Goal: Task Accomplishment & Management: Contribute content

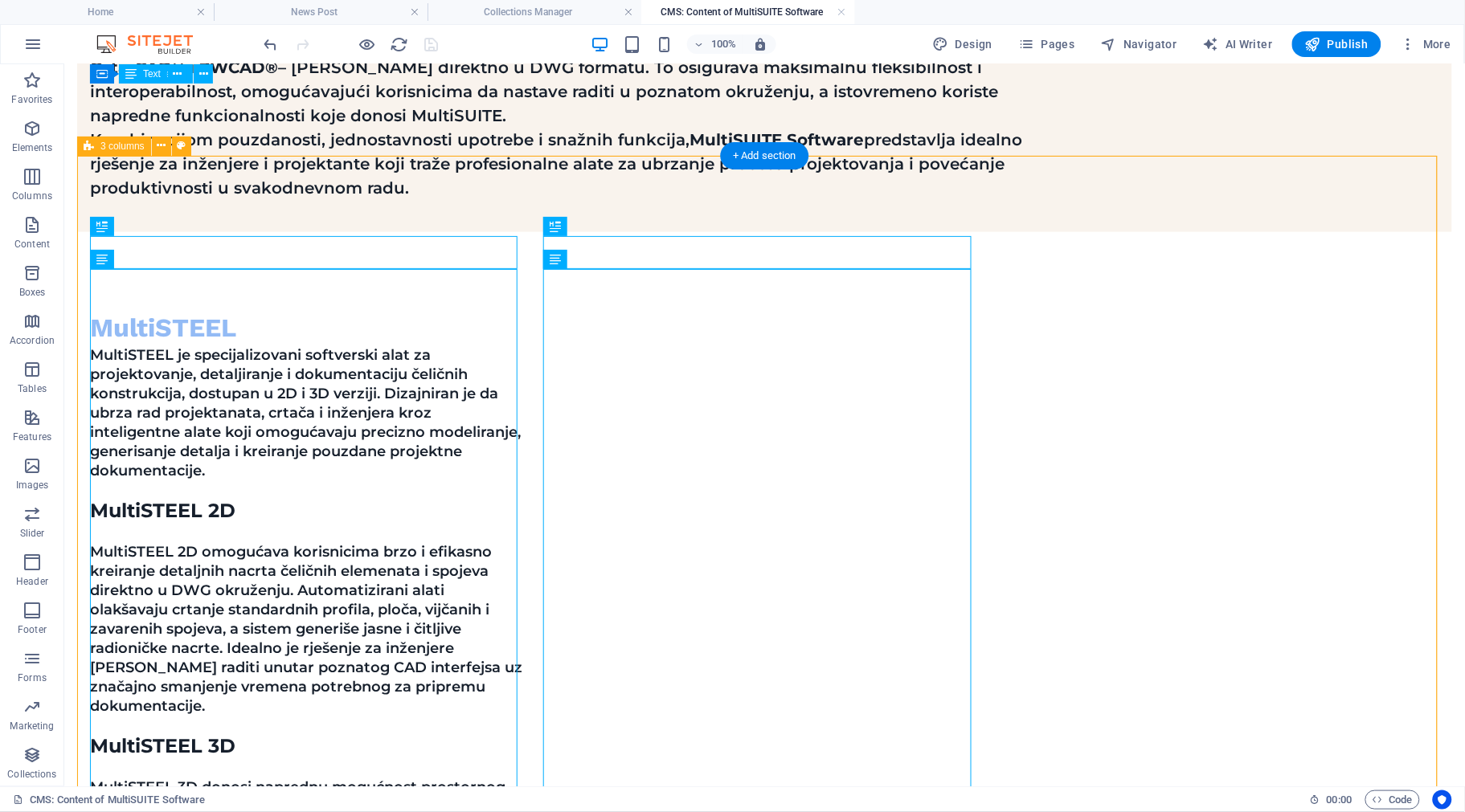
scroll to position [785, 0]
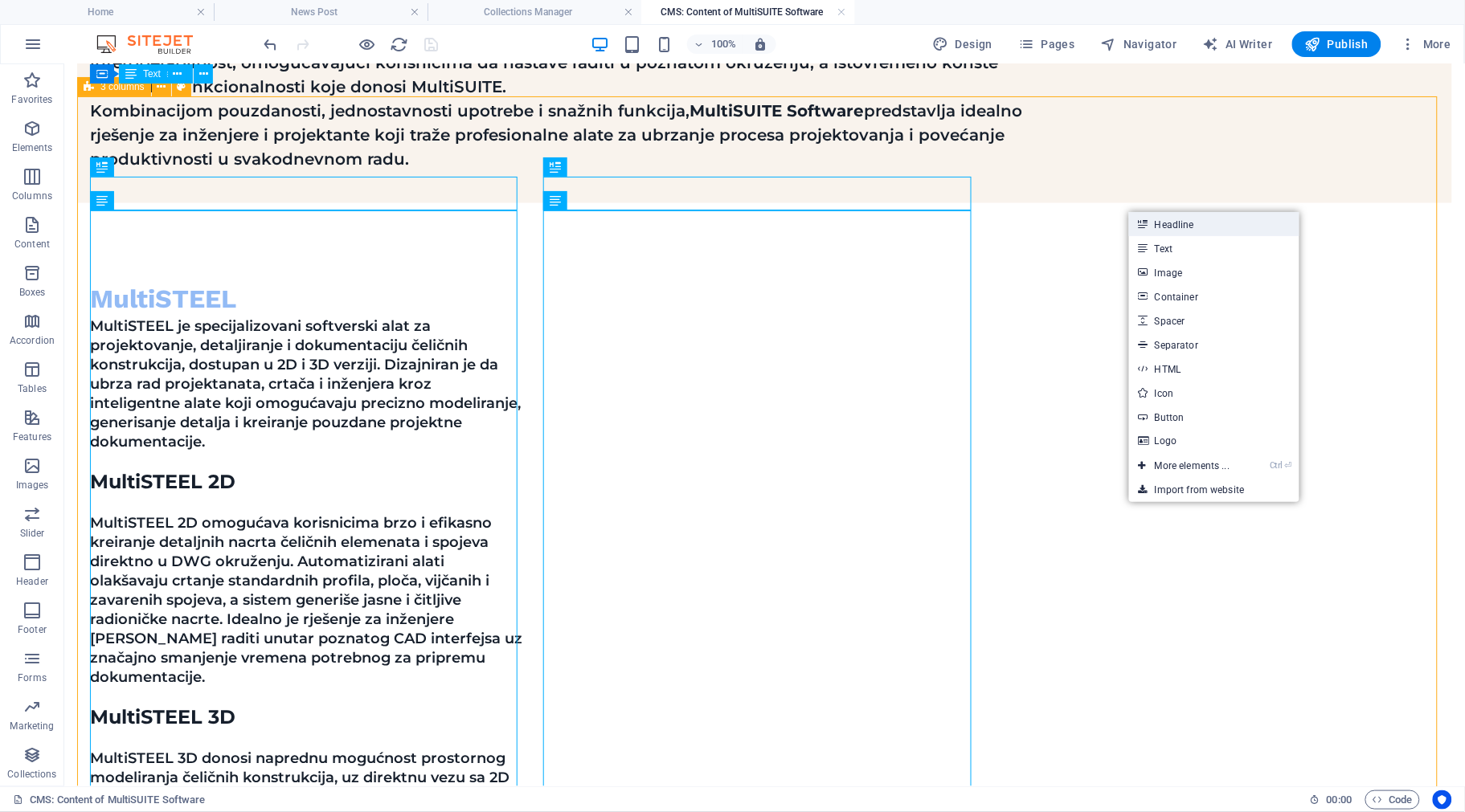
click at [1187, 232] on link "Headline" at bounding box center [1214, 224] width 170 height 24
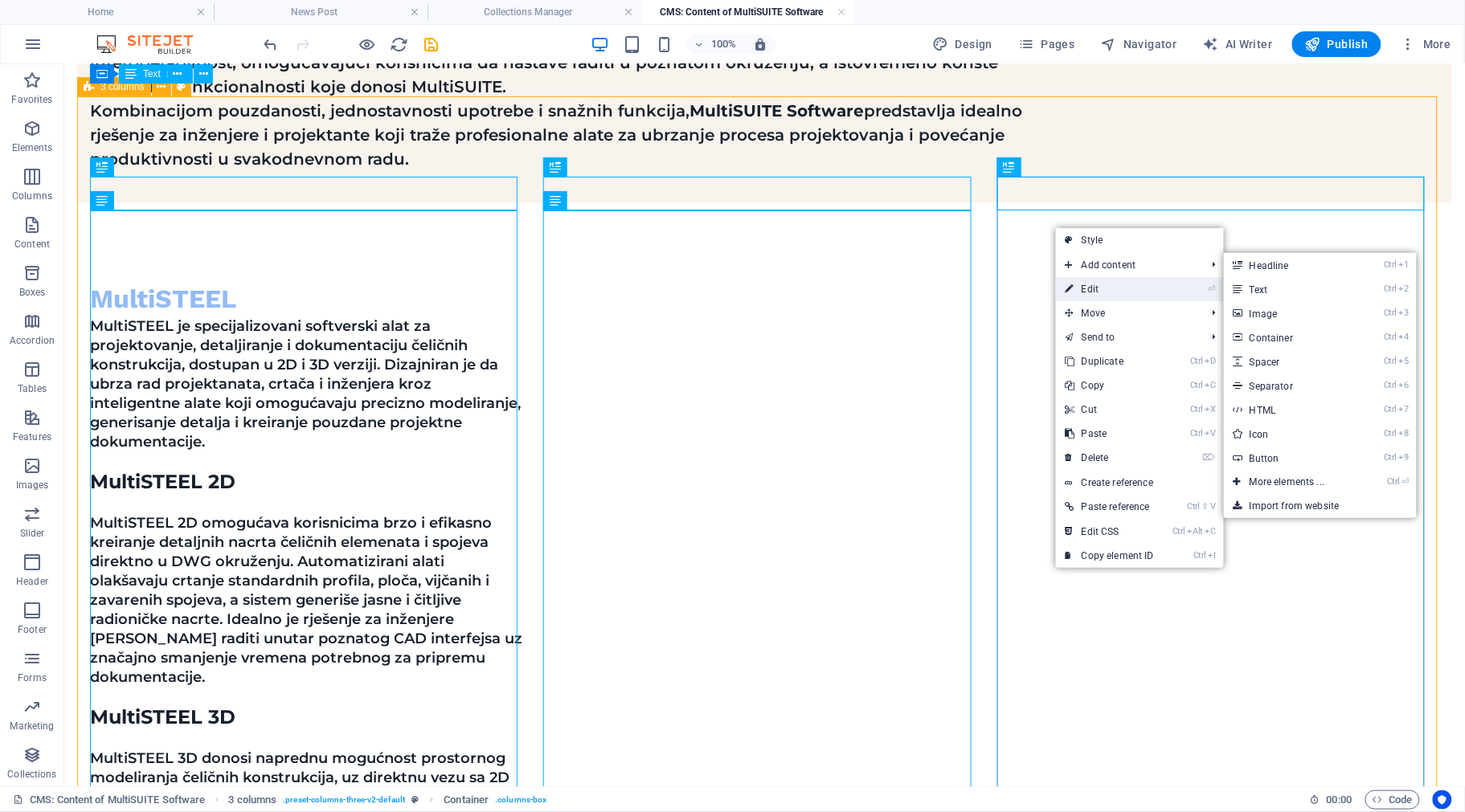
click at [1119, 285] on link "⏎ Edit" at bounding box center [1110, 289] width 108 height 24
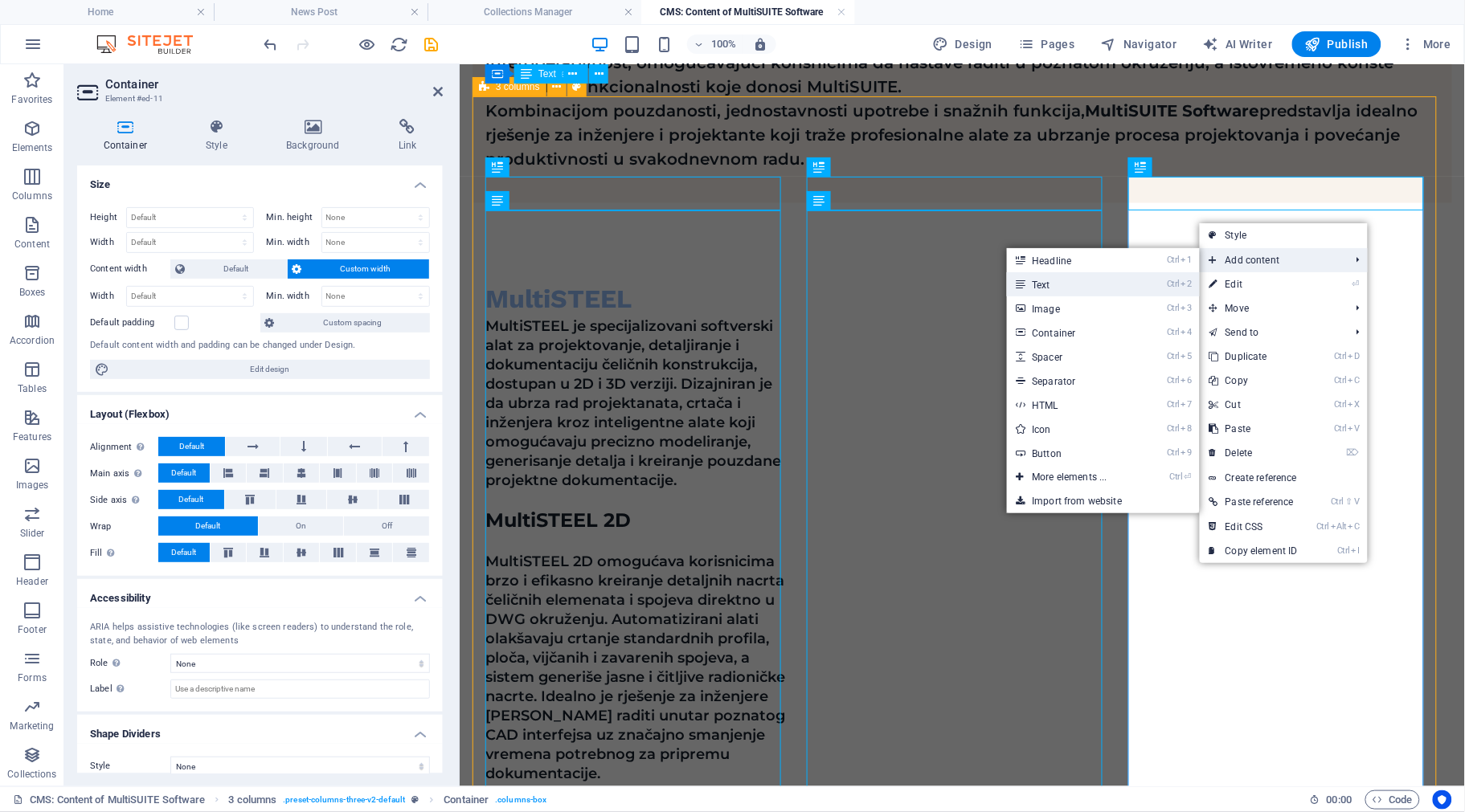
drag, startPoint x: 1062, startPoint y: 280, endPoint x: 626, endPoint y: 217, distance: 440.5
click at [1062, 280] on link "Ctrl 2 Text" at bounding box center [1073, 285] width 133 height 24
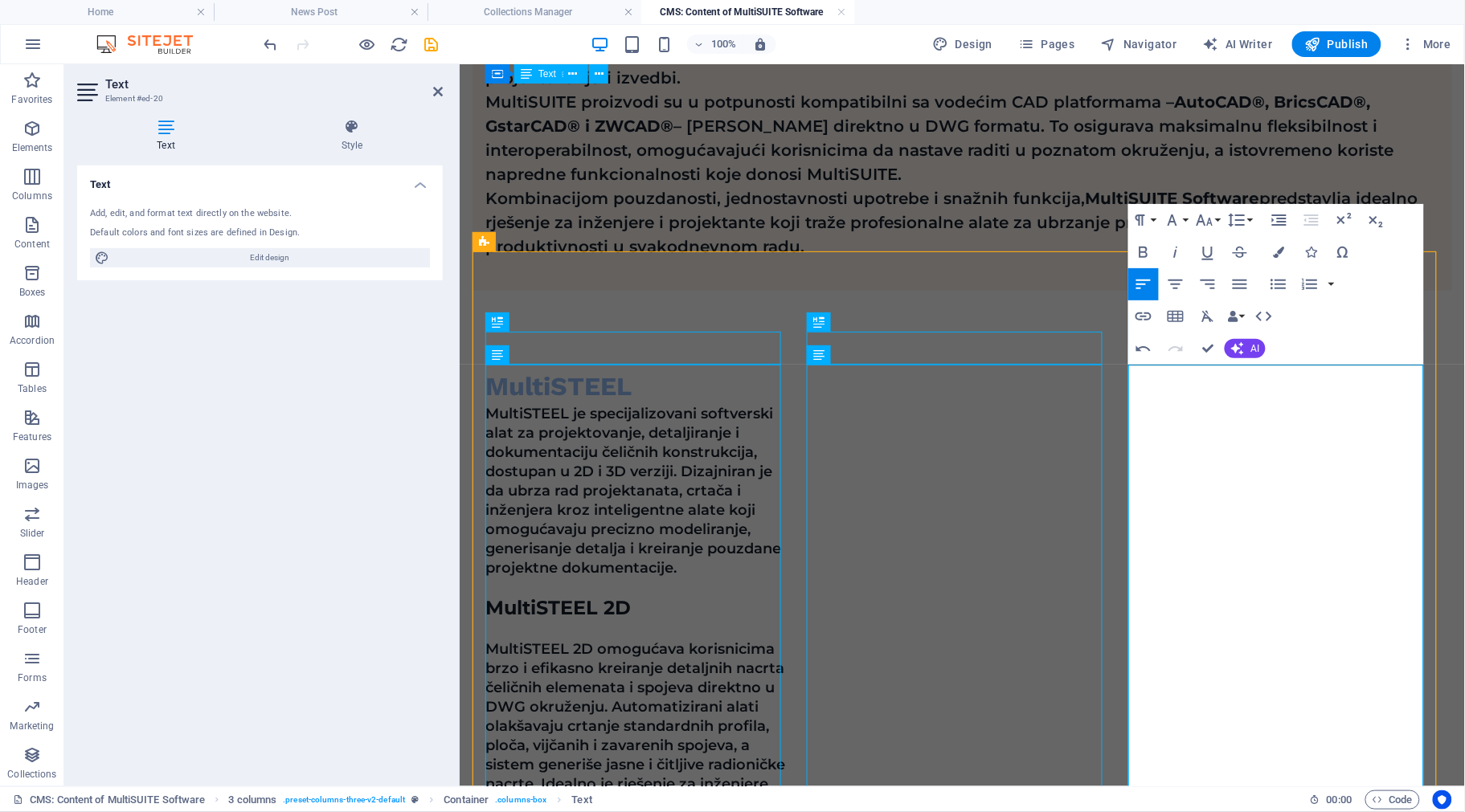
scroll to position [584, 0]
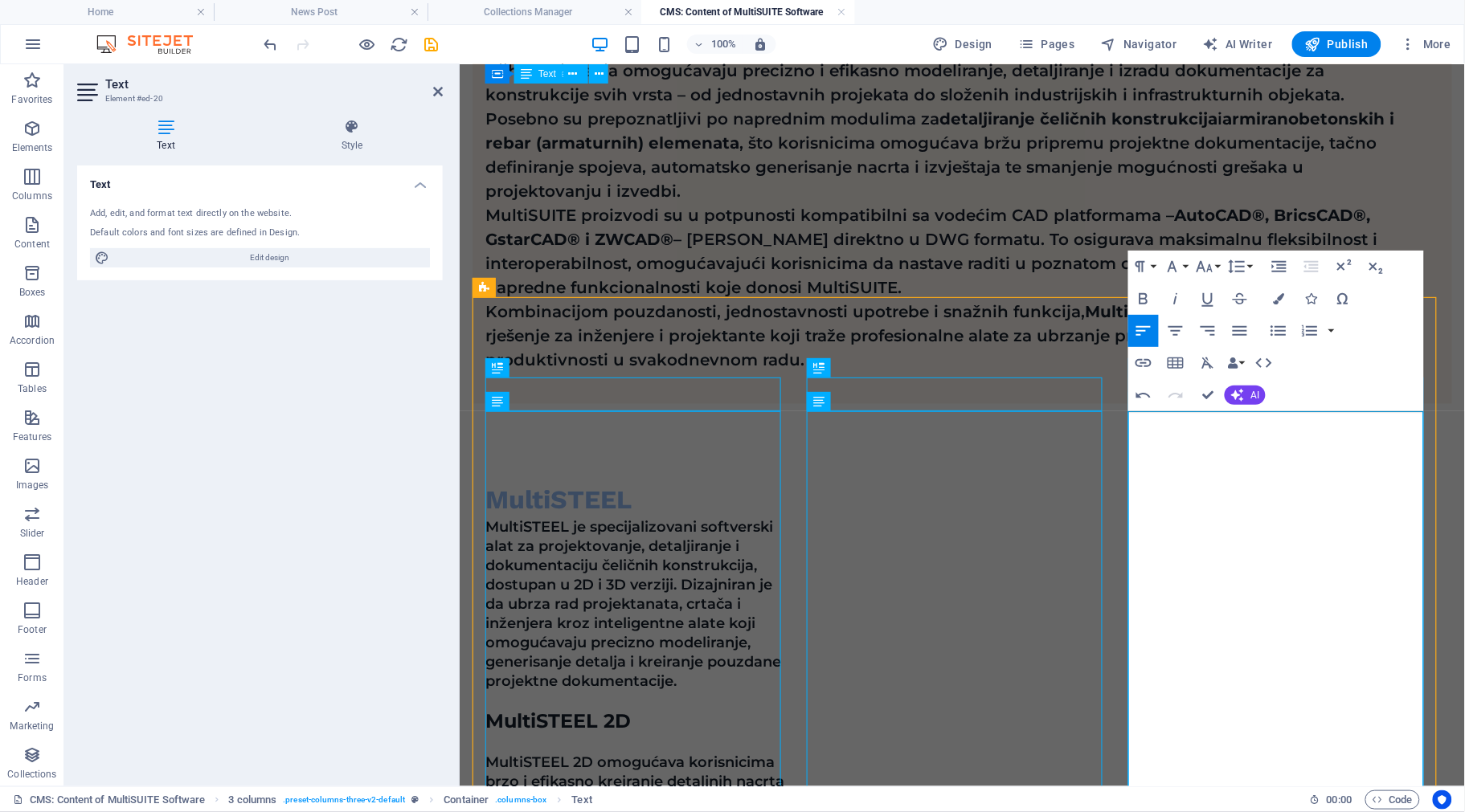
click at [1217, 265] on button "Font Size" at bounding box center [1208, 267] width 31 height 32
click at [1228, 437] on link "18" at bounding box center [1221, 443] width 58 height 24
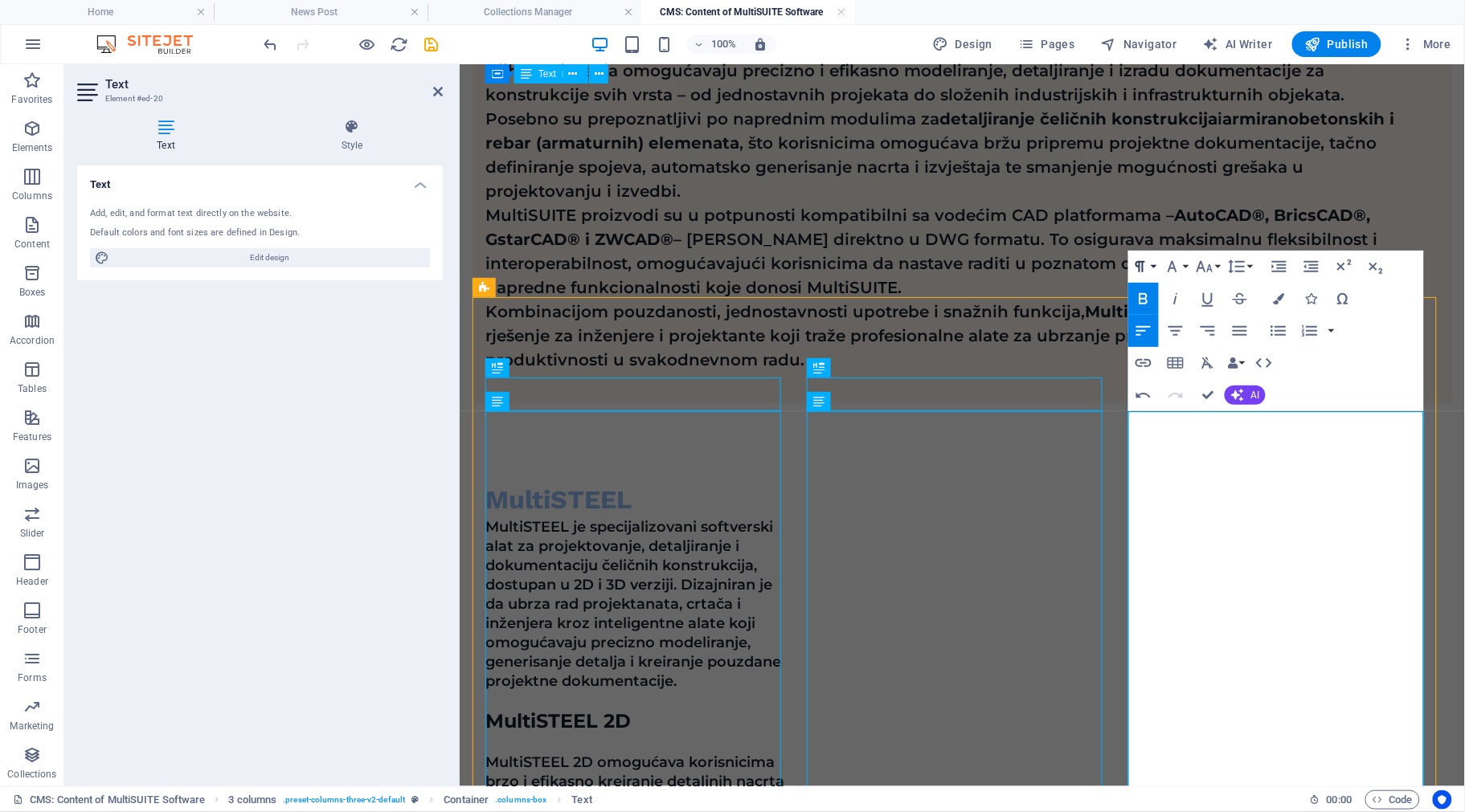
click at [1157, 266] on button "Paragraph Format" at bounding box center [1143, 267] width 31 height 32
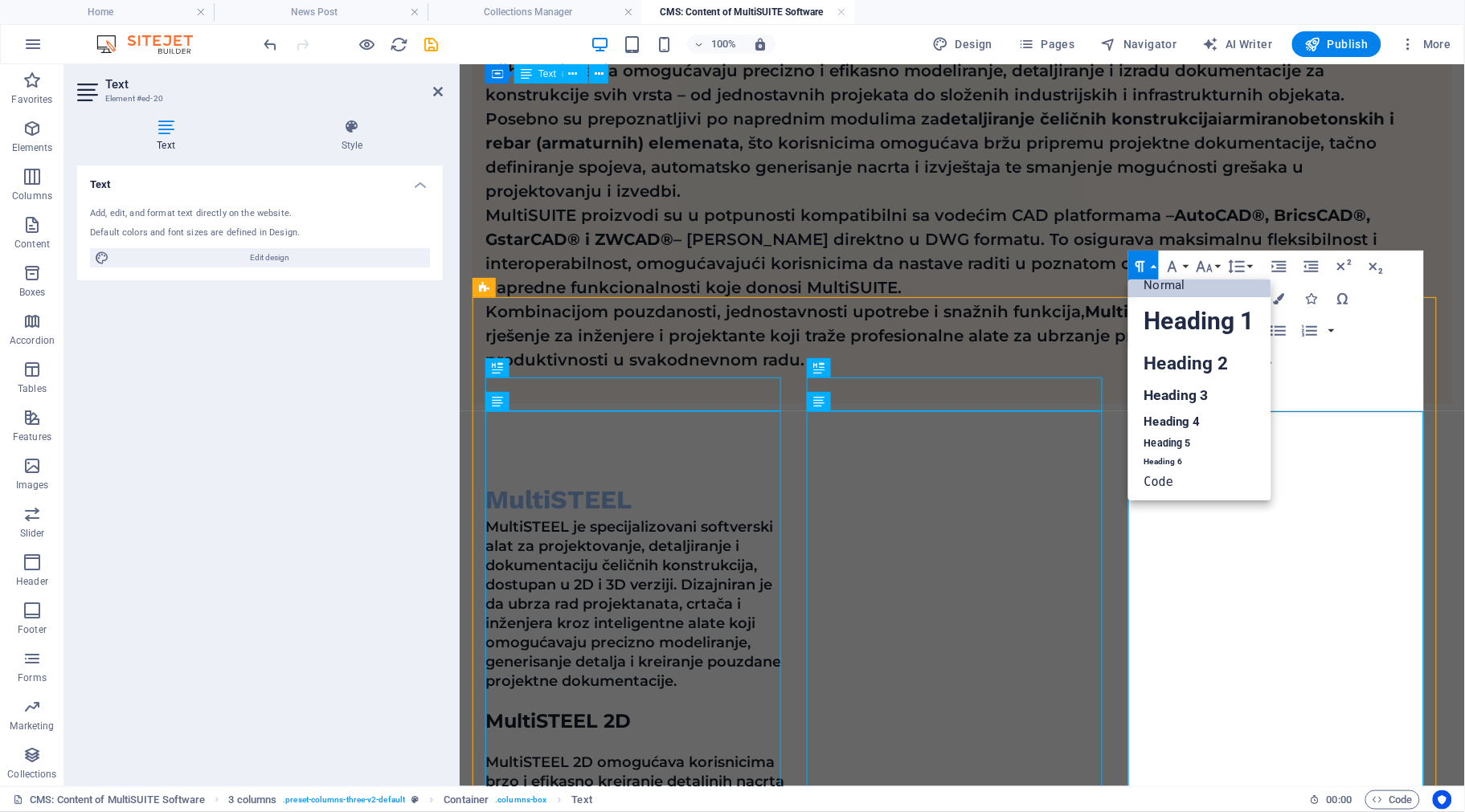
scroll to position [13, 0]
click at [1161, 287] on link "Normal" at bounding box center [1199, 285] width 142 height 24
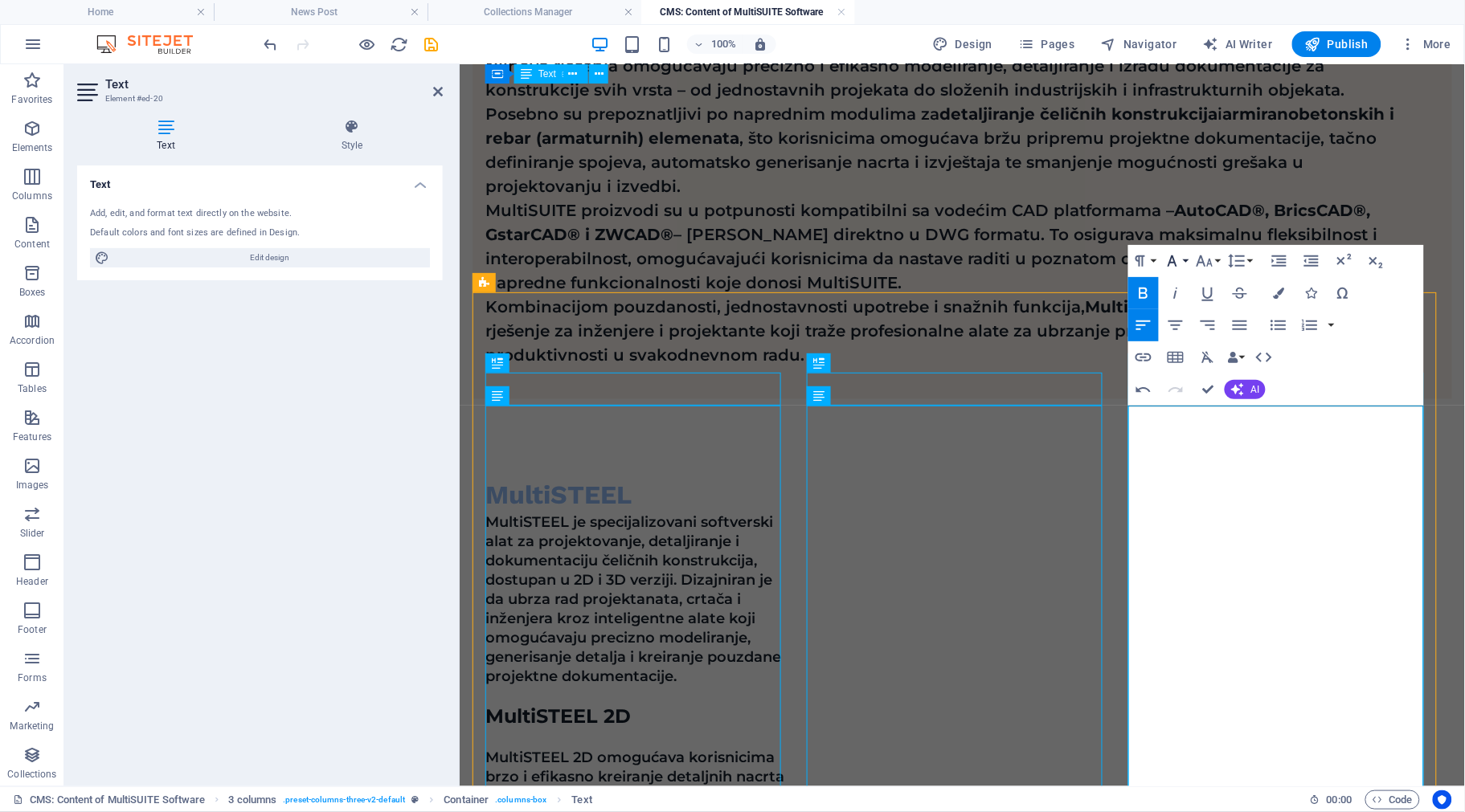
click at [1182, 262] on button "Font Family" at bounding box center [1176, 261] width 31 height 32
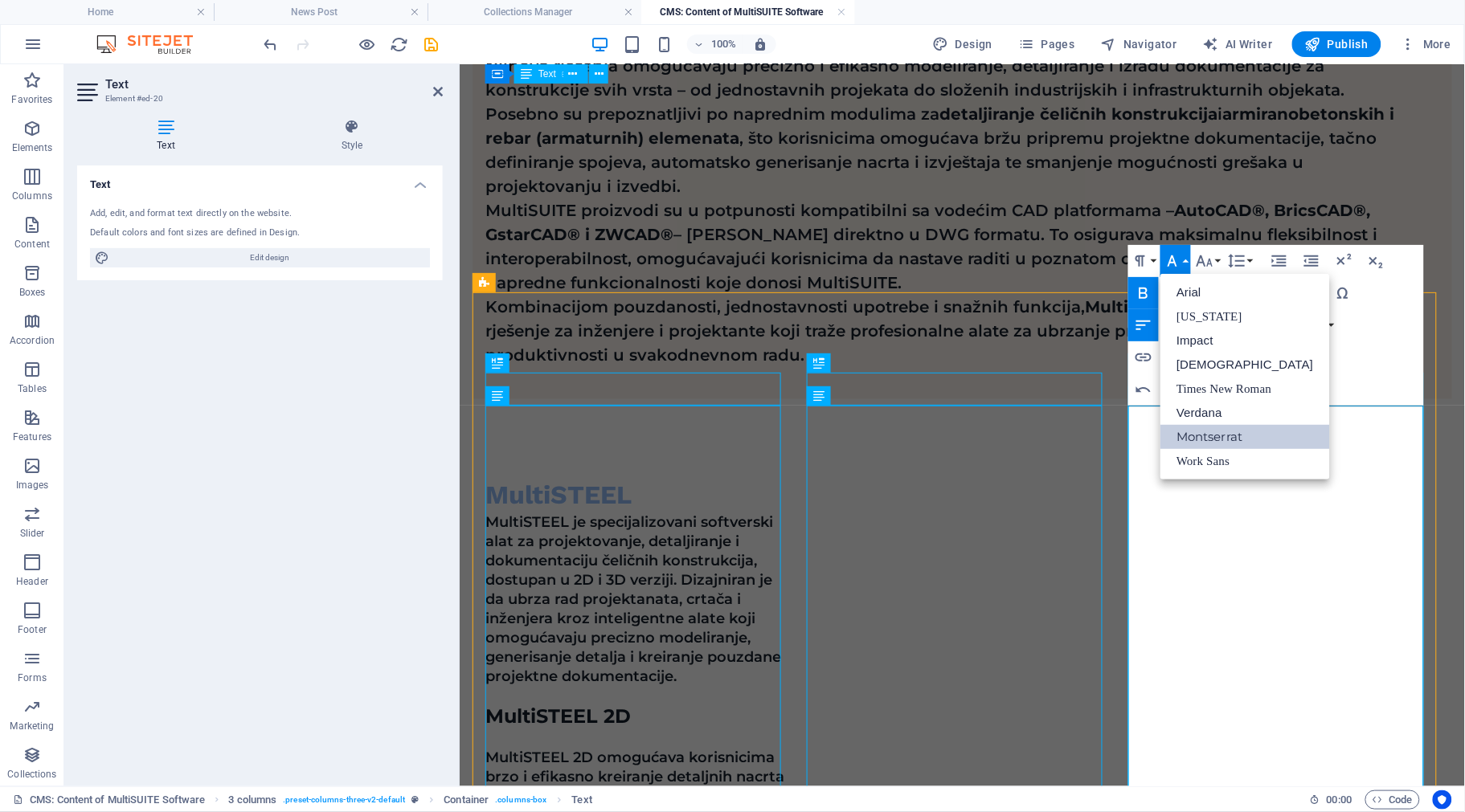
scroll to position [0, 0]
click at [1205, 440] on link "Montserrat" at bounding box center [1245, 437] width 169 height 24
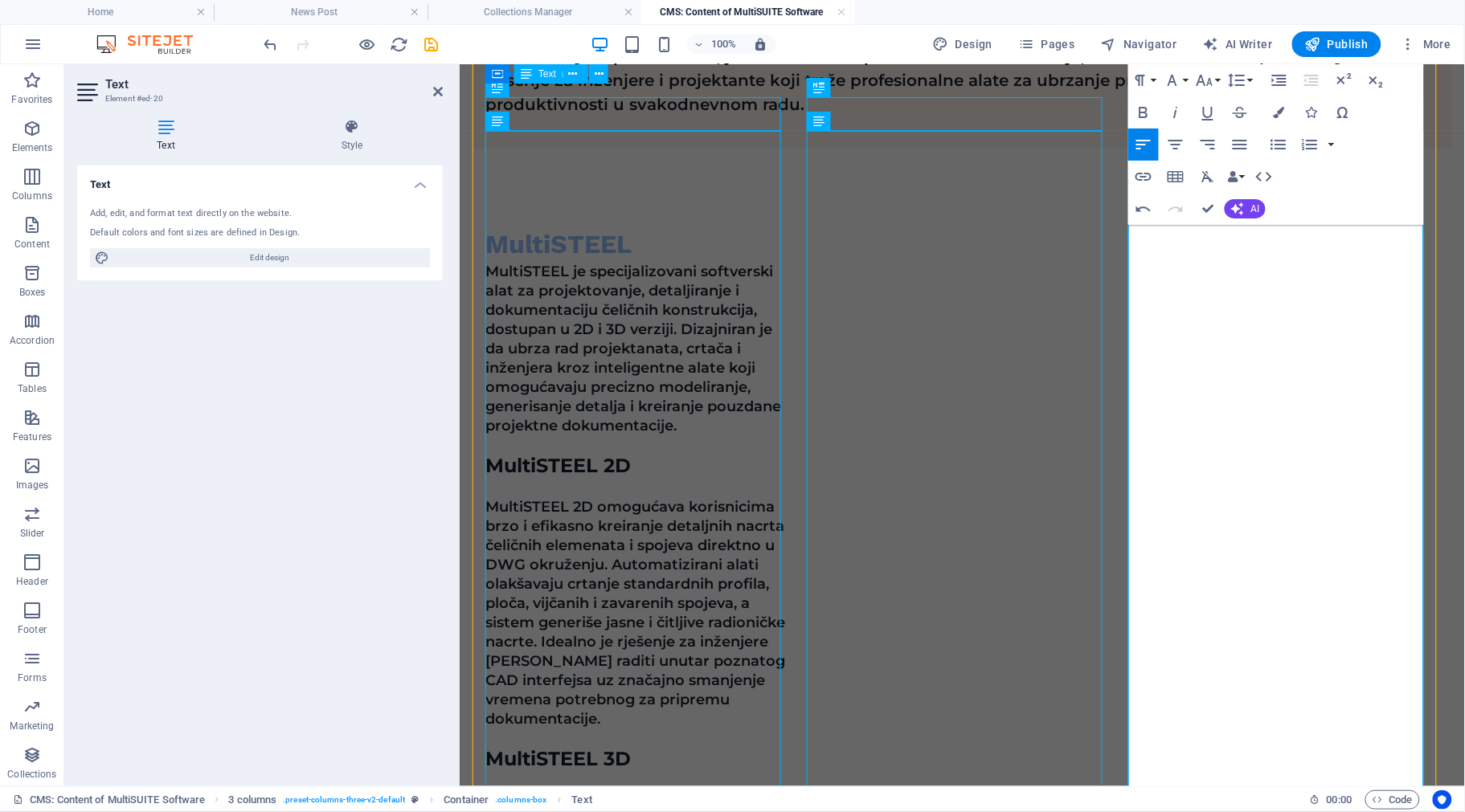
scroll to position [890, 0]
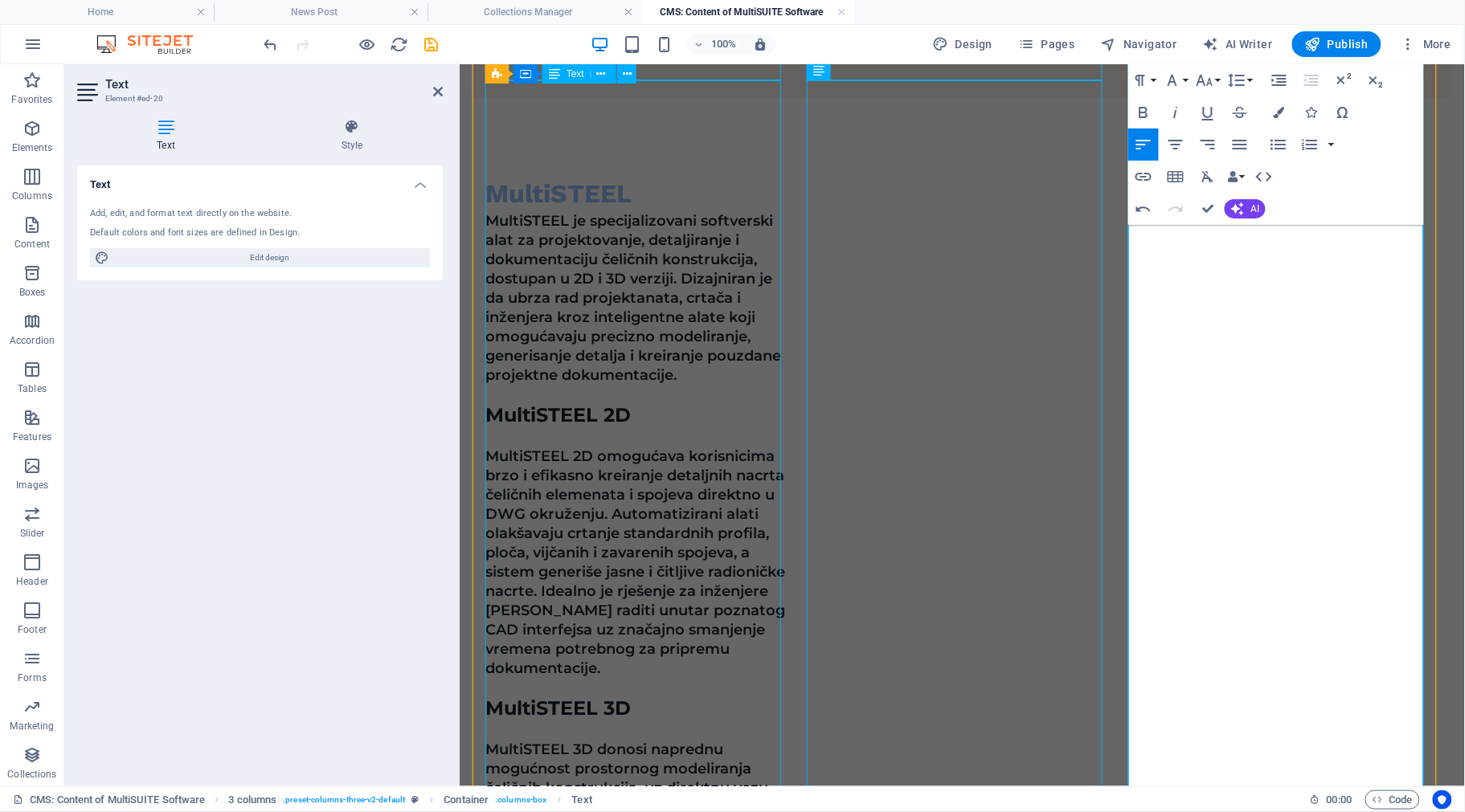
scroll to position [914, 0]
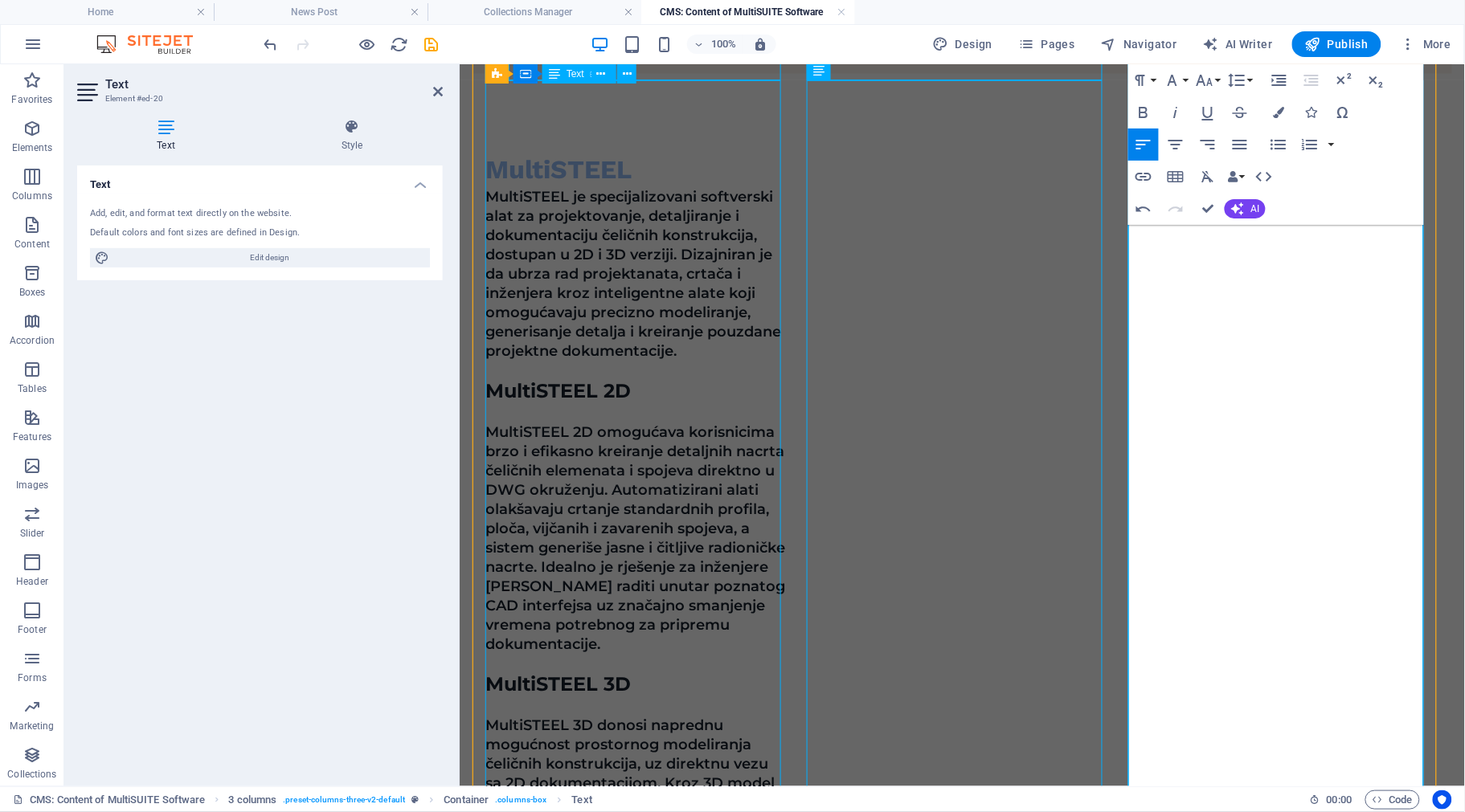
click at [1215, 80] on button "Font Size" at bounding box center [1208, 80] width 31 height 32
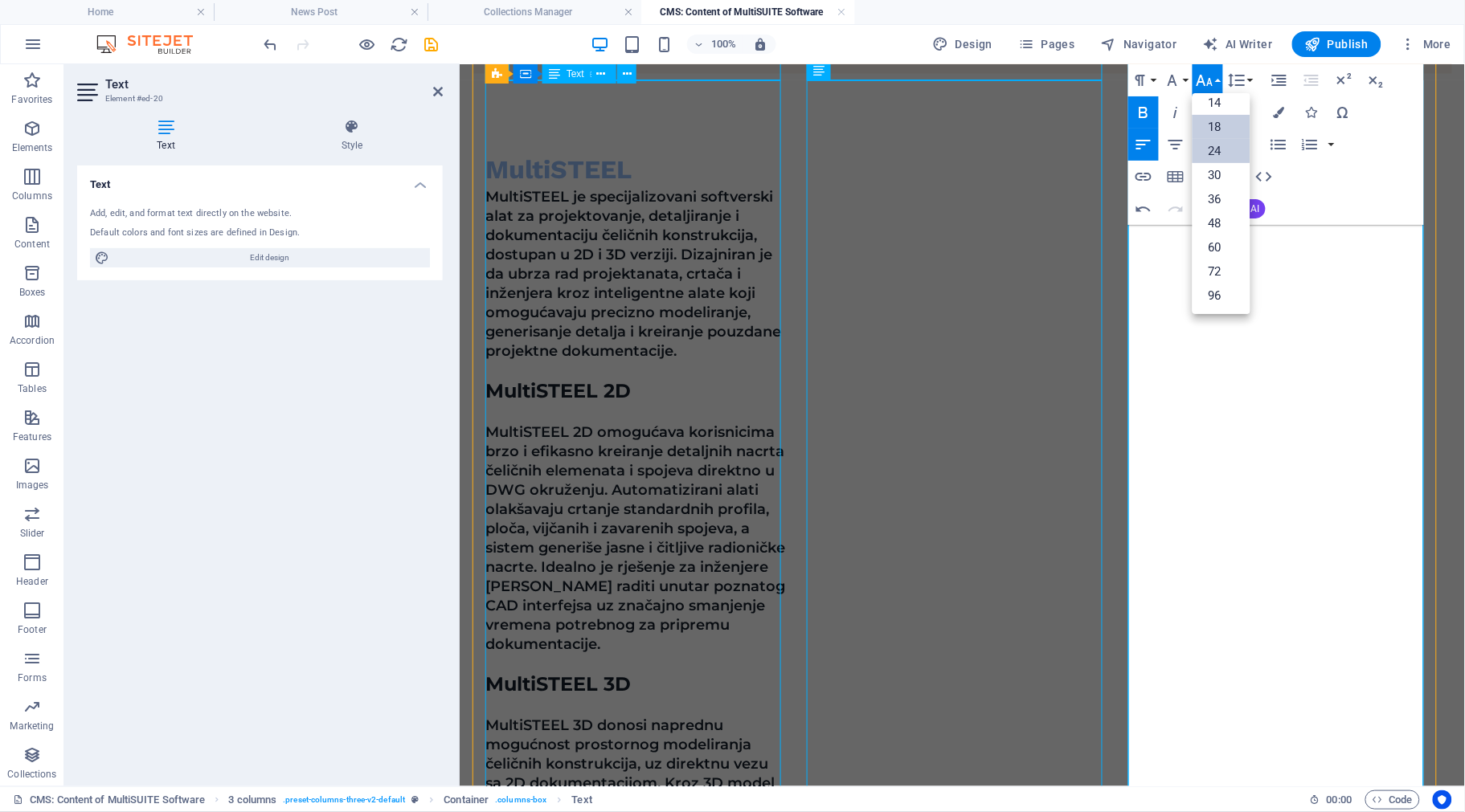
click at [1219, 146] on link "24" at bounding box center [1221, 151] width 58 height 24
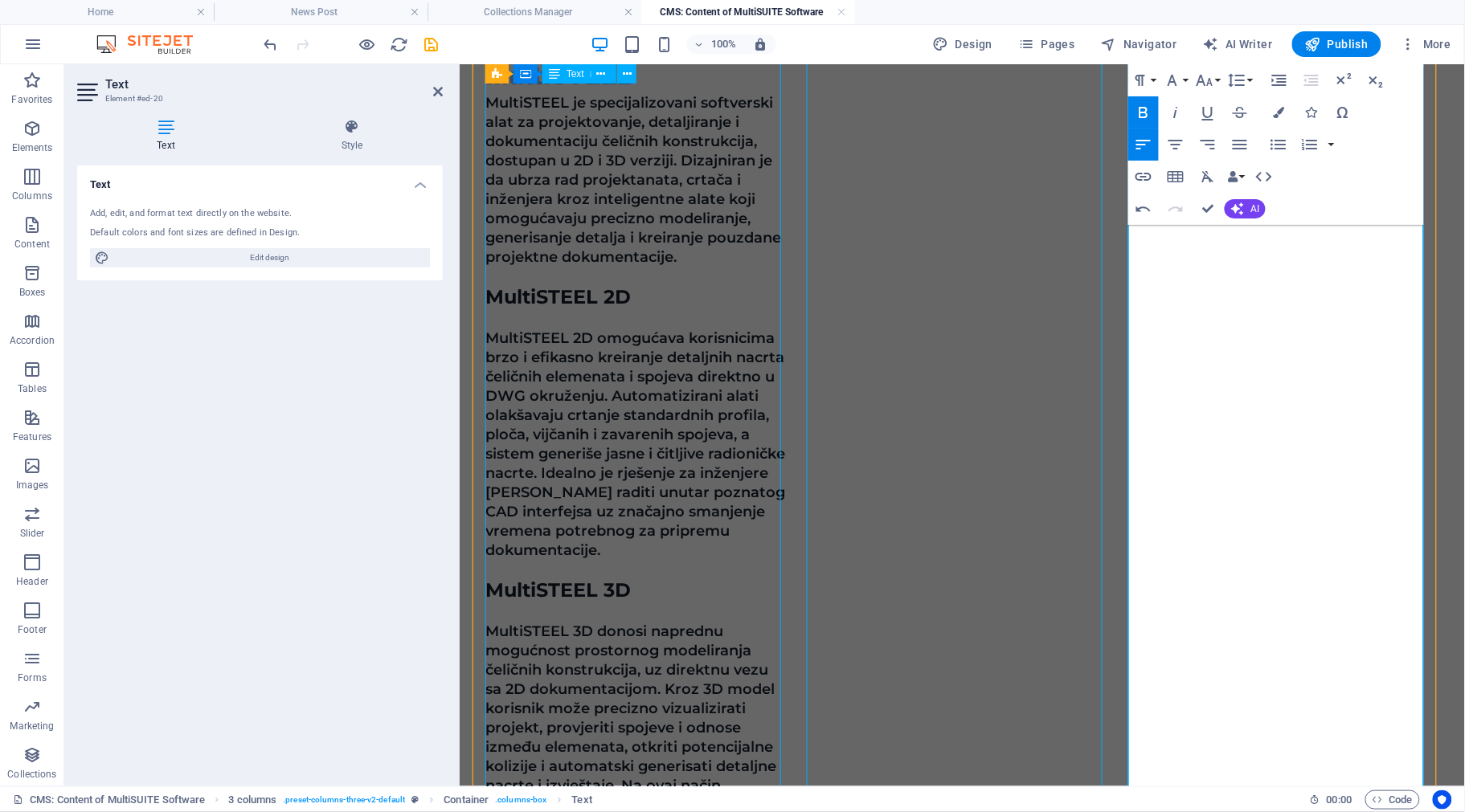
scroll to position [1115, 0]
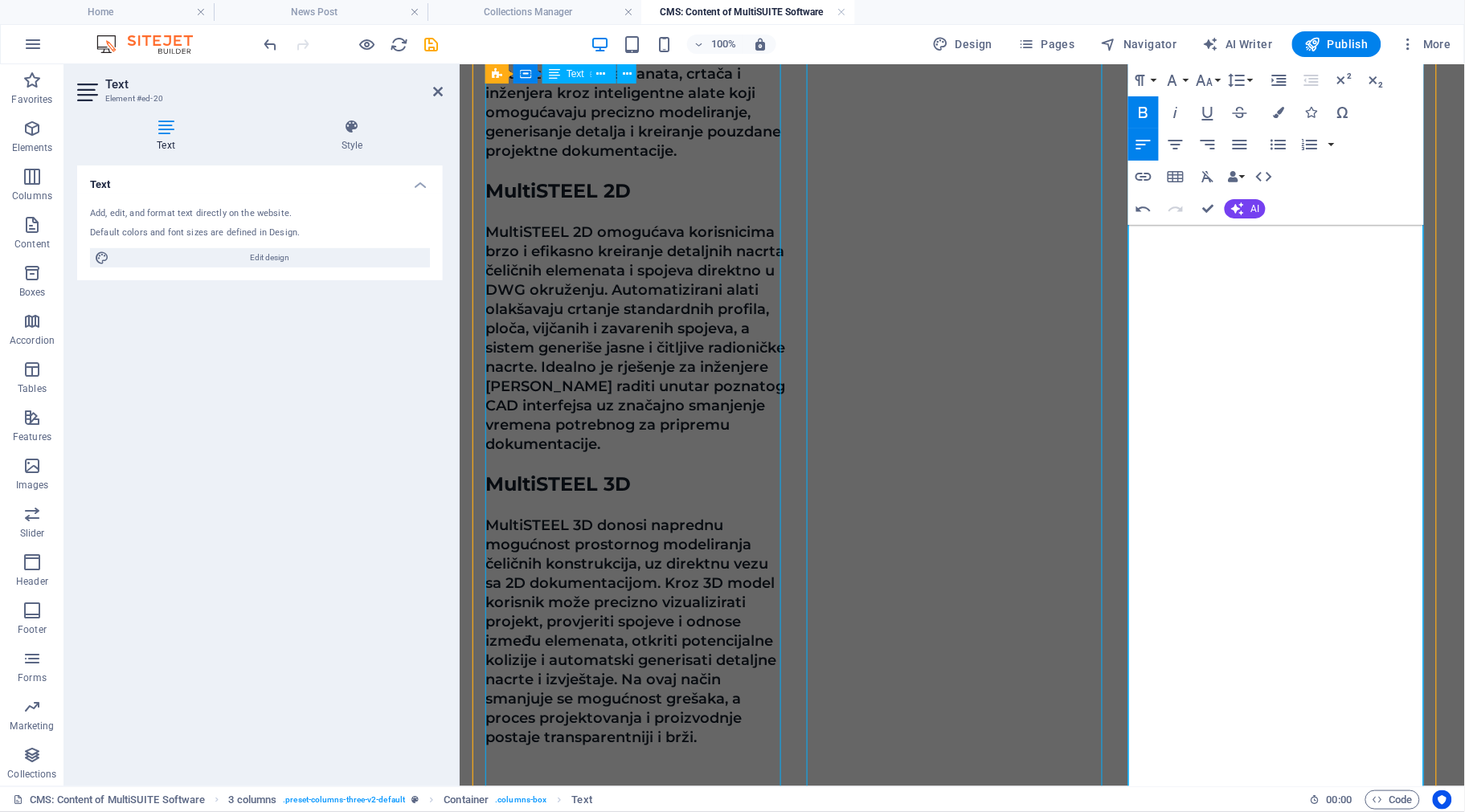
click at [1219, 83] on button "Font Size" at bounding box center [1208, 80] width 31 height 32
click at [1217, 149] on link "24" at bounding box center [1221, 151] width 58 height 24
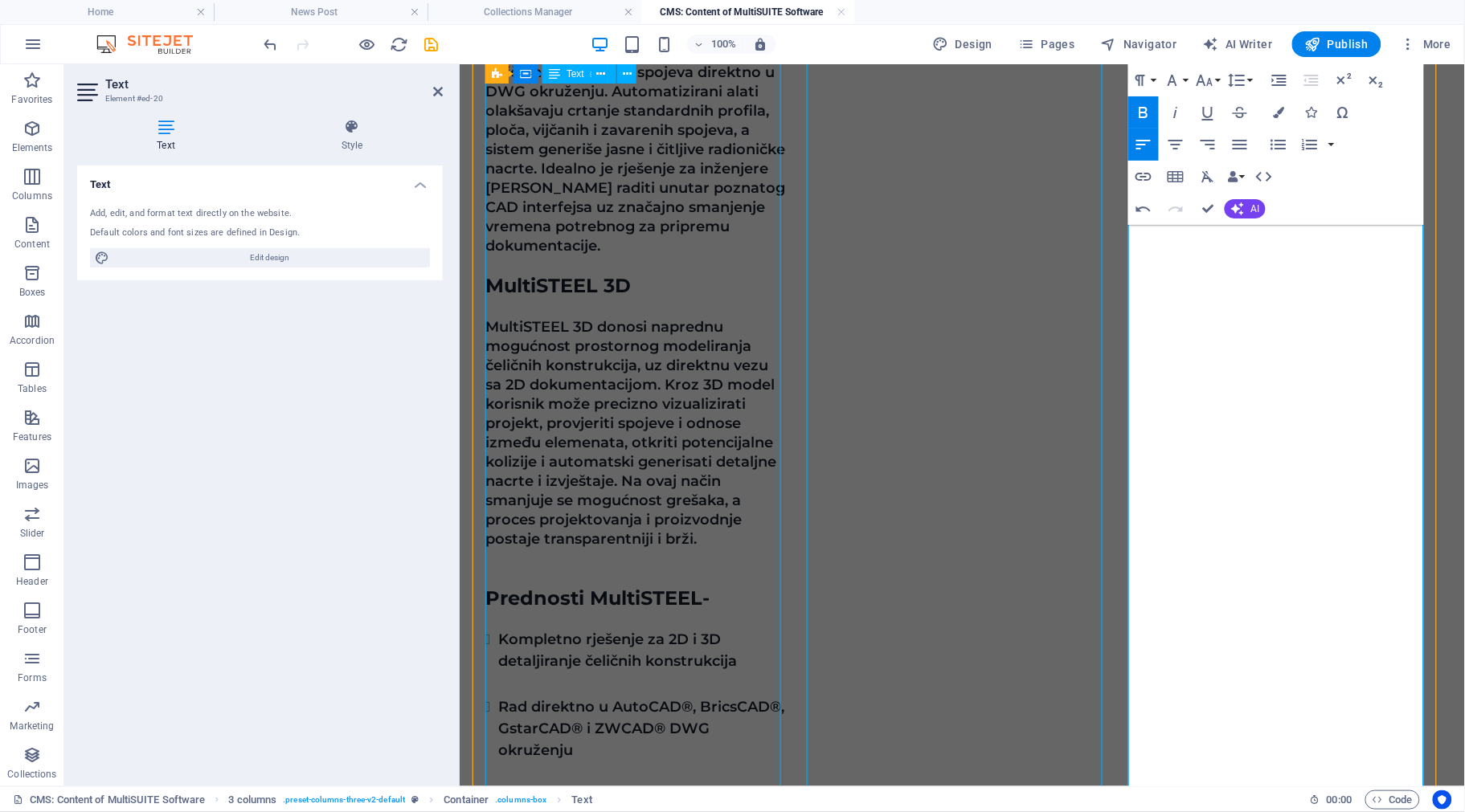
scroll to position [1316, 0]
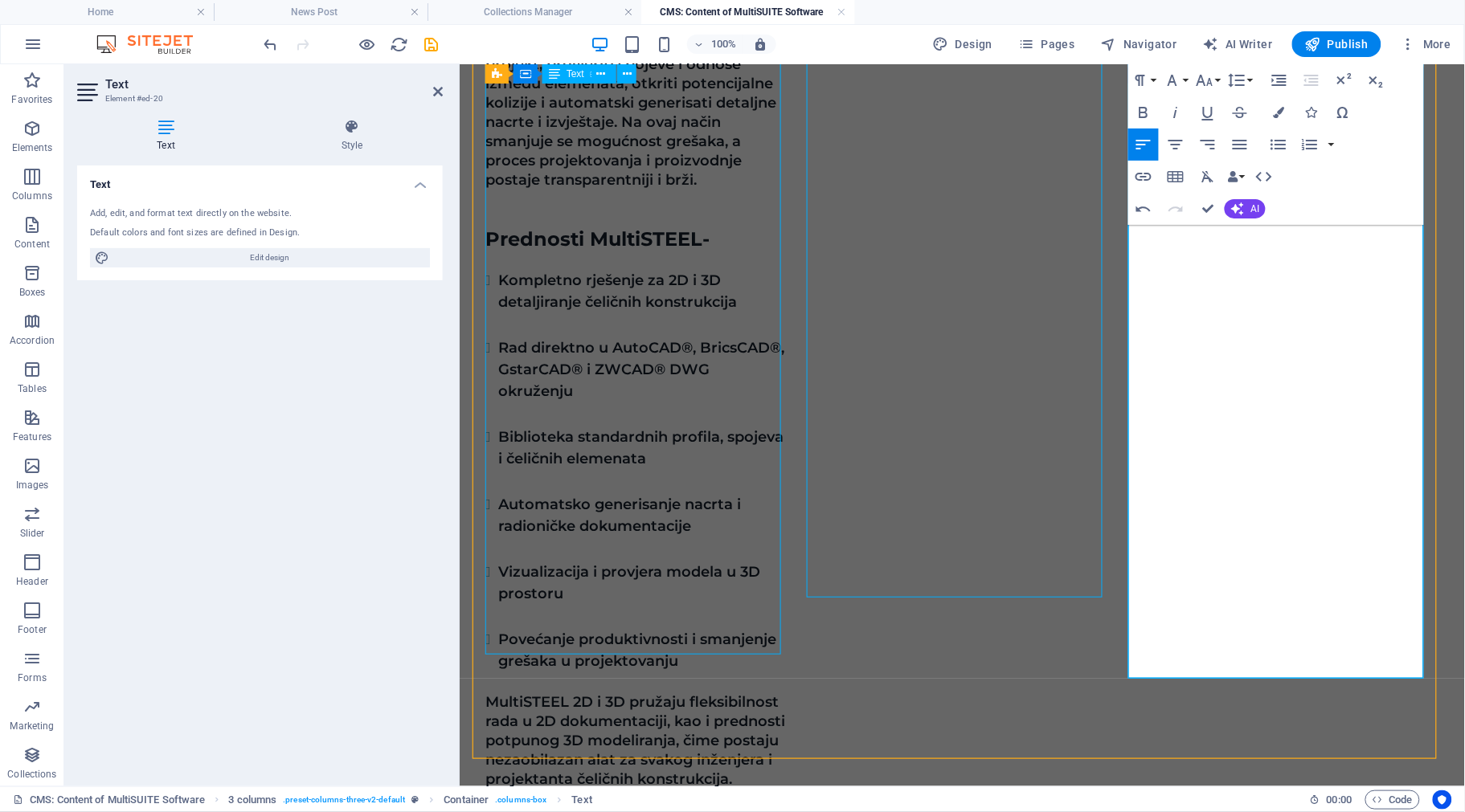
scroll to position [1718, 0]
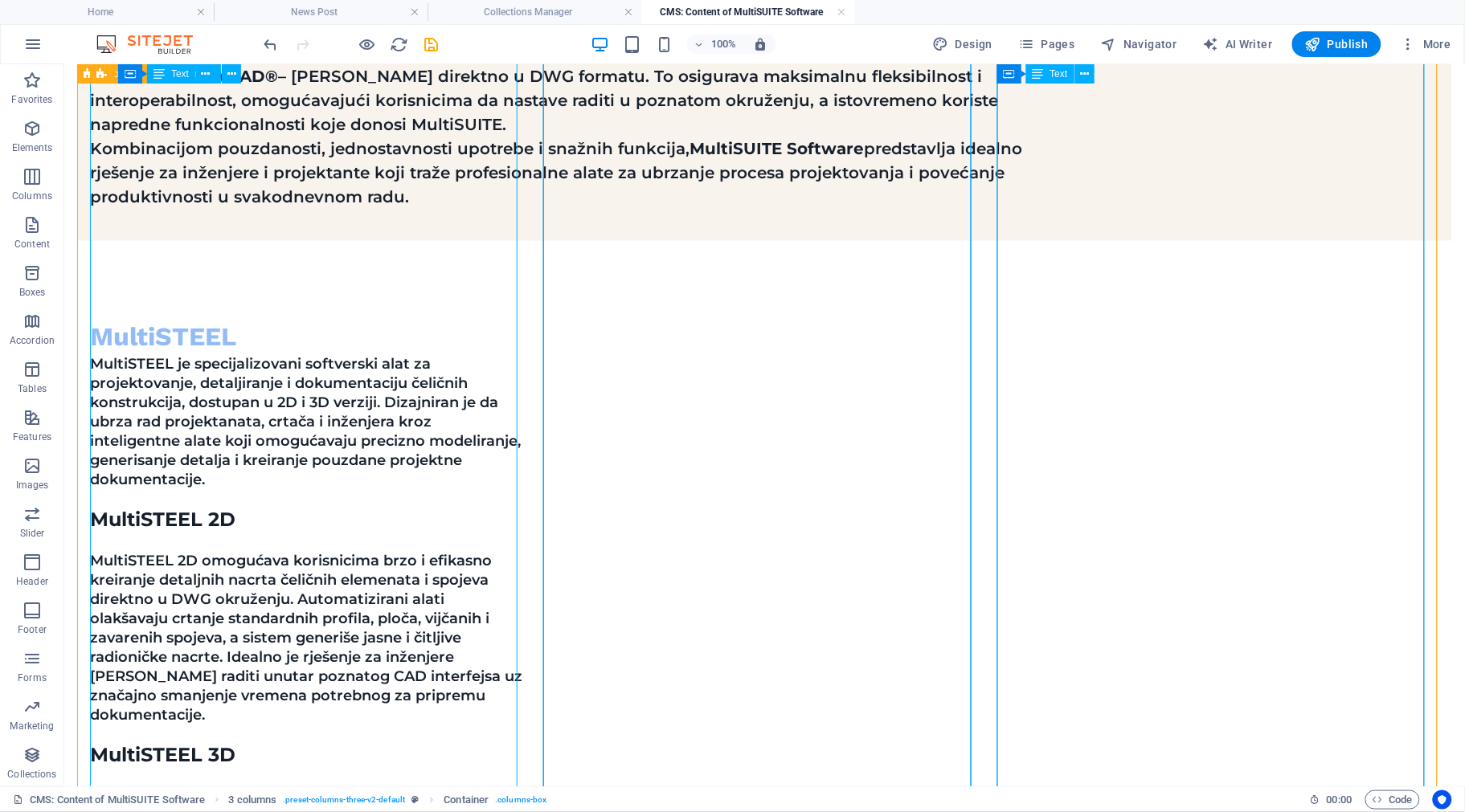
scroll to position [707, 0]
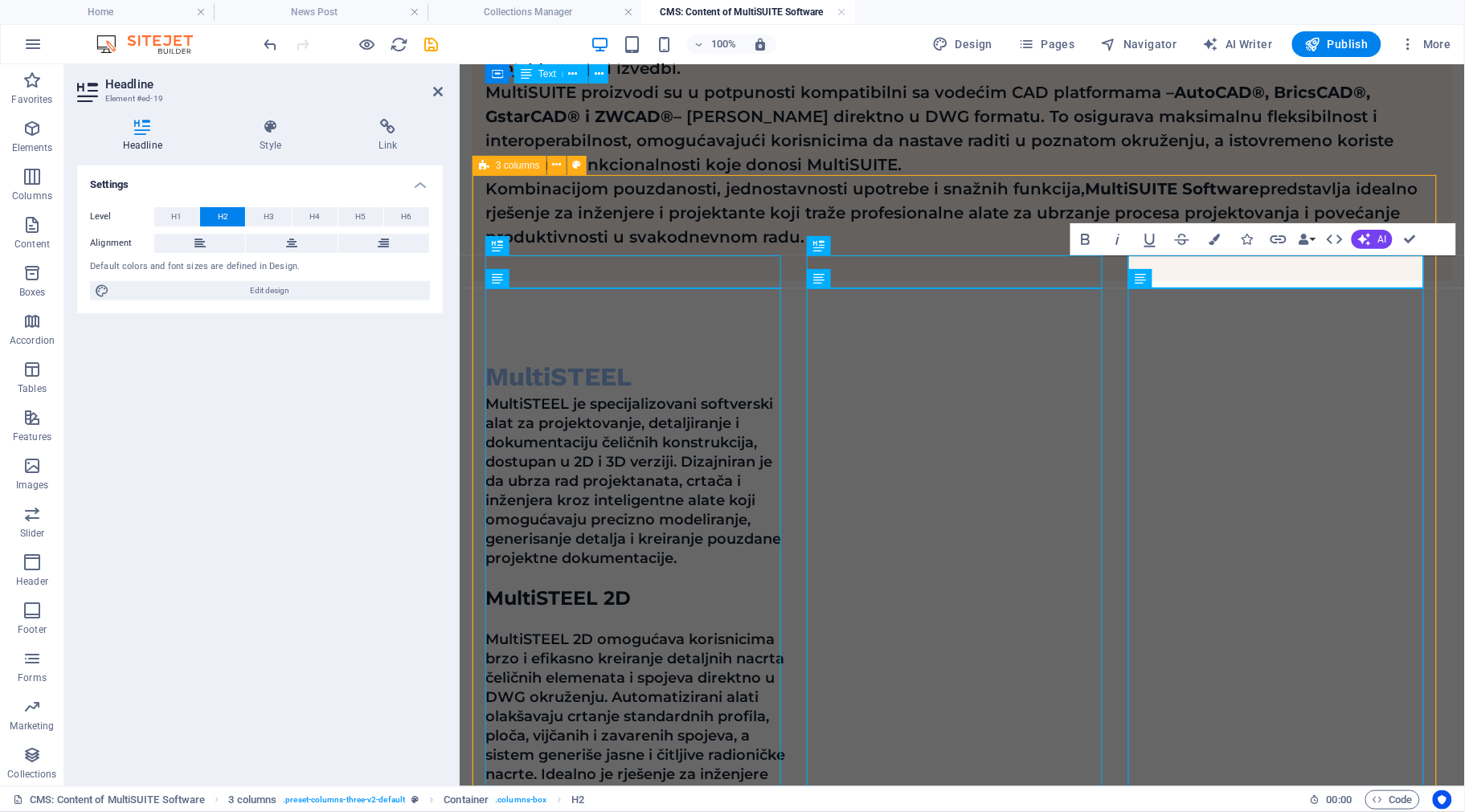
drag, startPoint x: 1198, startPoint y: 270, endPoint x: 1269, endPoint y: 277, distance: 71.3
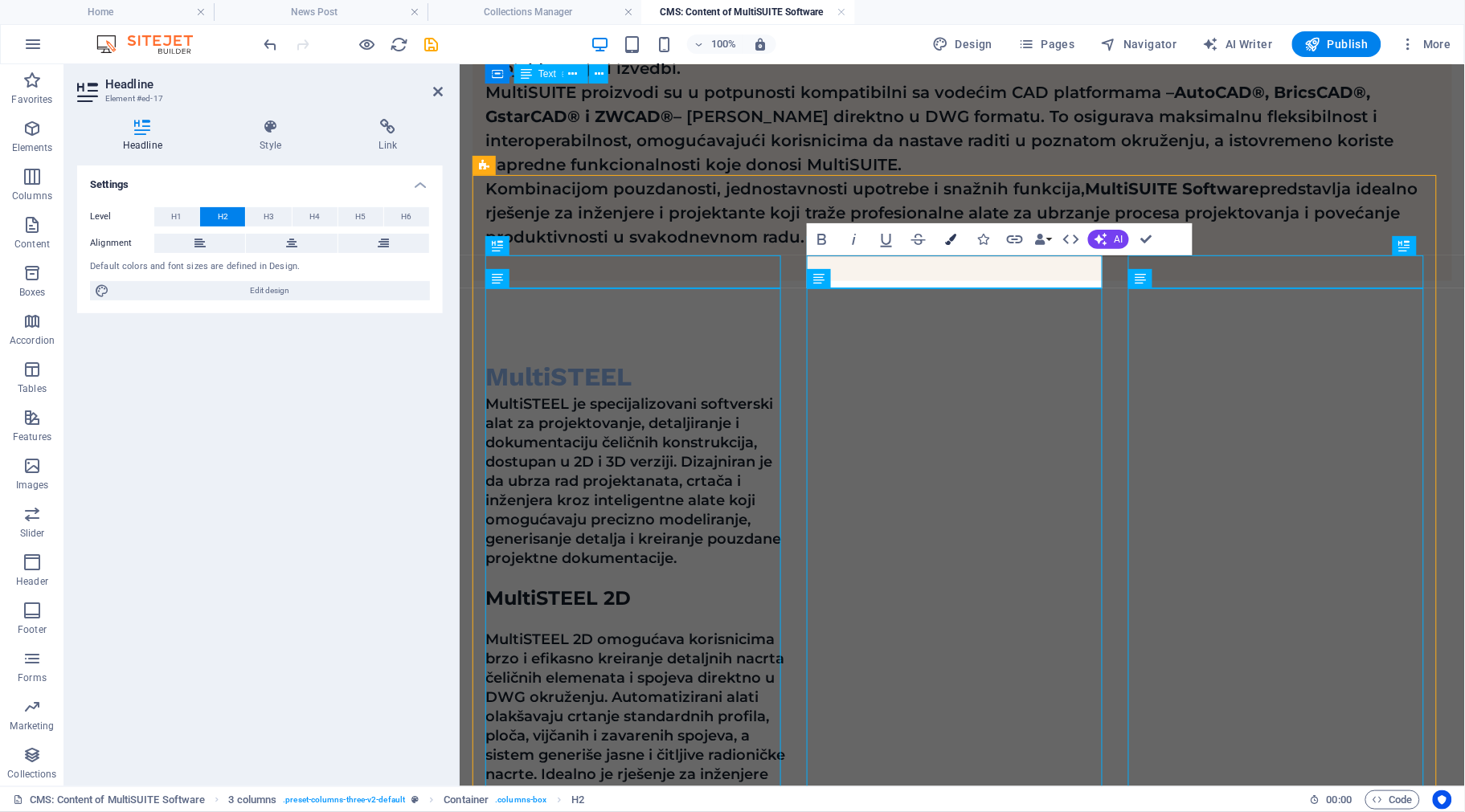
click at [950, 238] on icon "button" at bounding box center [950, 240] width 11 height 11
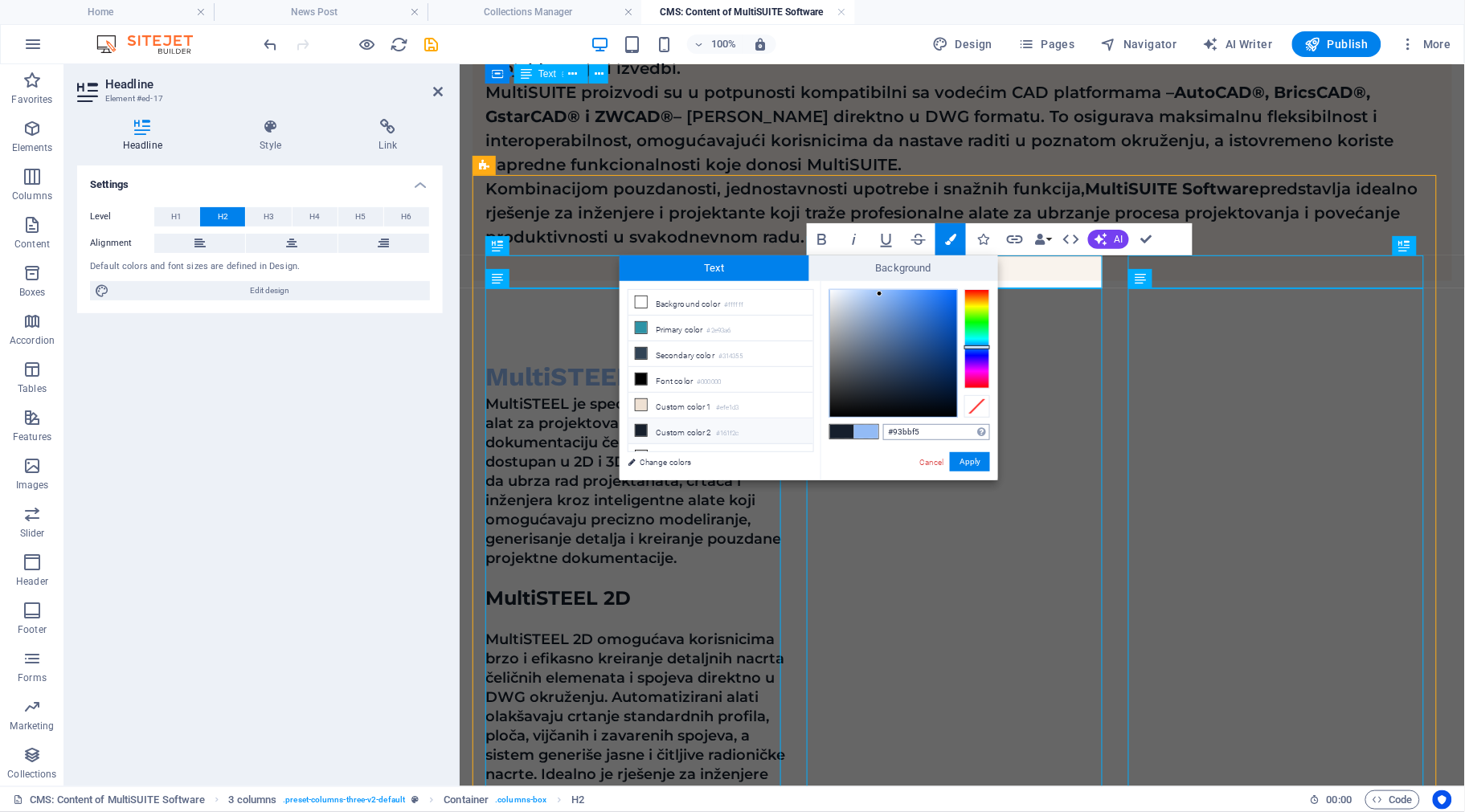
click at [908, 427] on input "#93bbf5" at bounding box center [936, 433] width 107 height 16
drag, startPoint x: 1077, startPoint y: 355, endPoint x: 1473, endPoint y: 357, distance: 396.0
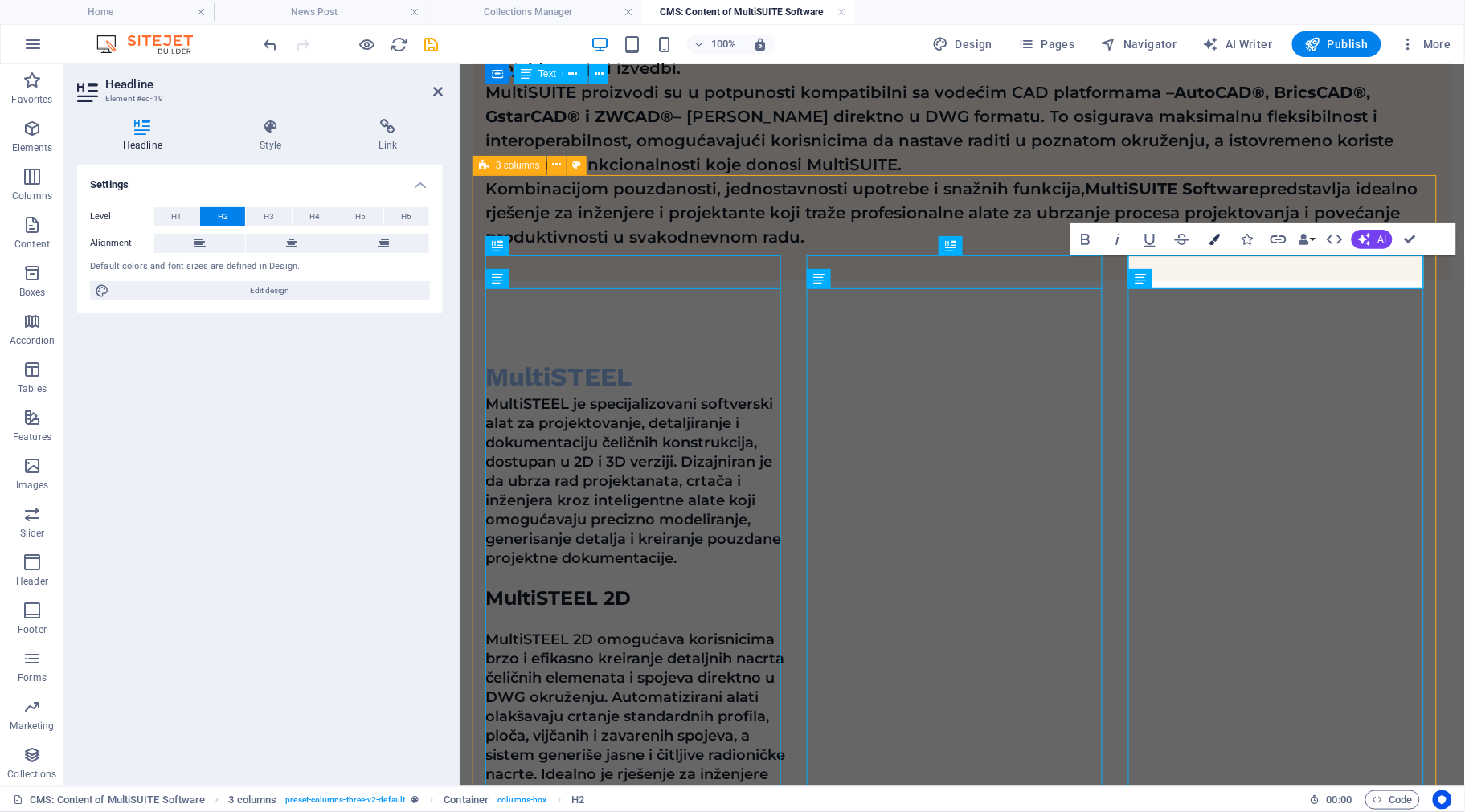
click at [1218, 241] on icon "button" at bounding box center [1214, 240] width 11 height 11
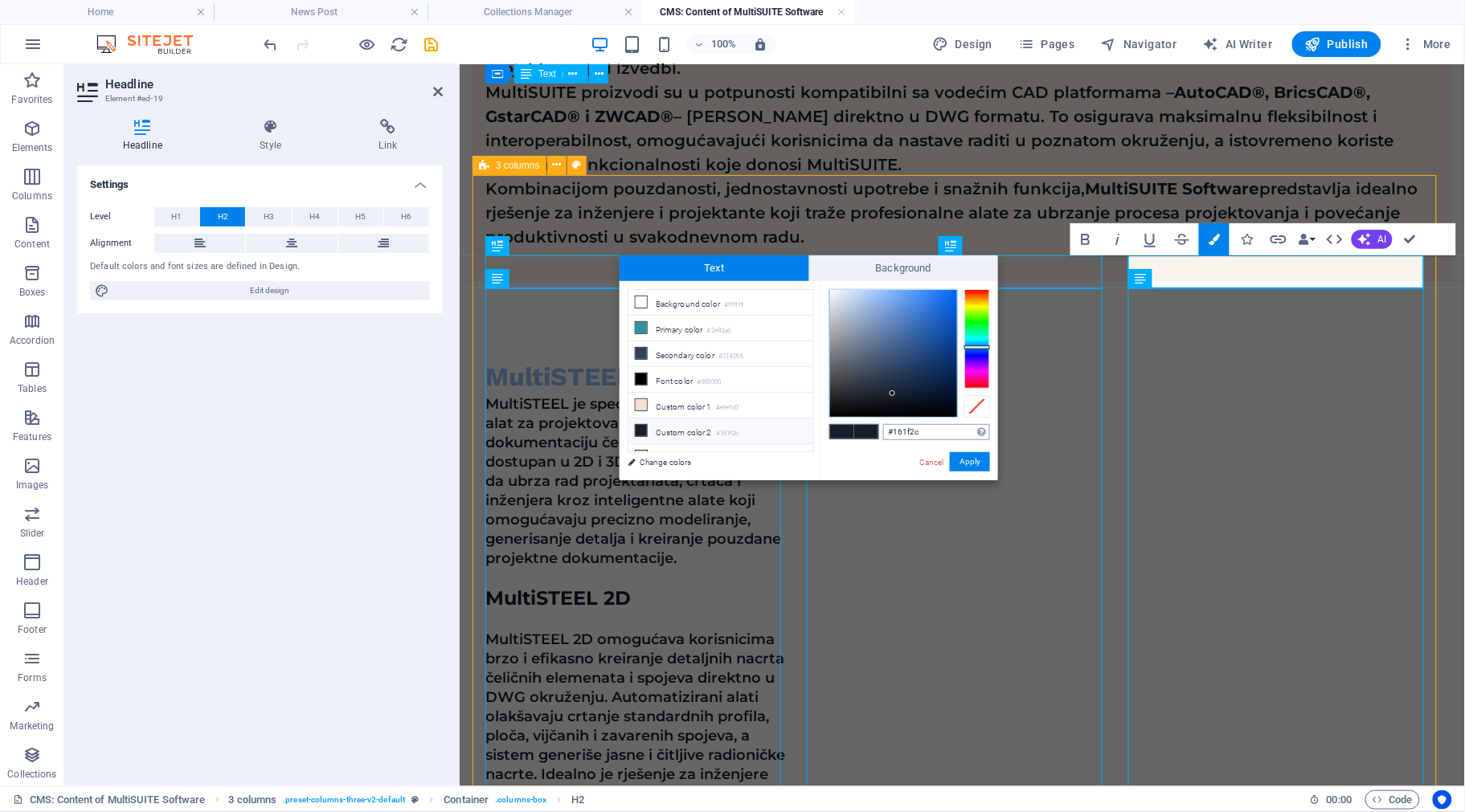
click at [914, 426] on input "#161f2c" at bounding box center [936, 433] width 107 height 16
type input "#93bbf5"
click at [975, 465] on button "Apply" at bounding box center [970, 462] width 40 height 19
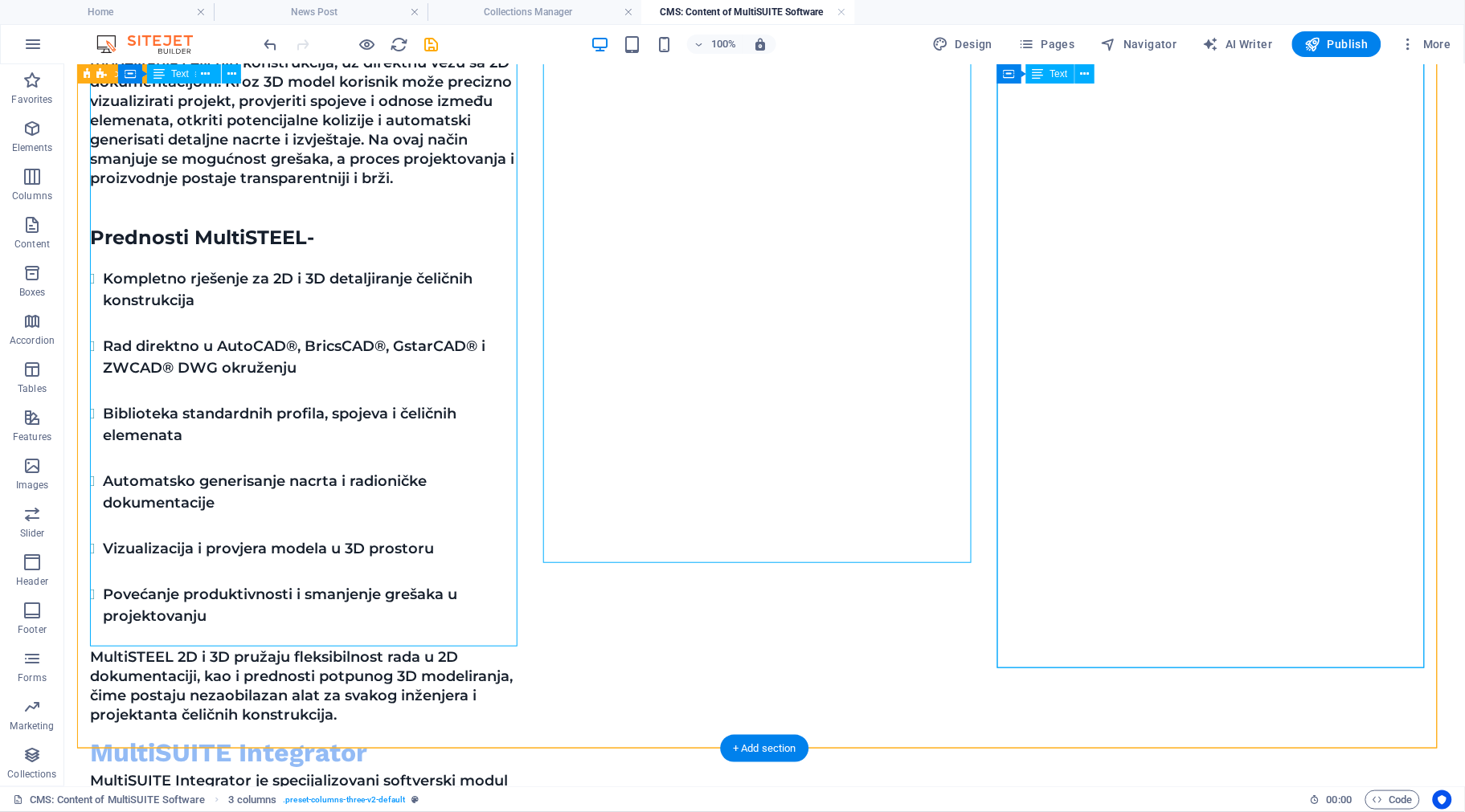
scroll to position [1511, 0]
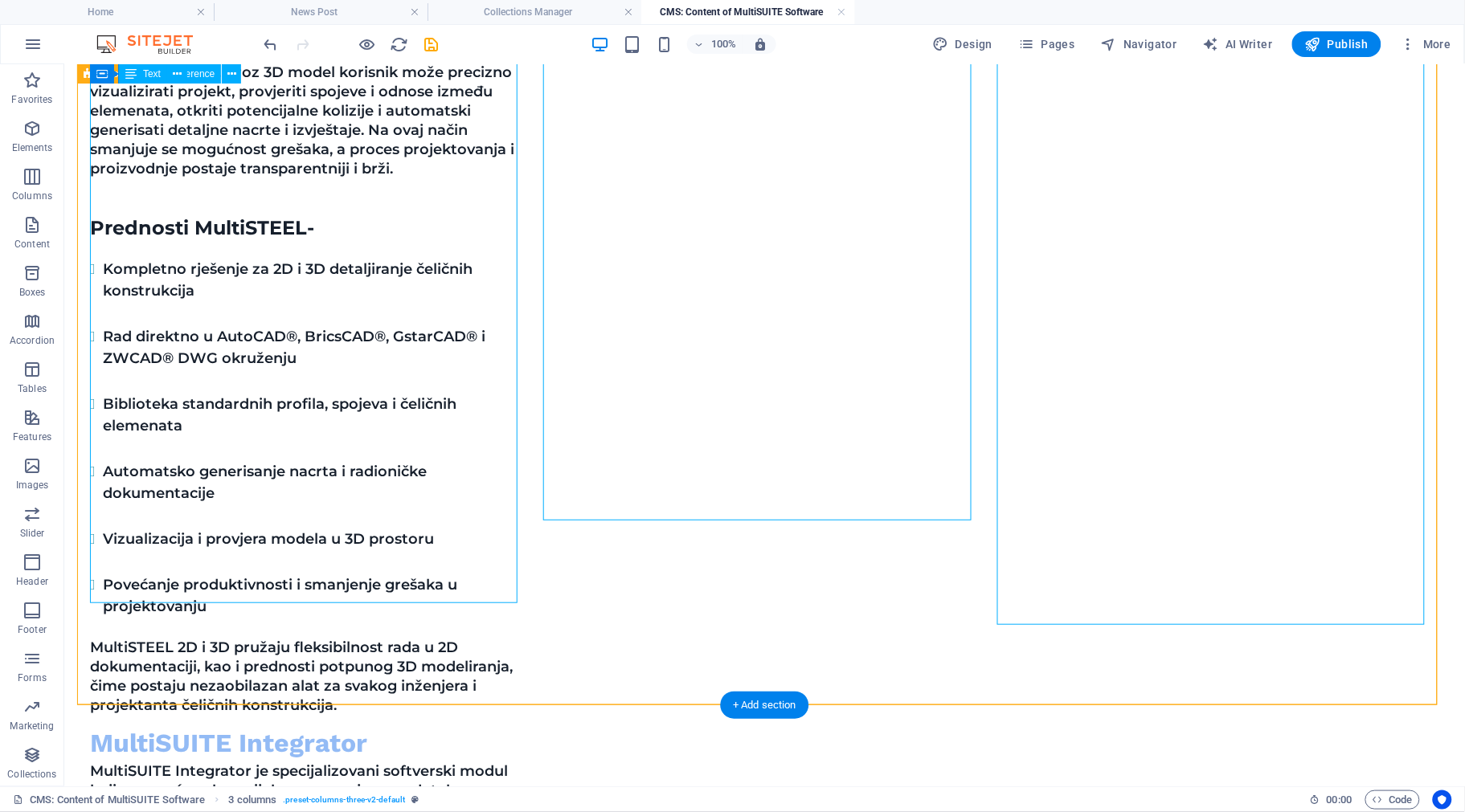
select select "rem"
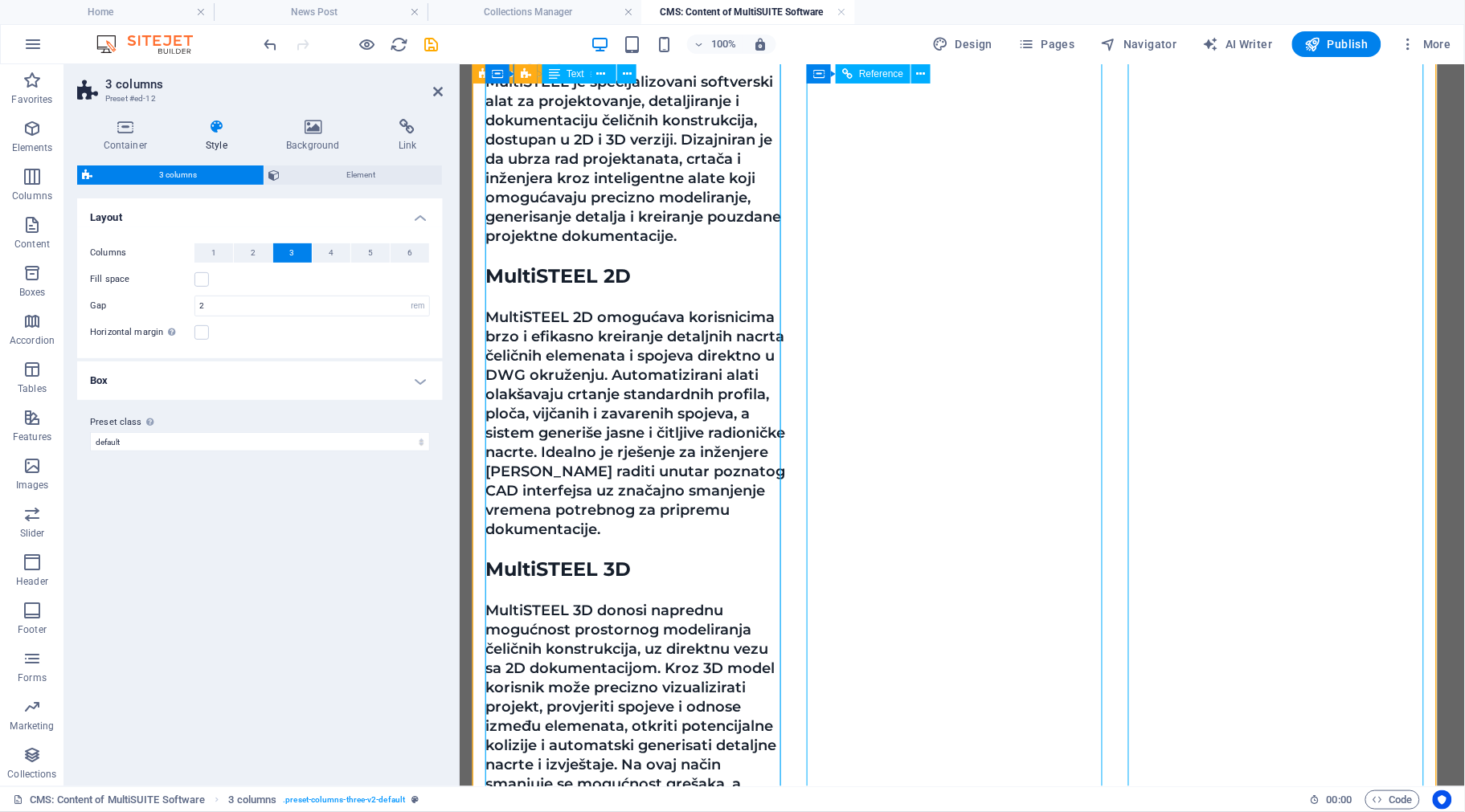
scroll to position [702, 0]
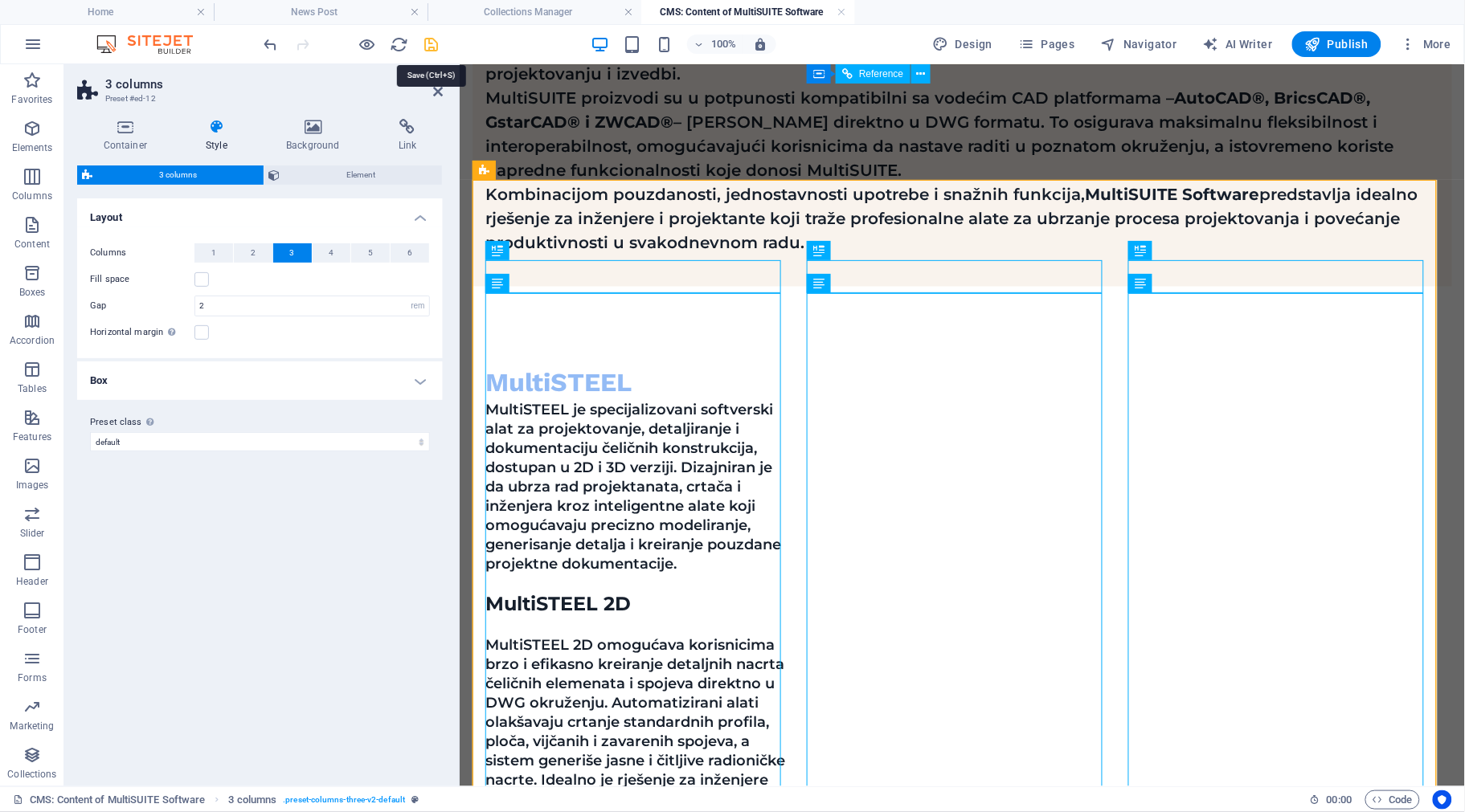
click at [427, 39] on icon "save" at bounding box center [432, 44] width 18 height 18
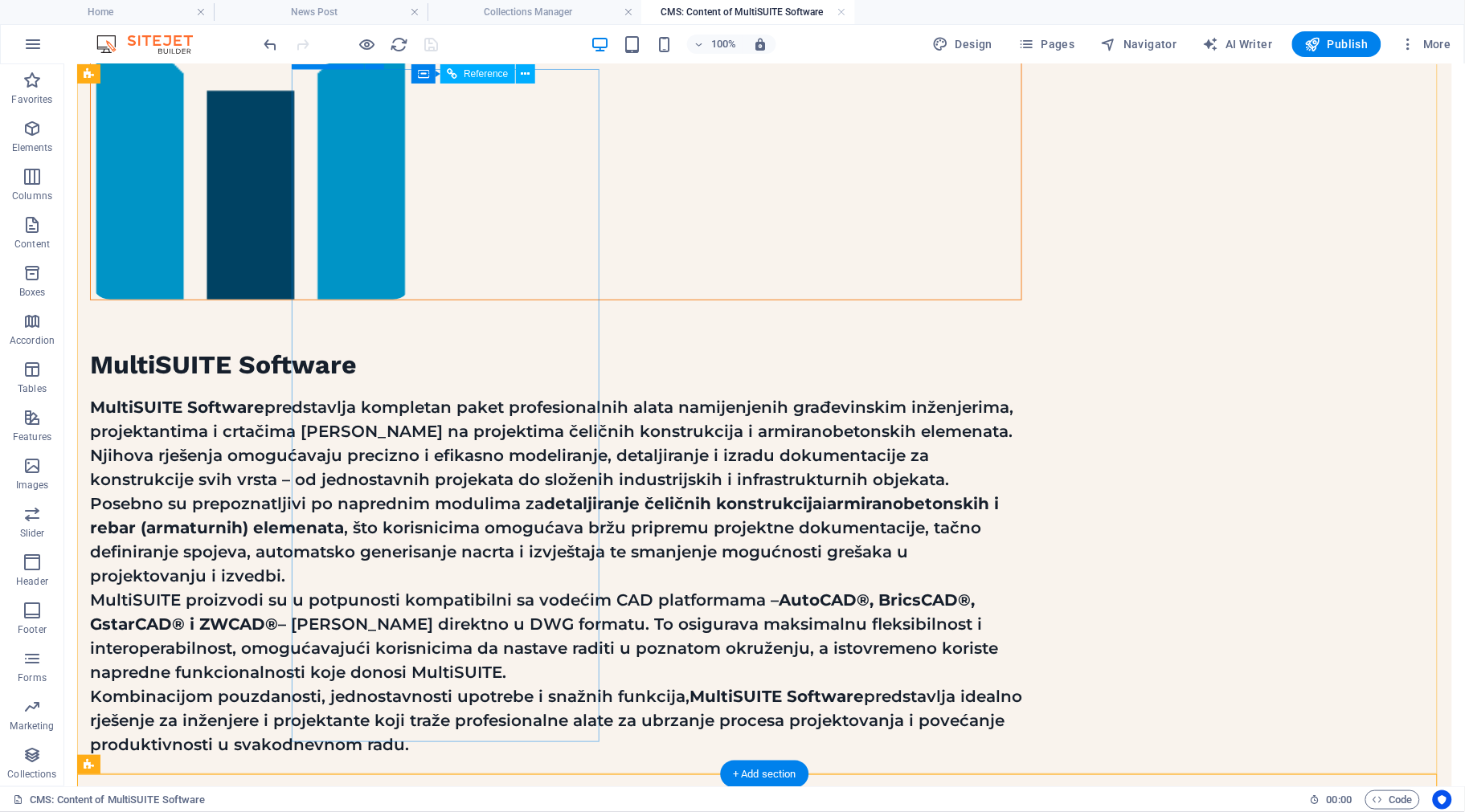
scroll to position [0, 0]
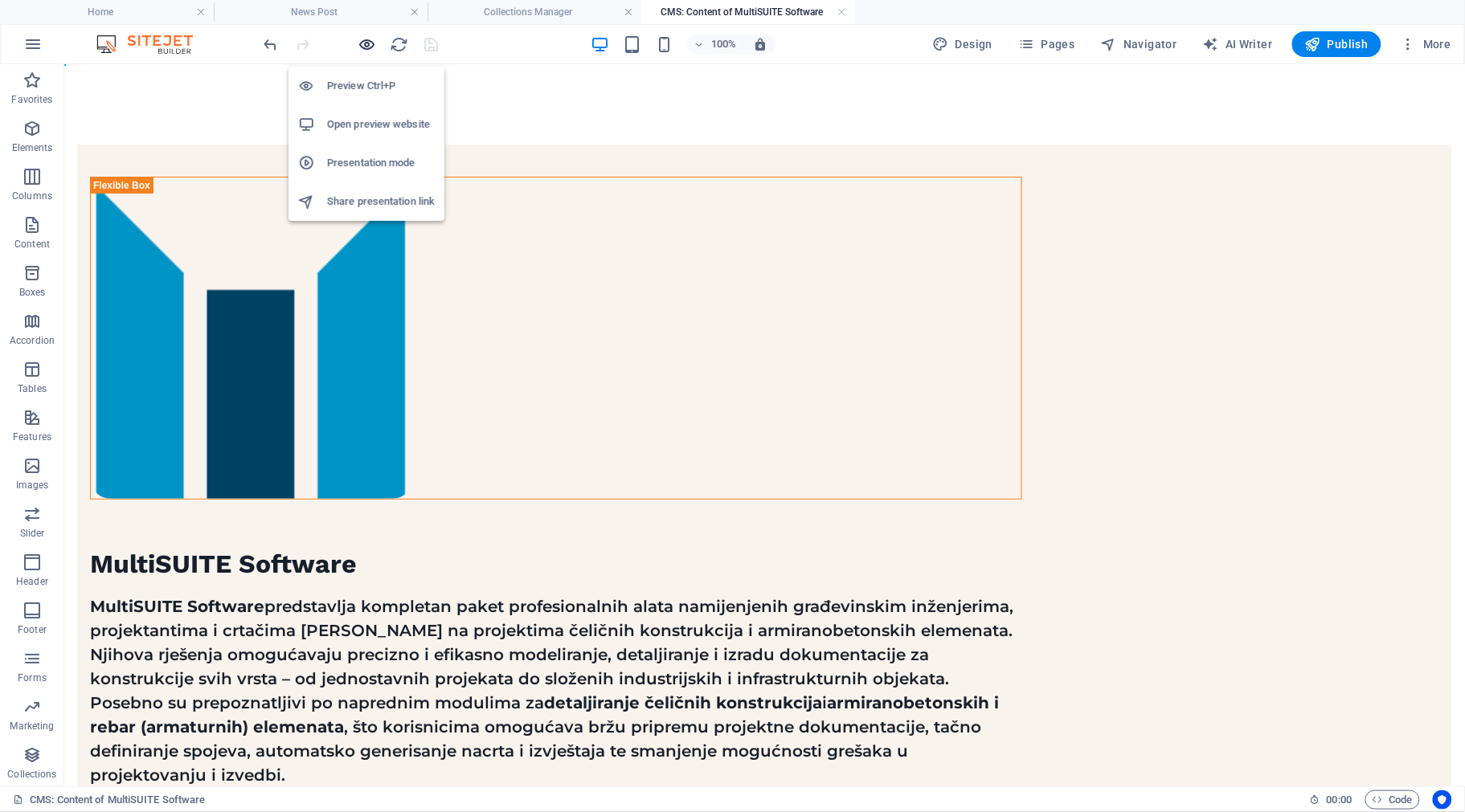
click at [367, 43] on icon "button" at bounding box center [367, 44] width 18 height 18
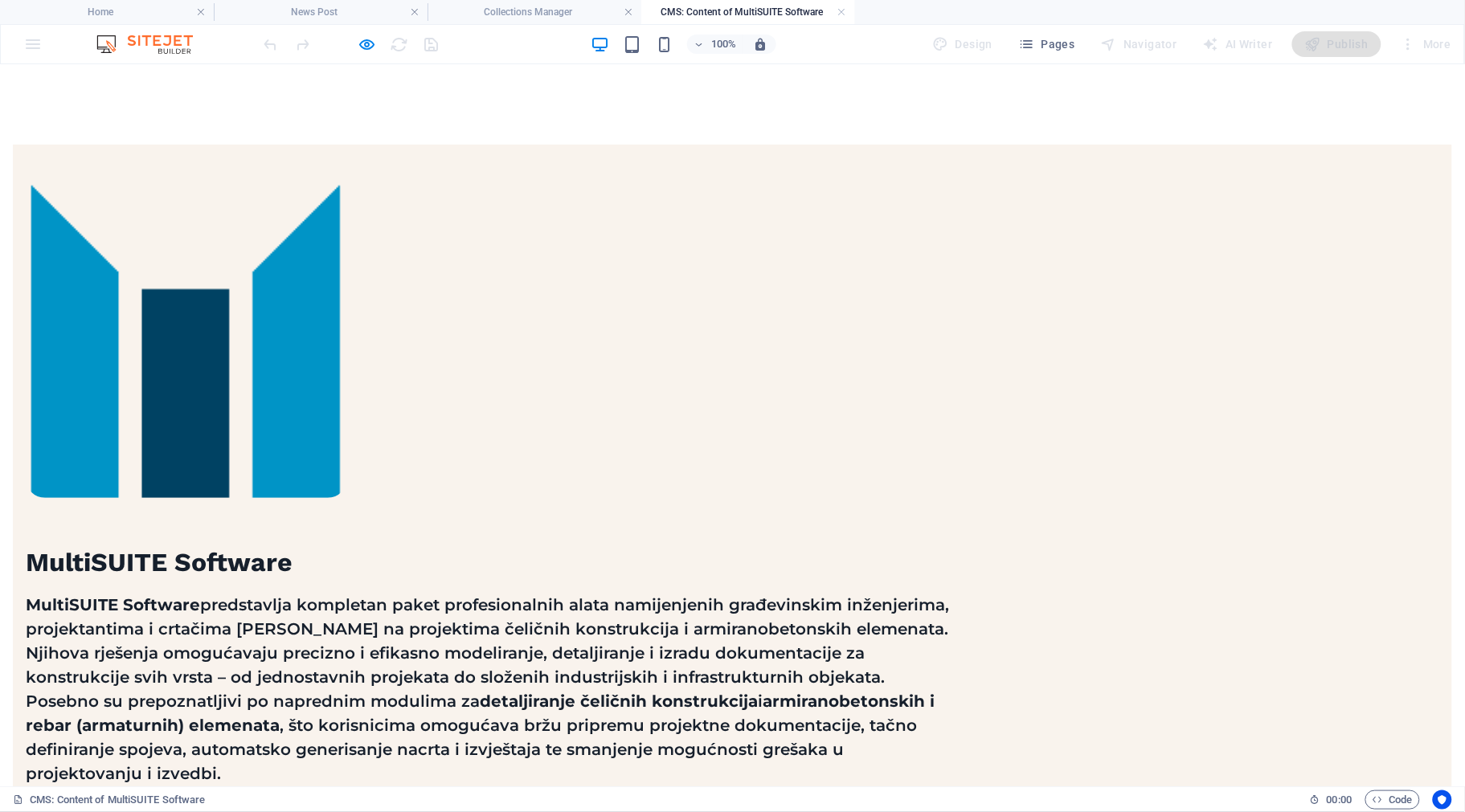
click at [749, 6] on h4 "CMS: Content of MultiSUITE Software" at bounding box center [749, 12] width 214 height 18
click at [842, 10] on link at bounding box center [842, 12] width 10 height 15
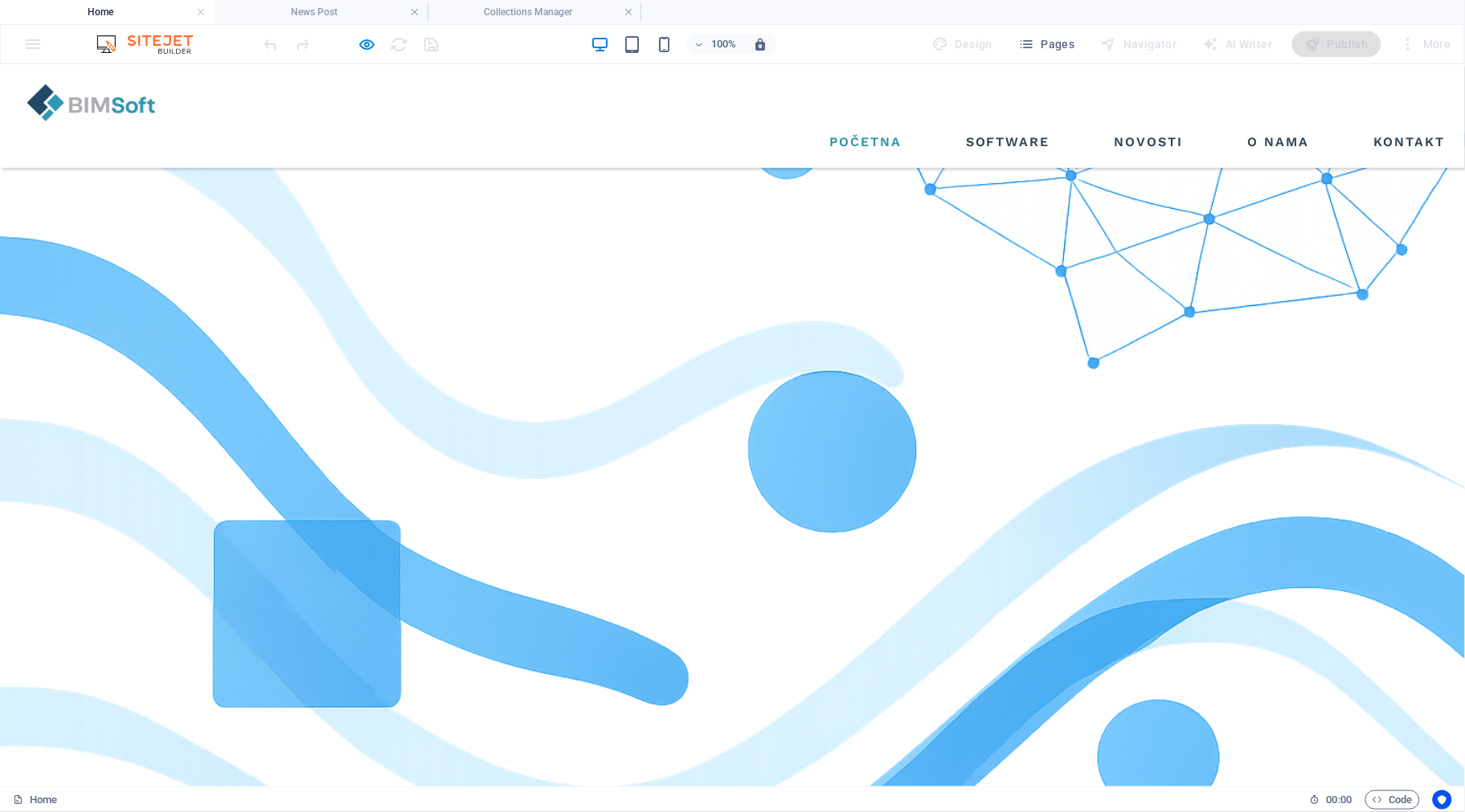
scroll to position [1947, 0]
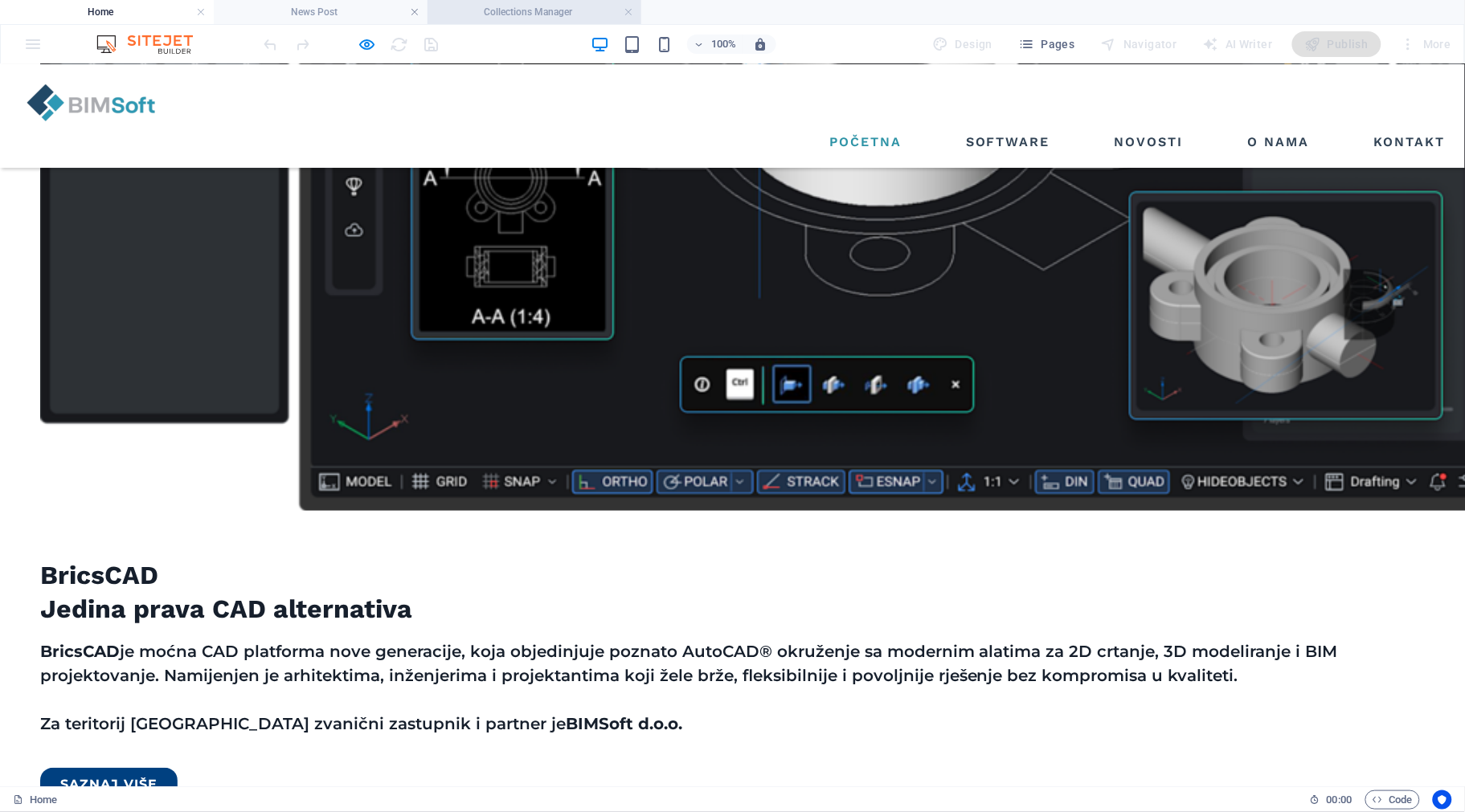
click at [568, 13] on h4 "Collections Manager" at bounding box center [535, 12] width 214 height 18
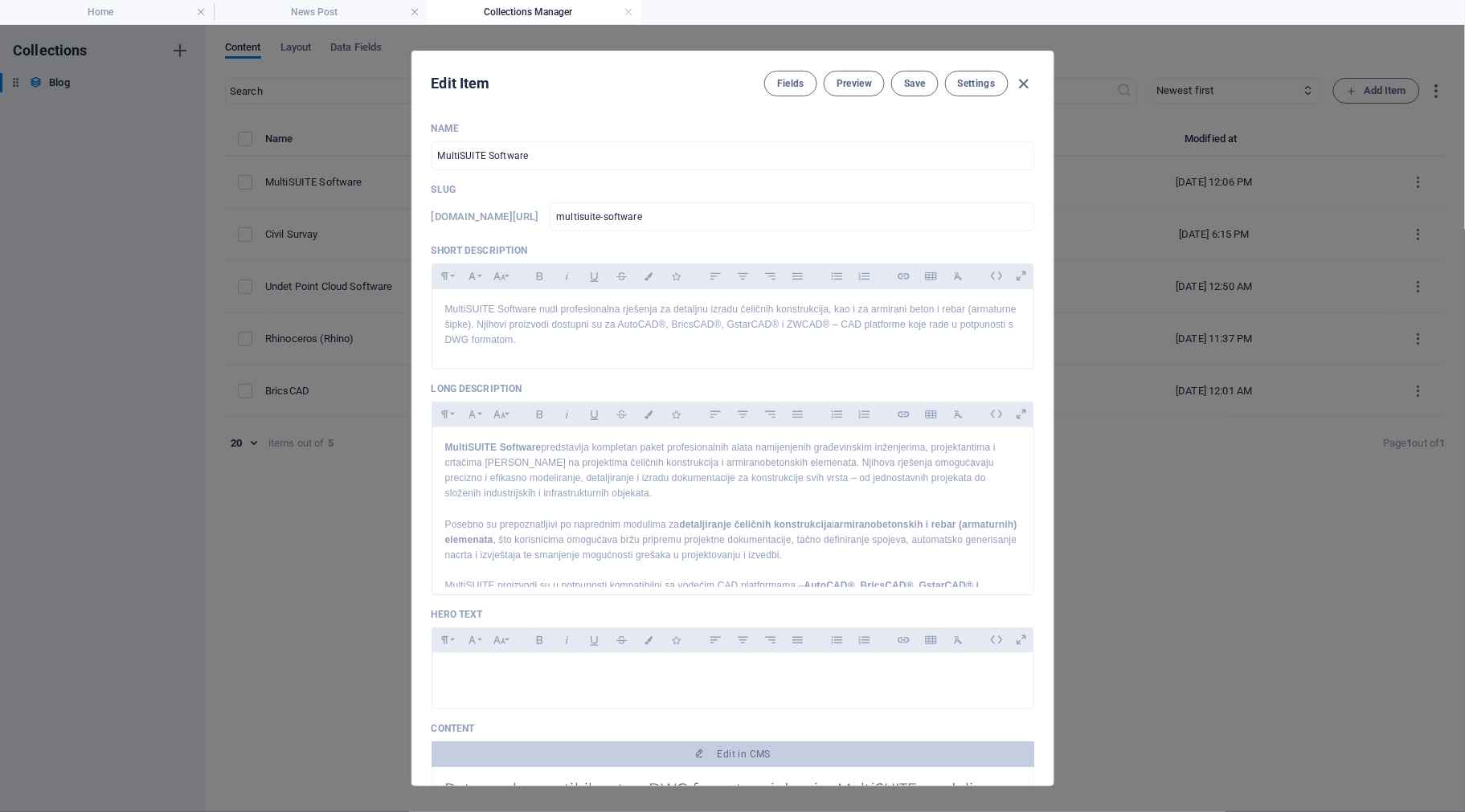
scroll to position [453, 0]
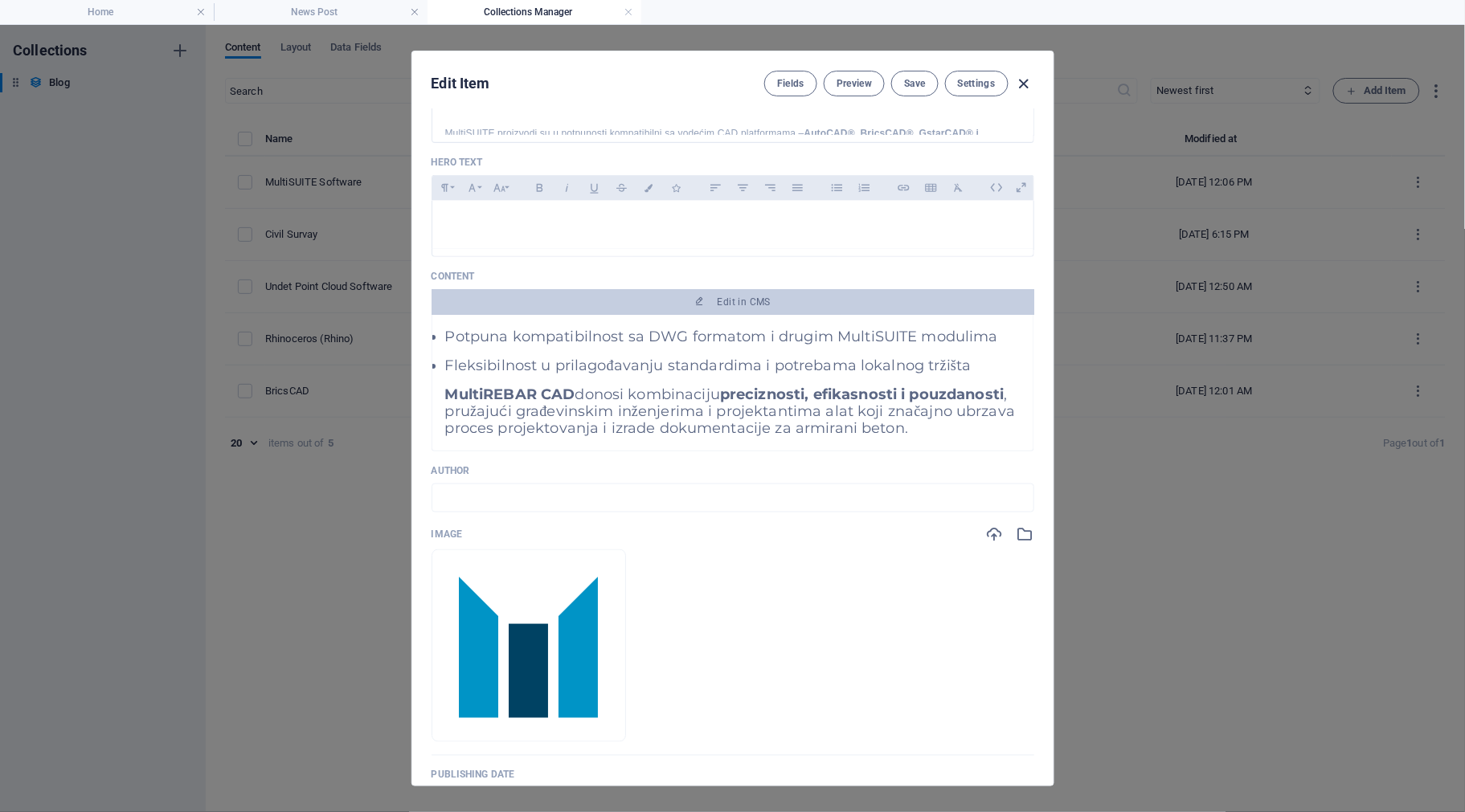
click at [1025, 80] on icon "button" at bounding box center [1024, 84] width 18 height 18
type input "[DATE]"
type input "multisuite-software"
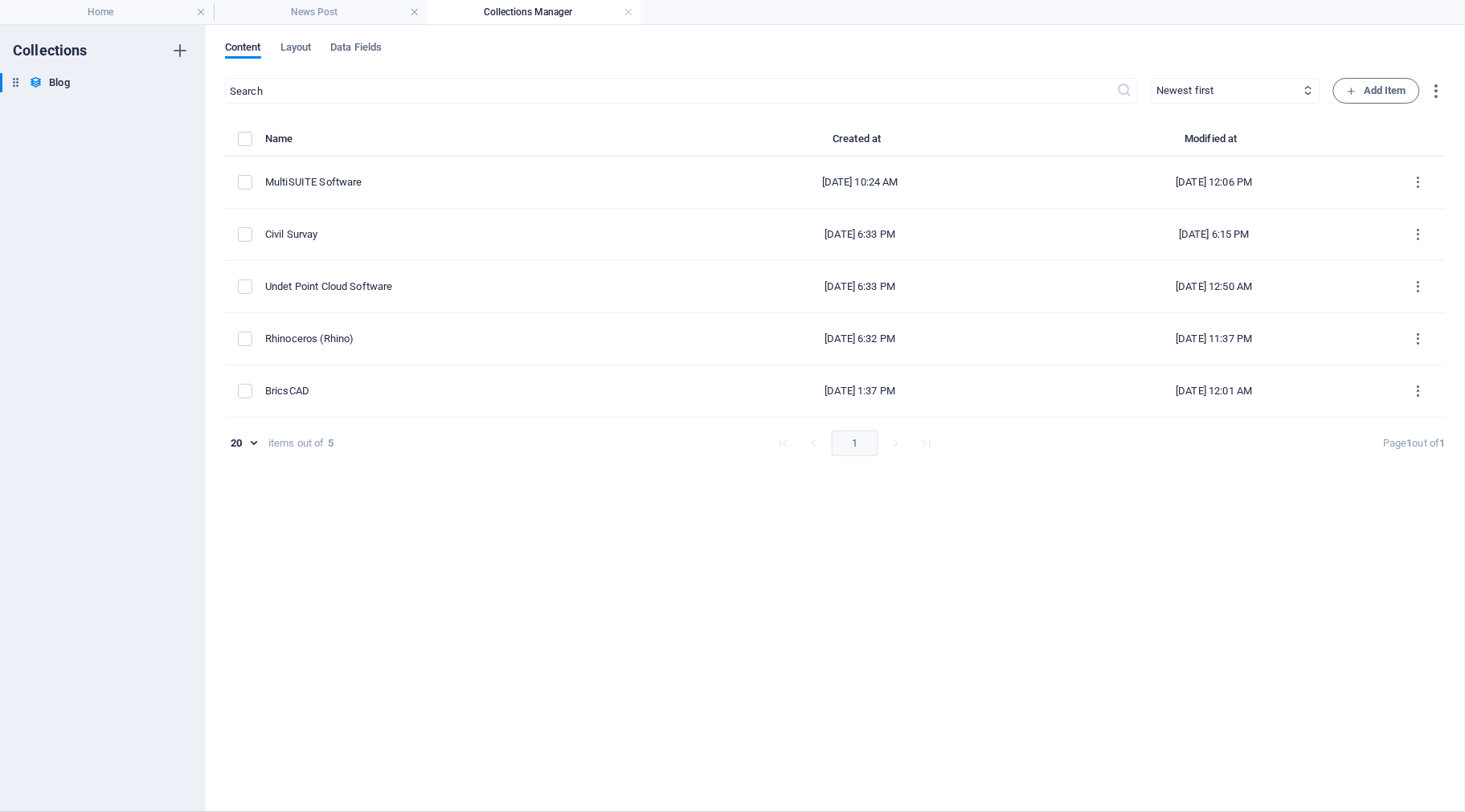
scroll to position [0, 0]
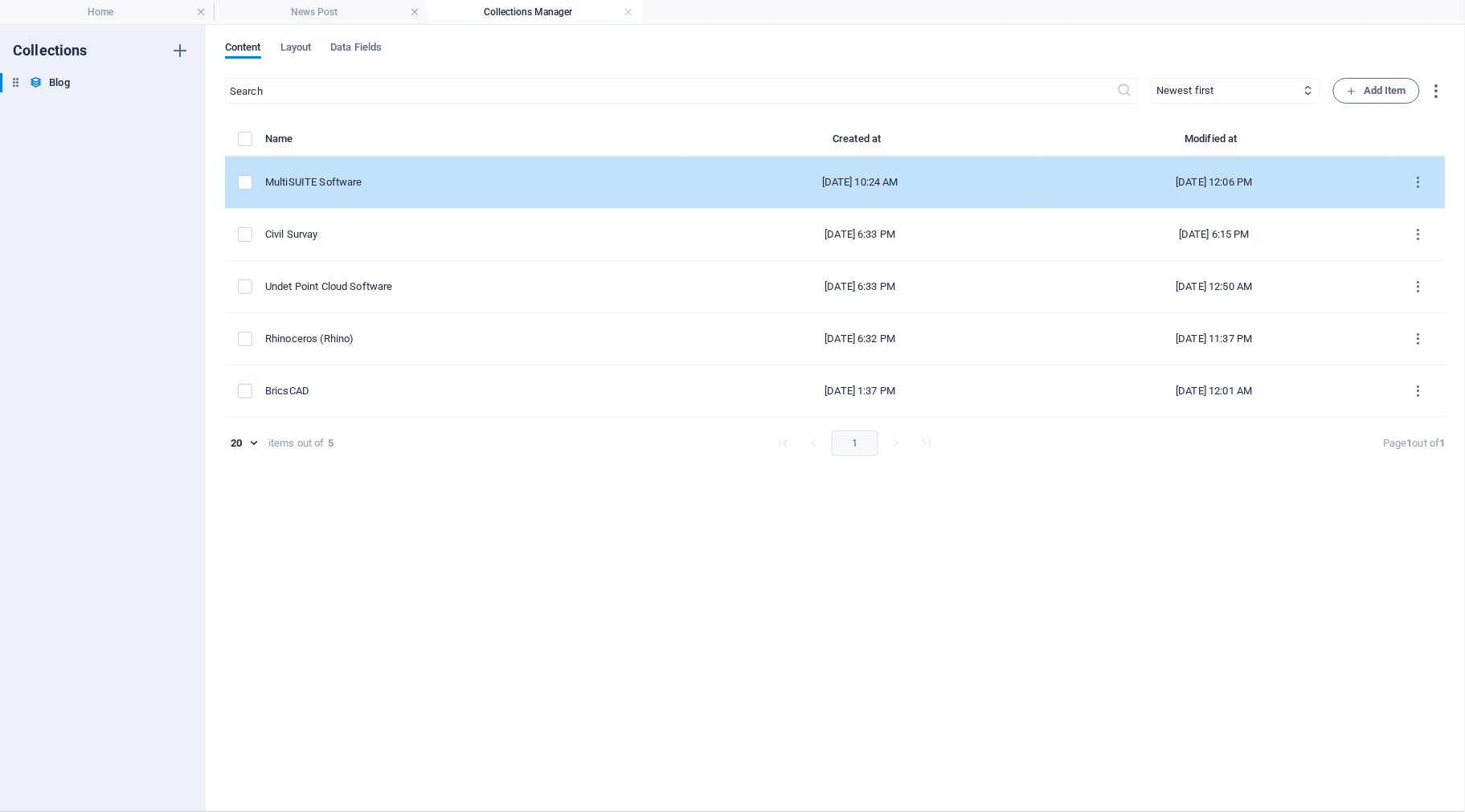
click at [400, 187] on div "MultiSUITE Software" at bounding box center [468, 182] width 405 height 14
select select "Estate"
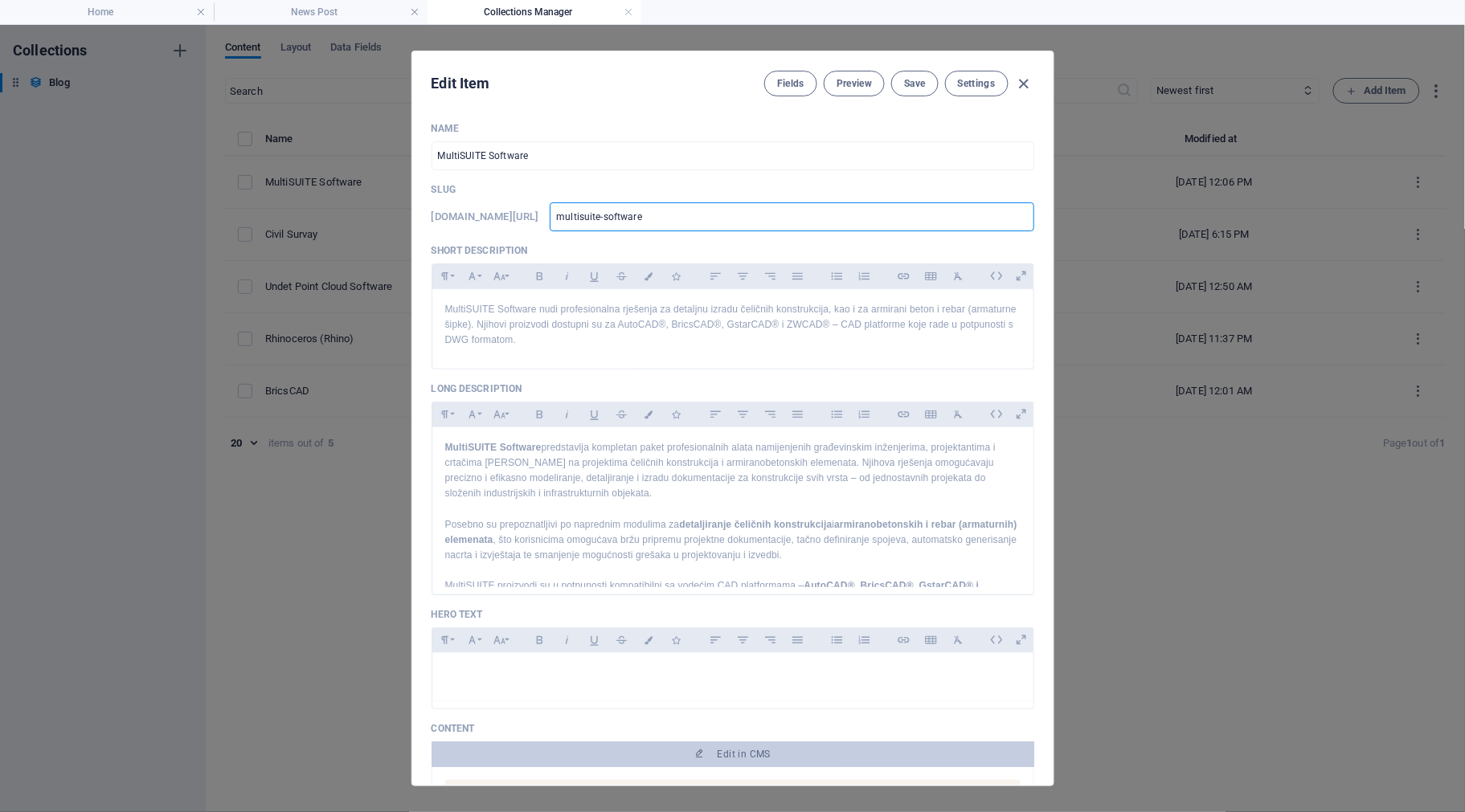
drag, startPoint x: 706, startPoint y: 211, endPoint x: 572, endPoint y: 206, distance: 134.1
click at [572, 206] on div "[DOMAIN_NAME][URL] multisuite-software ​" at bounding box center [733, 217] width 603 height 29
click at [1021, 81] on icon "button" at bounding box center [1024, 84] width 18 height 18
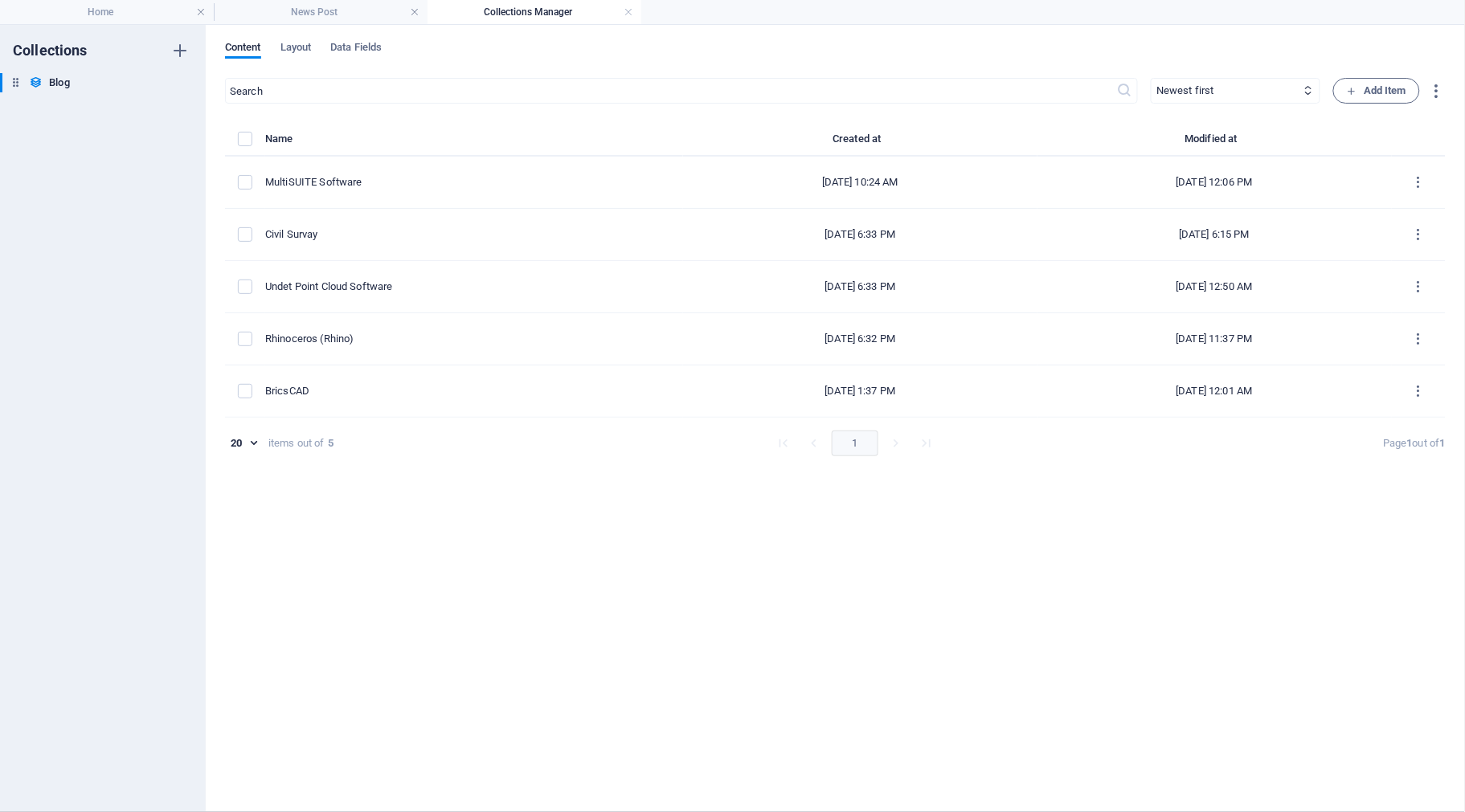
type input "[DATE]"
type input "multisuite-software"
click at [352, 17] on h4 "News Post" at bounding box center [321, 12] width 214 height 18
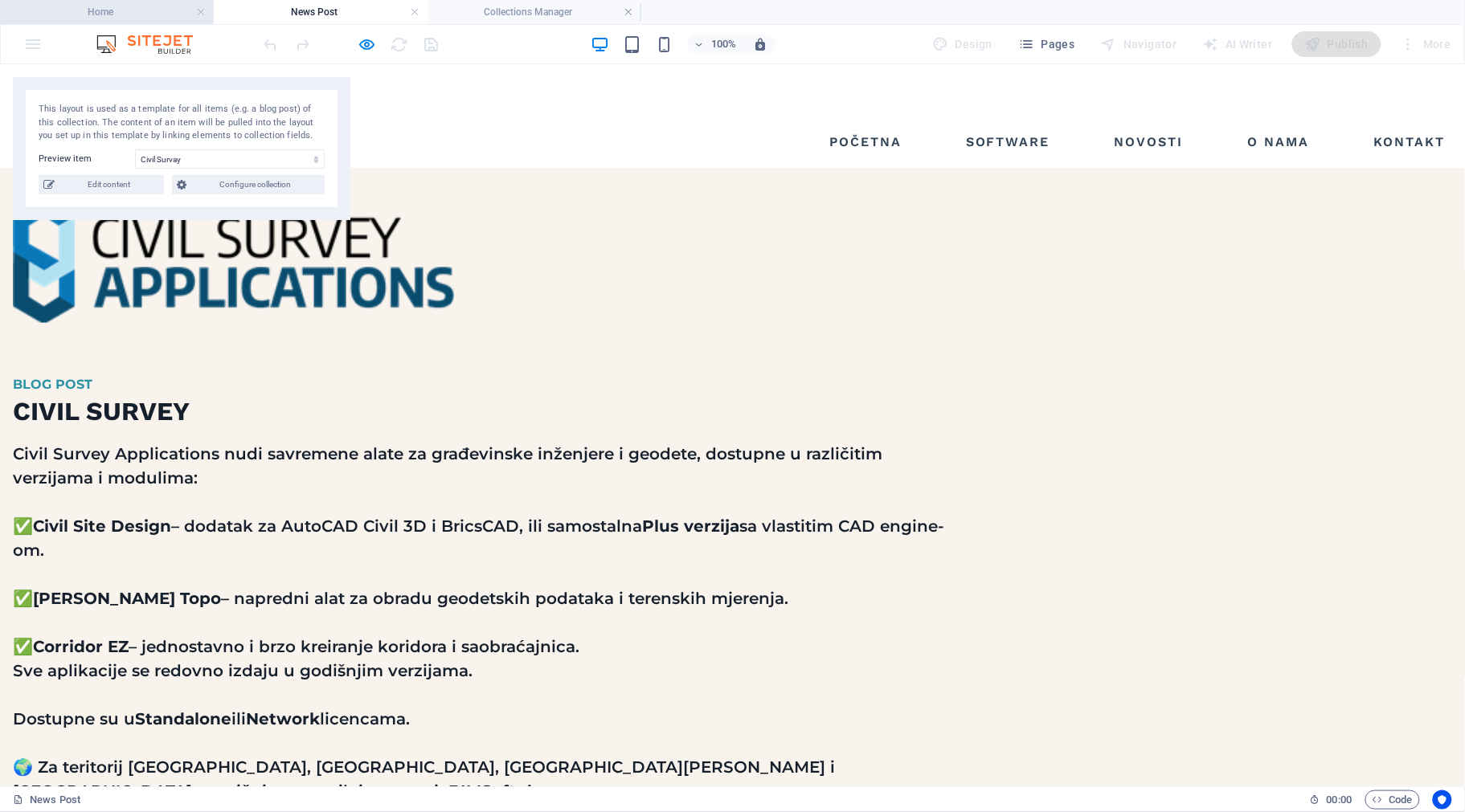
click at [114, 18] on h4 "Home" at bounding box center [107, 12] width 214 height 18
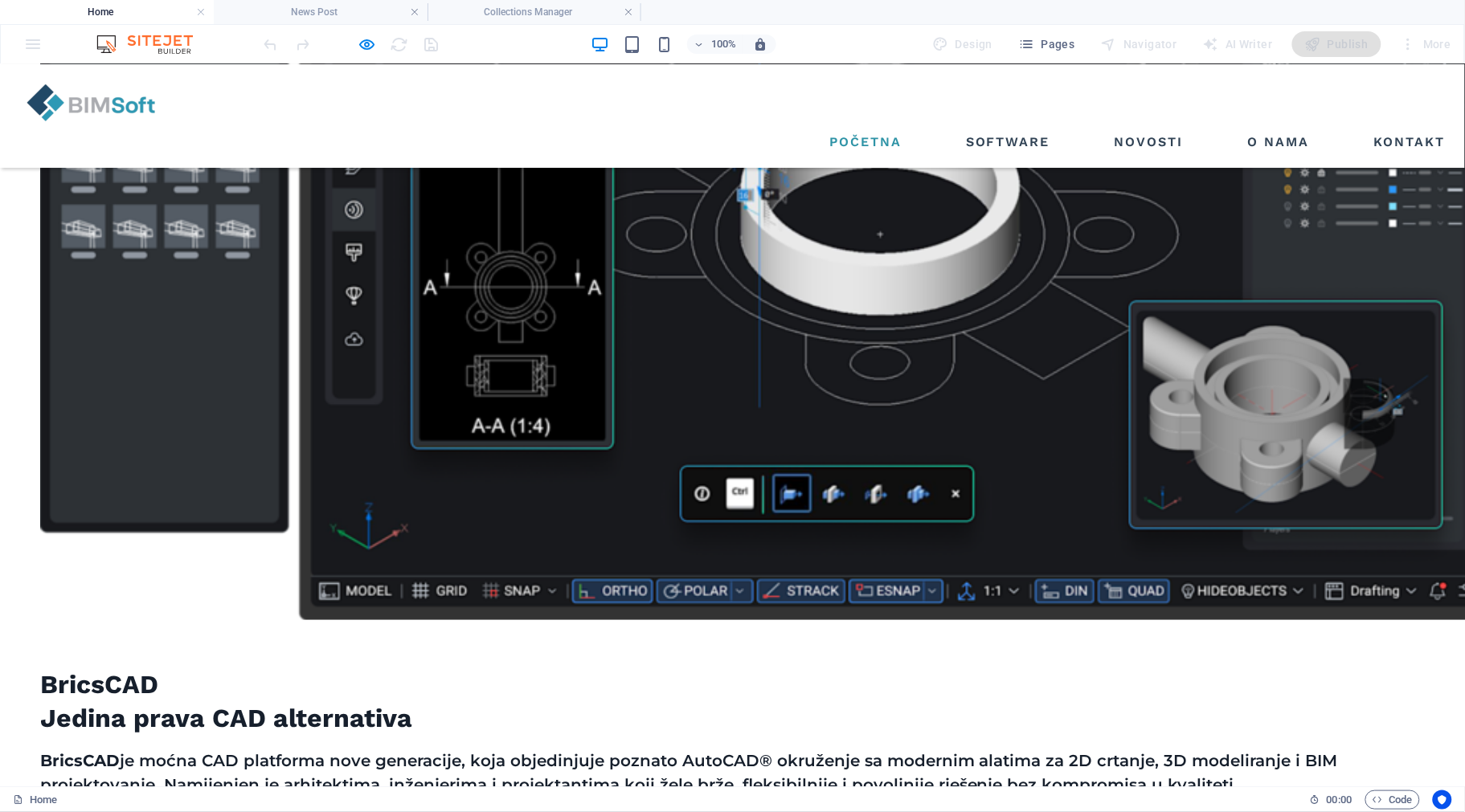
scroll to position [1646, 0]
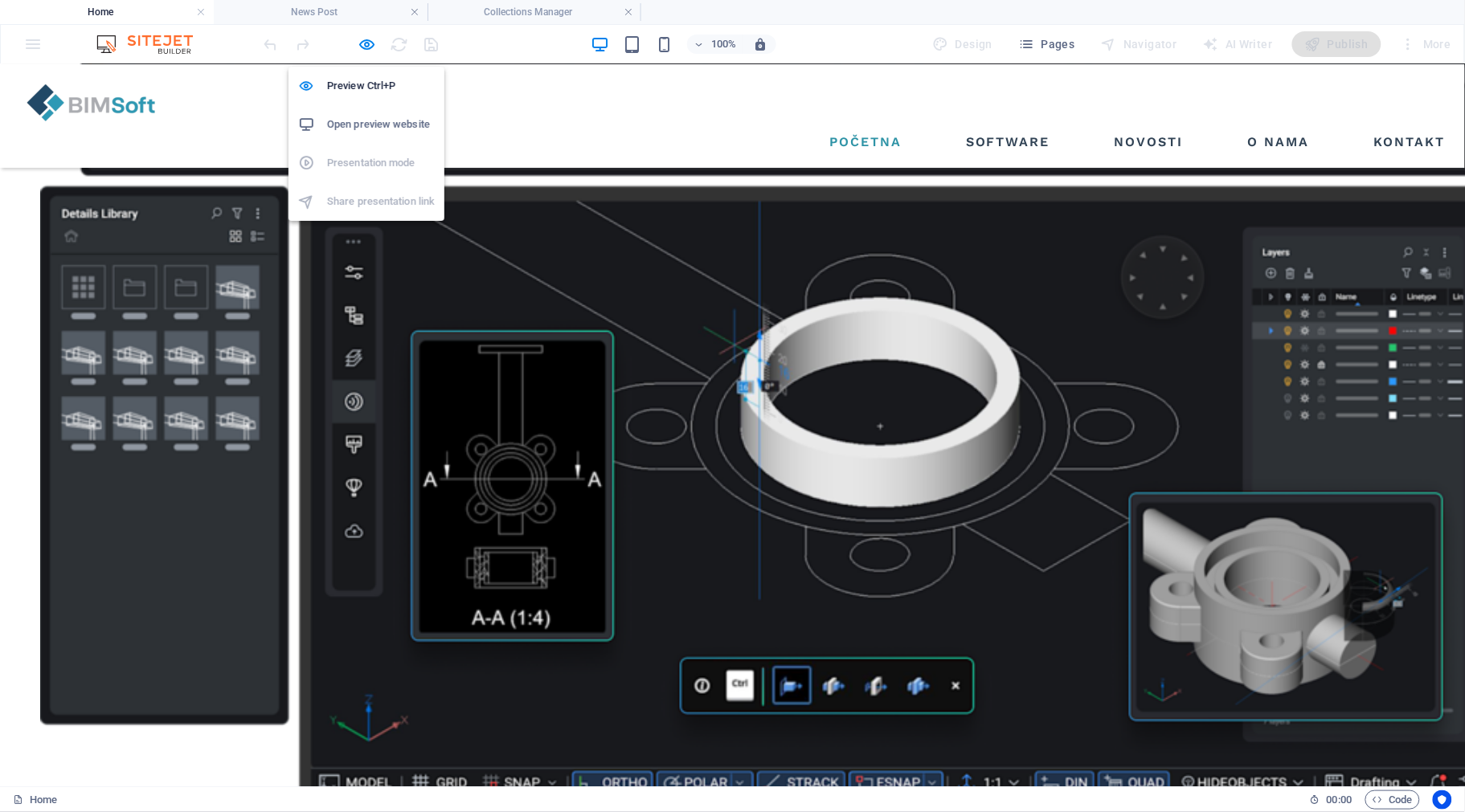
drag, startPoint x: 371, startPoint y: 43, endPoint x: 382, endPoint y: 48, distance: 12.1
click at [371, 43] on icon "button" at bounding box center [367, 44] width 18 height 18
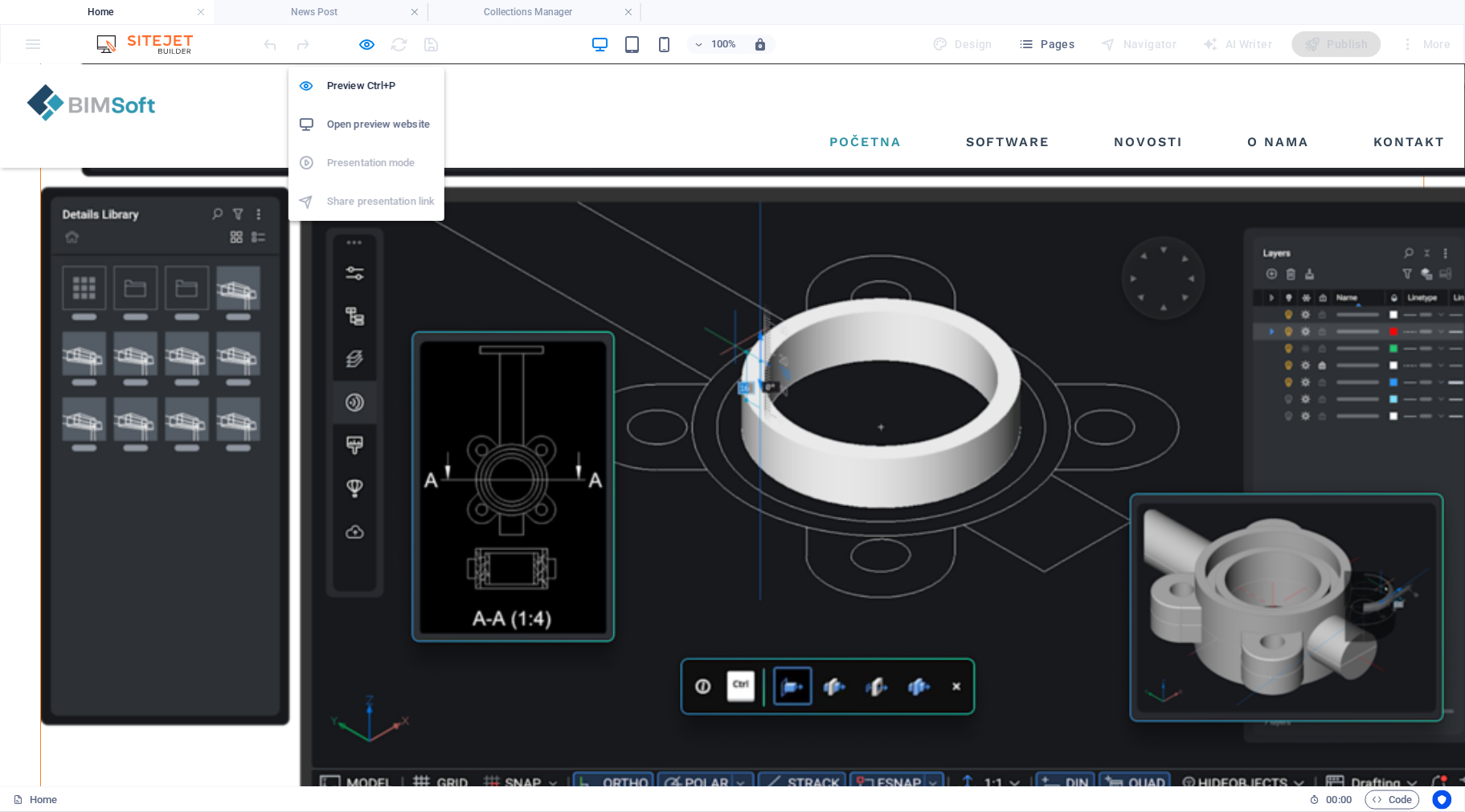
scroll to position [1905, 0]
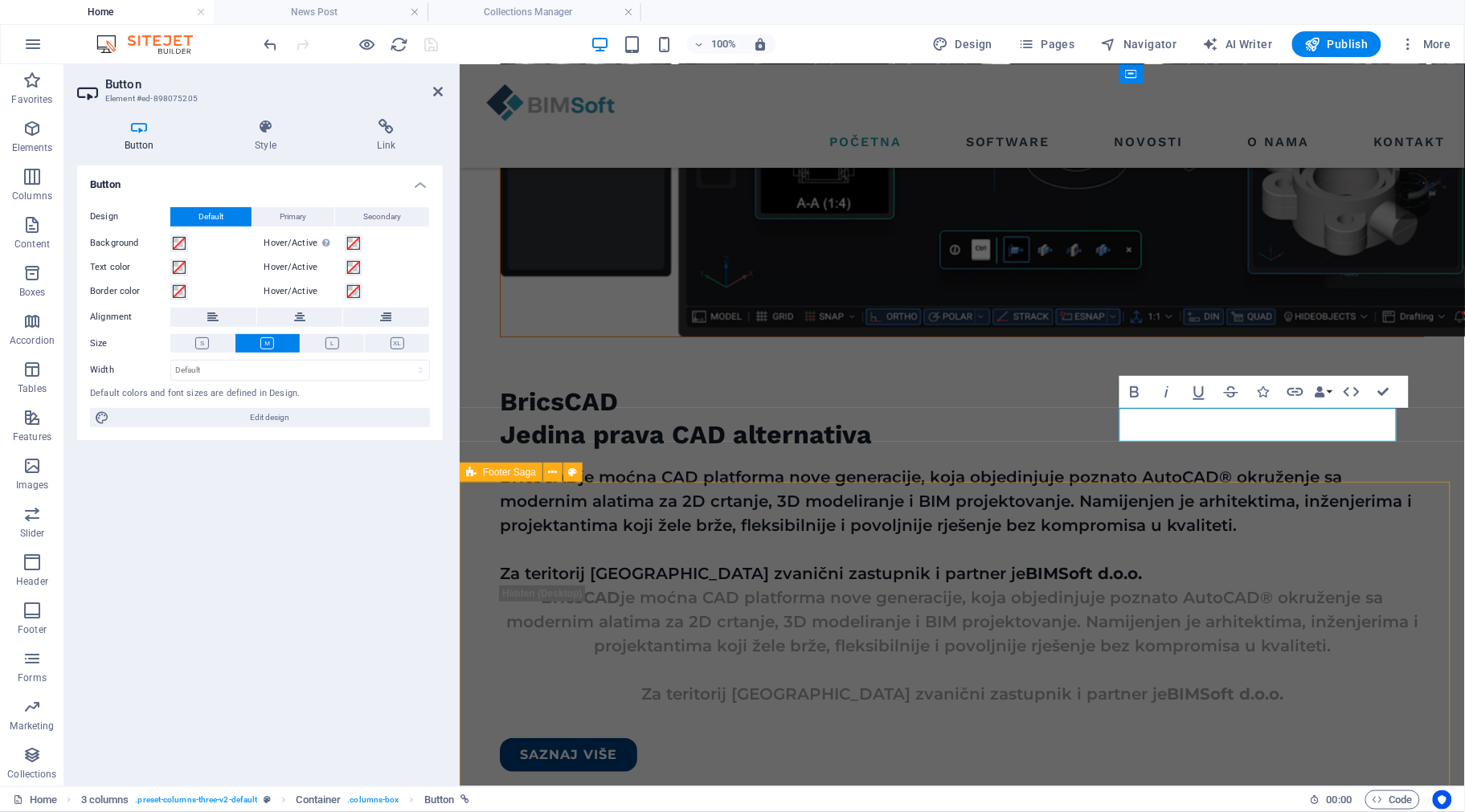
scroll to position [2487, 0]
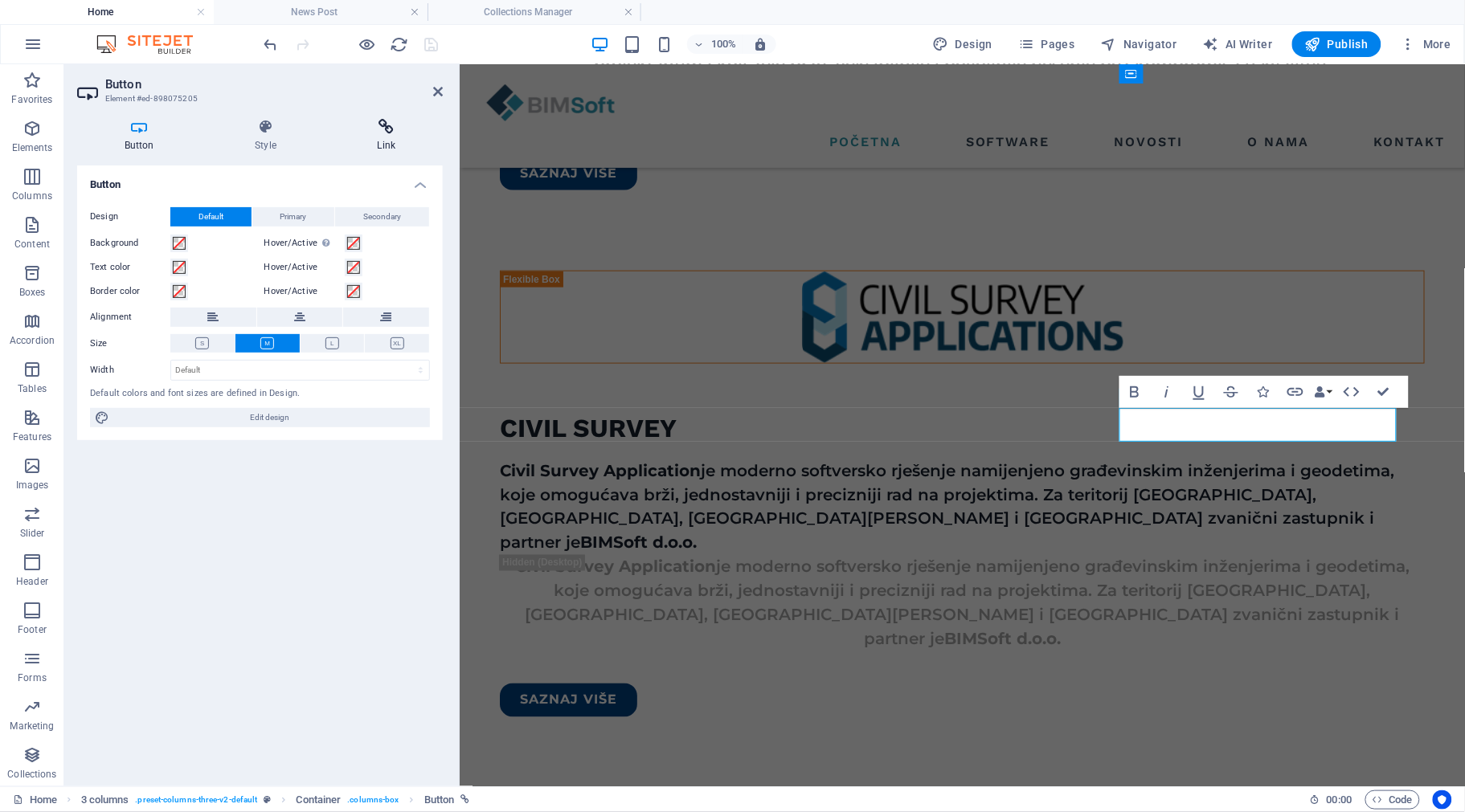
click at [382, 133] on icon at bounding box center [387, 127] width 113 height 16
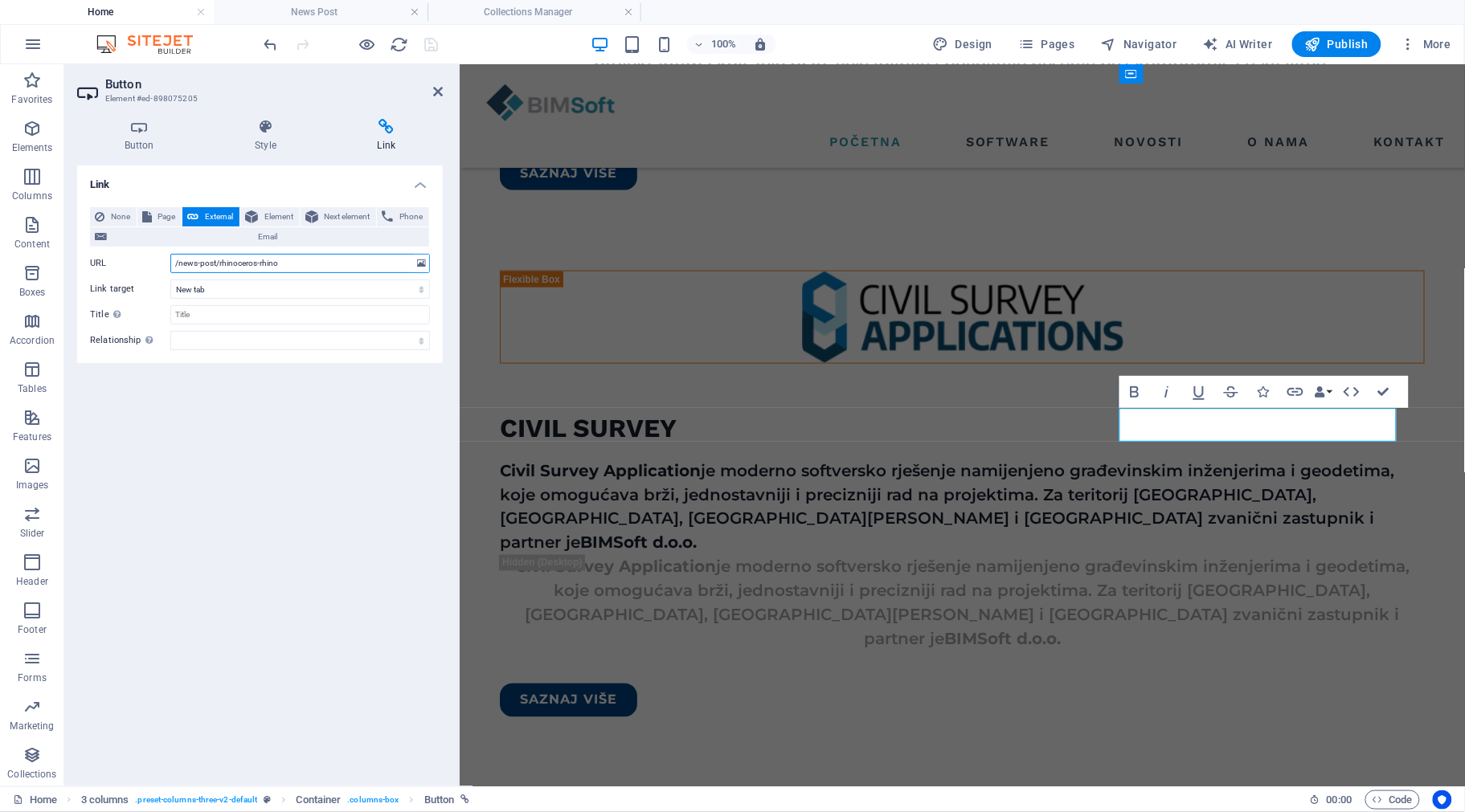
drag, startPoint x: 302, startPoint y: 264, endPoint x: 219, endPoint y: 260, distance: 83.1
click at [219, 260] on input "/news-post/rhinoceros-rhino" at bounding box center [300, 264] width 260 height 19
paste input "multisuite-software"
type input "/news-post/multisuite-software"
click at [330, 412] on div "Link None Page External Element Next element Phone Email Page Home Listing News…" at bounding box center [260, 470] width 366 height 609
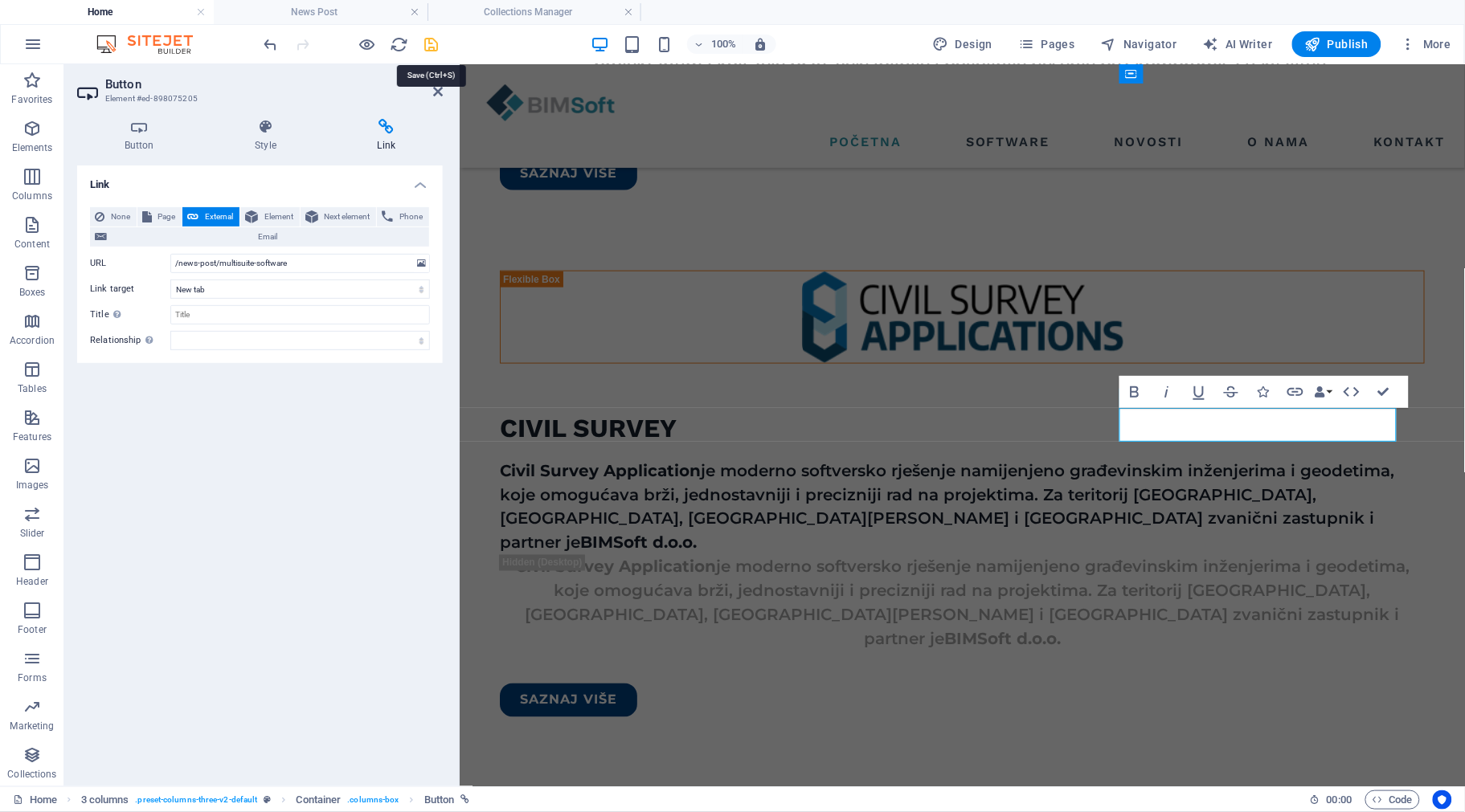
click at [432, 39] on icon "save" at bounding box center [432, 44] width 18 height 18
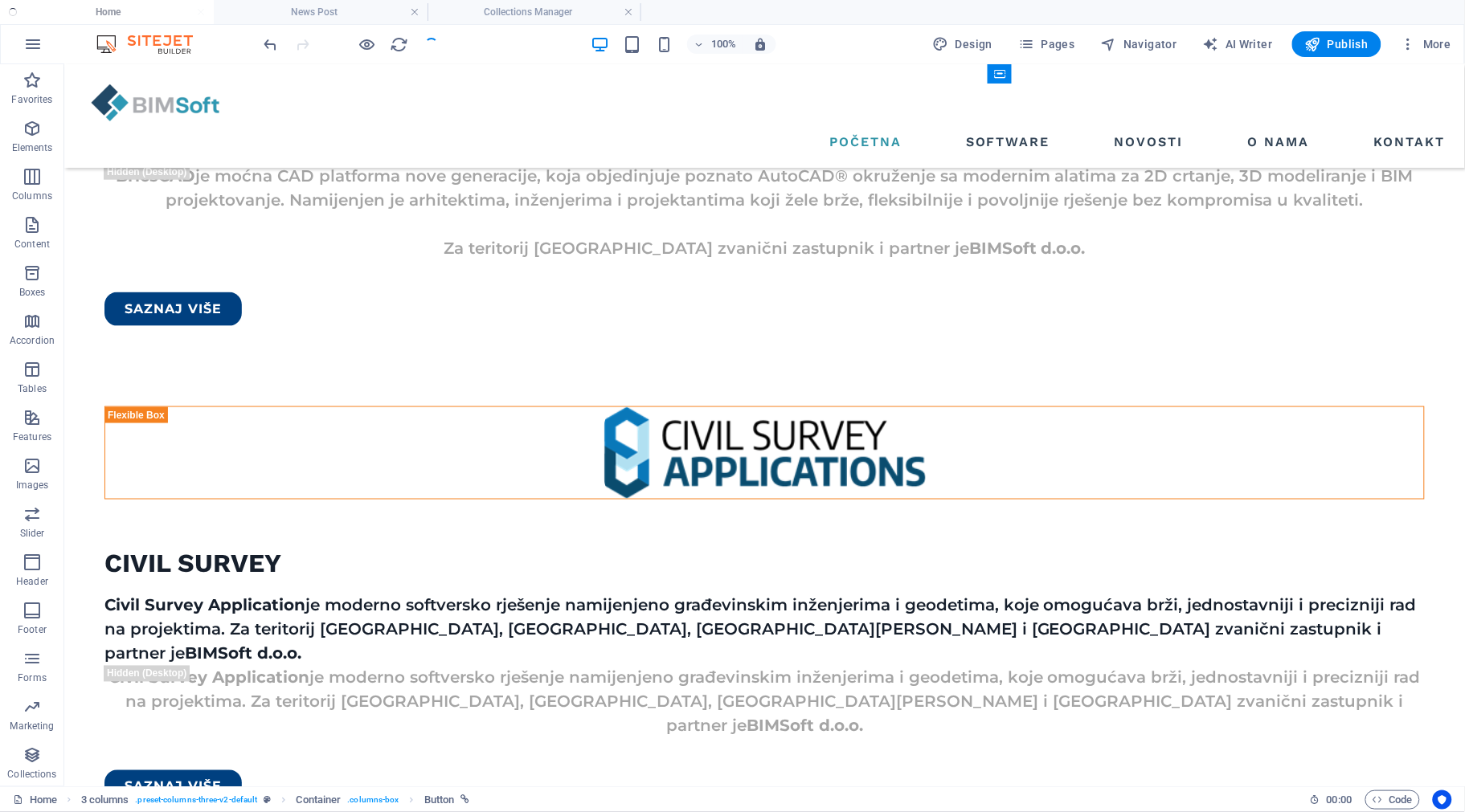
scroll to position [2215, 0]
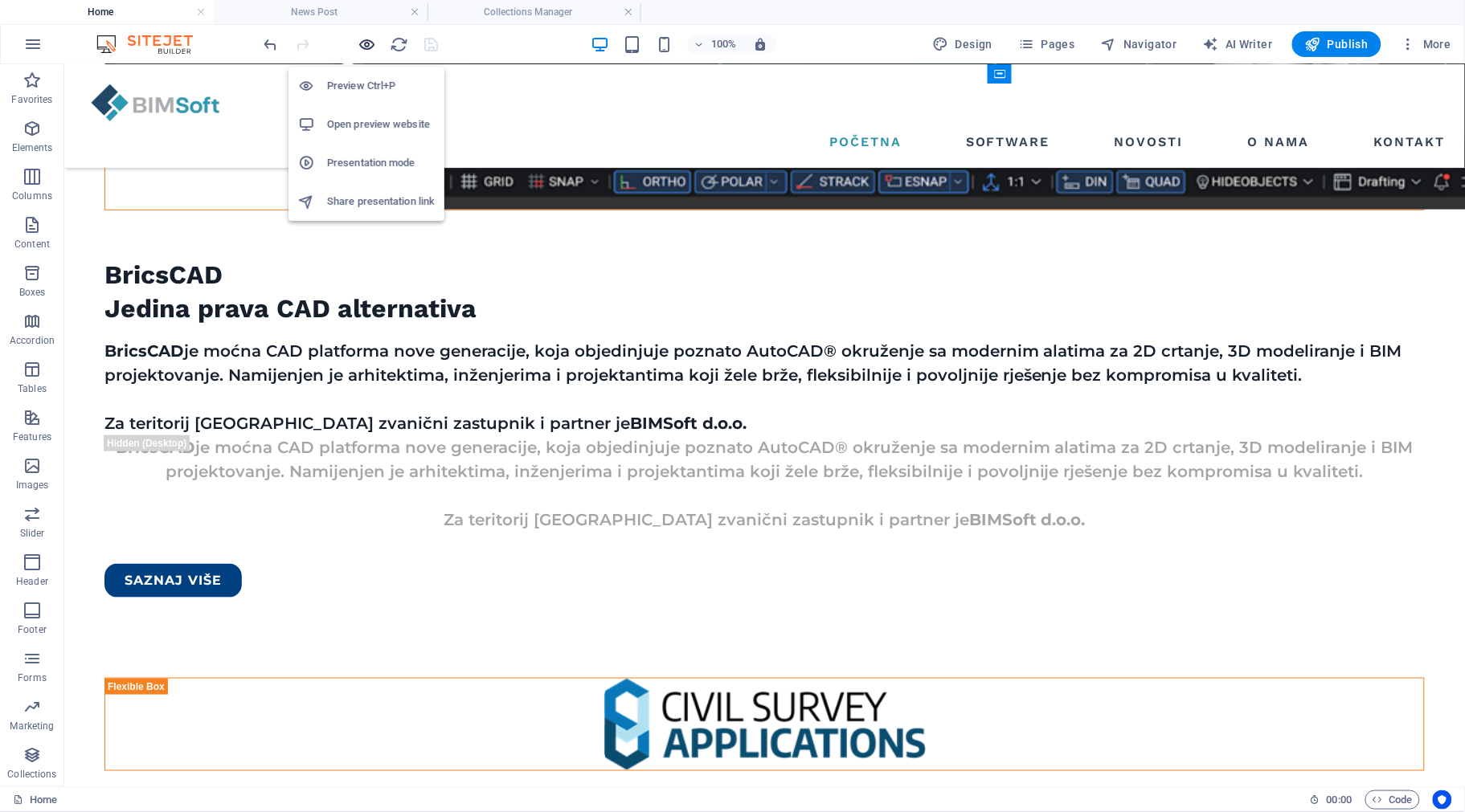
click at [362, 40] on icon "button" at bounding box center [367, 44] width 18 height 18
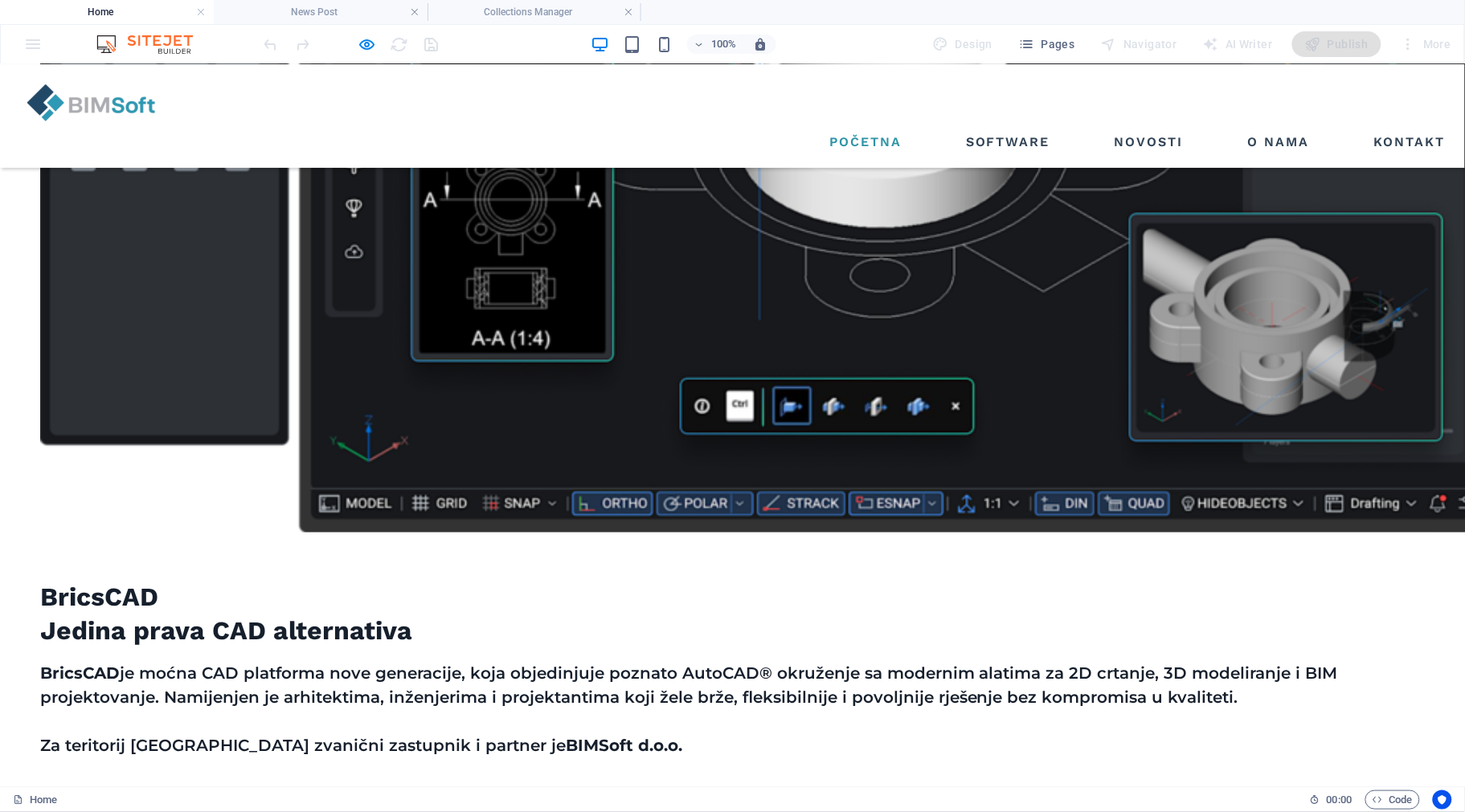
click at [511, 10] on h4 "Collections Manager" at bounding box center [535, 12] width 214 height 18
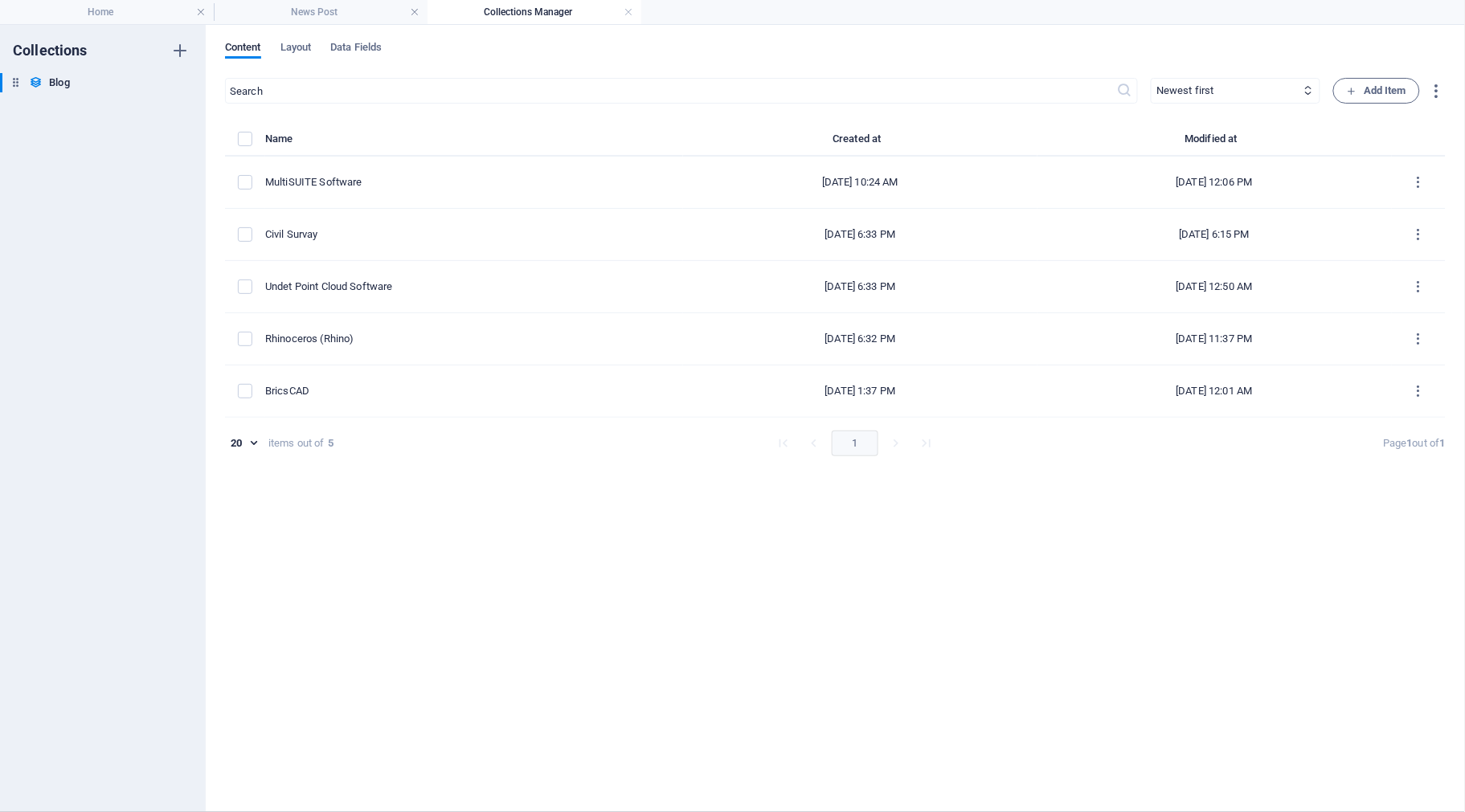
scroll to position [0, 0]
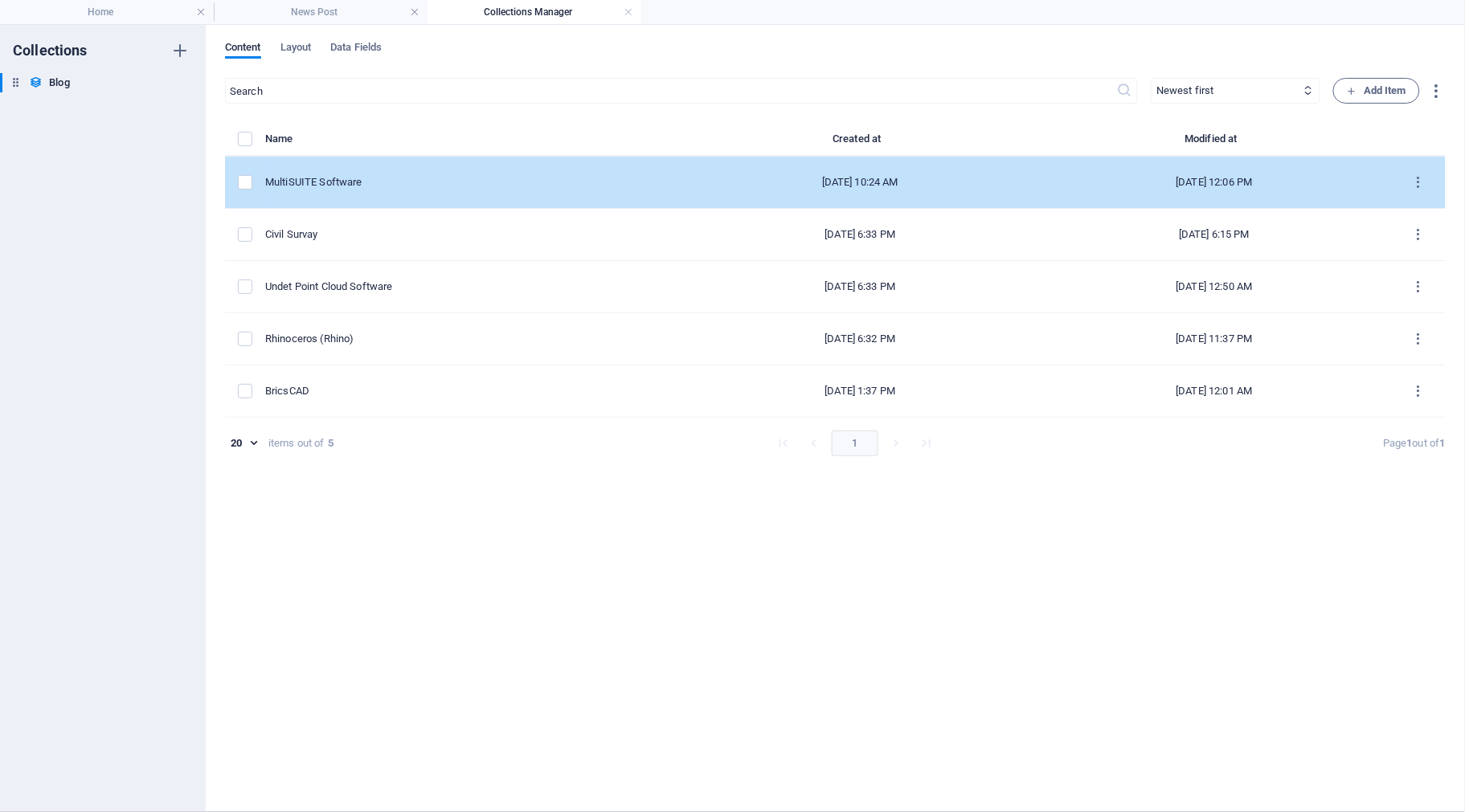
click at [439, 186] on div "MultiSUITE Software" at bounding box center [468, 182] width 405 height 14
select select "Estate"
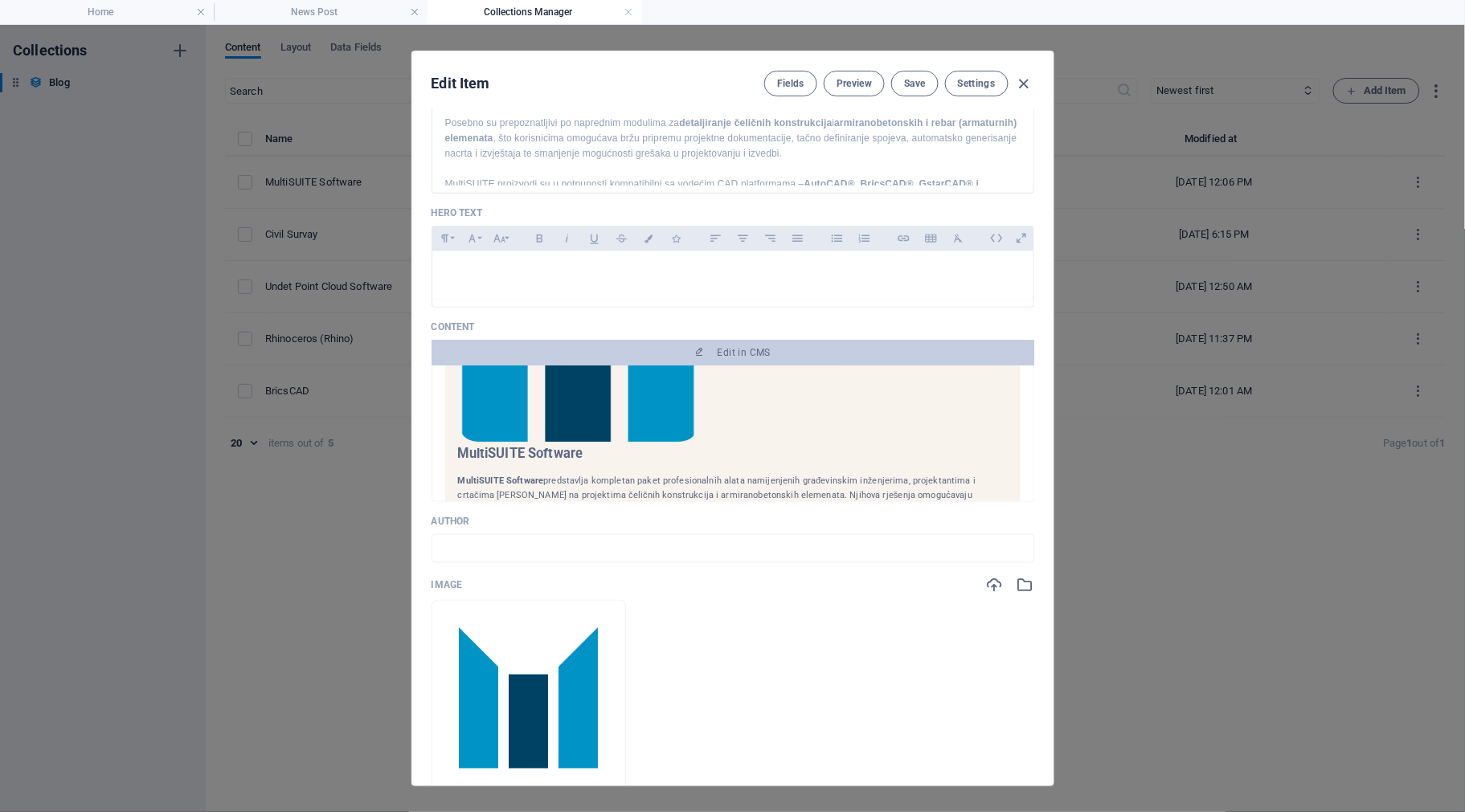
scroll to position [301, 0]
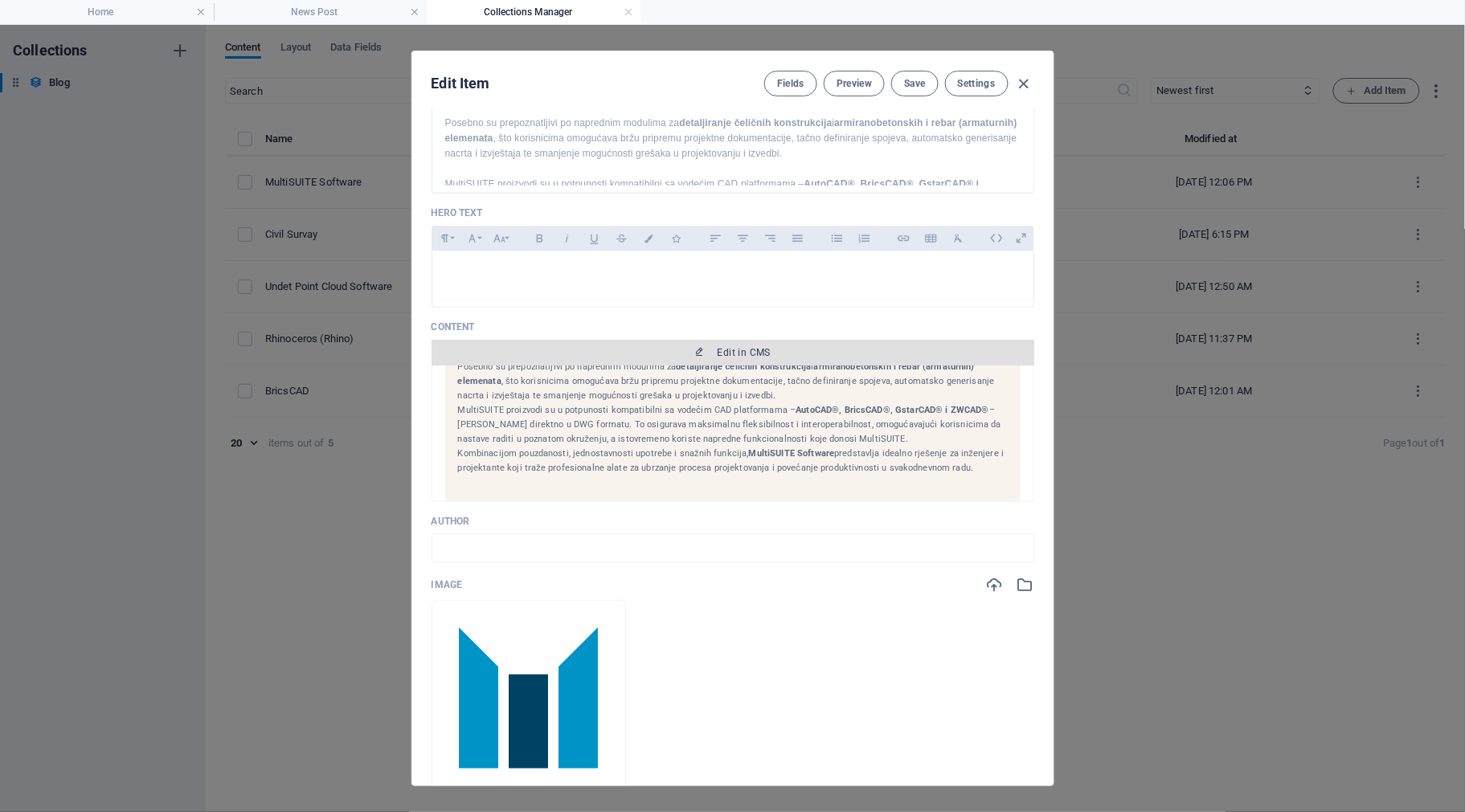
click at [764, 366] on button "Edit in CMS" at bounding box center [733, 353] width 603 height 26
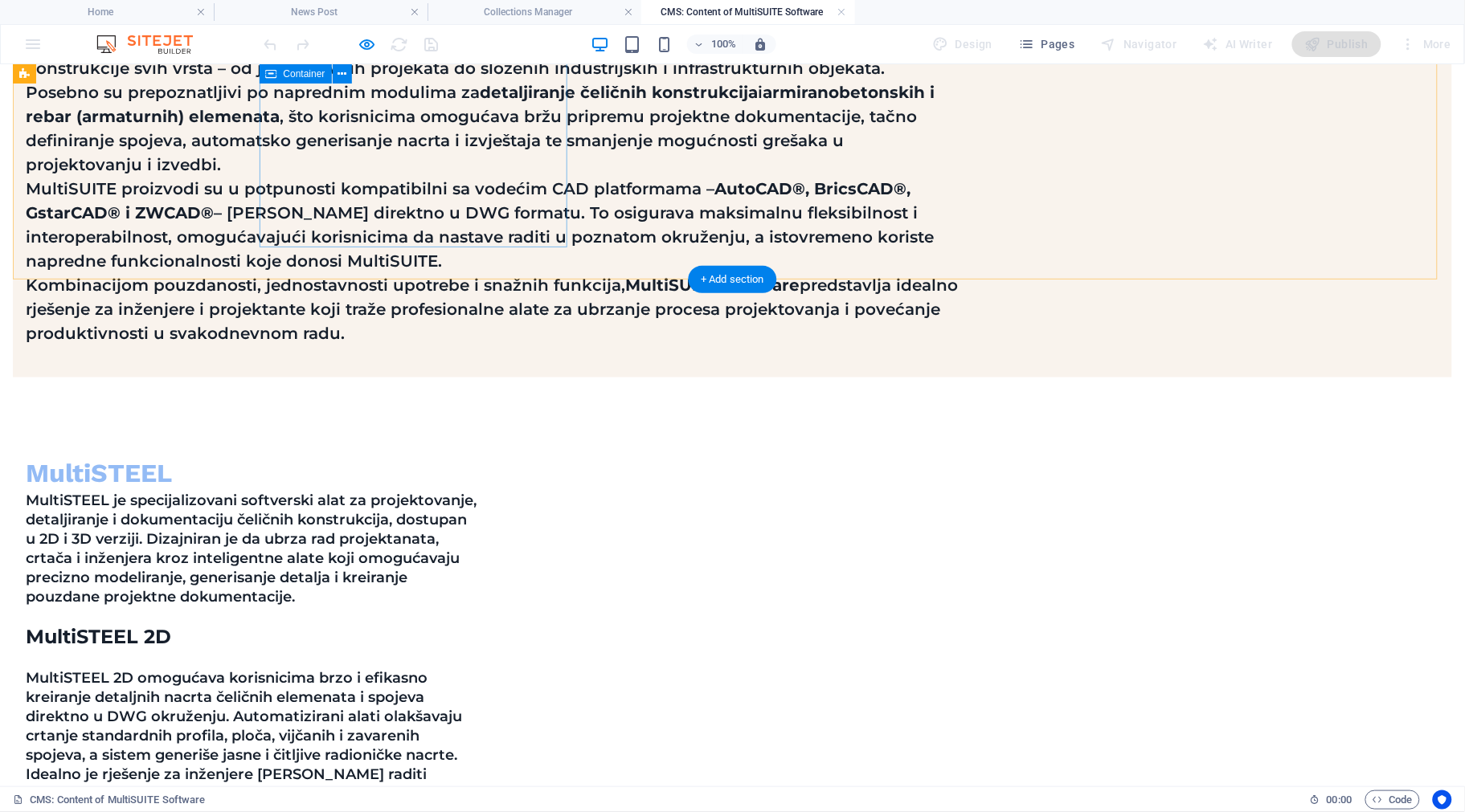
scroll to position [603, 0]
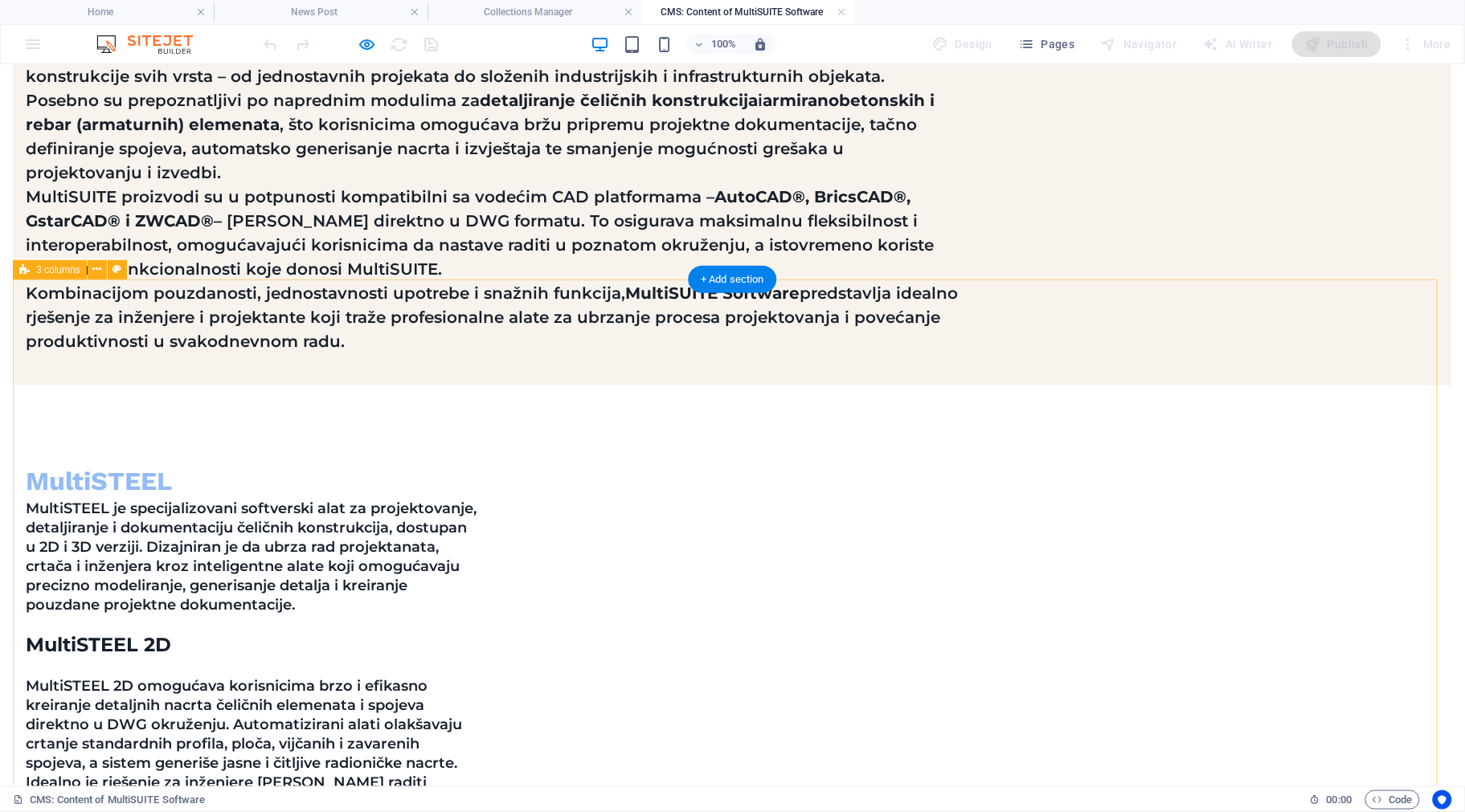
click at [59, 273] on span "3 columns" at bounding box center [58, 270] width 44 height 10
click at [99, 268] on icon at bounding box center [96, 269] width 9 height 17
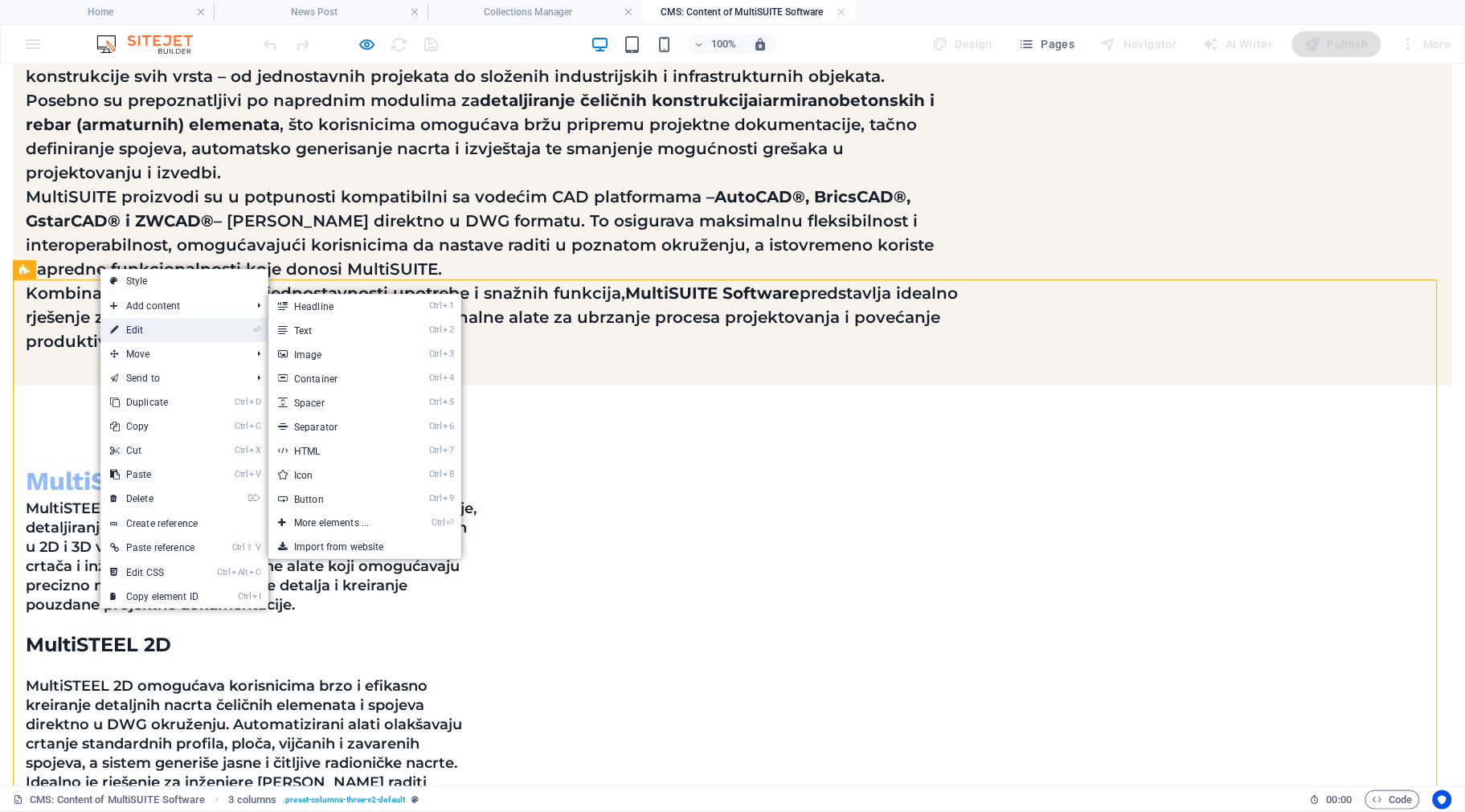
click at [133, 326] on link "⏎ Edit" at bounding box center [154, 330] width 108 height 24
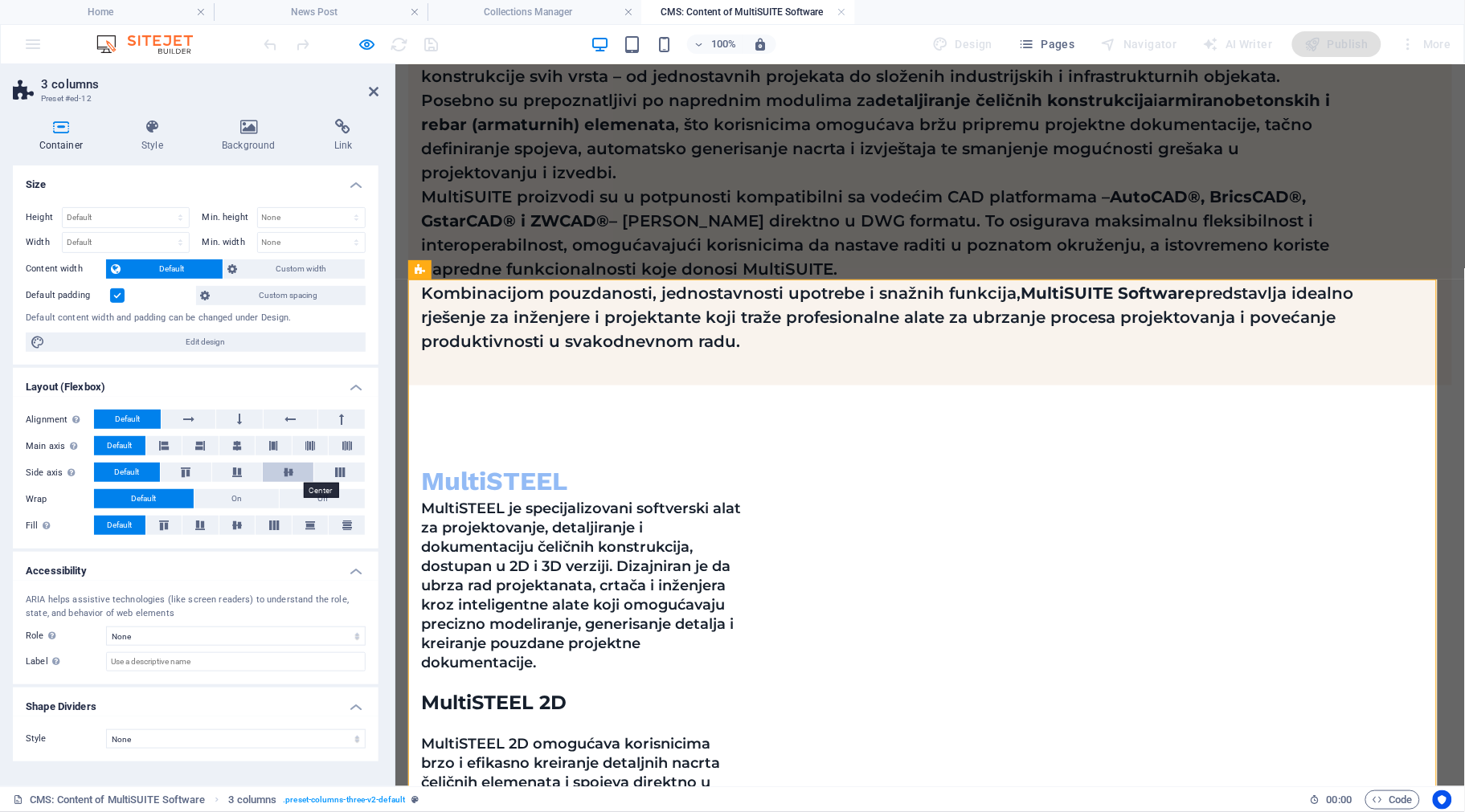
click at [298, 475] on button at bounding box center [288, 473] width 51 height 19
click at [330, 470] on icon at bounding box center [340, 473] width 19 height 10
click at [230, 472] on icon at bounding box center [237, 473] width 19 height 10
click at [195, 470] on icon at bounding box center [186, 473] width 19 height 10
click at [327, 469] on button at bounding box center [339, 473] width 51 height 19
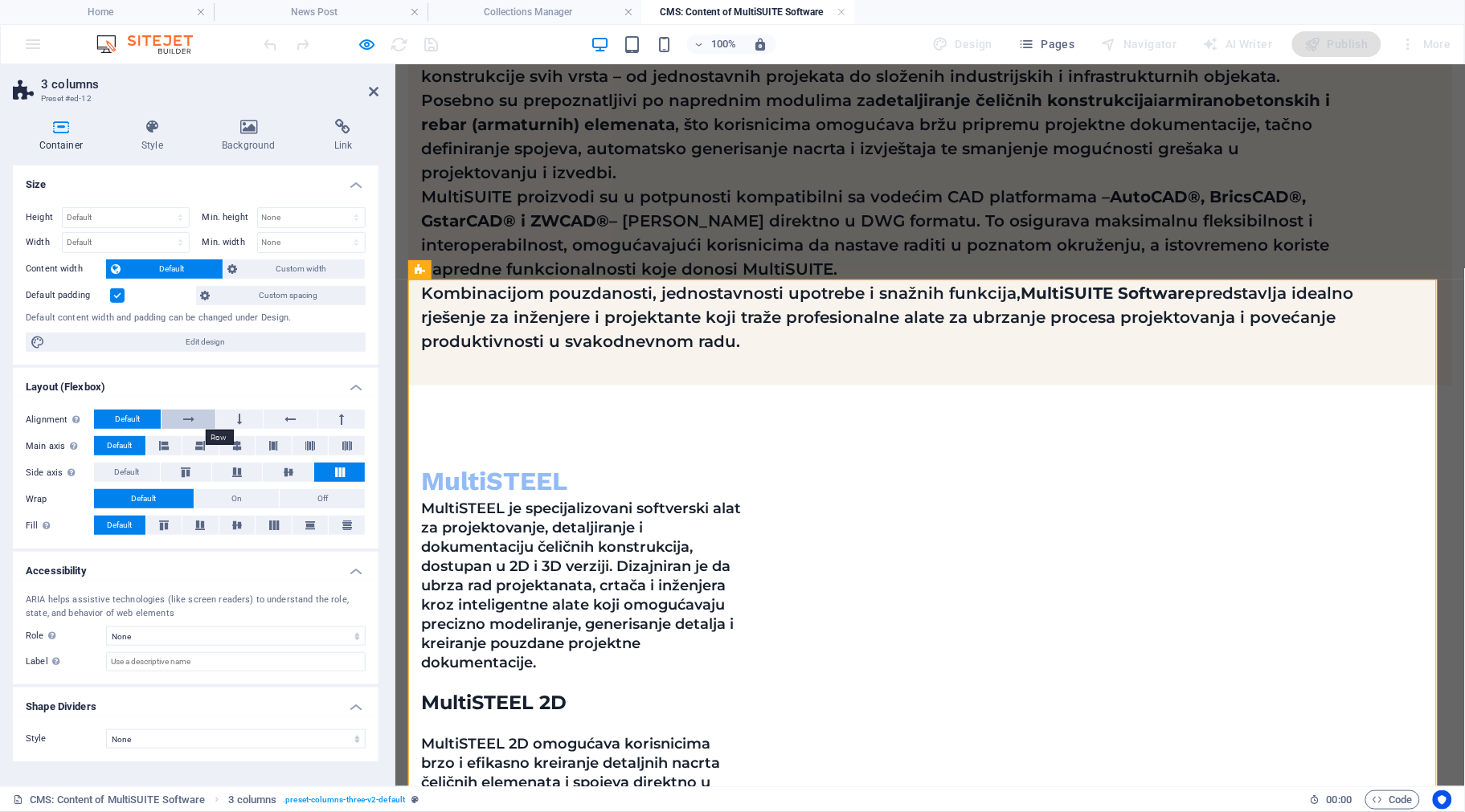
click at [198, 415] on button at bounding box center [188, 420] width 53 height 19
click at [139, 416] on span "Default" at bounding box center [127, 420] width 25 height 19
click at [163, 447] on icon at bounding box center [164, 446] width 10 height 19
click at [237, 441] on icon at bounding box center [237, 446] width 10 height 19
click at [194, 445] on button at bounding box center [200, 446] width 36 height 19
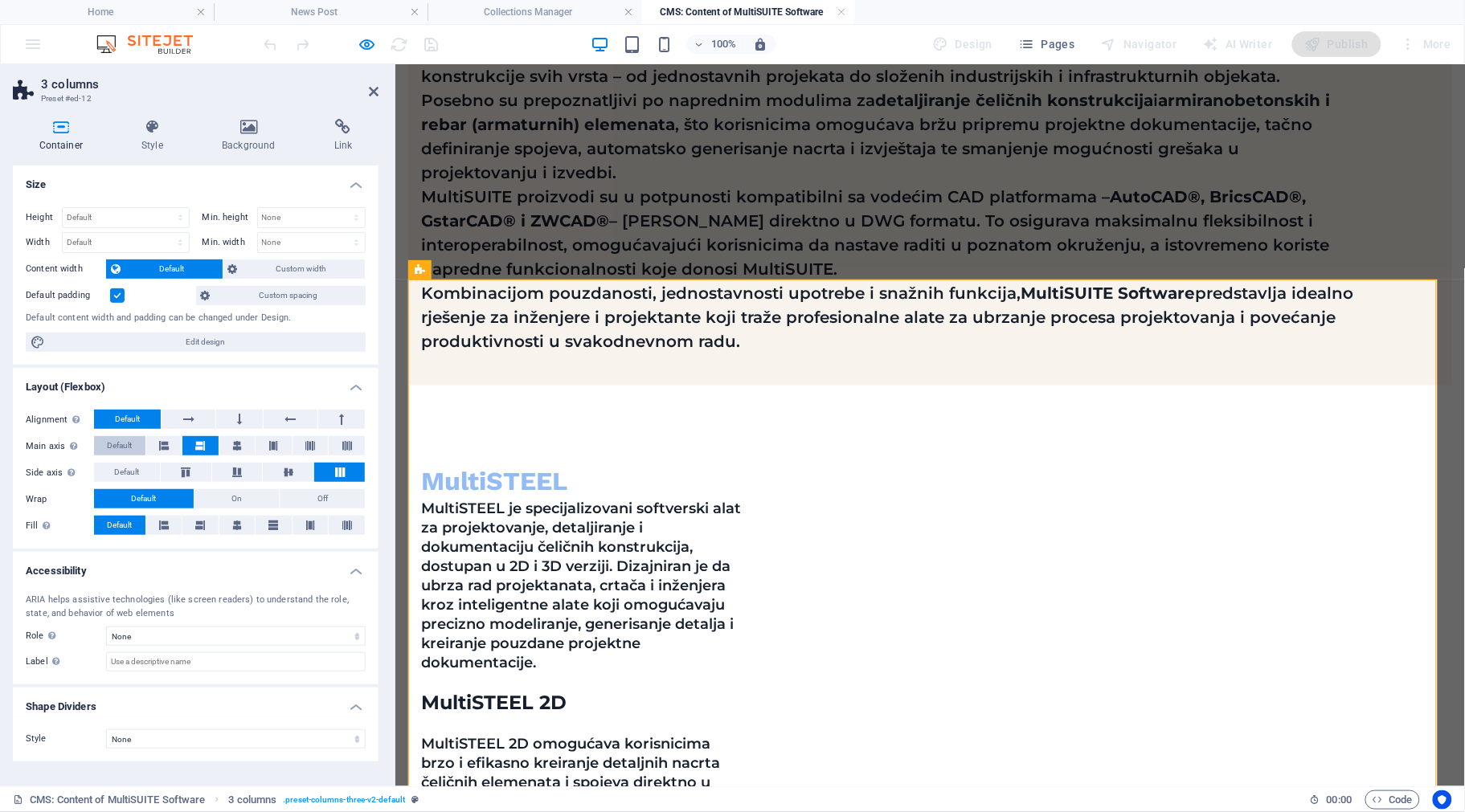
click at [129, 445] on span "Default" at bounding box center [119, 446] width 25 height 19
click at [276, 525] on icon at bounding box center [274, 526] width 10 height 19
click at [303, 529] on button at bounding box center [310, 526] width 36 height 19
click at [352, 521] on button at bounding box center [347, 526] width 36 height 19
click at [119, 525] on span "Default" at bounding box center [119, 526] width 25 height 19
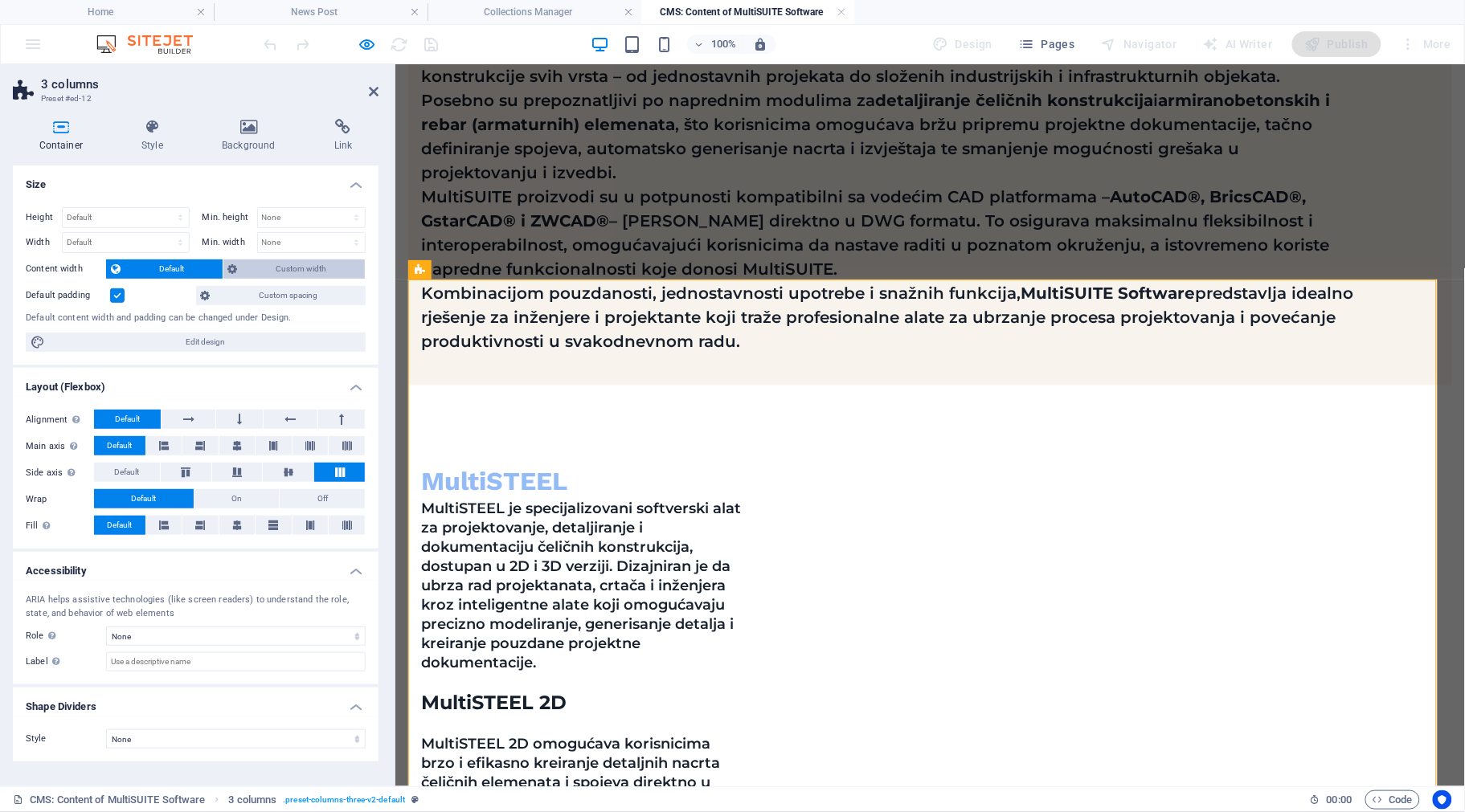
click at [258, 265] on span "Custom width" at bounding box center [302, 269] width 118 height 19
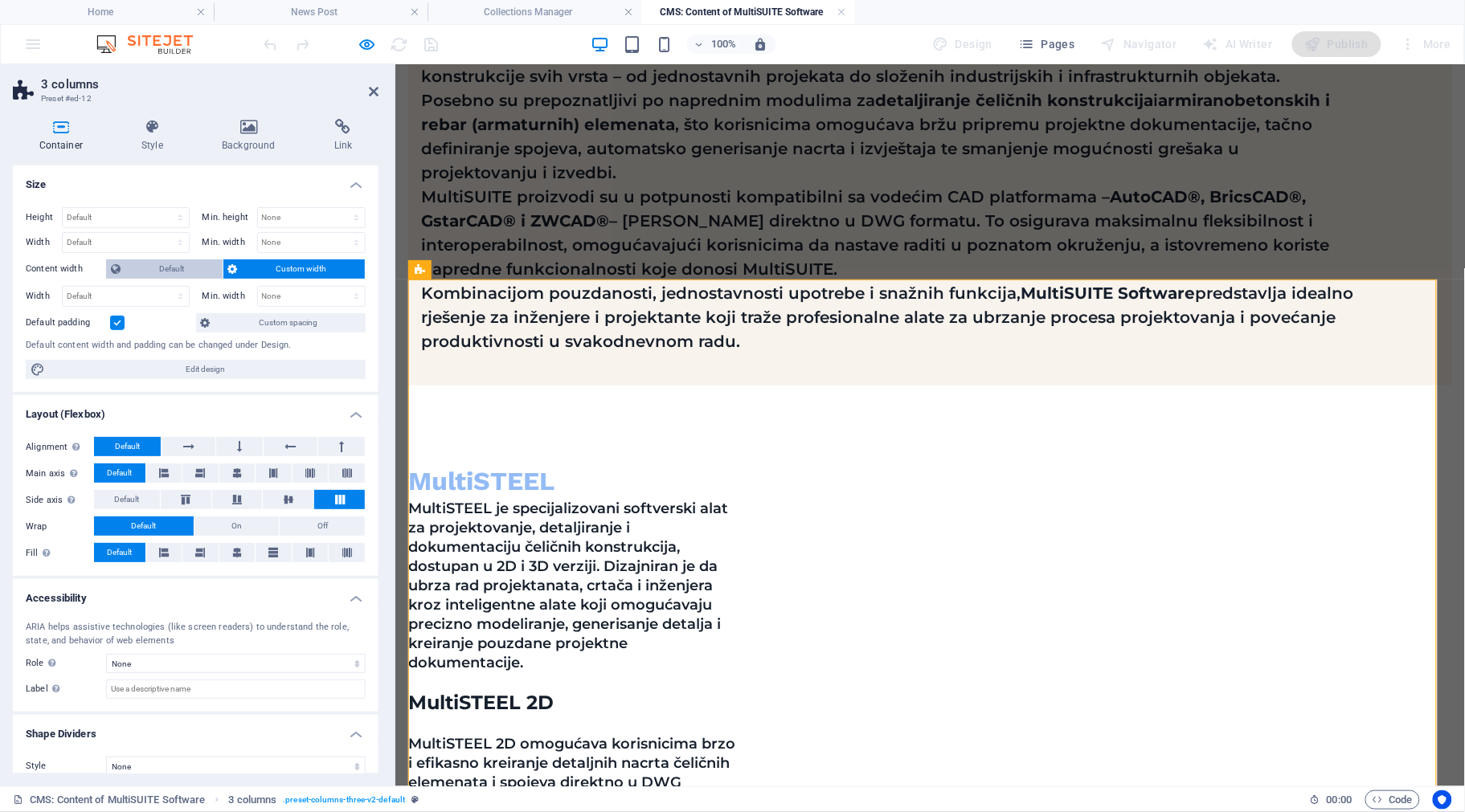
click at [166, 272] on span "Default" at bounding box center [171, 269] width 92 height 19
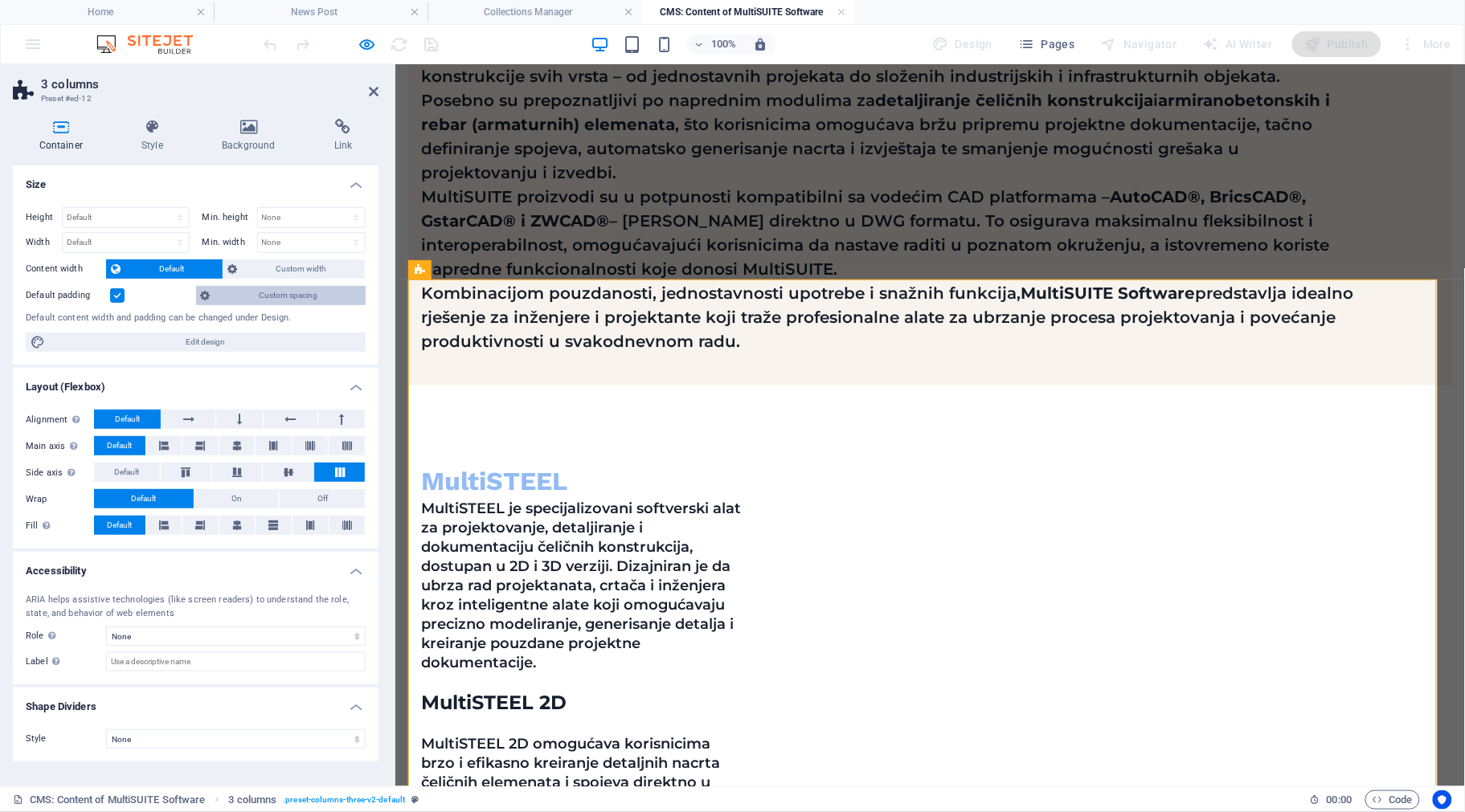
click at [265, 289] on span "Custom spacing" at bounding box center [288, 296] width 146 height 19
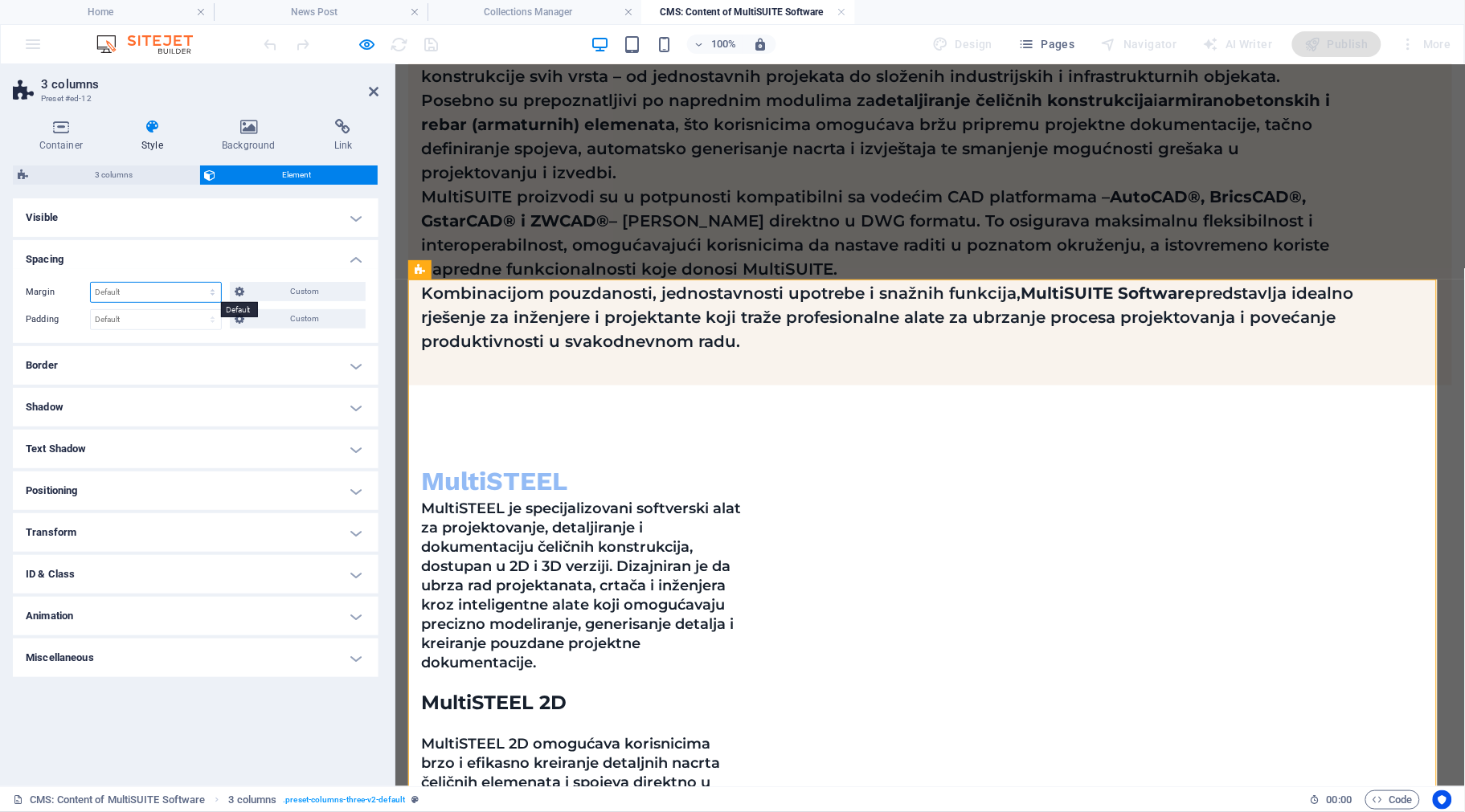
click at [137, 289] on select "Default auto px % rem vw vh Custom" at bounding box center [156, 293] width 130 height 19
click at [91, 283] on select "Default auto px % rem vw vh Custom" at bounding box center [156, 293] width 130 height 19
click at [143, 296] on select "Default auto px % rem vw vh Custom" at bounding box center [156, 293] width 130 height 19
click at [91, 283] on select "Default auto px % rem vw vh Custom" at bounding box center [156, 293] width 130 height 19
select select "DISABLED_OPTION_VALUE"
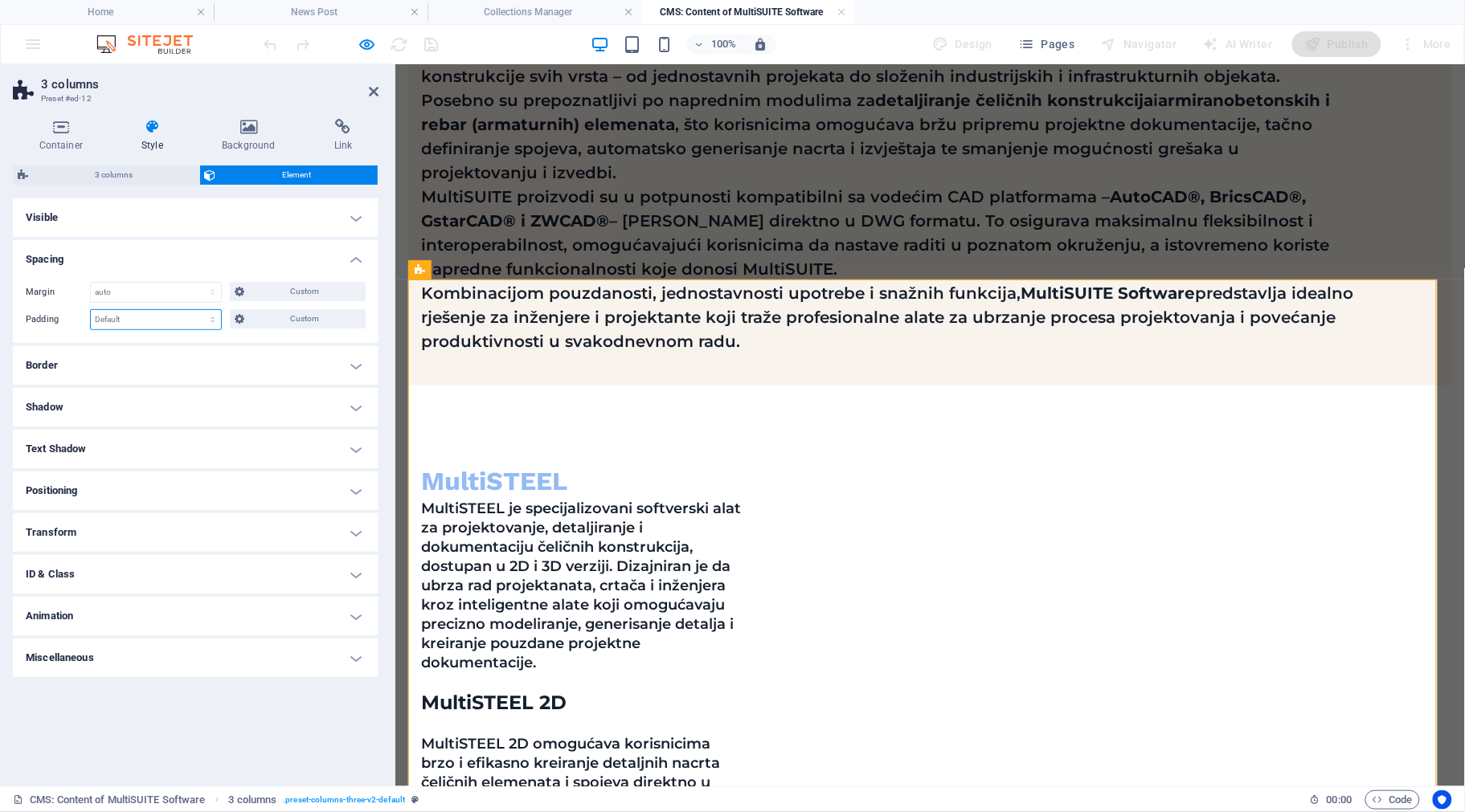
click at [163, 318] on select "Default px rem % vh vw Custom" at bounding box center [156, 320] width 130 height 19
select select "px"
click at [199, 310] on select "Default px rem % vh vw Custom" at bounding box center [156, 320] width 130 height 19
type input "0"
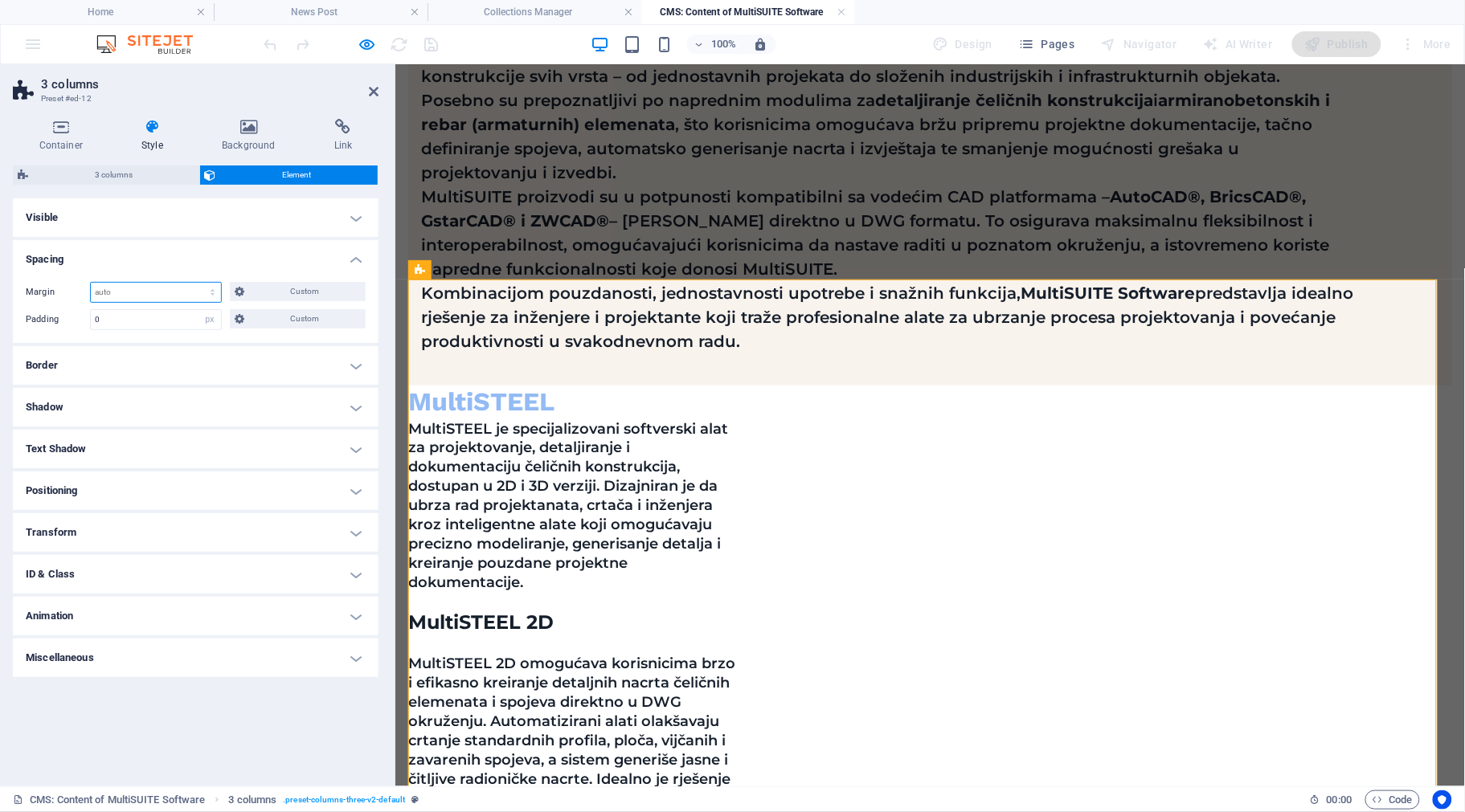
click at [166, 298] on select "Default auto px % rem vw vh Custom" at bounding box center [156, 293] width 130 height 19
select select "px"
click at [199, 283] on select "Default auto px % rem vw vh Custom" at bounding box center [156, 293] width 130 height 19
type input "60"
click at [133, 324] on input "0" at bounding box center [156, 320] width 130 height 19
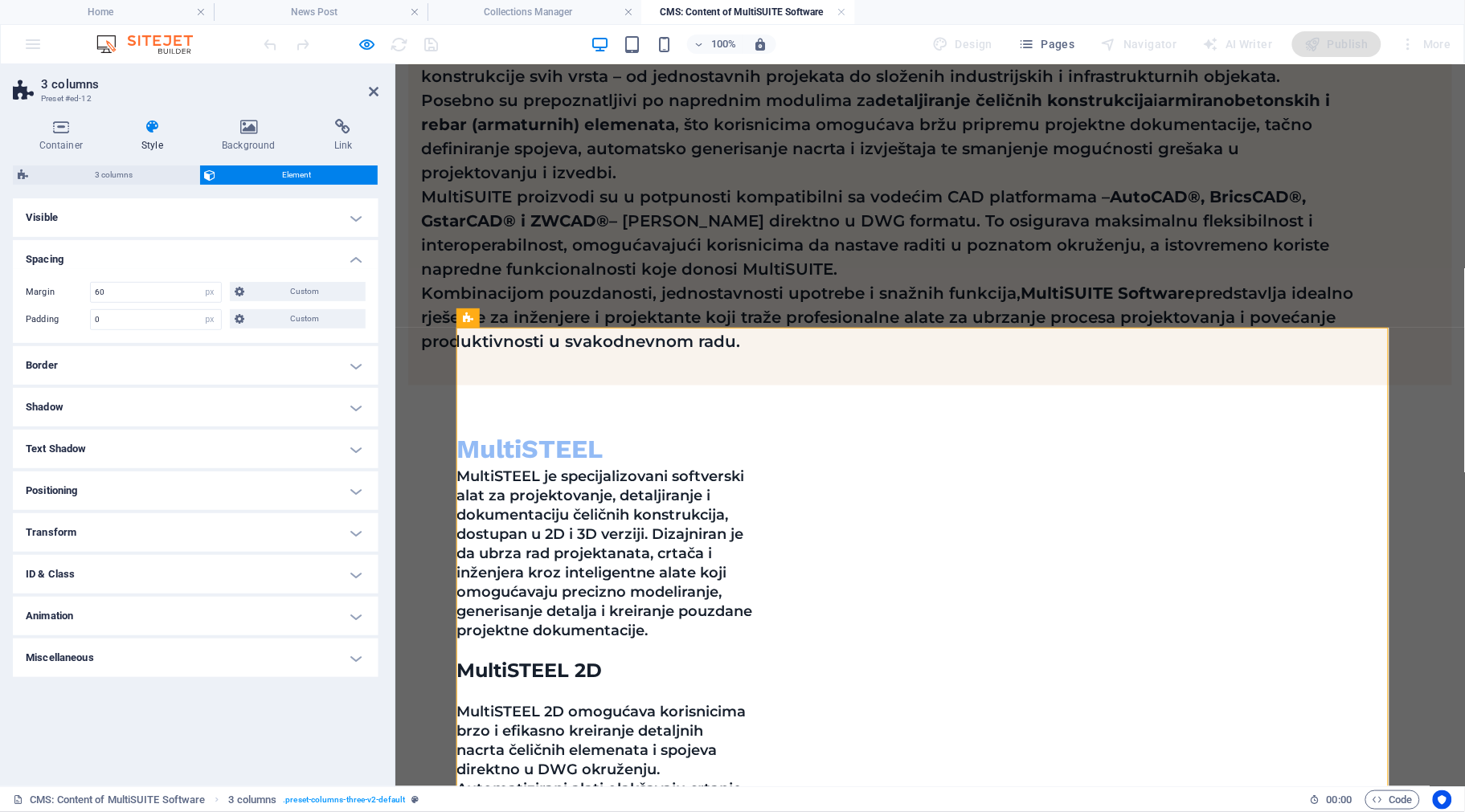
click at [129, 264] on h4 "Spacing" at bounding box center [195, 255] width 366 height 29
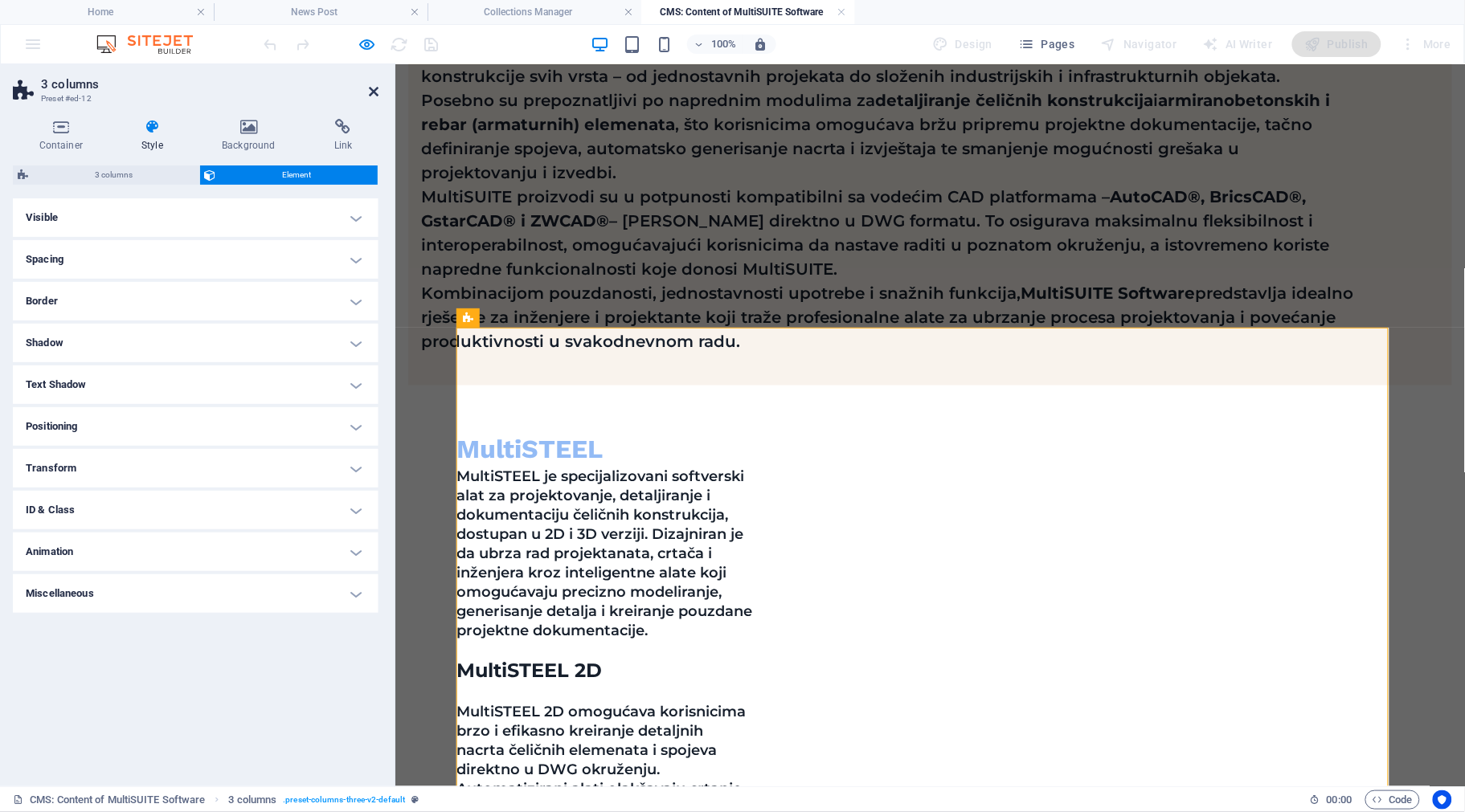
click at [371, 86] on icon at bounding box center [374, 92] width 10 height 13
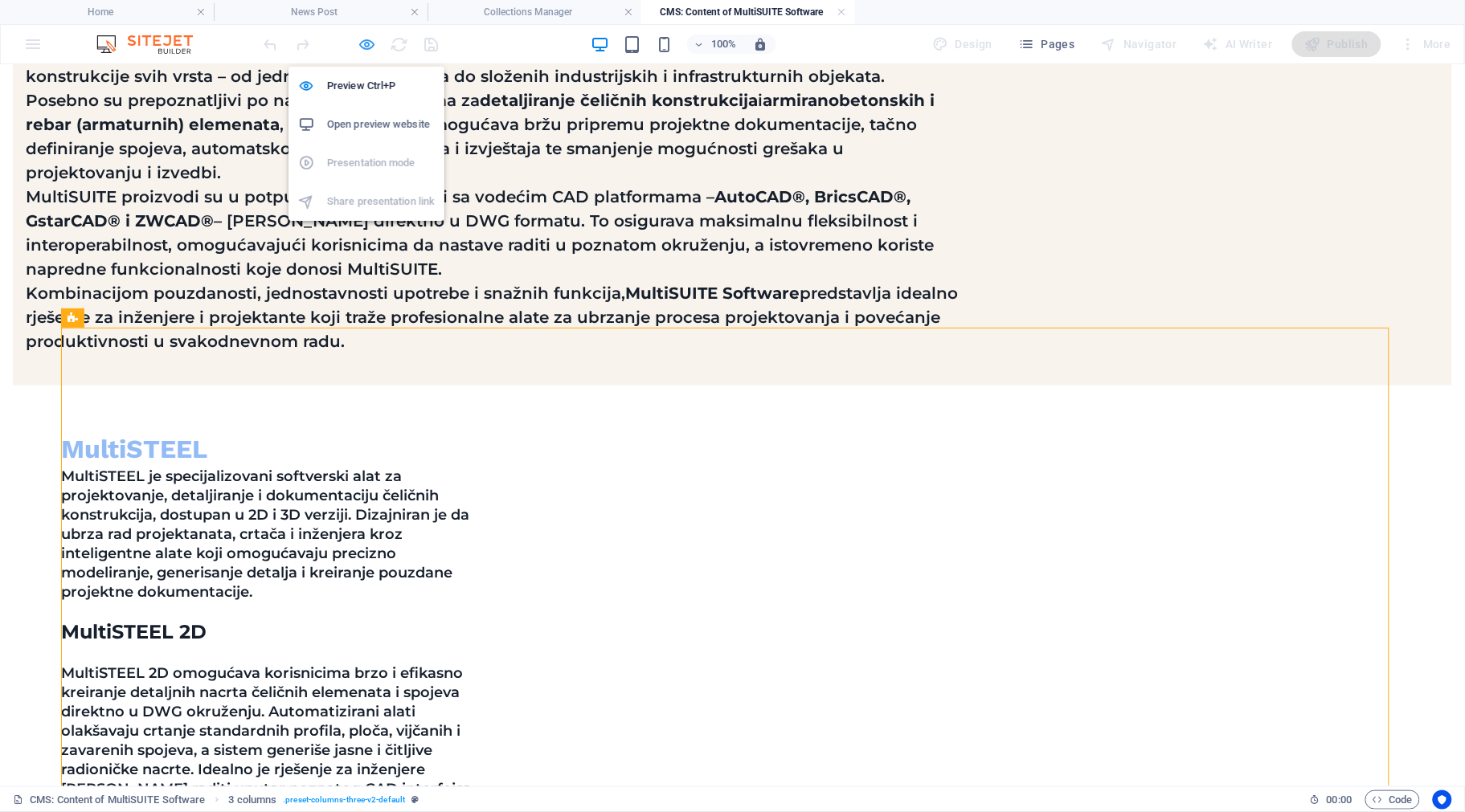
click at [370, 41] on icon "button" at bounding box center [367, 44] width 18 height 18
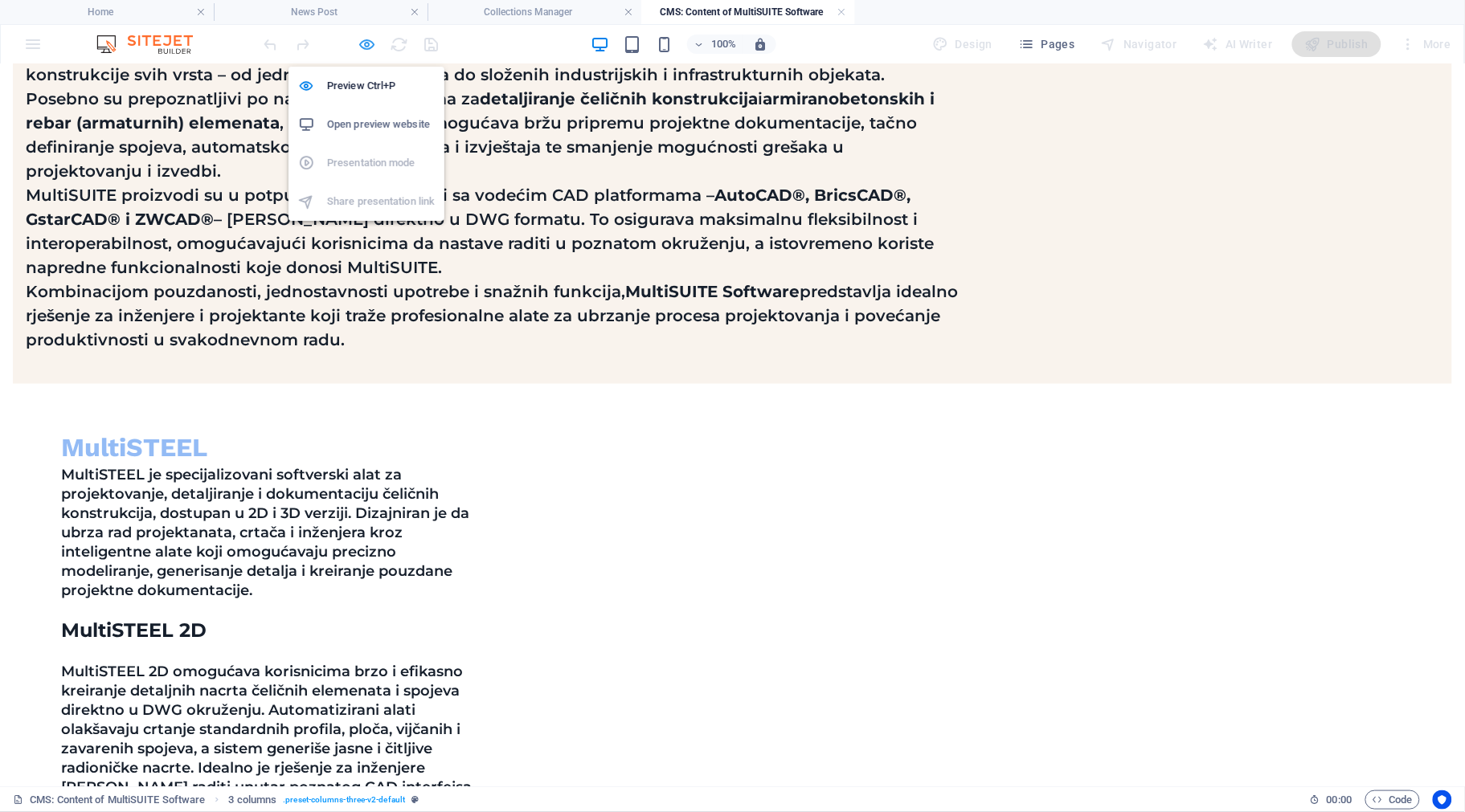
click at [367, 43] on icon "button" at bounding box center [367, 44] width 18 height 18
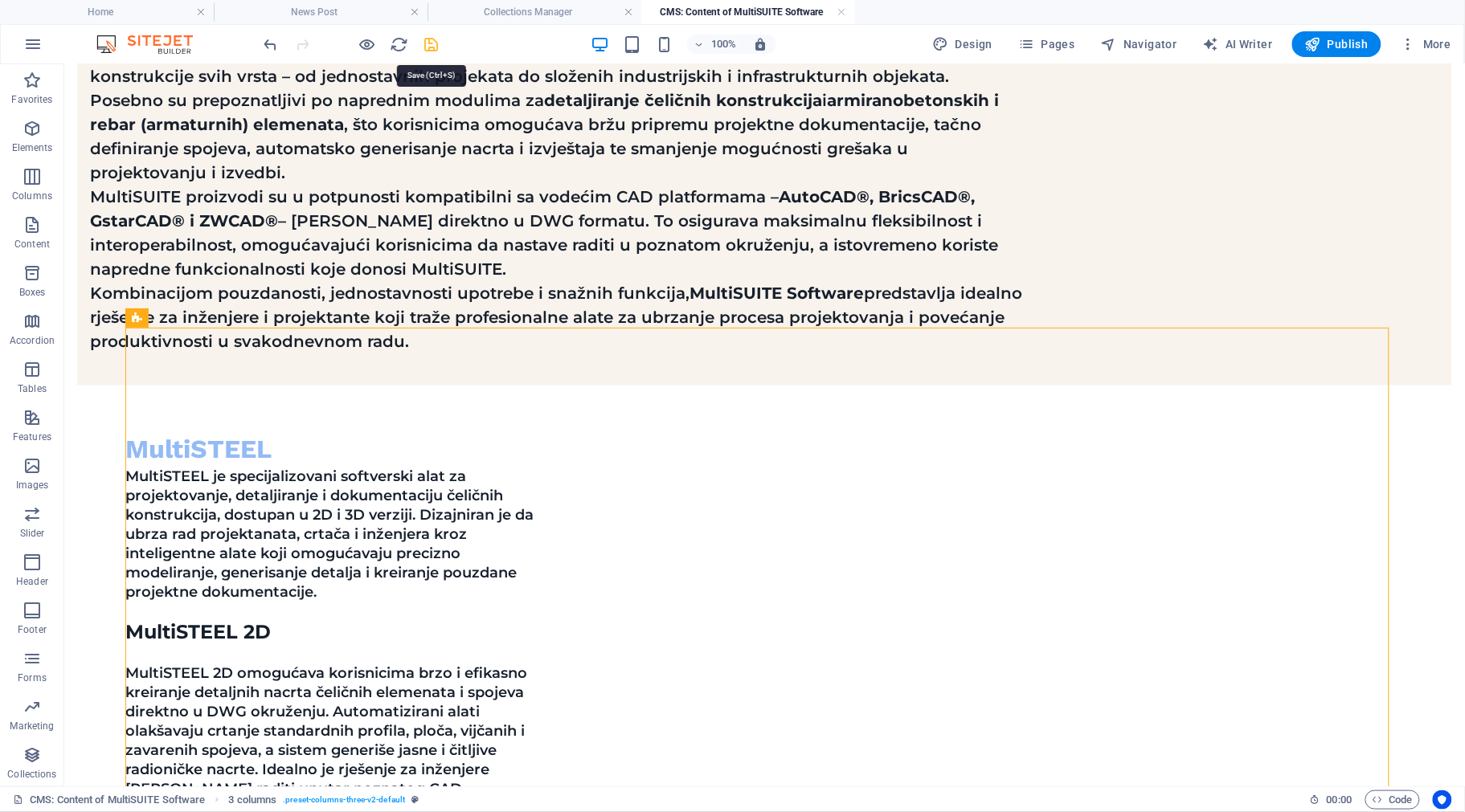
click at [435, 44] on icon "save" at bounding box center [432, 44] width 18 height 18
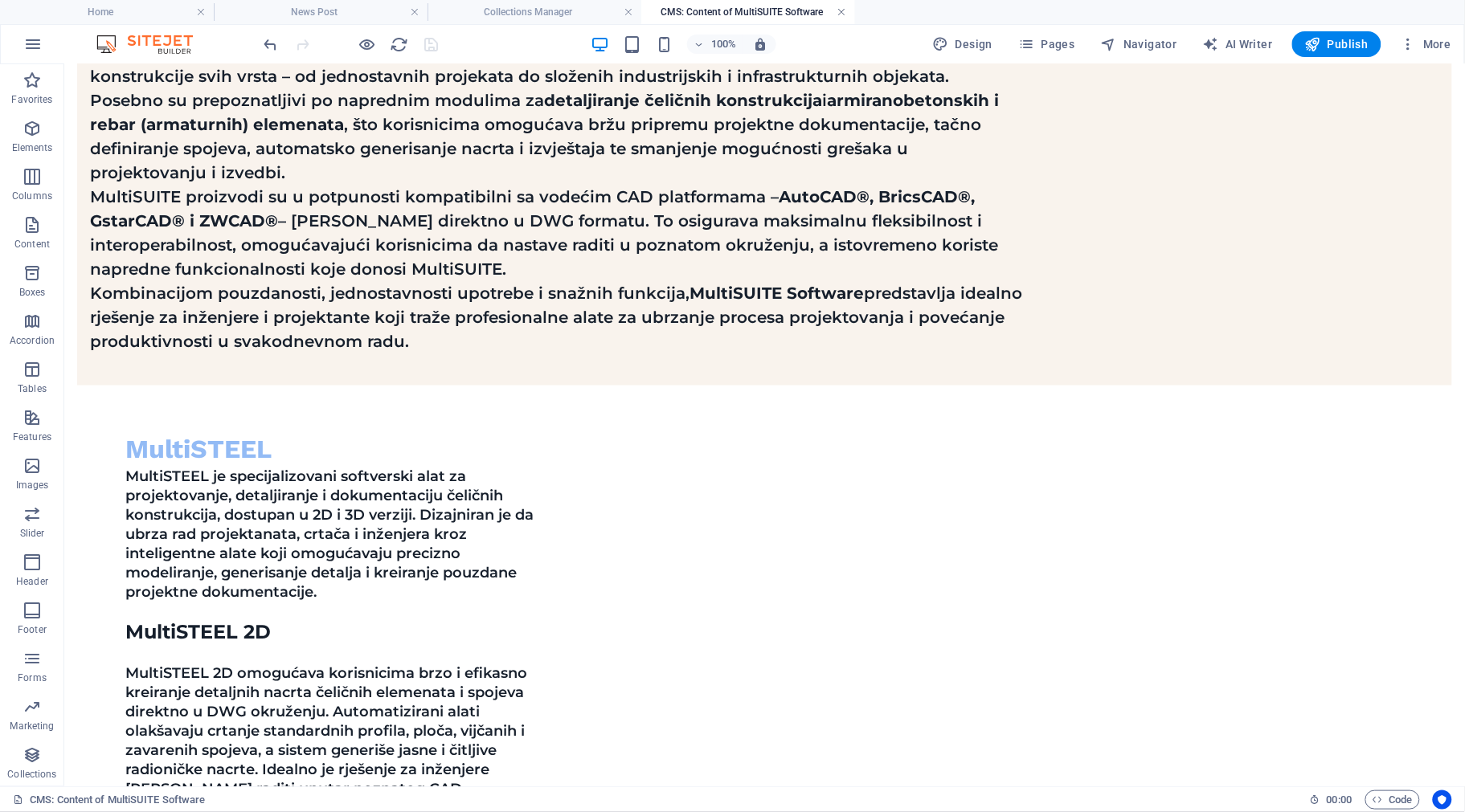
click at [842, 10] on link at bounding box center [842, 12] width 10 height 15
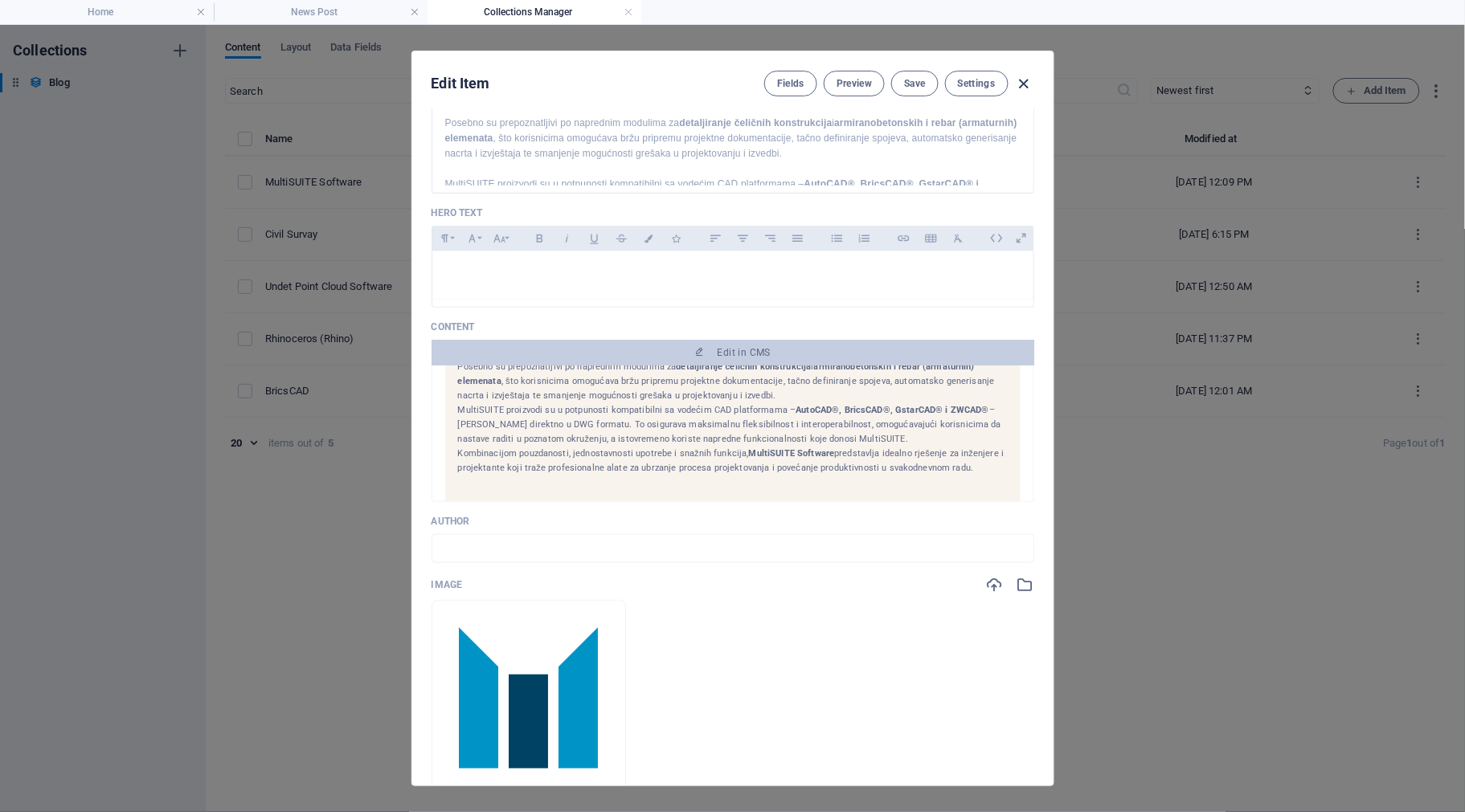
click at [1025, 83] on icon "button" at bounding box center [1024, 84] width 18 height 18
type input "[DATE]"
type input "multisuite-software"
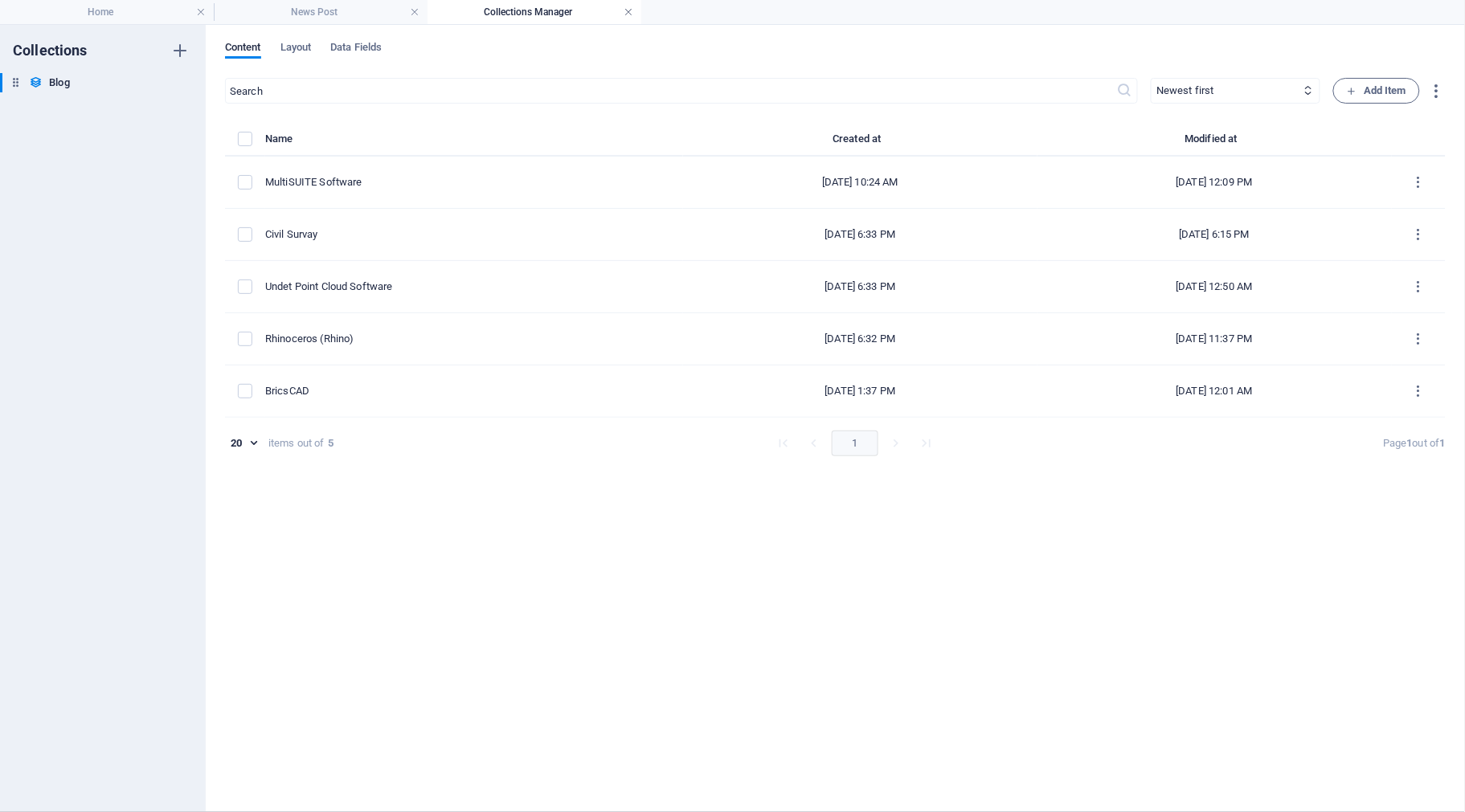
click at [630, 9] on link at bounding box center [629, 12] width 10 height 15
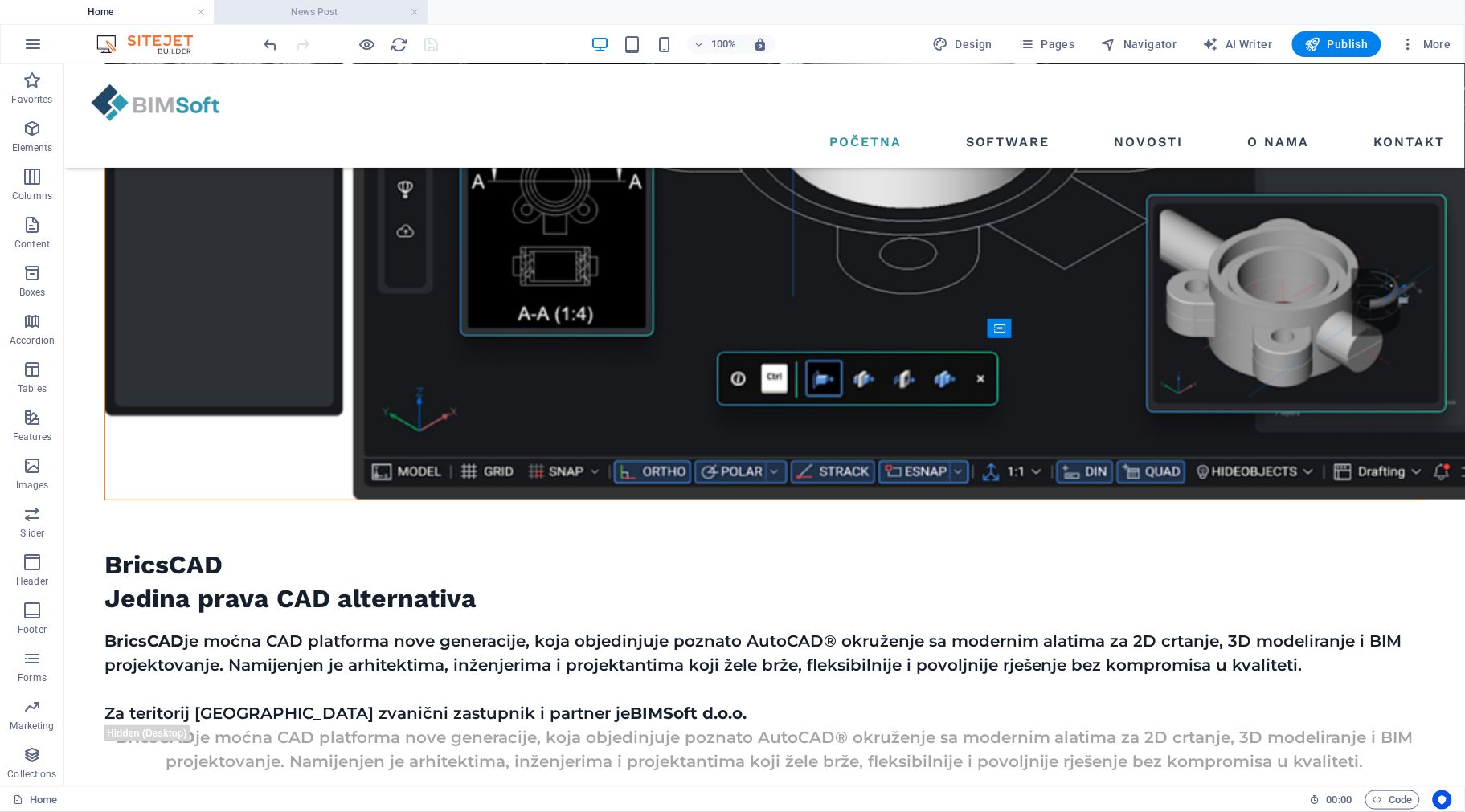
click at [422, 9] on h4 "News Post" at bounding box center [321, 12] width 214 height 18
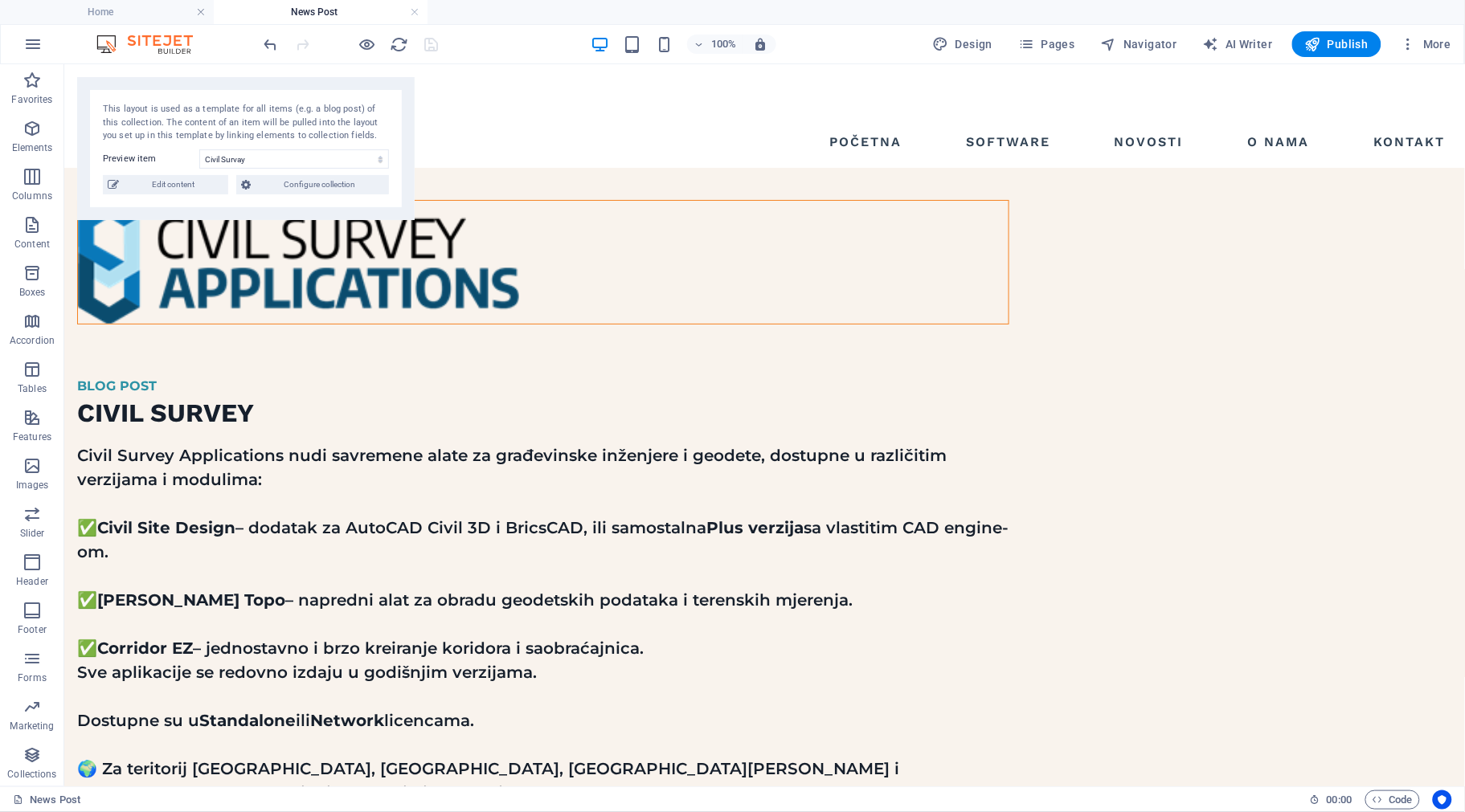
scroll to position [0, 0]
click at [367, 40] on icon "button" at bounding box center [367, 44] width 18 height 18
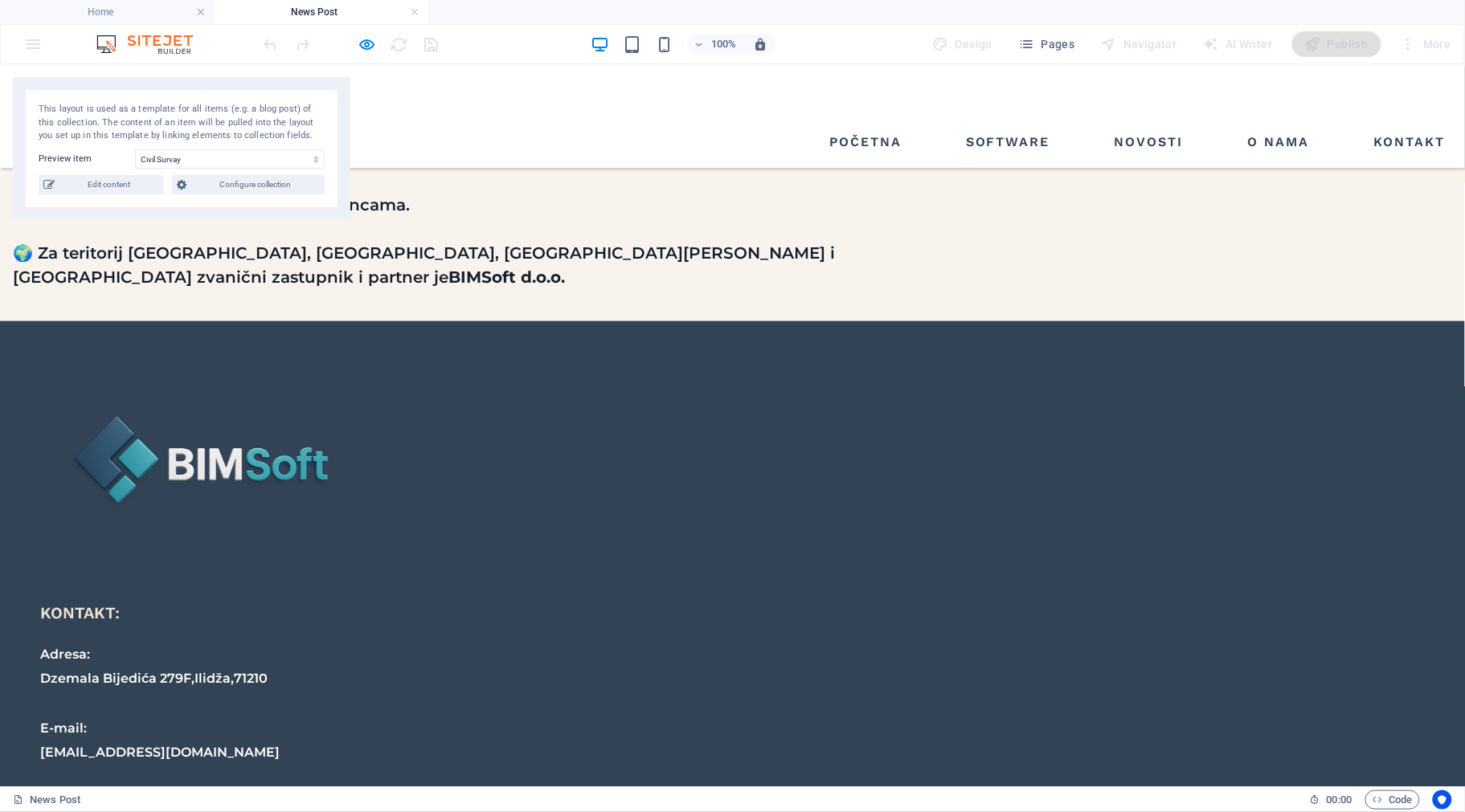
scroll to position [503, 0]
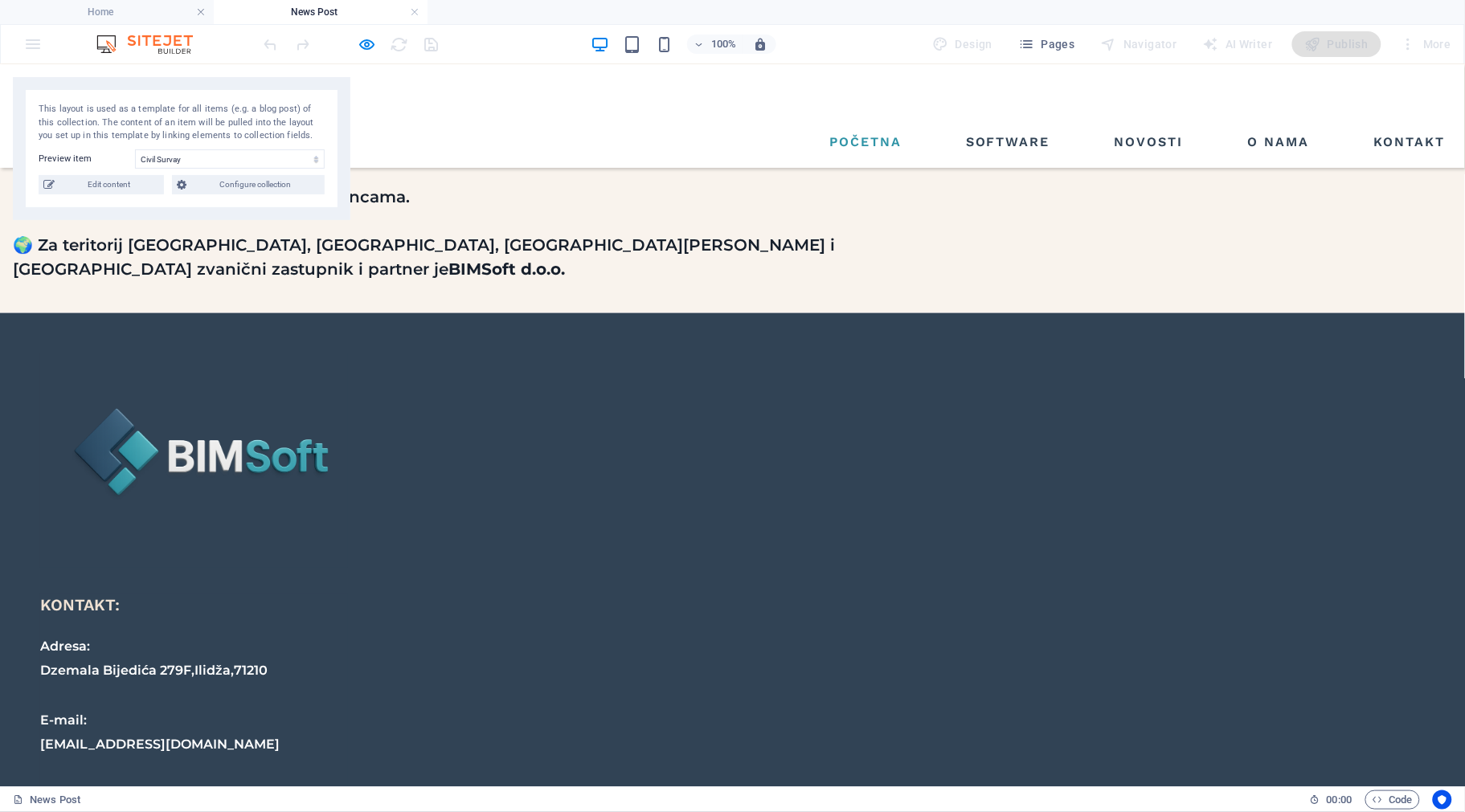
click at [872, 129] on link "Početna" at bounding box center [865, 141] width 85 height 26
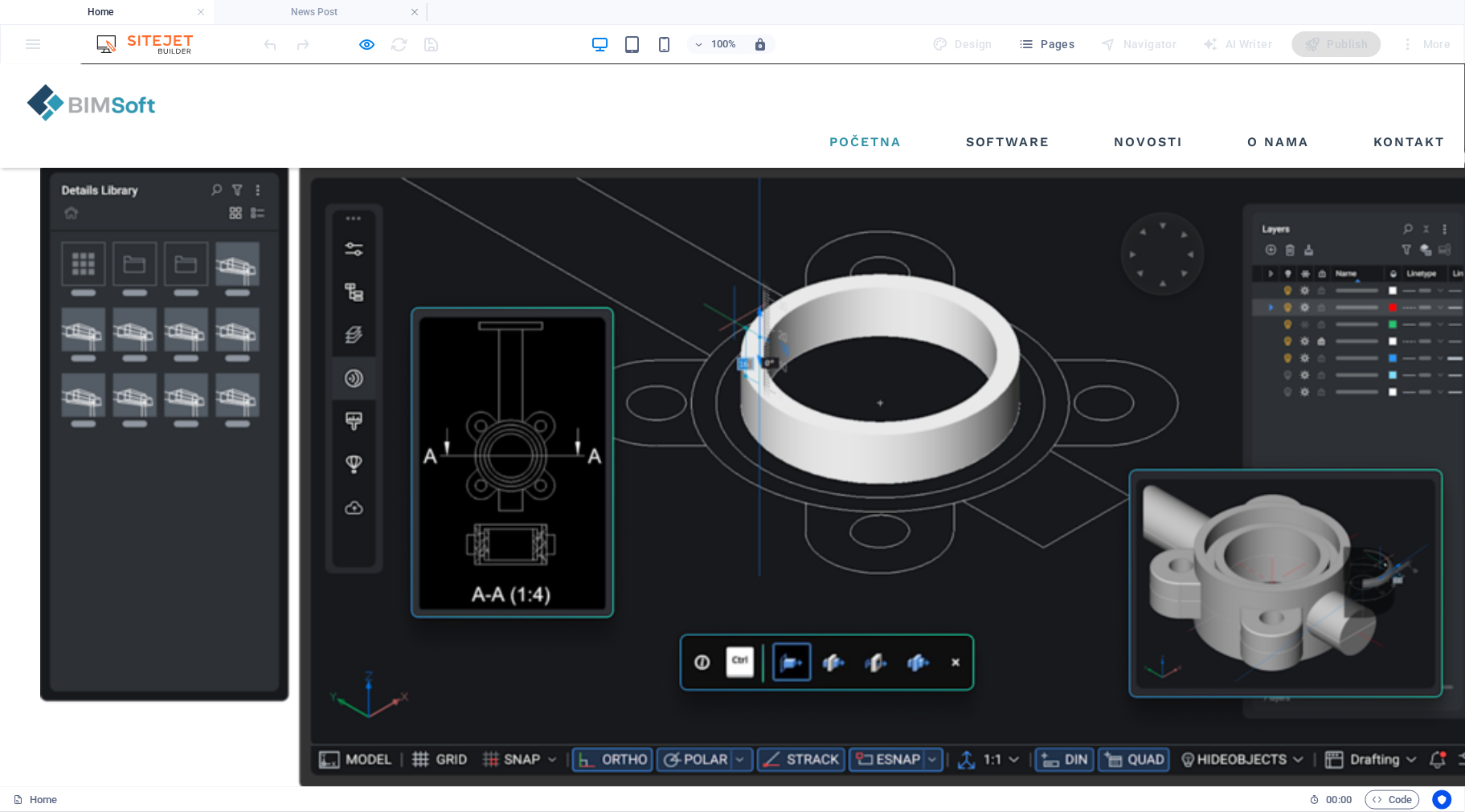
scroll to position [1847, 0]
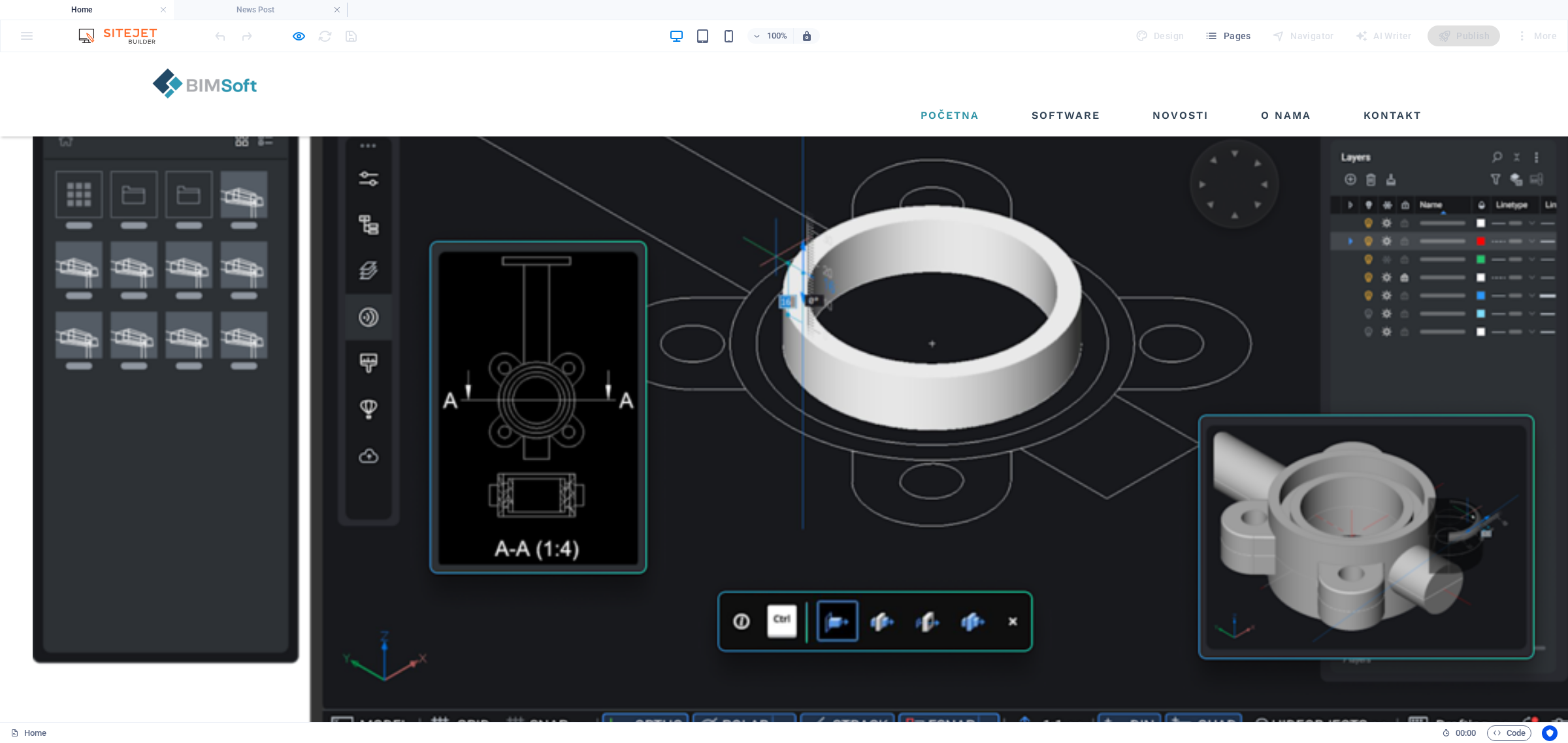
scroll to position [1494, 0]
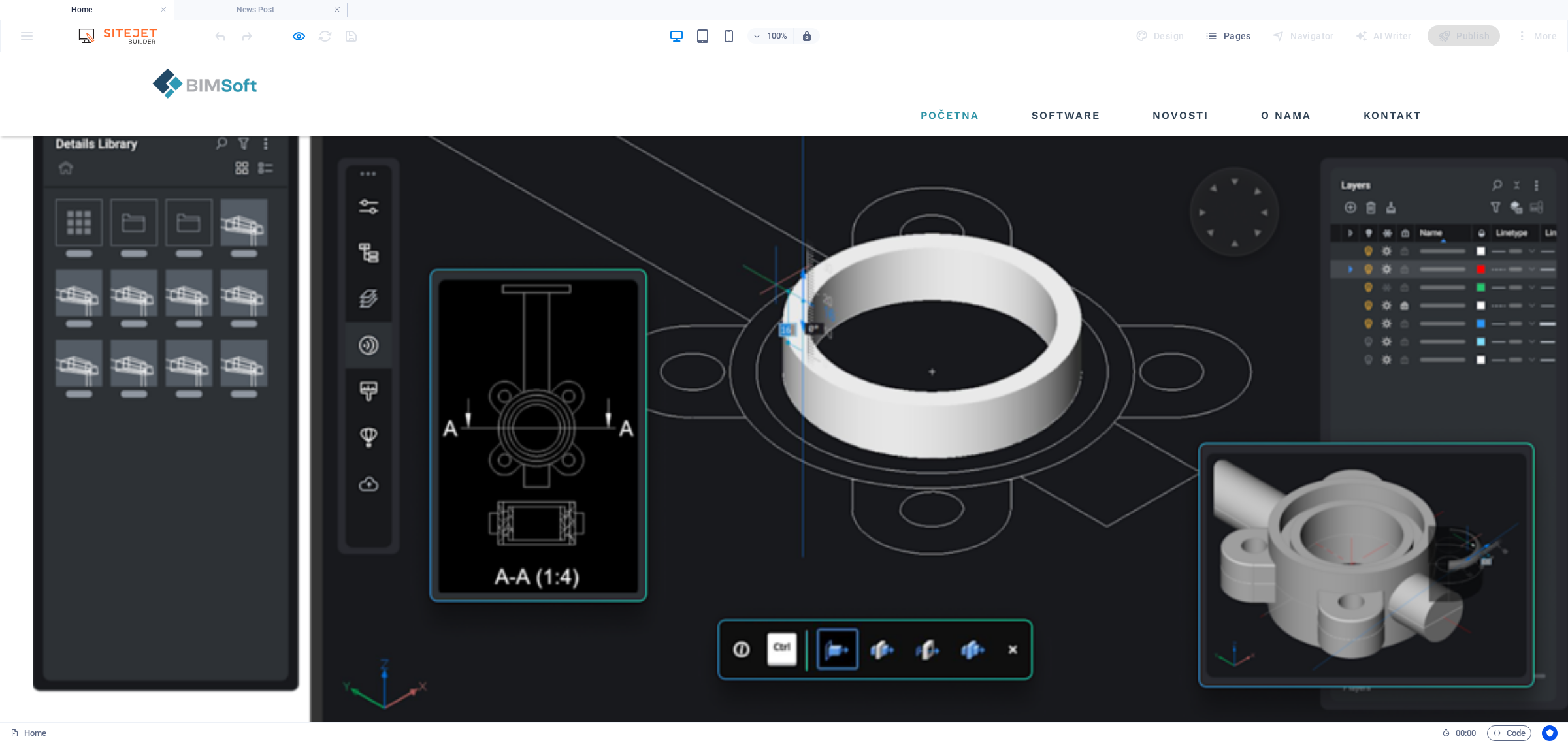
click at [299, 31] on icon "button" at bounding box center [299, 36] width 15 height 15
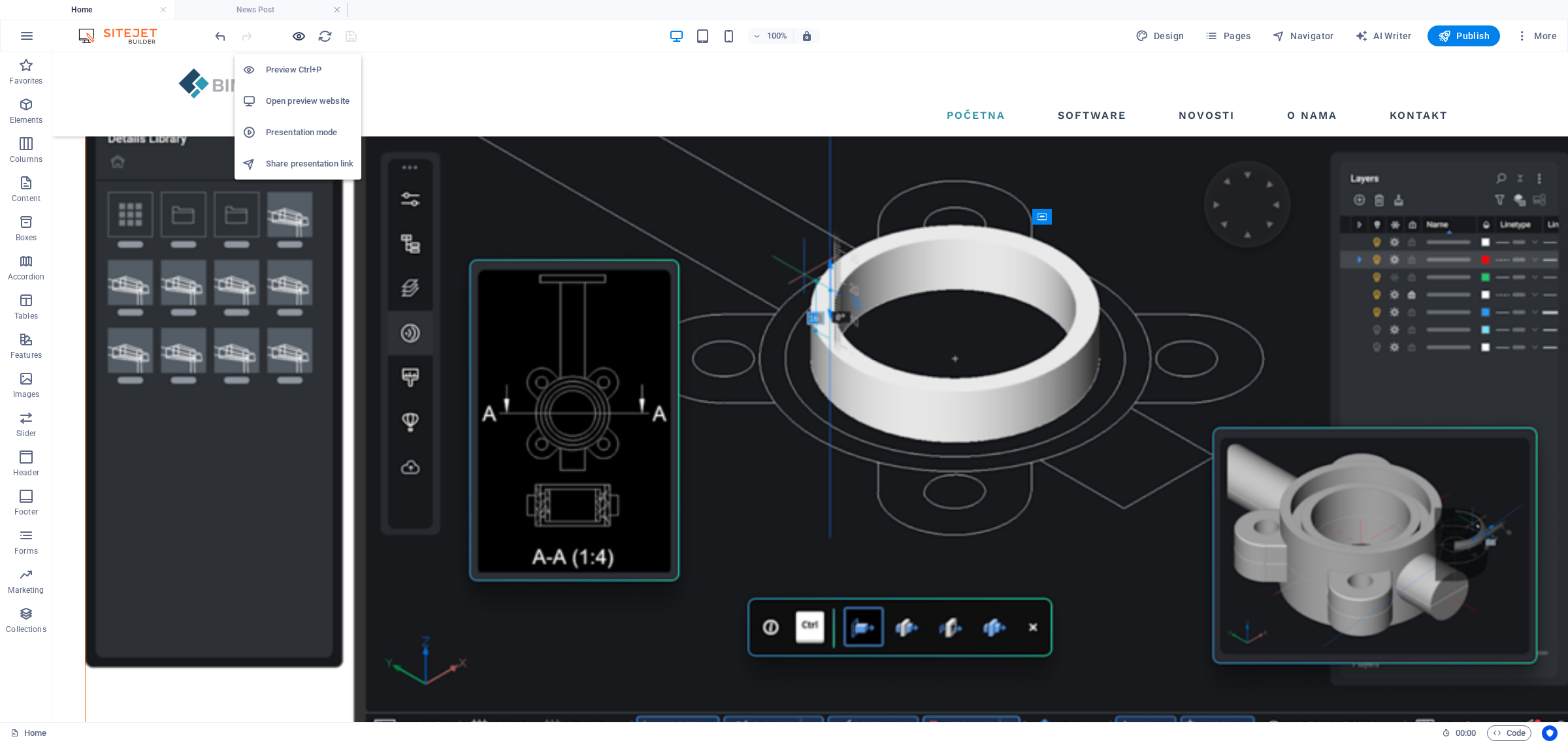
scroll to position [1619, 0]
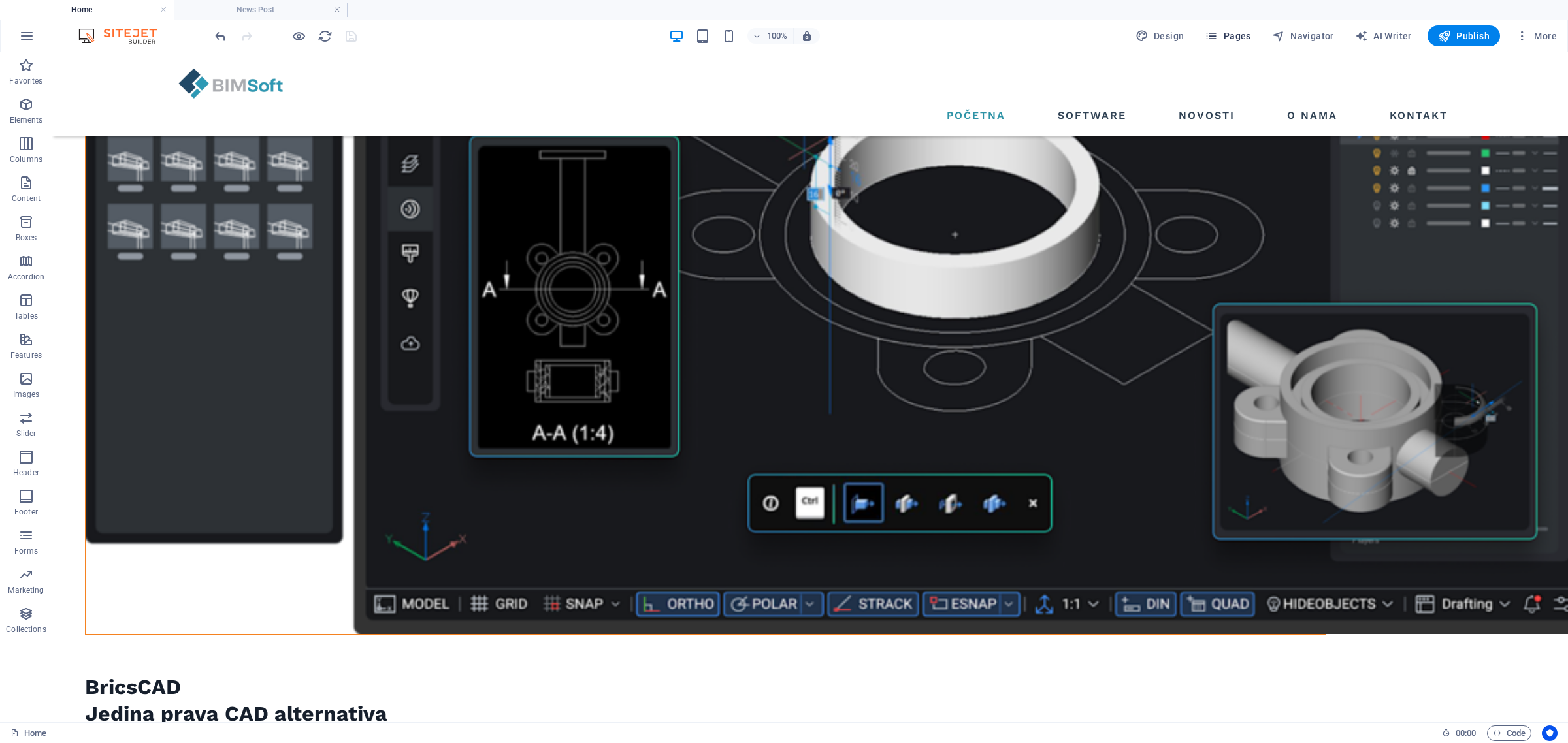
click at [1190, 36] on button "Pages" at bounding box center [1227, 36] width 56 height 21
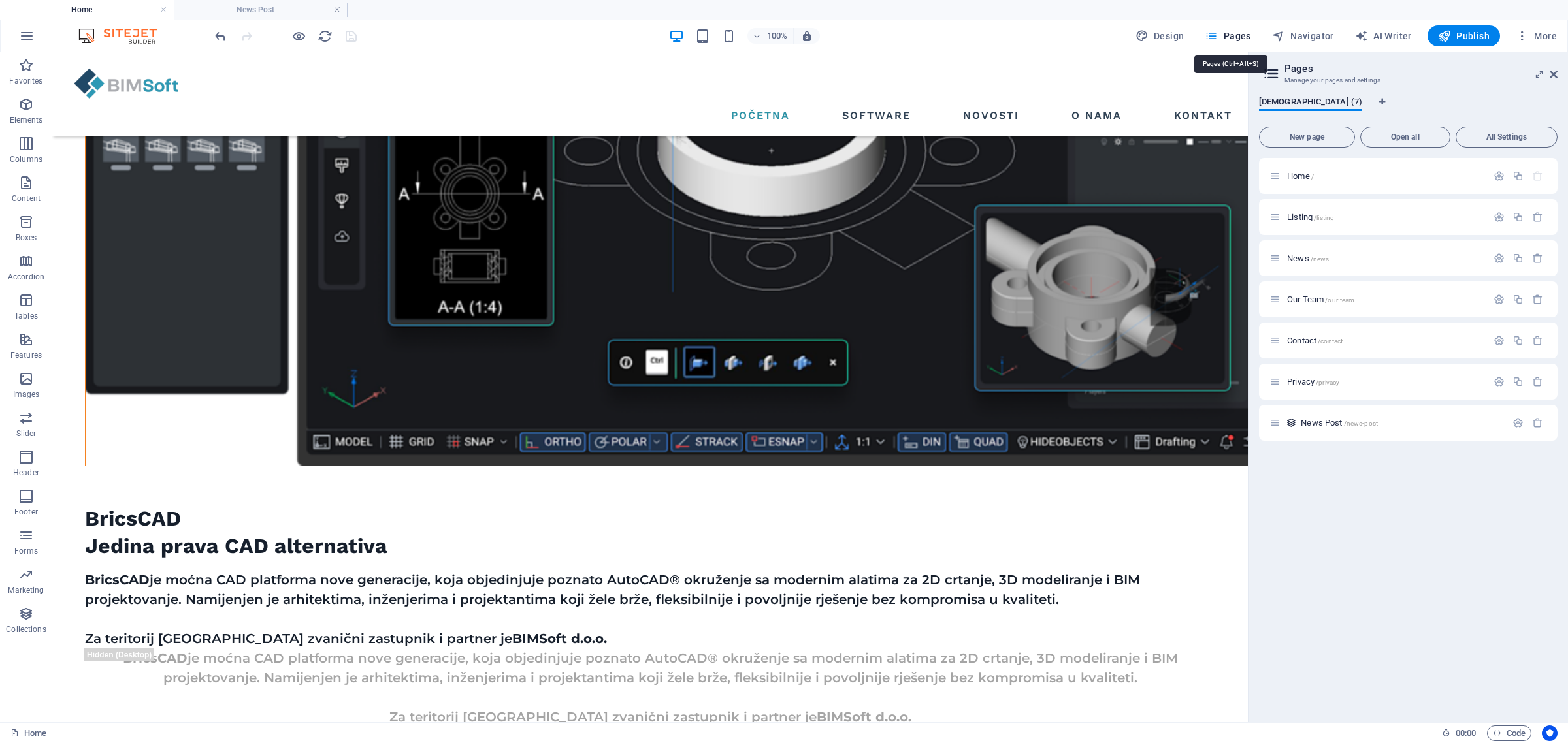
scroll to position [1638, 0]
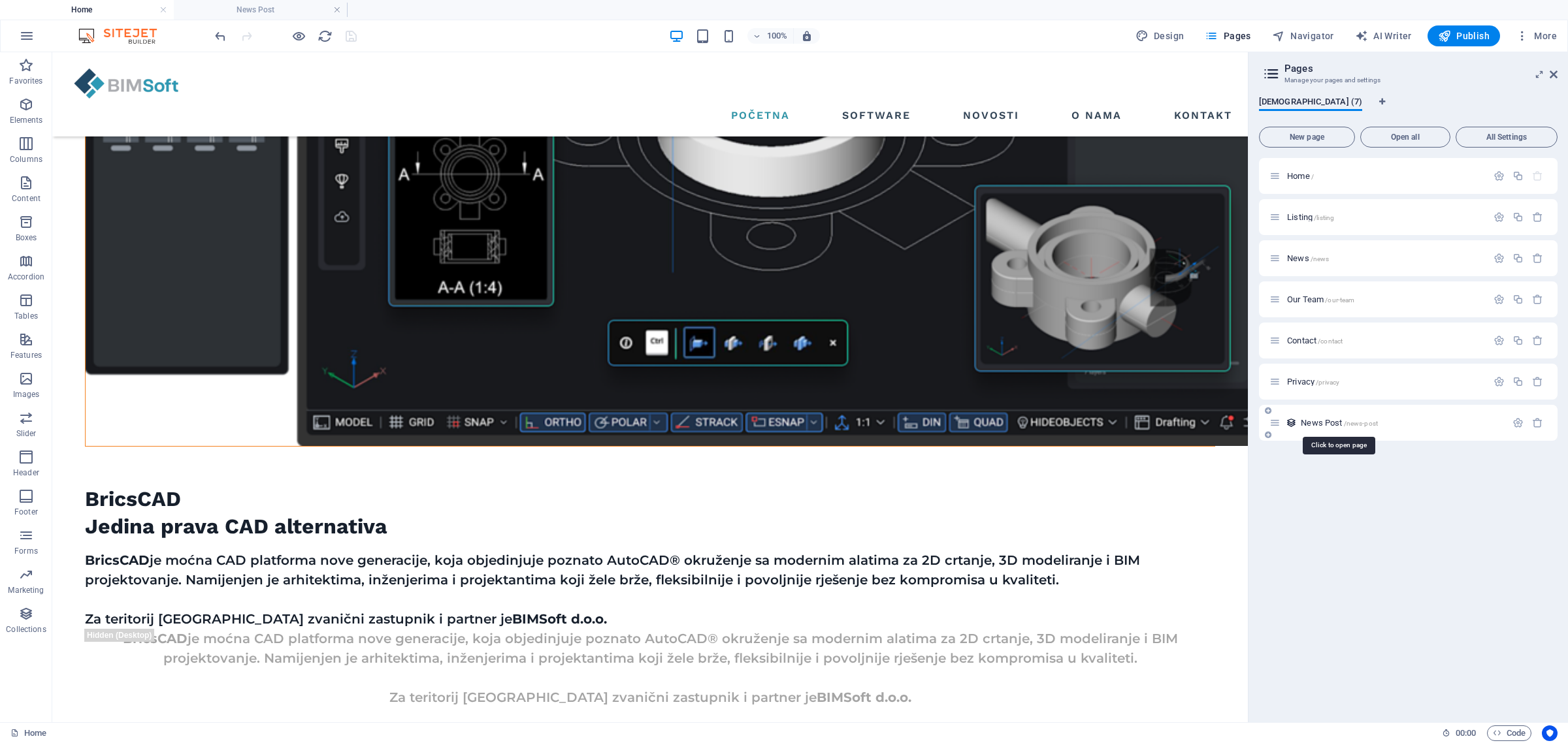
click at [1190, 426] on span "News Post /news-post" at bounding box center [1339, 423] width 77 height 10
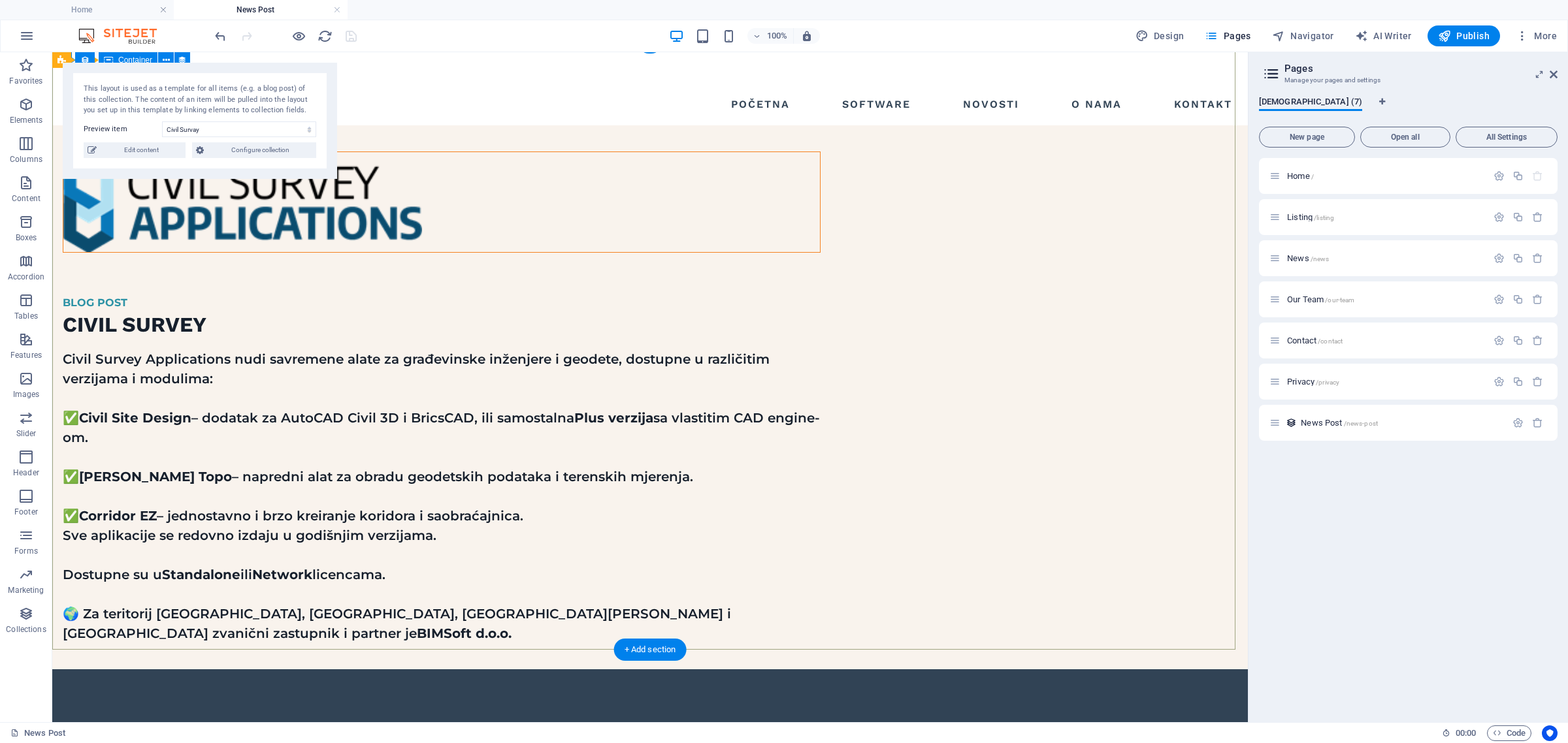
scroll to position [0, 0]
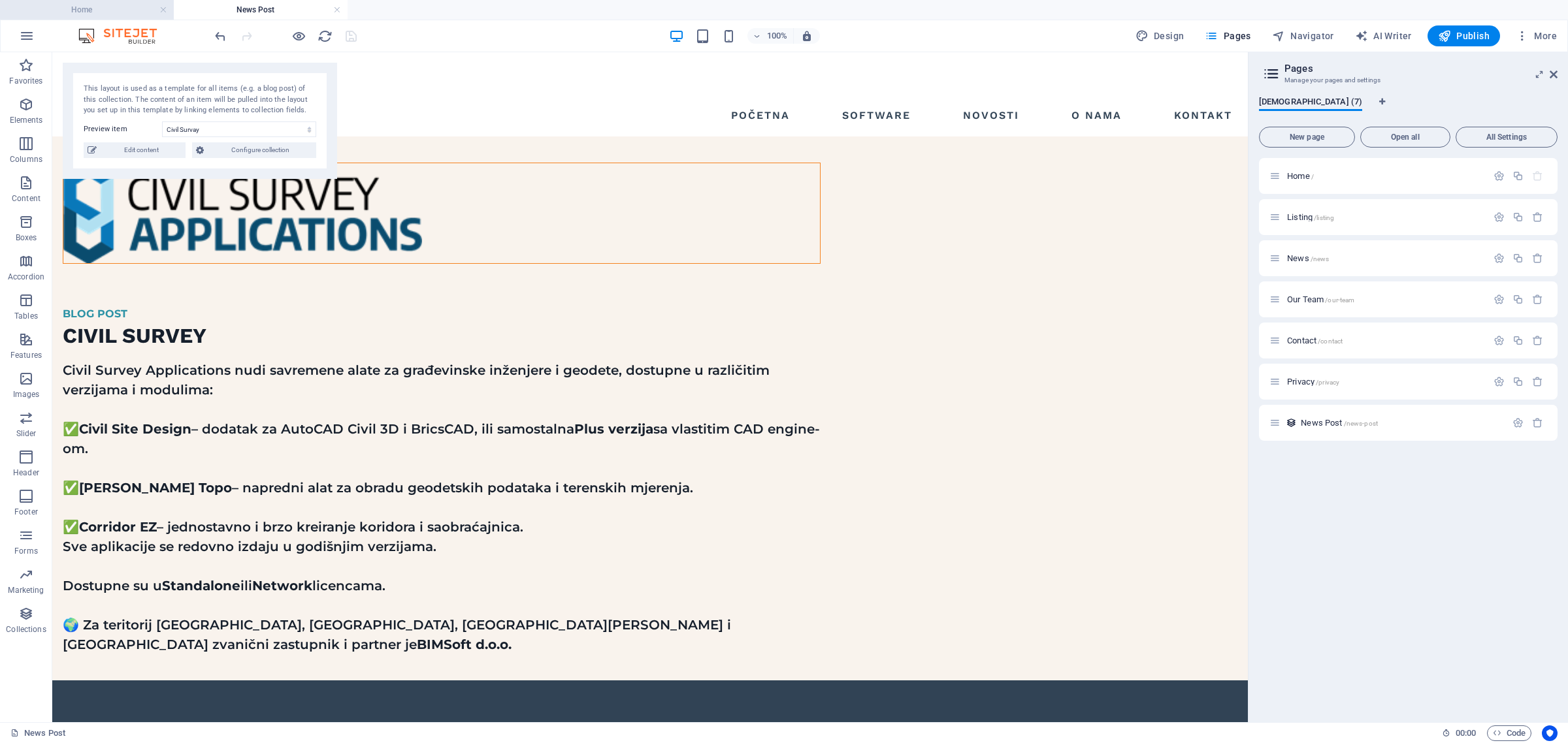
click at [90, 8] on h4 "Home" at bounding box center [87, 10] width 174 height 14
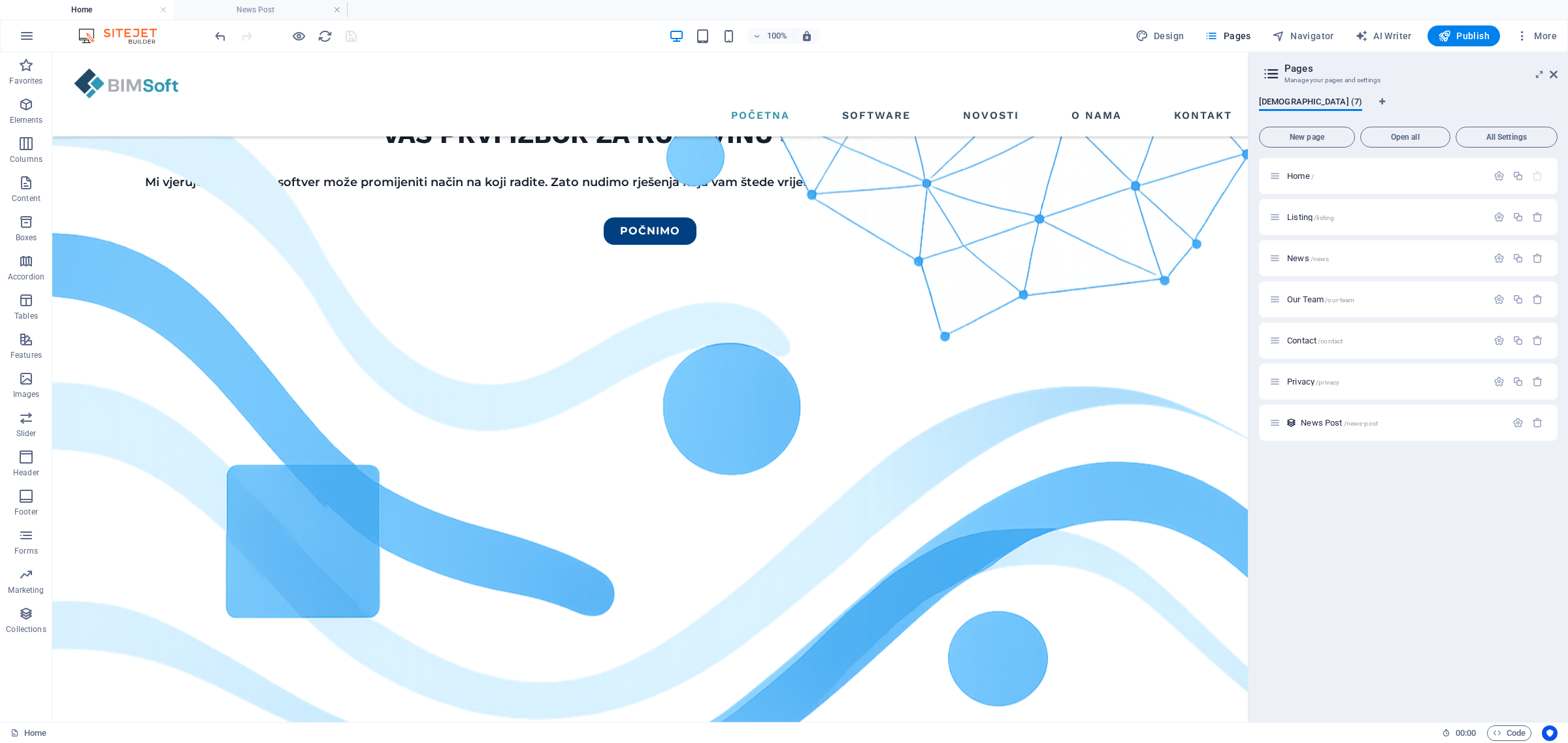
scroll to position [1638, 0]
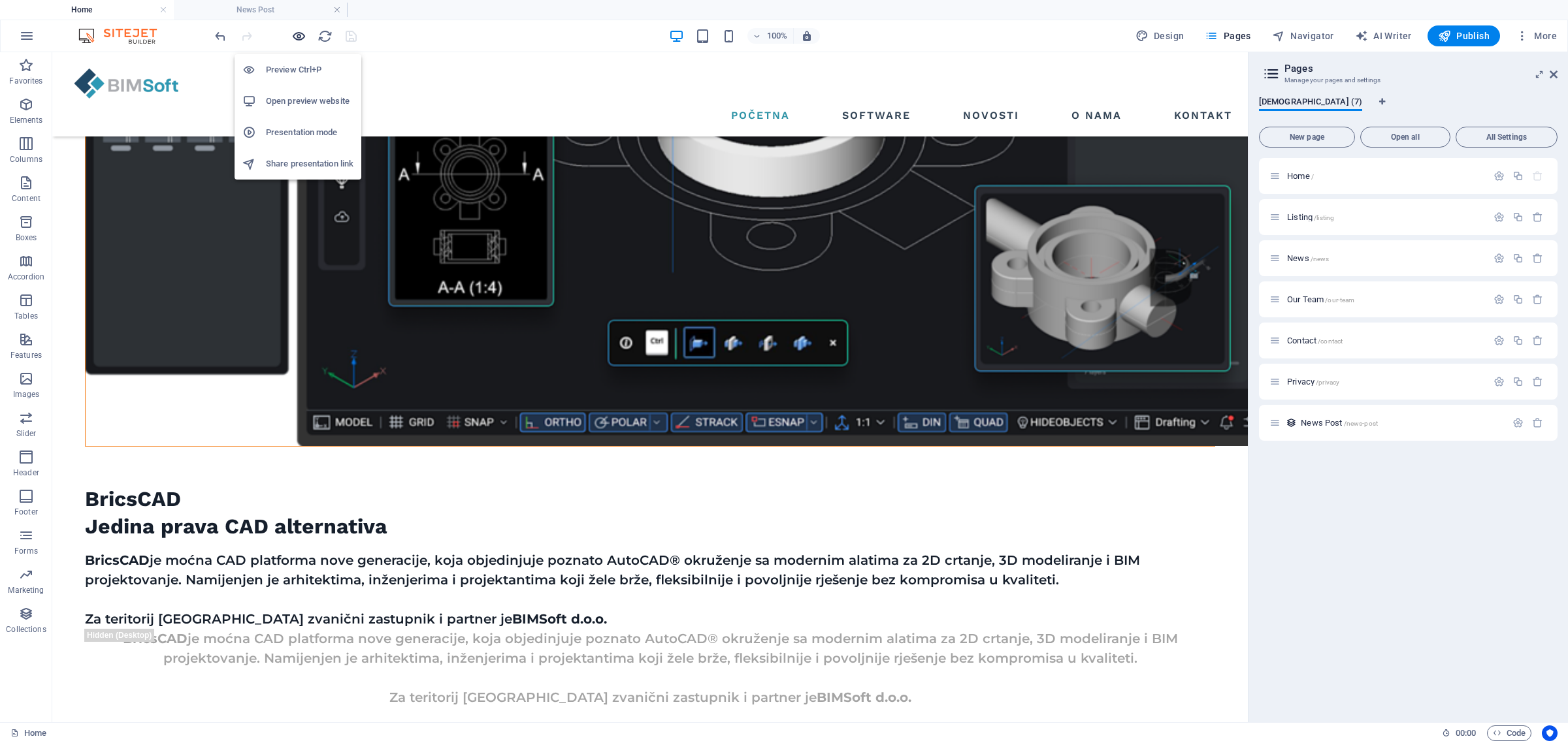
click at [293, 33] on icon "button" at bounding box center [299, 36] width 15 height 15
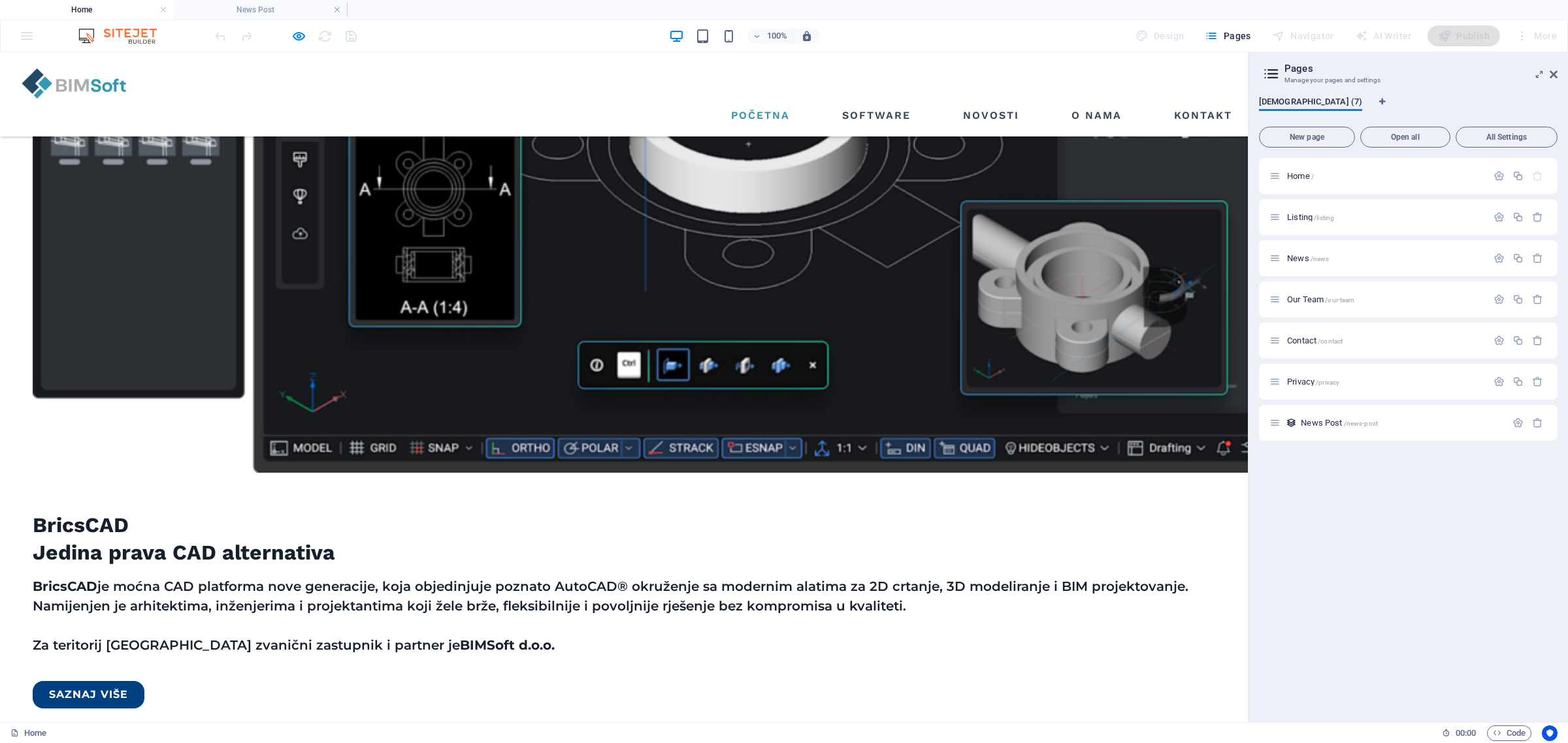
scroll to position [1484, 0]
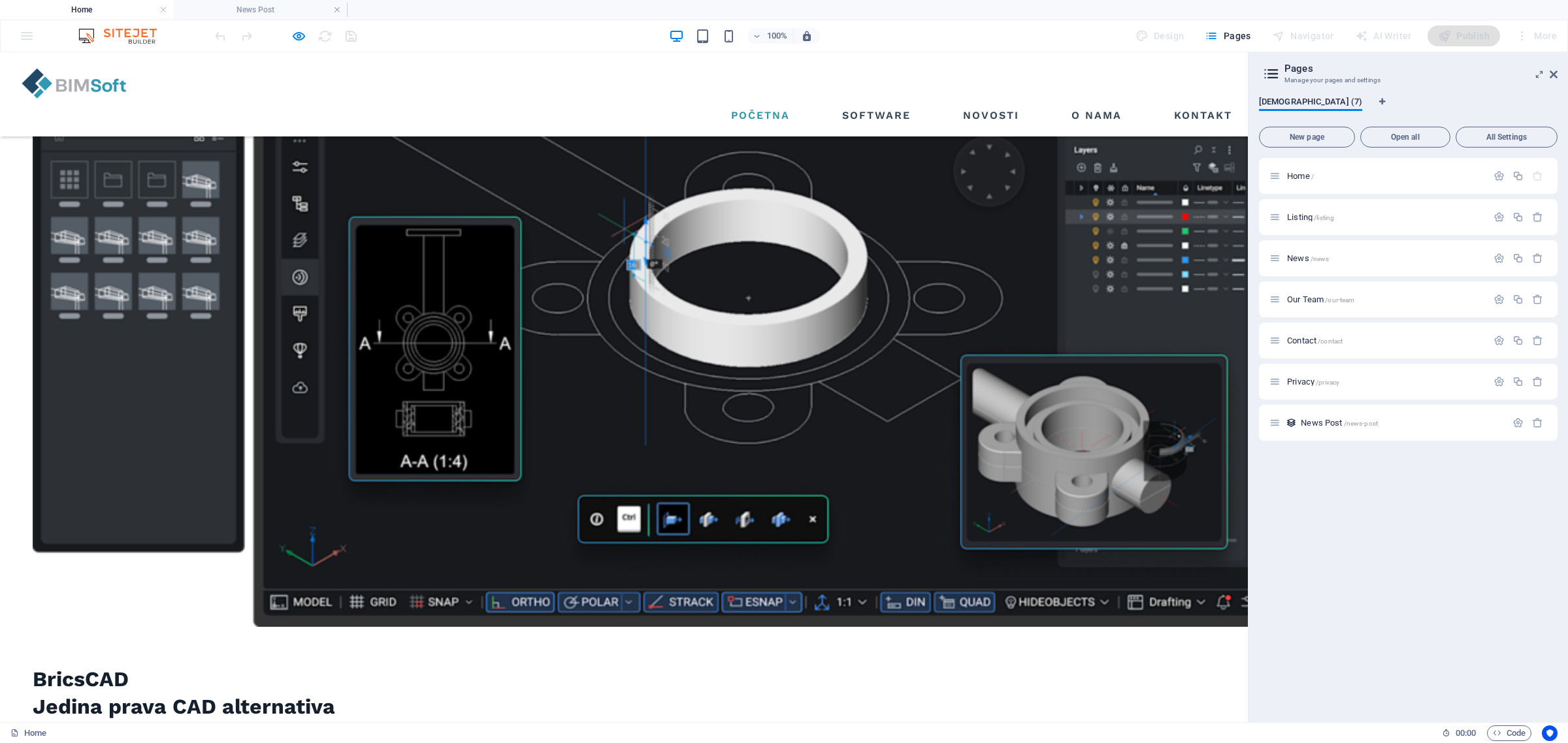
click at [1190, 429] on div "News Post /news-post" at bounding box center [1388, 423] width 237 height 15
click at [1190, 420] on span "News Post /news-post" at bounding box center [1339, 423] width 77 height 10
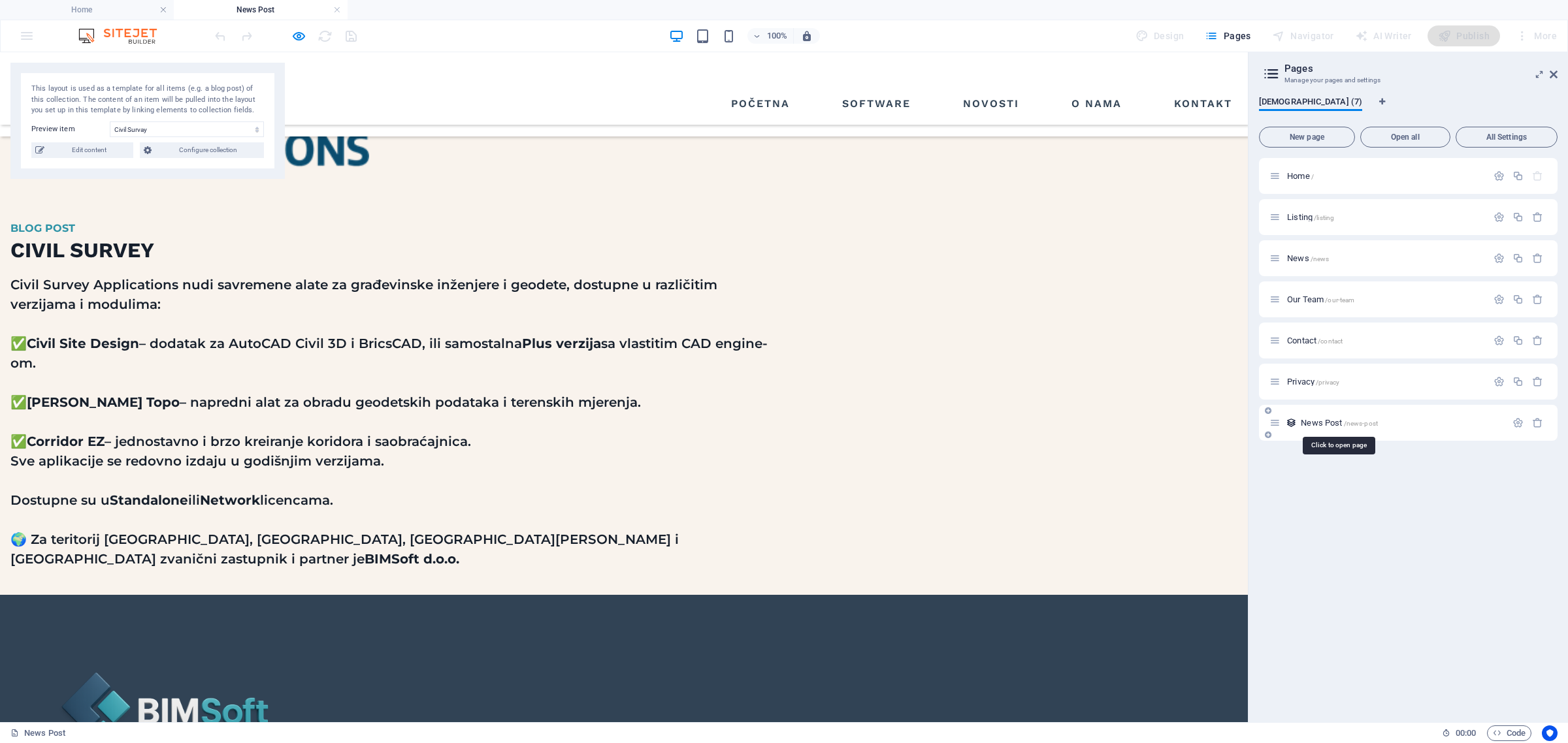
scroll to position [0, 0]
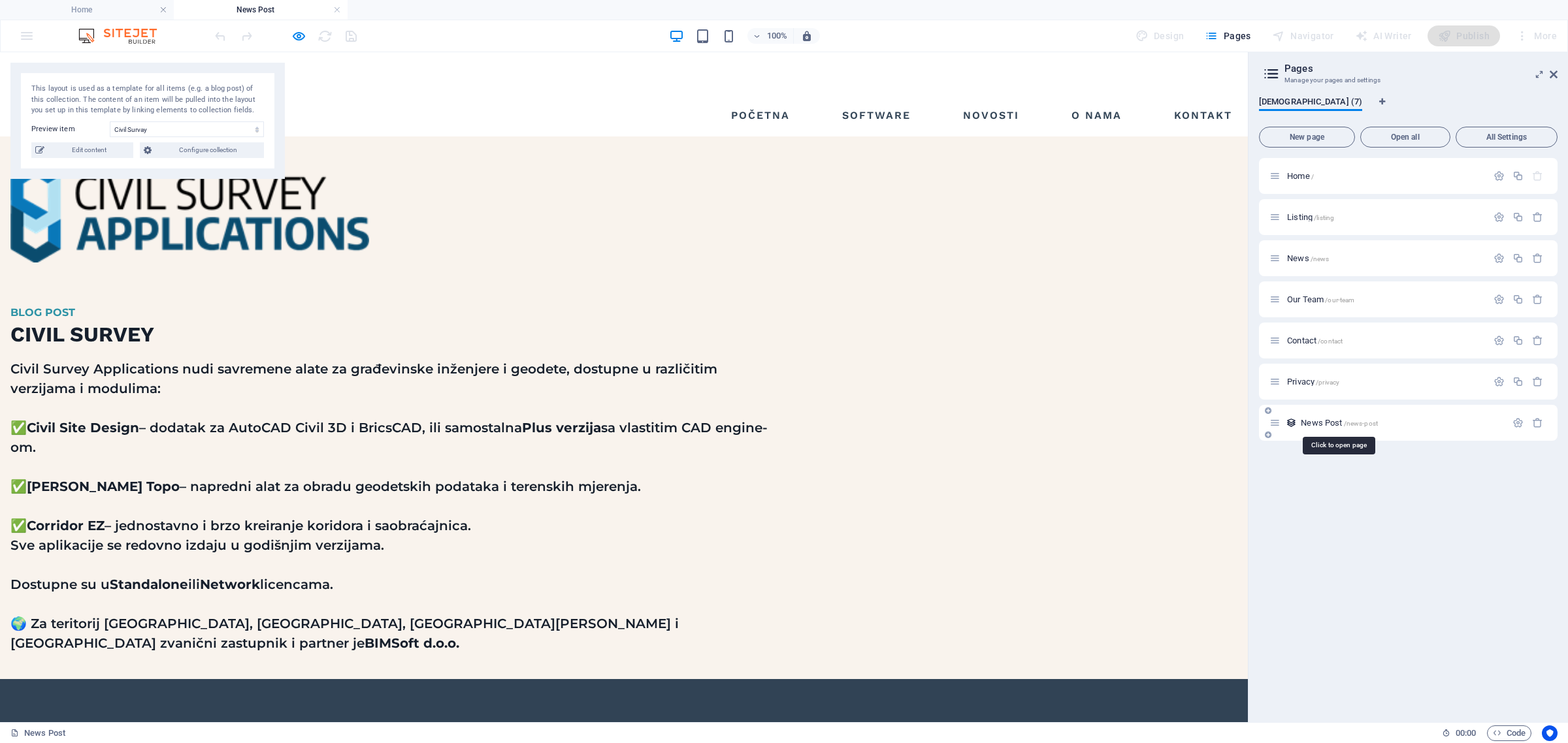
click at [1190, 420] on span "News Post /news-post" at bounding box center [1339, 423] width 77 height 10
click at [182, 154] on span "Configure collection" at bounding box center [208, 150] width 105 height 16
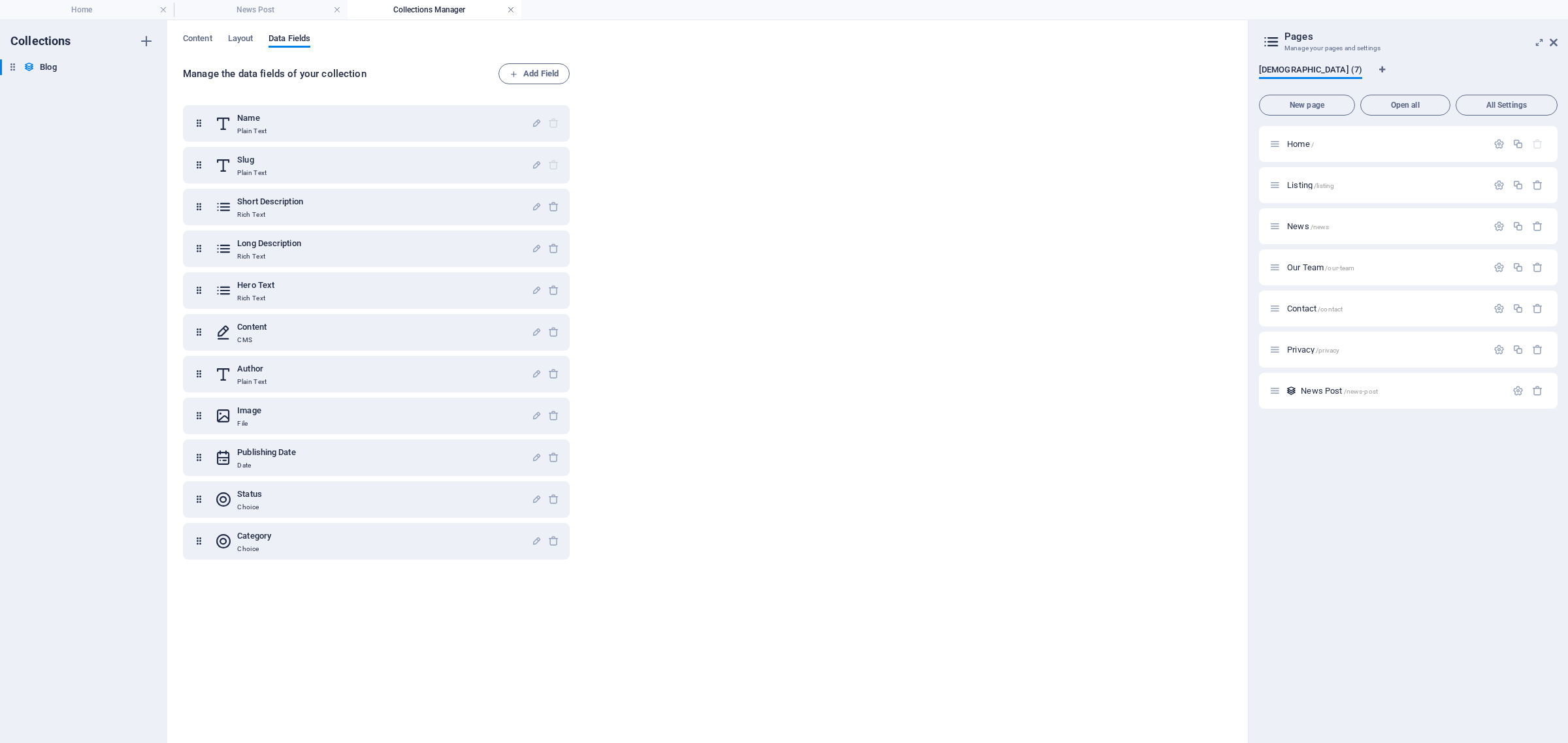
click at [514, 10] on link at bounding box center [511, 10] width 8 height 12
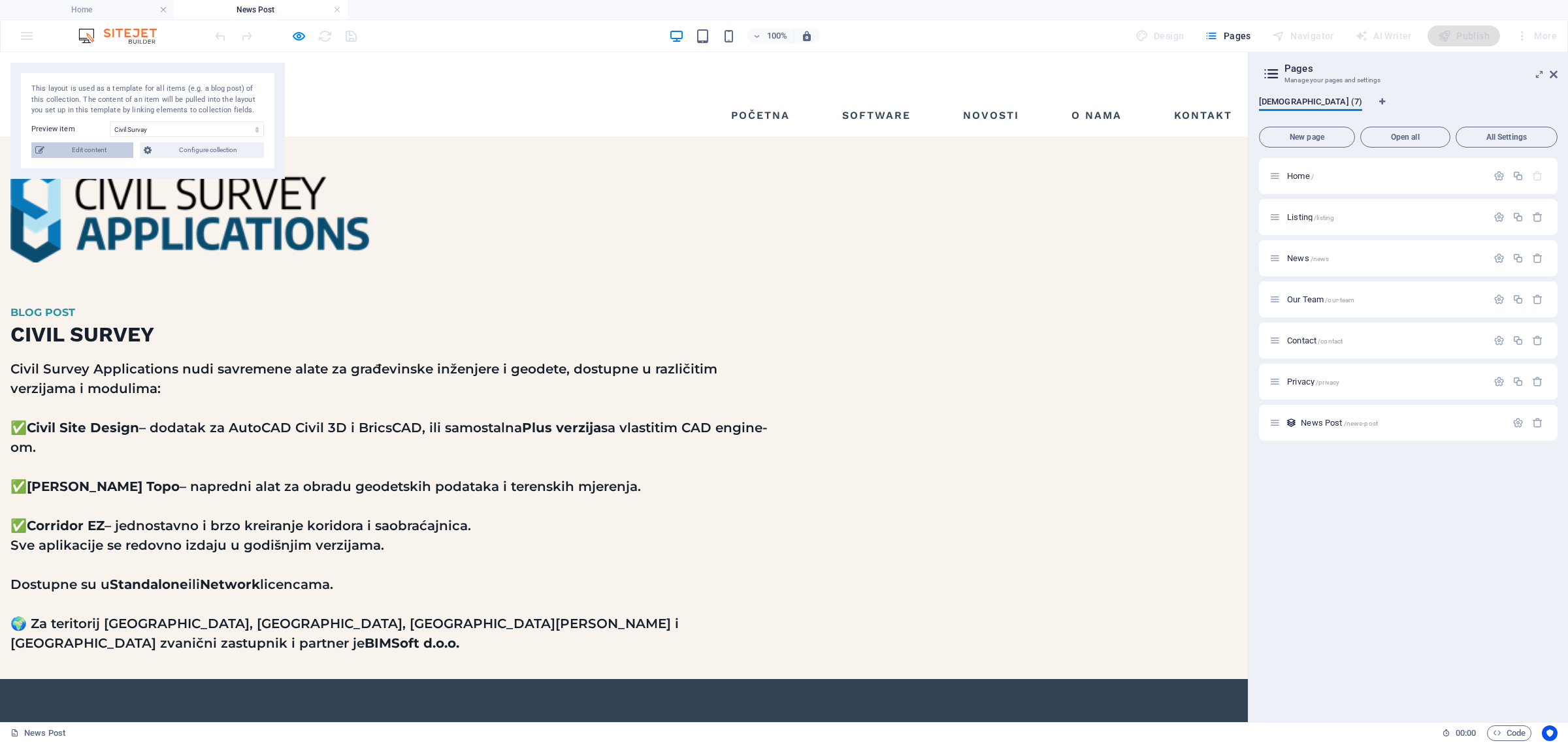
click at [113, 149] on span "Edit content" at bounding box center [89, 150] width 81 height 16
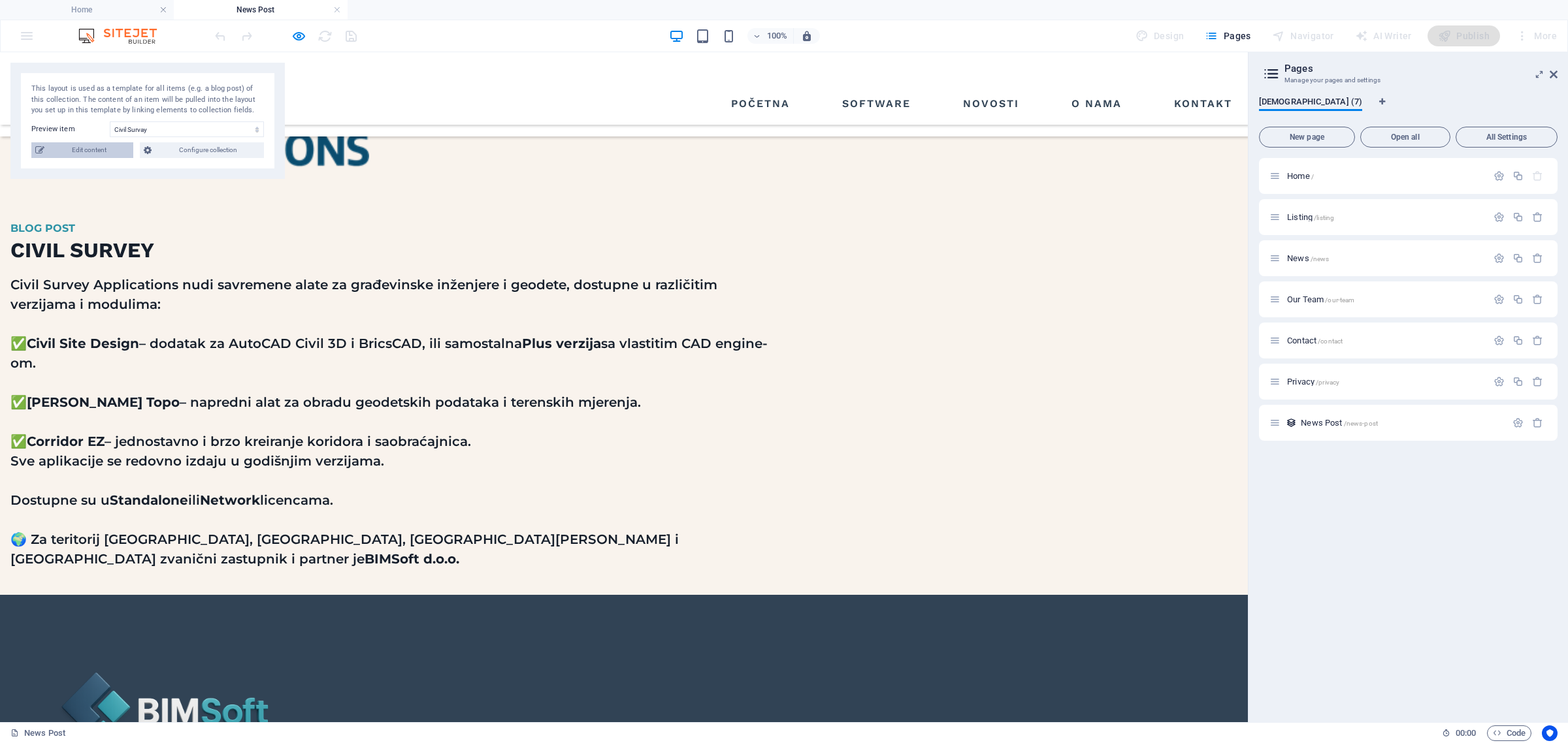
select select "Investment"
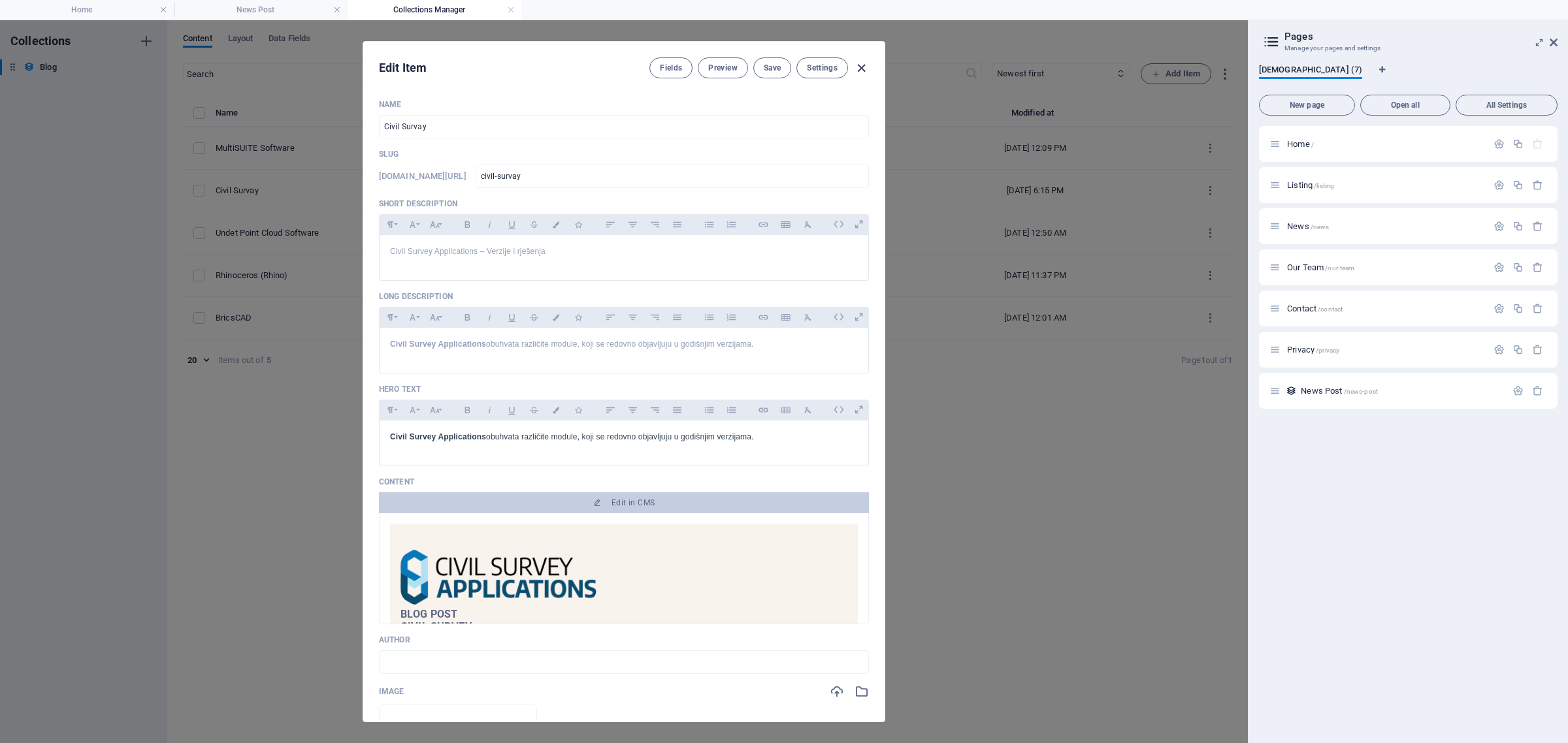
click at [859, 65] on icon "button" at bounding box center [861, 68] width 15 height 15
type input "[DATE]"
type input "civil-survay"
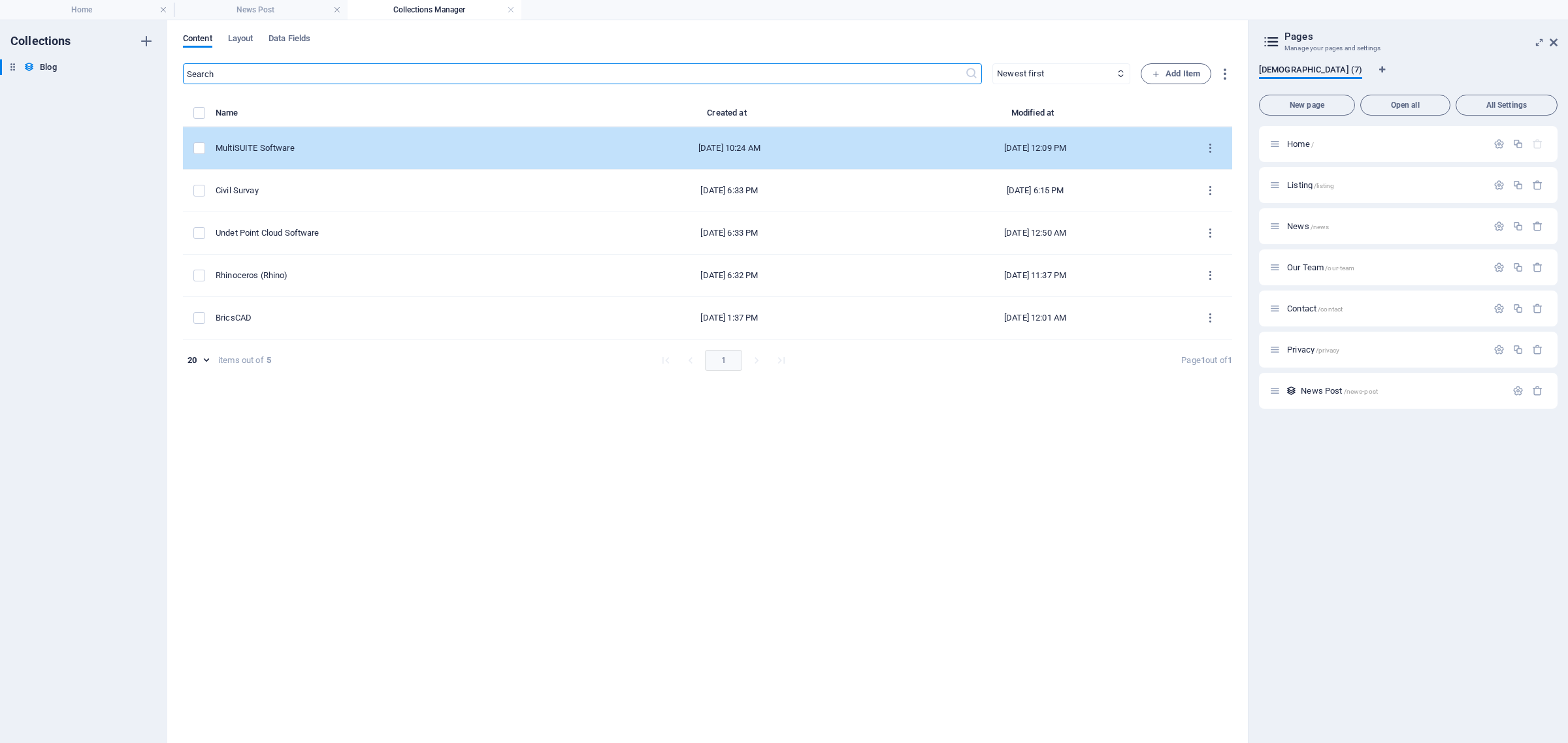
click at [316, 154] on td "MultiSUITE Software" at bounding box center [396, 148] width 361 height 42
select select "Estate"
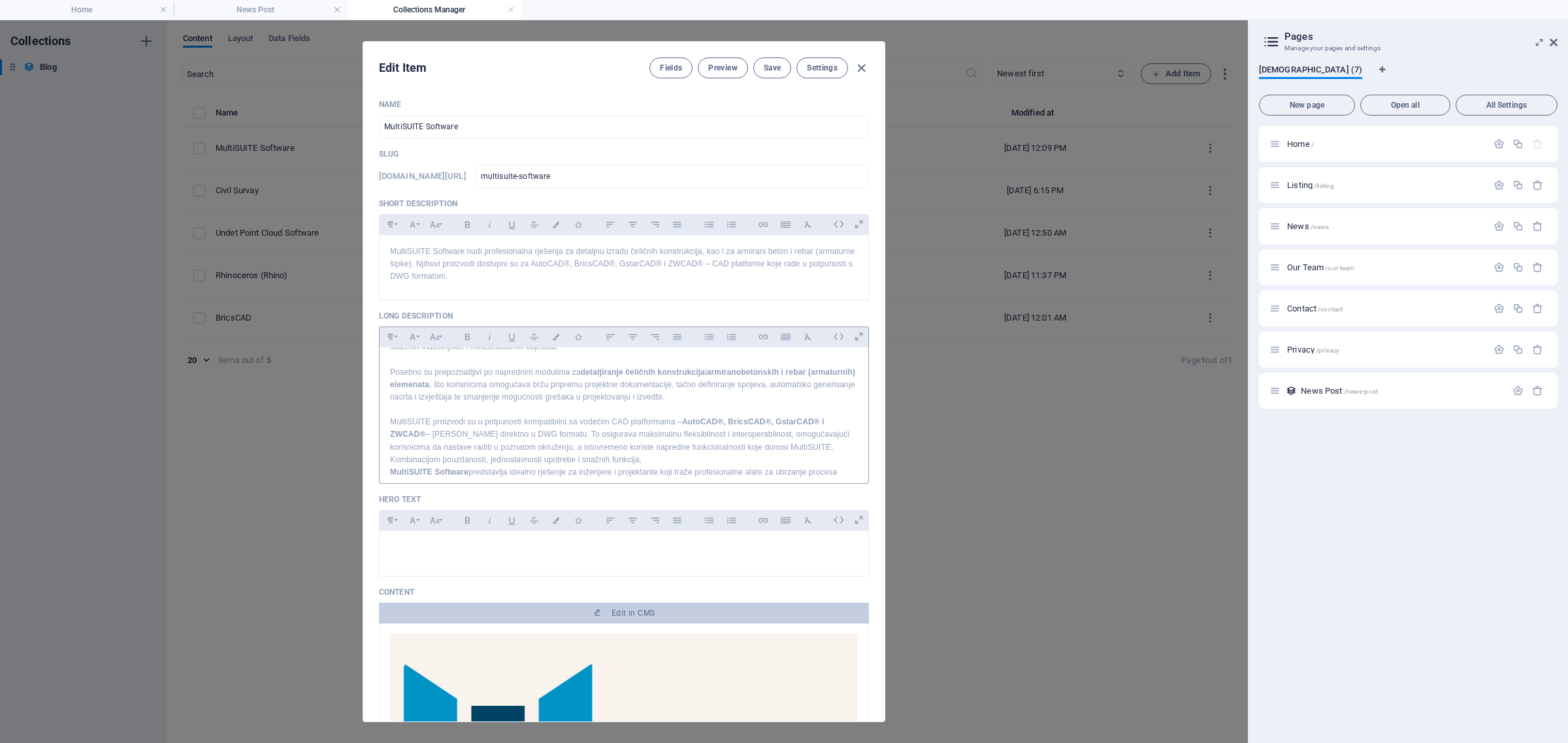
scroll to position [79, 0]
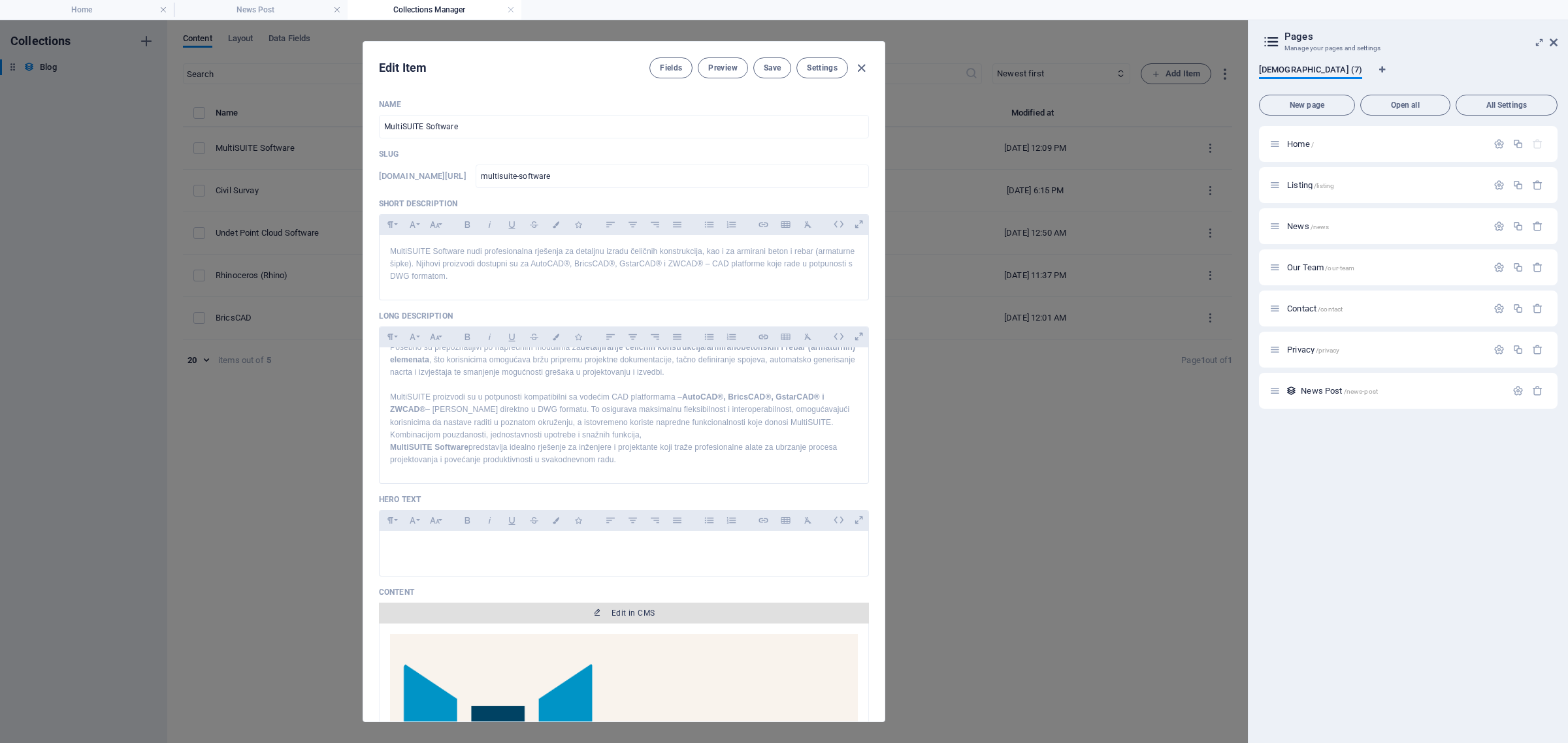
click at [632, 618] on span "Edit in CMS" at bounding box center [633, 613] width 43 height 10
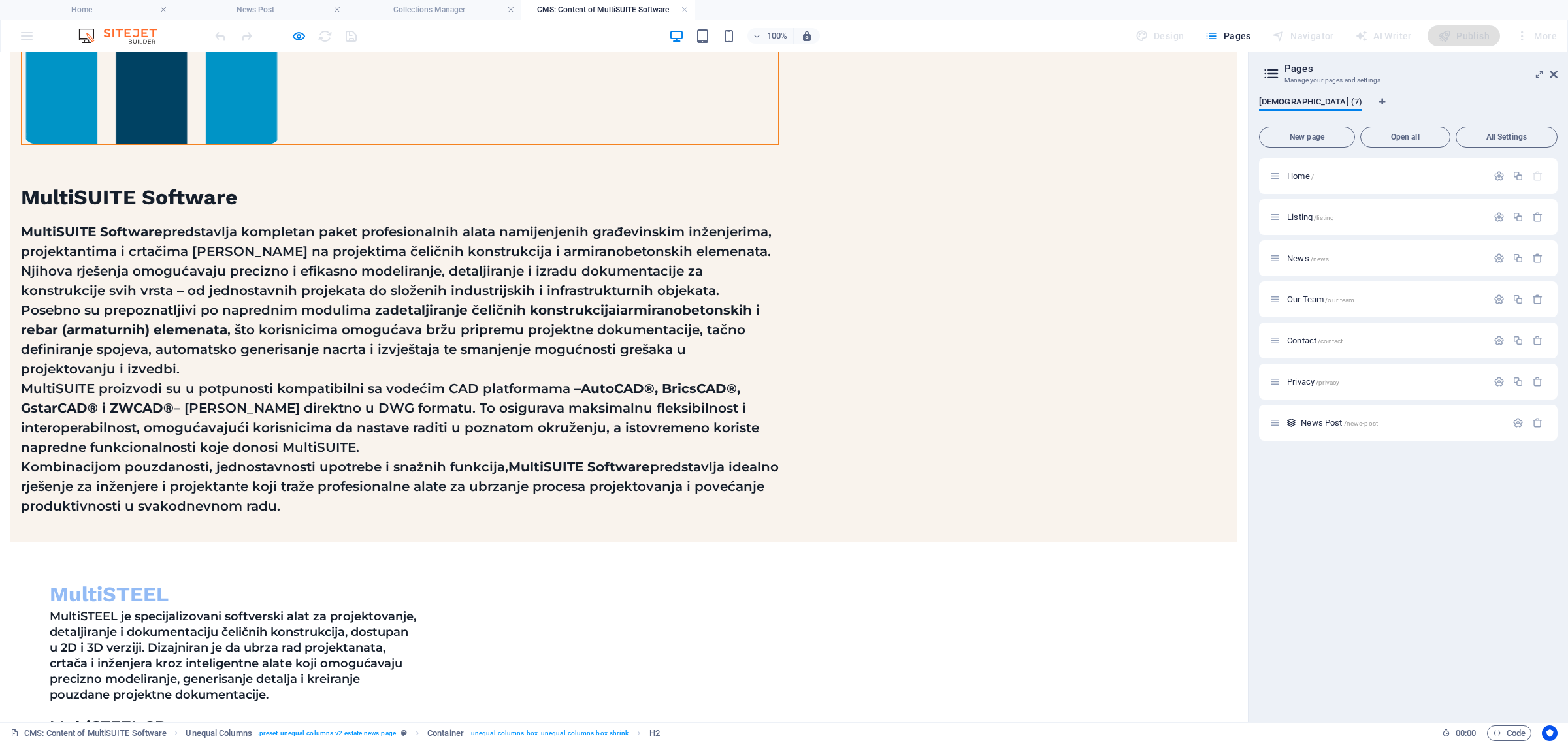
scroll to position [490, 0]
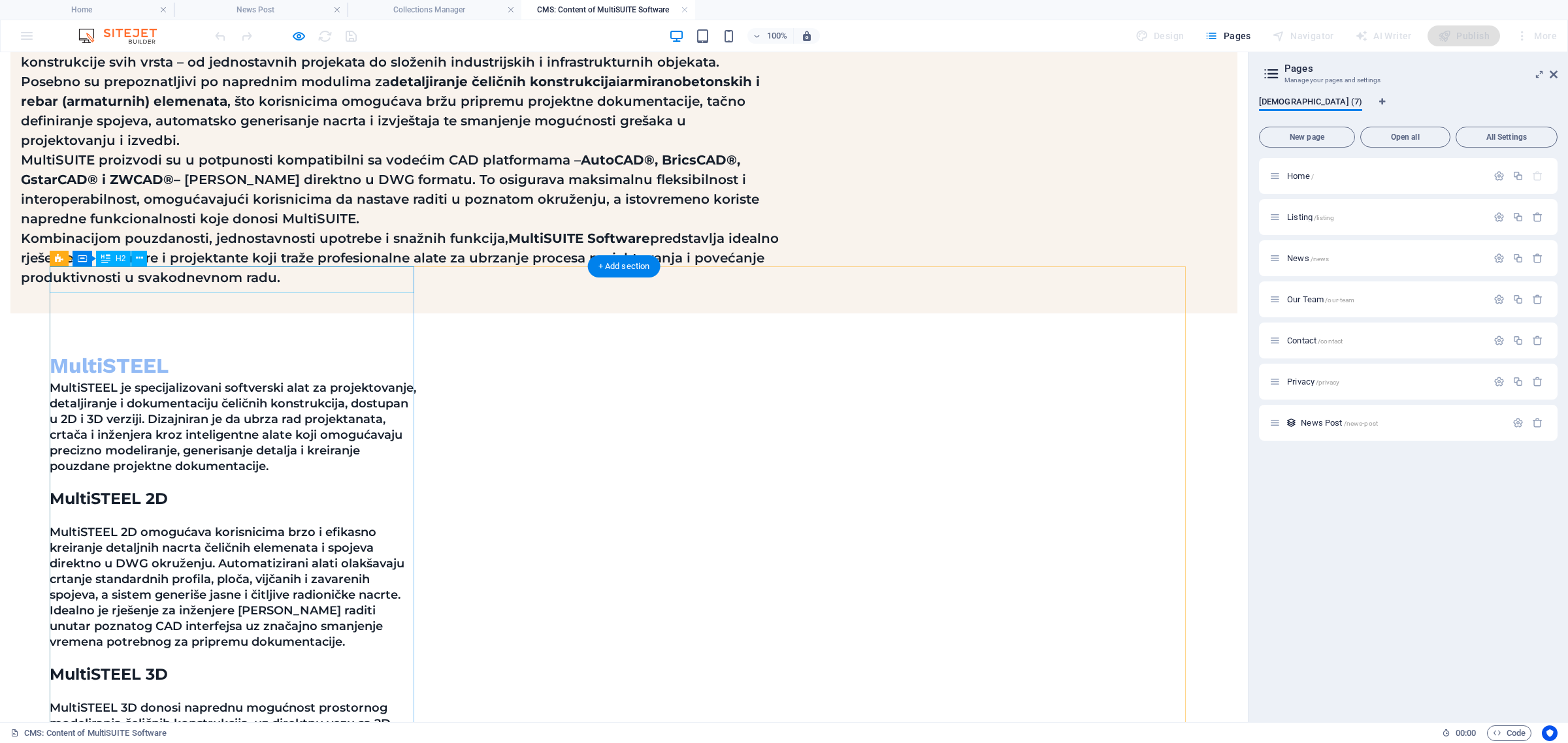
click at [314, 353] on div "MultiSTEEL" at bounding box center [234, 367] width 369 height 27
click at [82, 262] on icon at bounding box center [82, 259] width 9 height 16
click at [141, 256] on icon at bounding box center [140, 258] width 7 height 14
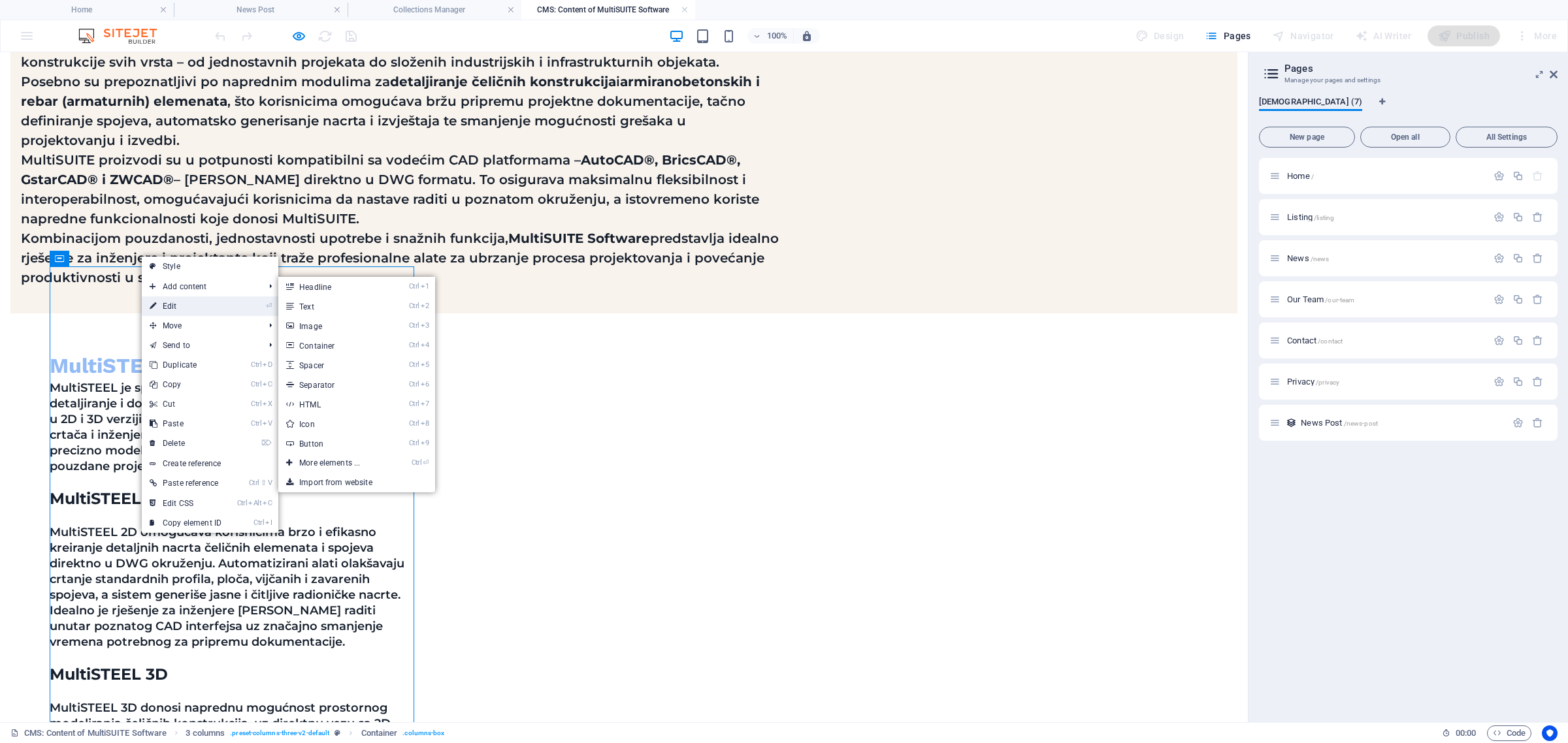
click at [170, 301] on link "⏎ Edit" at bounding box center [186, 306] width 88 height 20
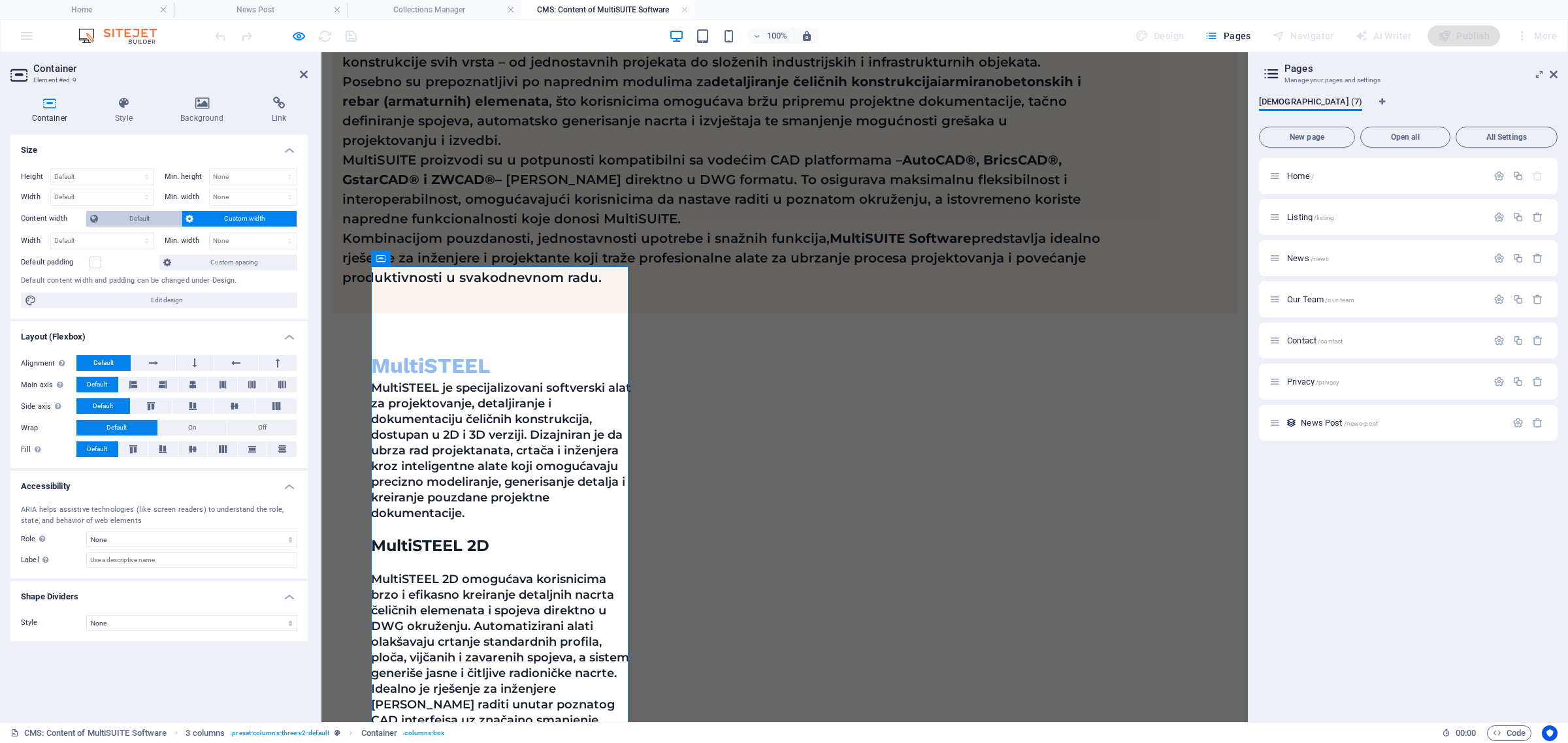
click at [116, 217] on span "Default" at bounding box center [139, 219] width 75 height 16
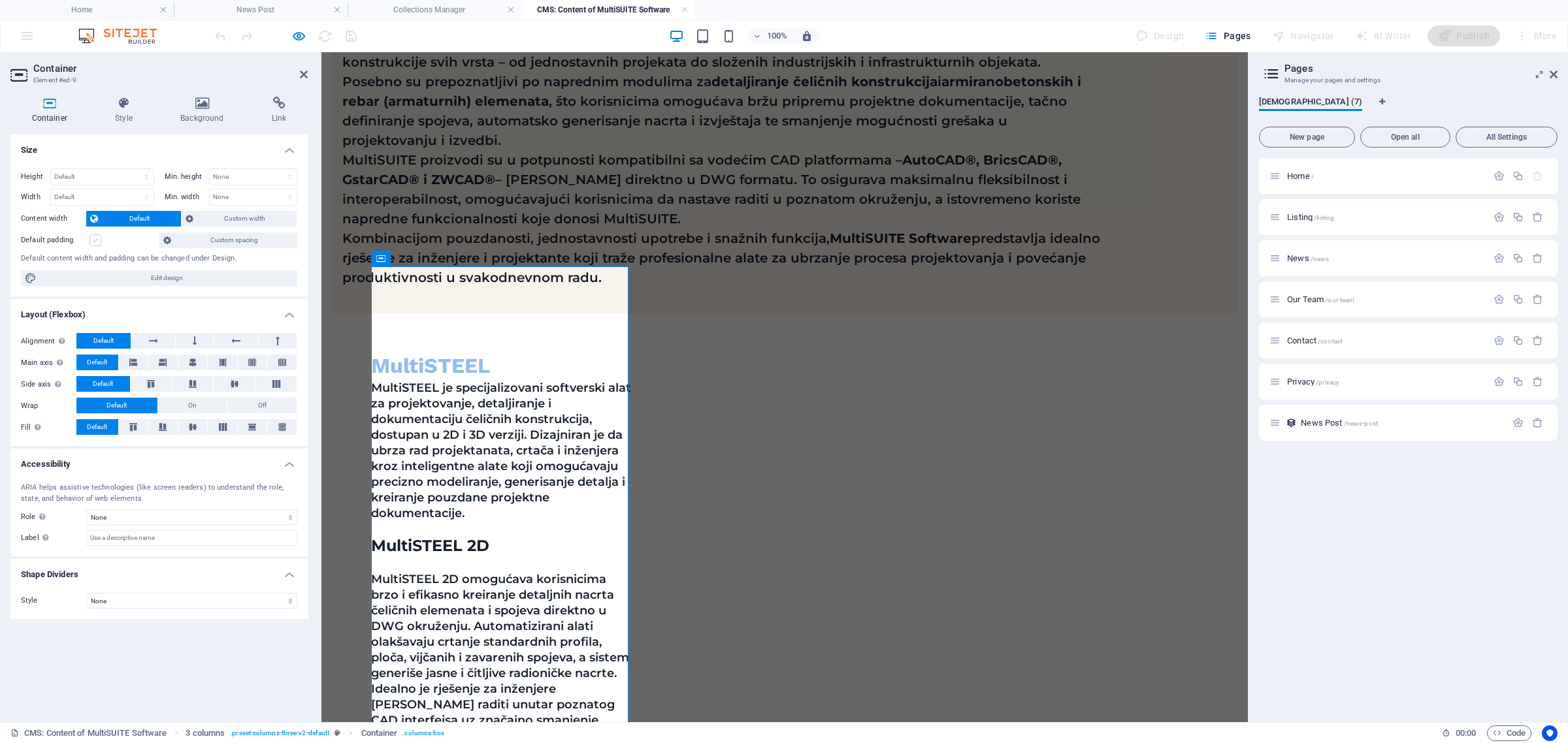
click at [93, 242] on label at bounding box center [95, 240] width 12 height 12
click at [0, 0] on input "Default padding" at bounding box center [0, 0] width 0 height 0
click at [93, 242] on label at bounding box center [95, 240] width 12 height 12
click at [0, 0] on input "Default padding" at bounding box center [0, 0] width 0 height 0
click at [127, 224] on span "Default" at bounding box center [139, 219] width 75 height 16
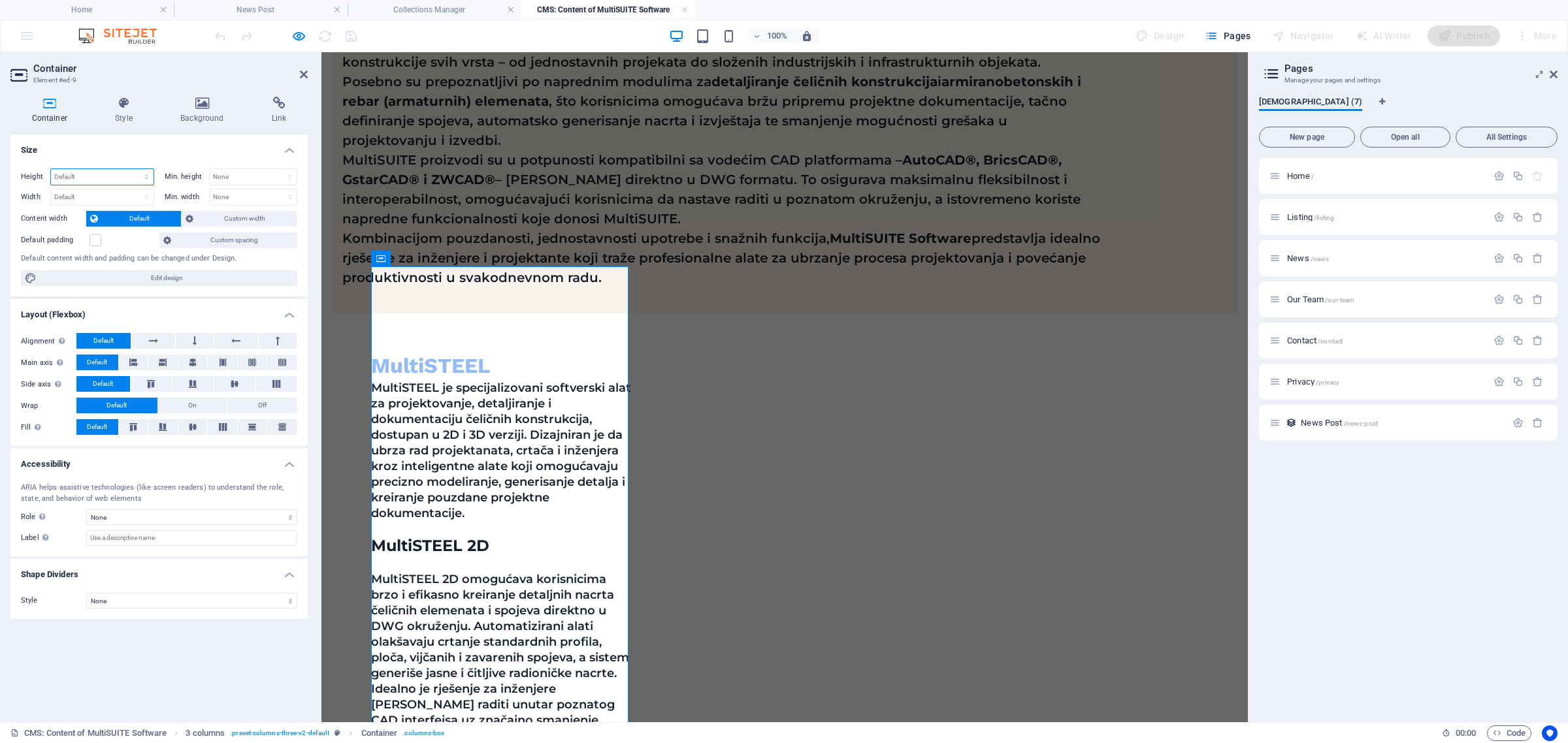
click at [115, 170] on select "Default px rem % vh vw" at bounding box center [102, 177] width 103 height 16
click at [51, 169] on select "Default px rem % vh vw" at bounding box center [102, 177] width 103 height 16
select select "DISABLED_OPTION_VALUE"
click at [206, 269] on div "Height Default px rem % vh vw Min. height None px rem % vh vw Width Default px …" at bounding box center [159, 227] width 297 height 139
click at [204, 278] on span "Edit design" at bounding box center [167, 278] width 253 height 16
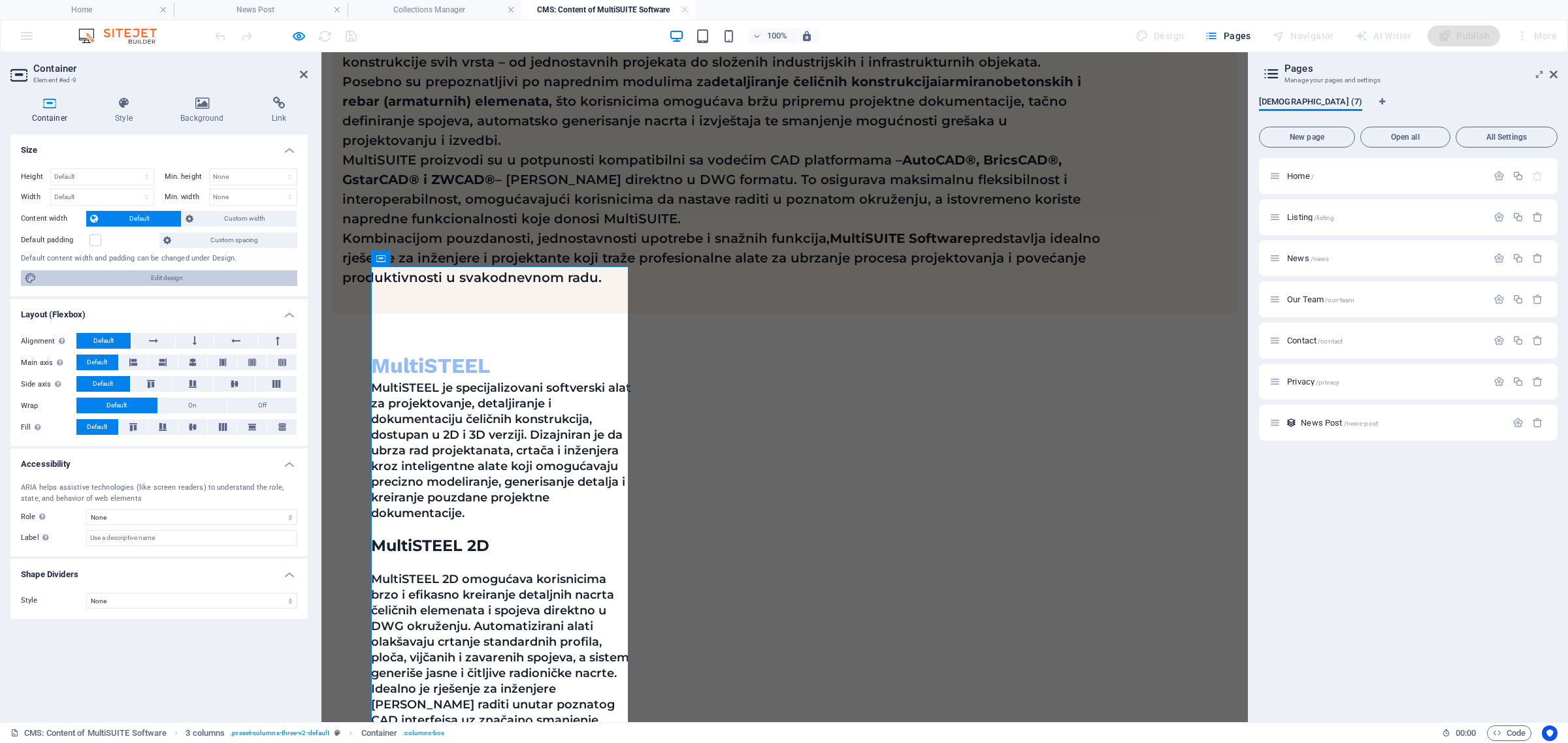
select select "px"
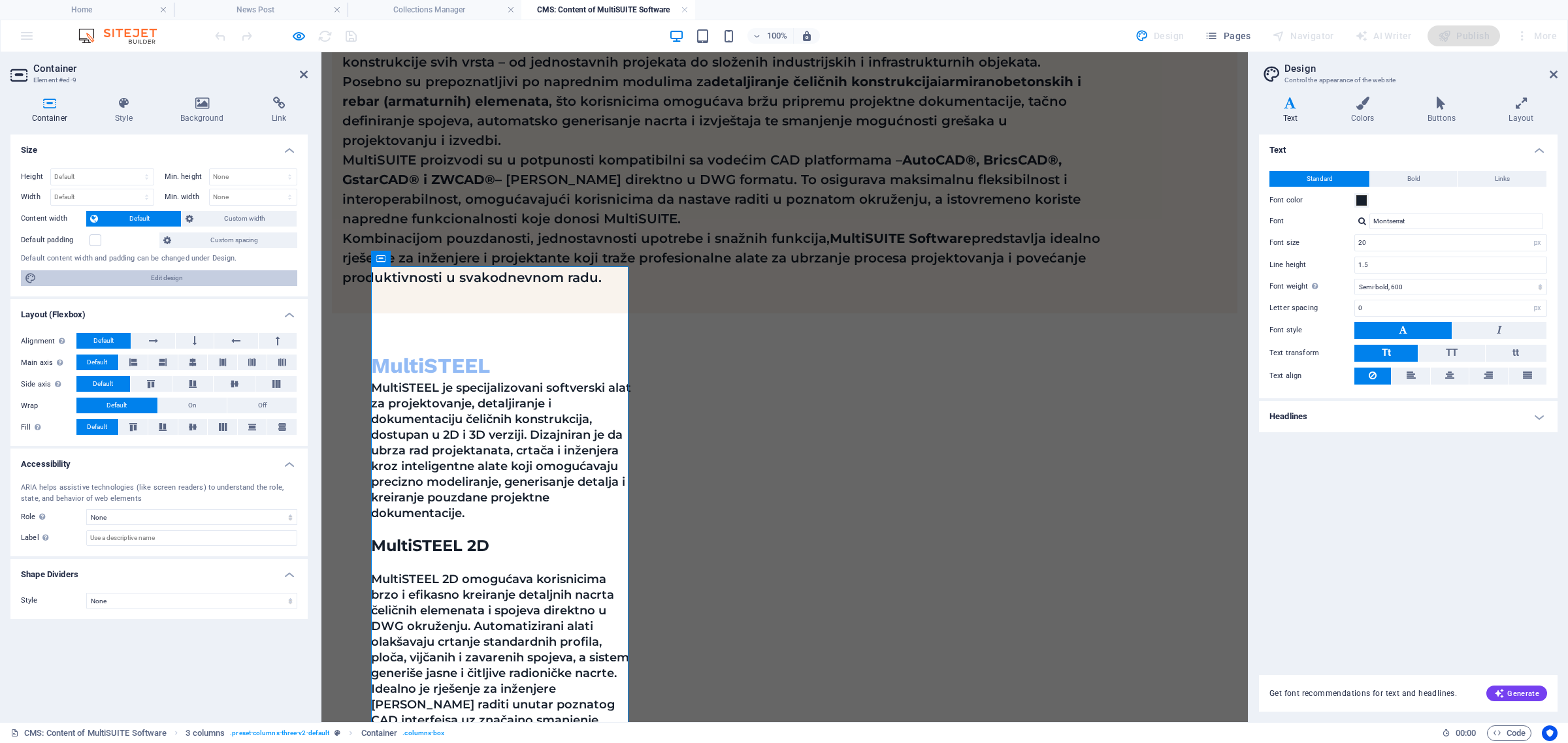
click at [126, 276] on span "Edit design" at bounding box center [167, 278] width 253 height 16
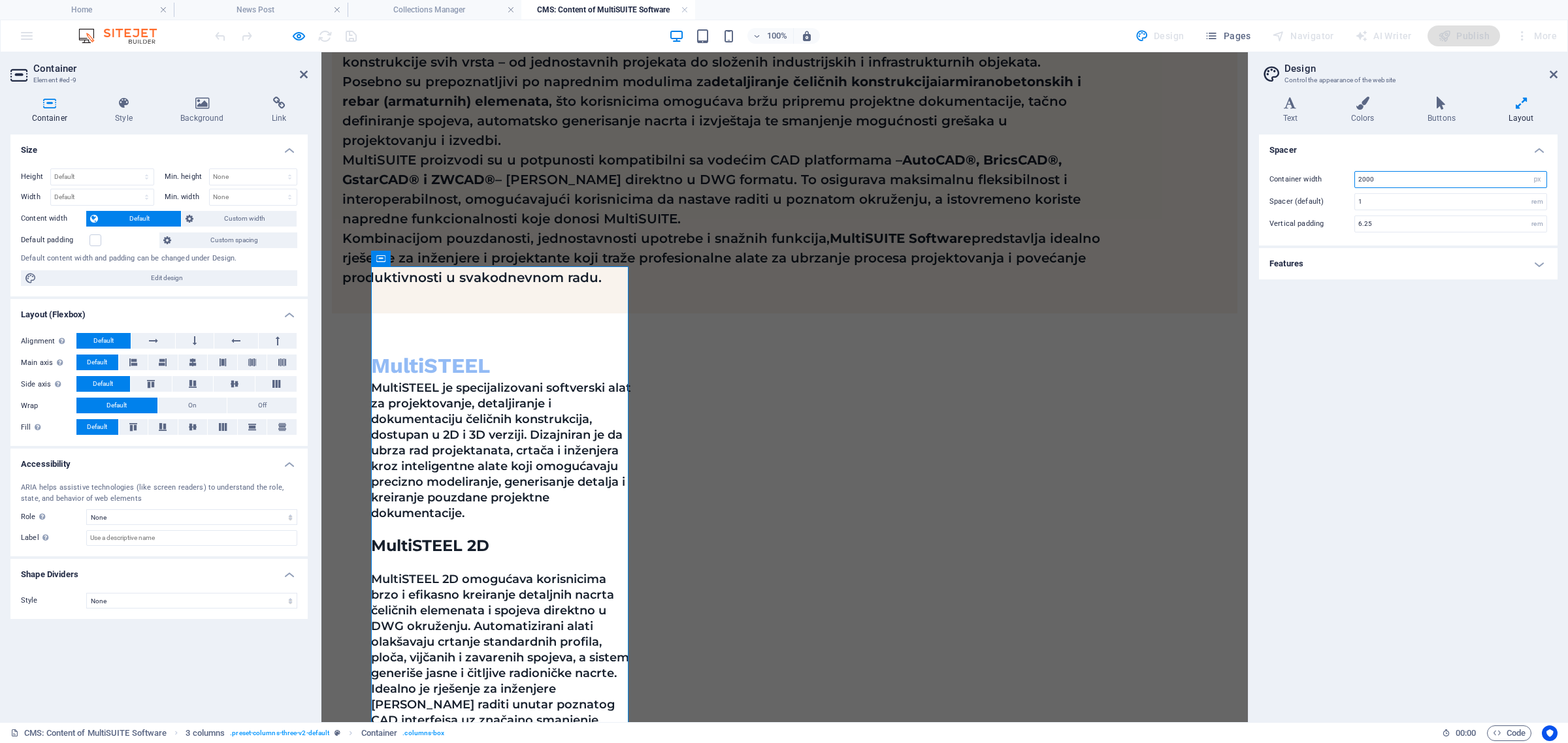
drag, startPoint x: 1390, startPoint y: 180, endPoint x: 1333, endPoint y: 187, distance: 57.4
click at [1190, 187] on div "Container width 2000 rem px" at bounding box center [1408, 180] width 278 height 17
type input "1800"
click at [1190, 201] on input "1" at bounding box center [1450, 202] width 192 height 16
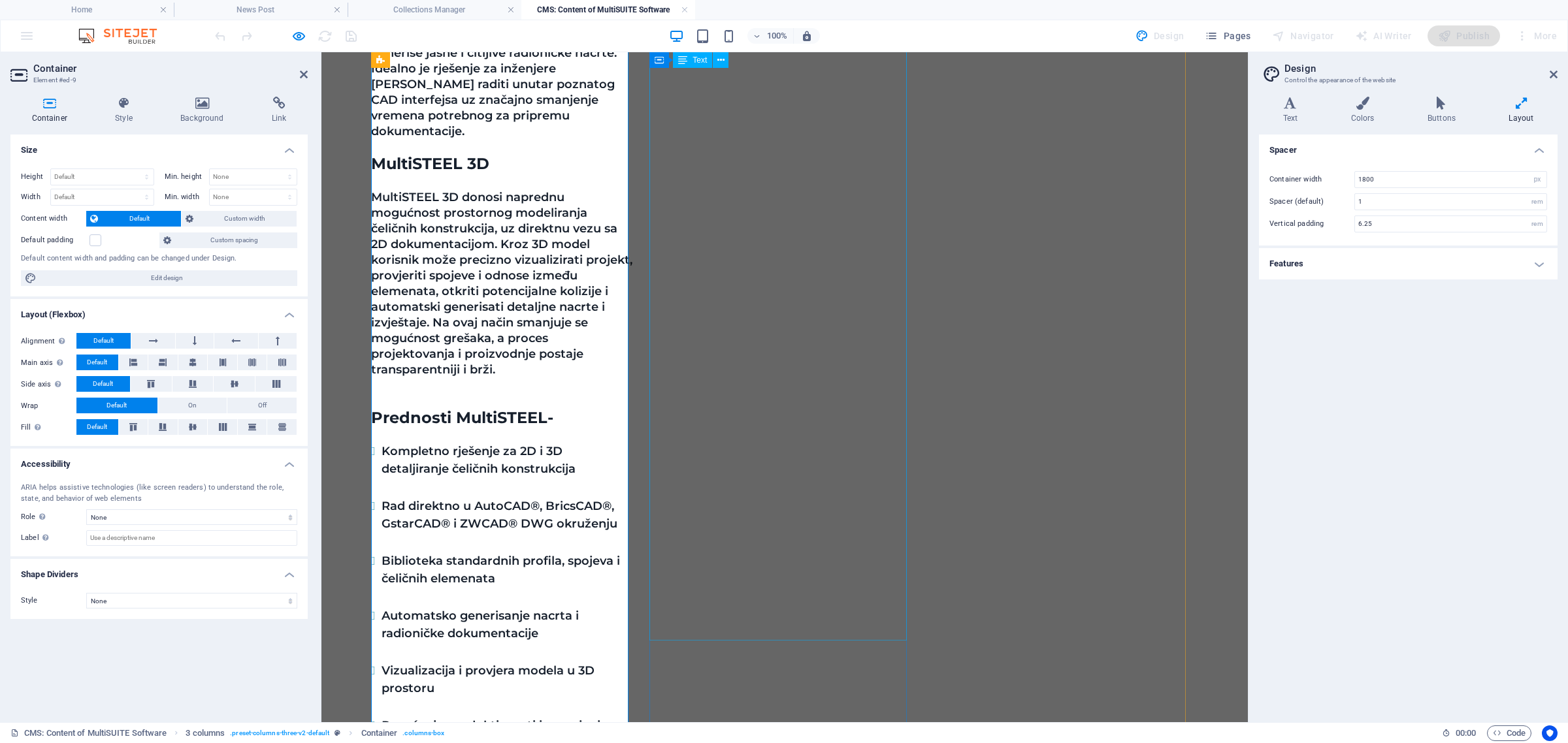
scroll to position [1259, 0]
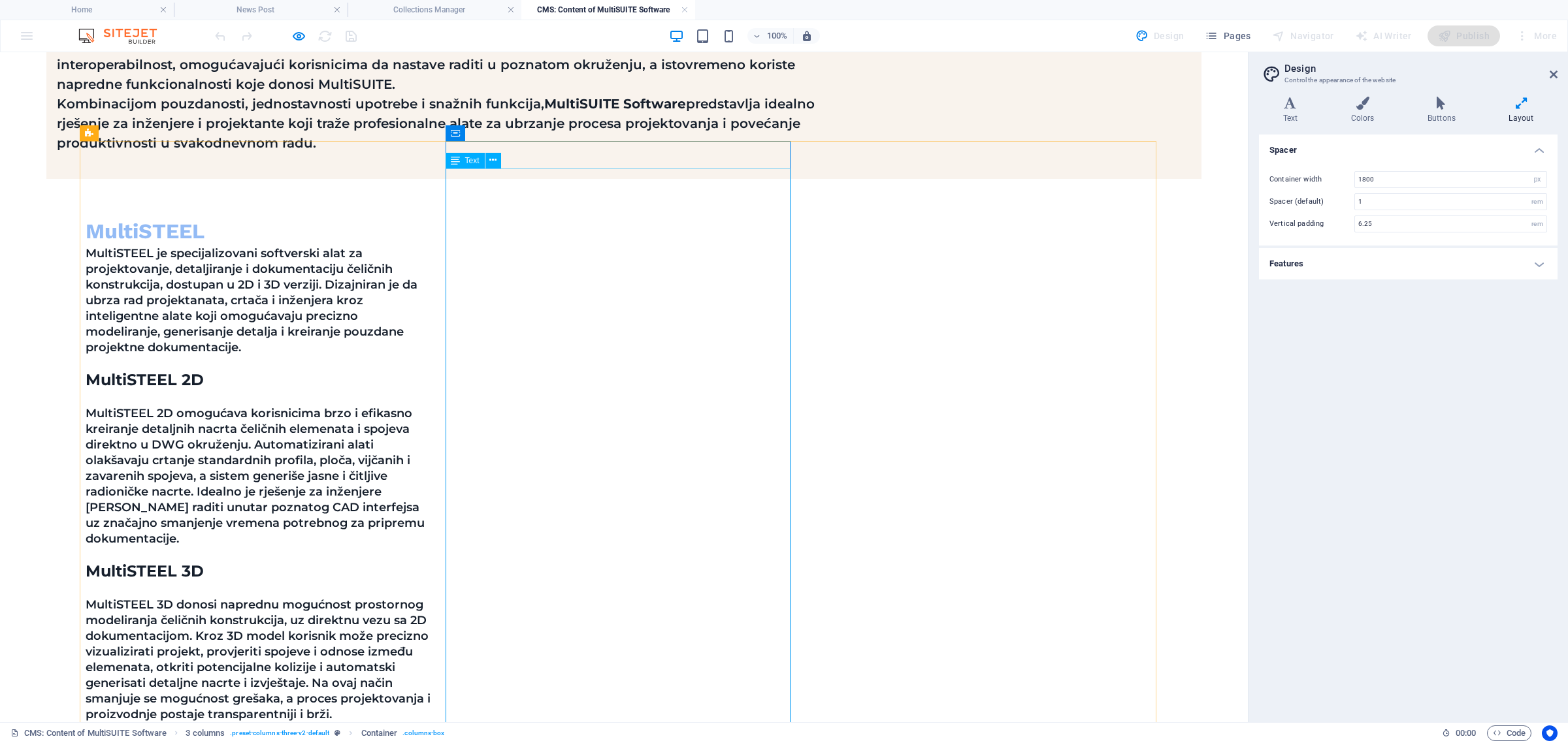
scroll to position [602, 0]
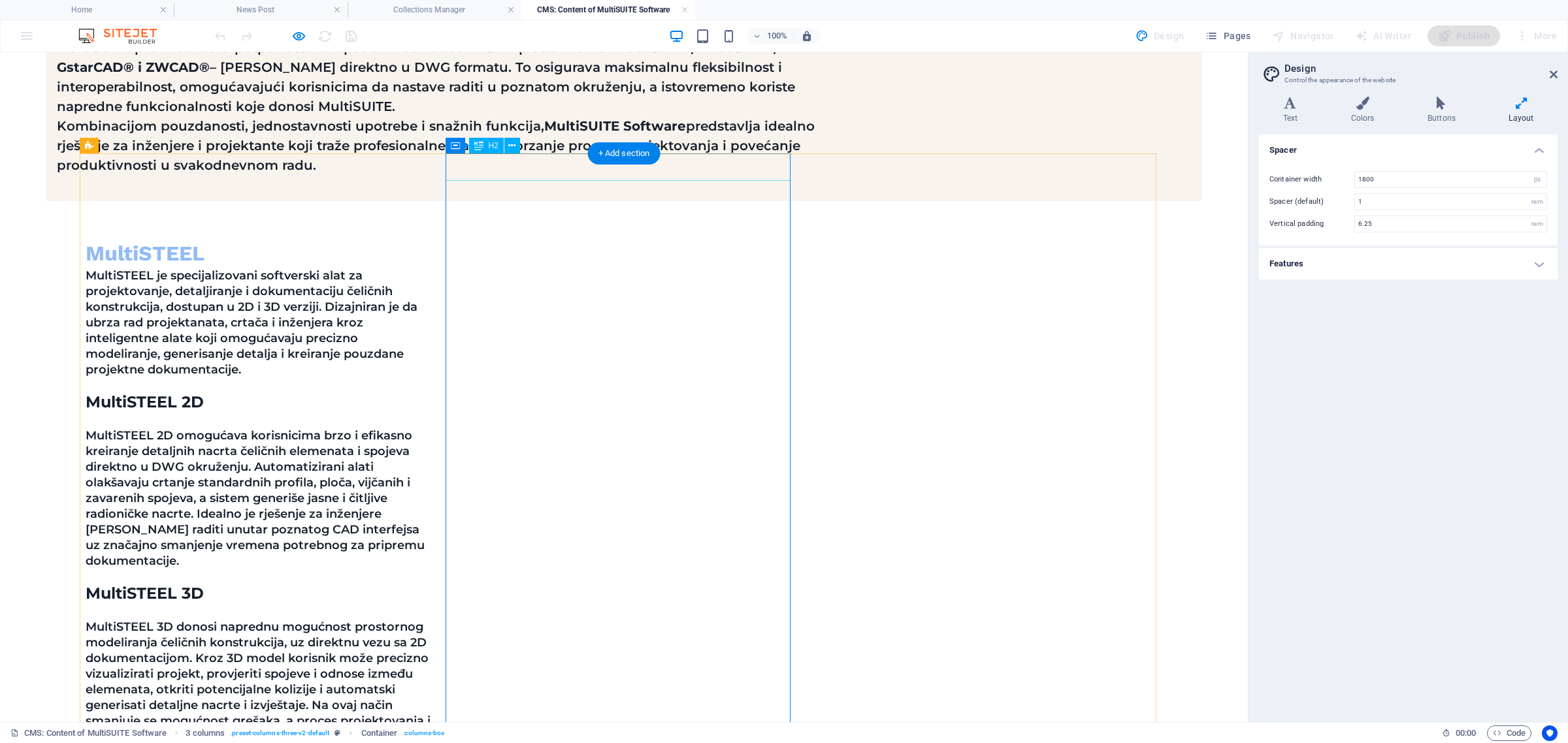
click at [512, 144] on icon at bounding box center [512, 146] width 7 height 14
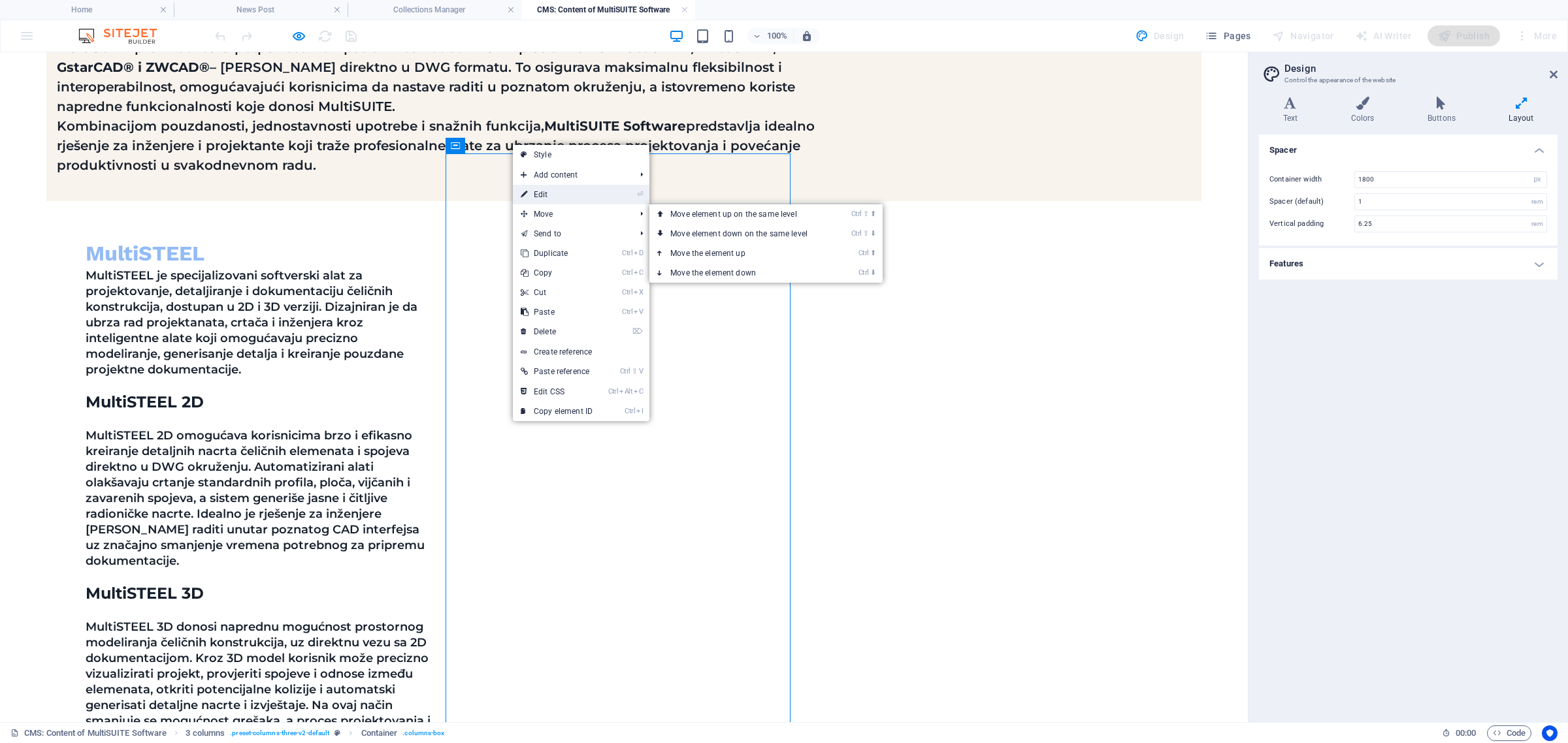
click at [575, 197] on link "⏎ Edit" at bounding box center [557, 195] width 88 height 20
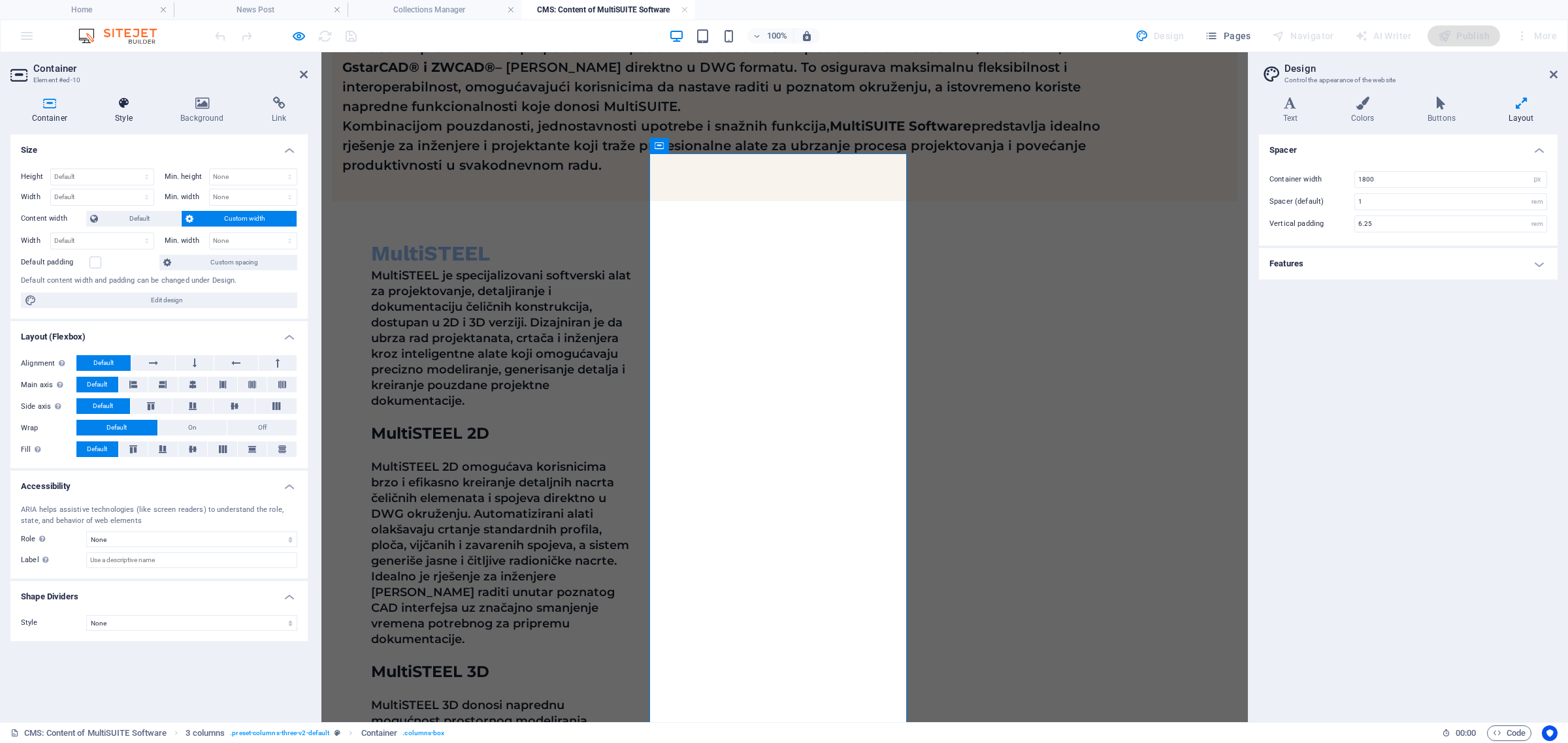
click at [136, 111] on h4 "Style" at bounding box center [127, 110] width 65 height 27
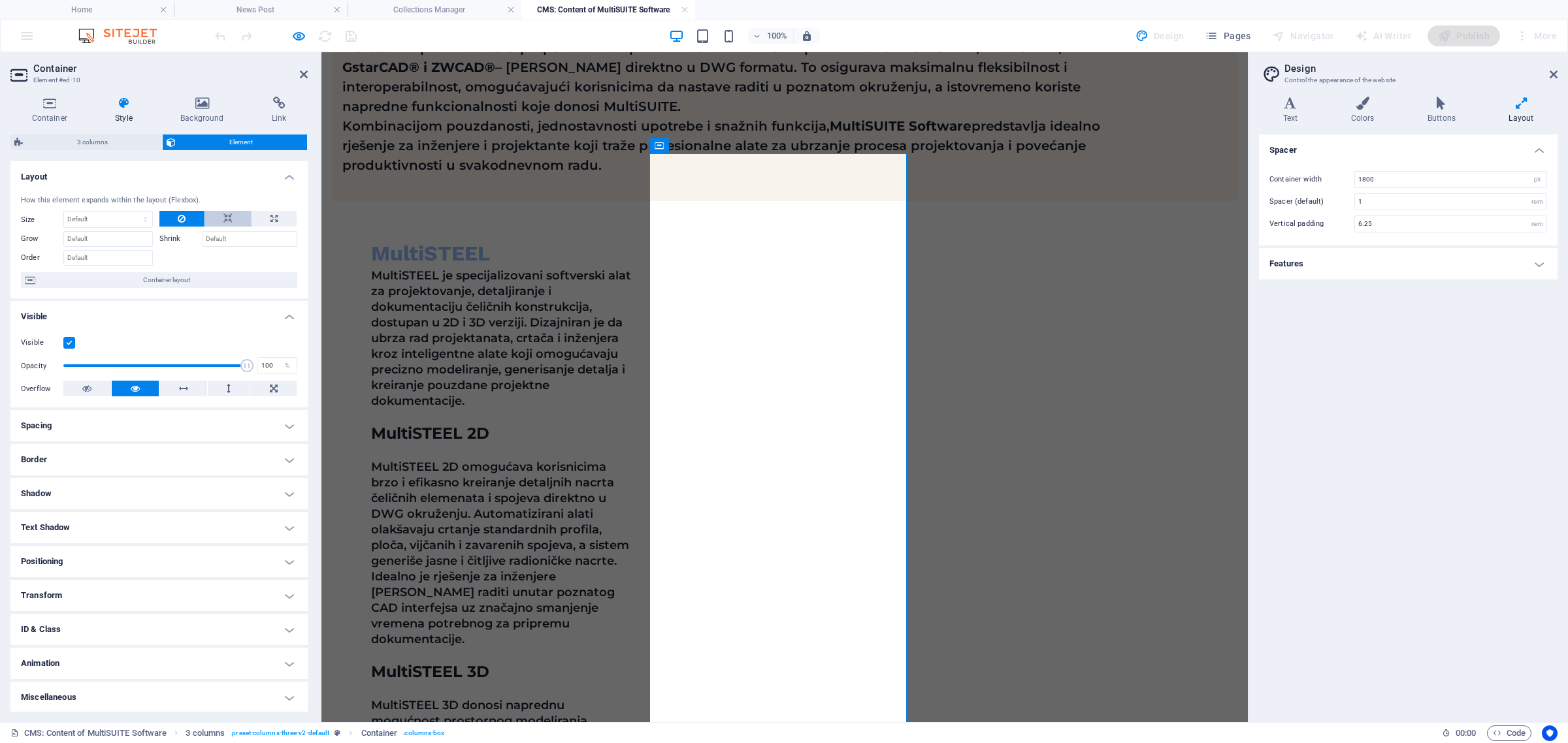
click at [229, 216] on icon at bounding box center [228, 219] width 9 height 16
click at [282, 218] on button at bounding box center [275, 219] width 44 height 16
type input "100"
select select "%"
click at [220, 219] on button at bounding box center [228, 219] width 46 height 16
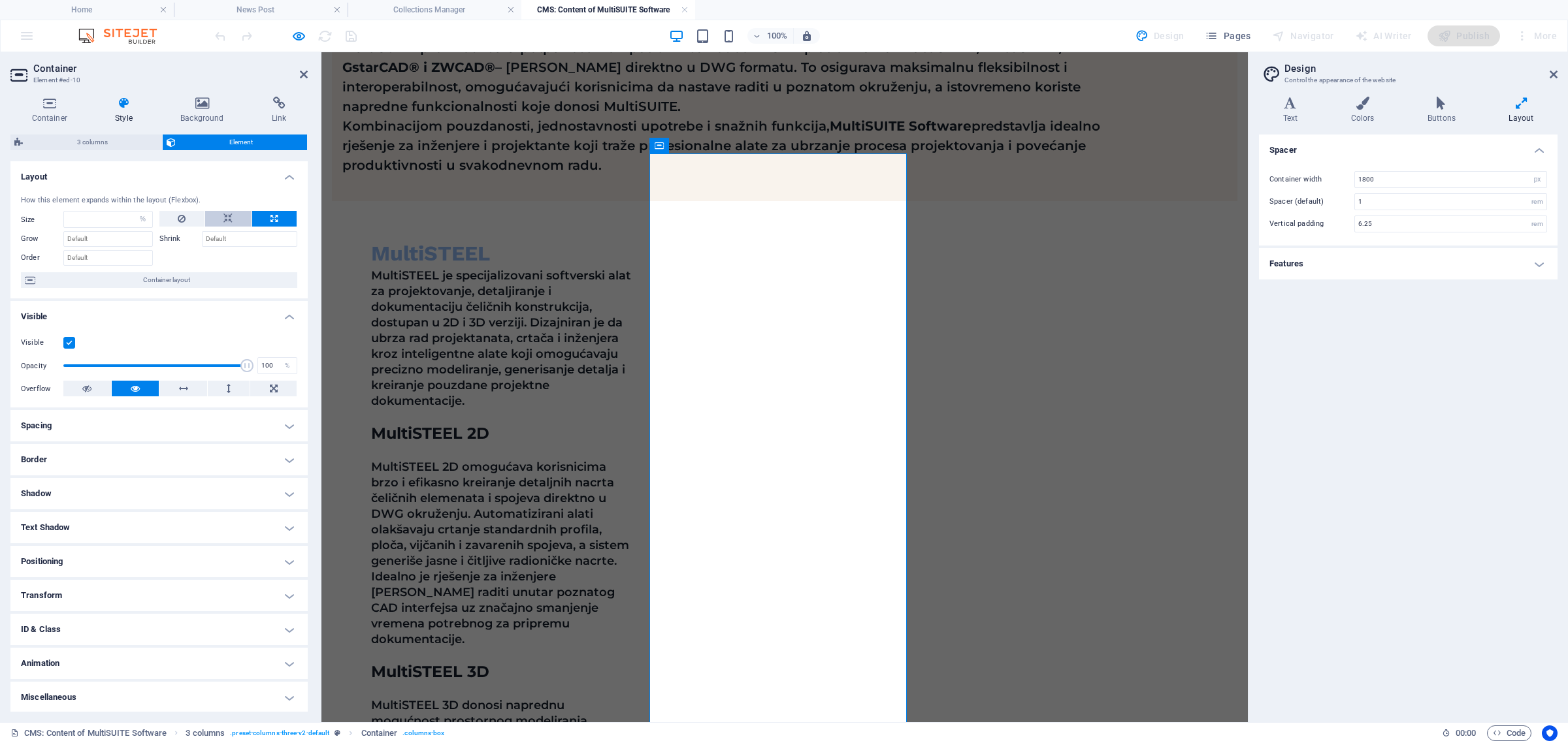
select select "DISABLED_OPTION_VALUE"
click at [175, 216] on button at bounding box center [182, 219] width 45 height 16
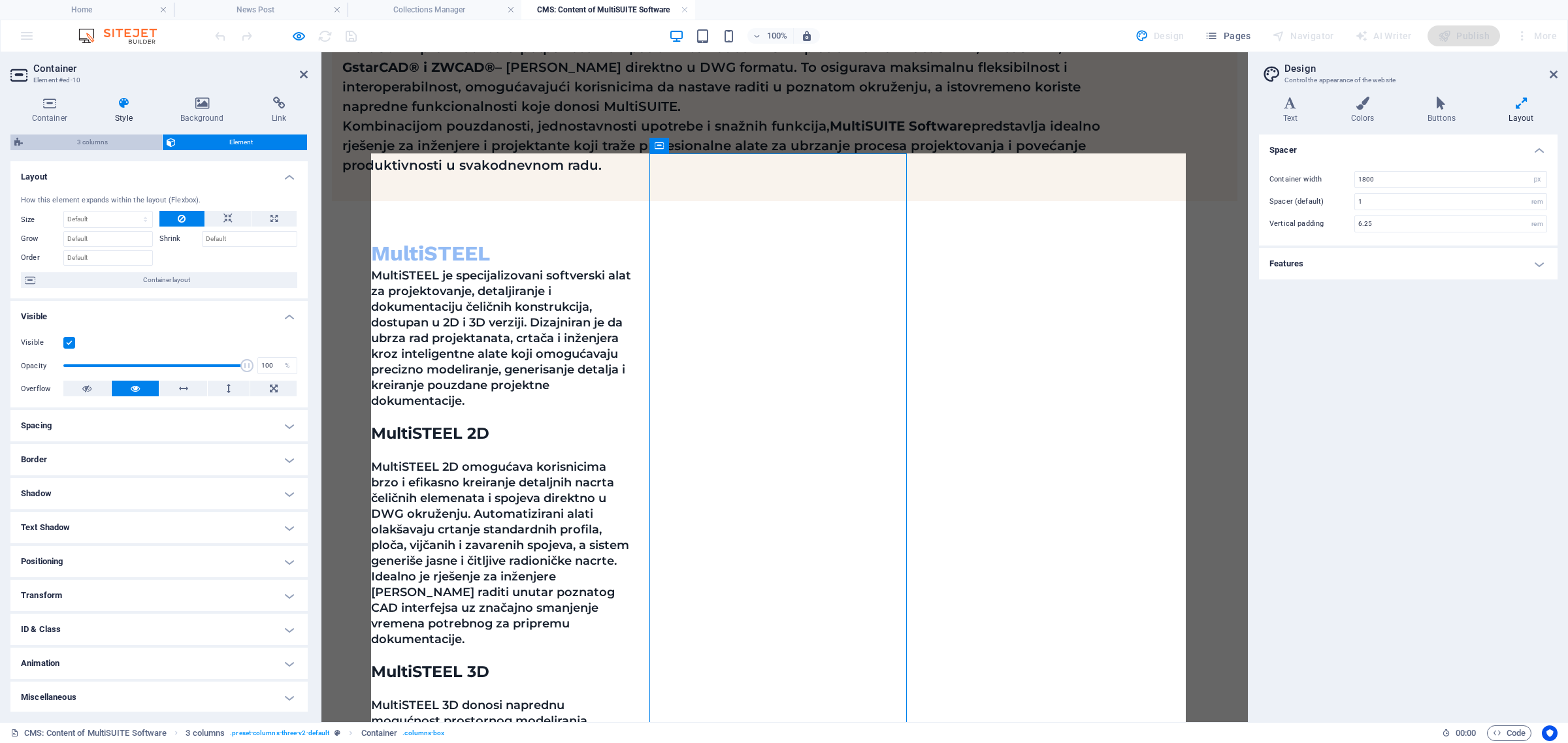
click at [111, 144] on span "3 columns" at bounding box center [92, 142] width 131 height 16
select select "rem"
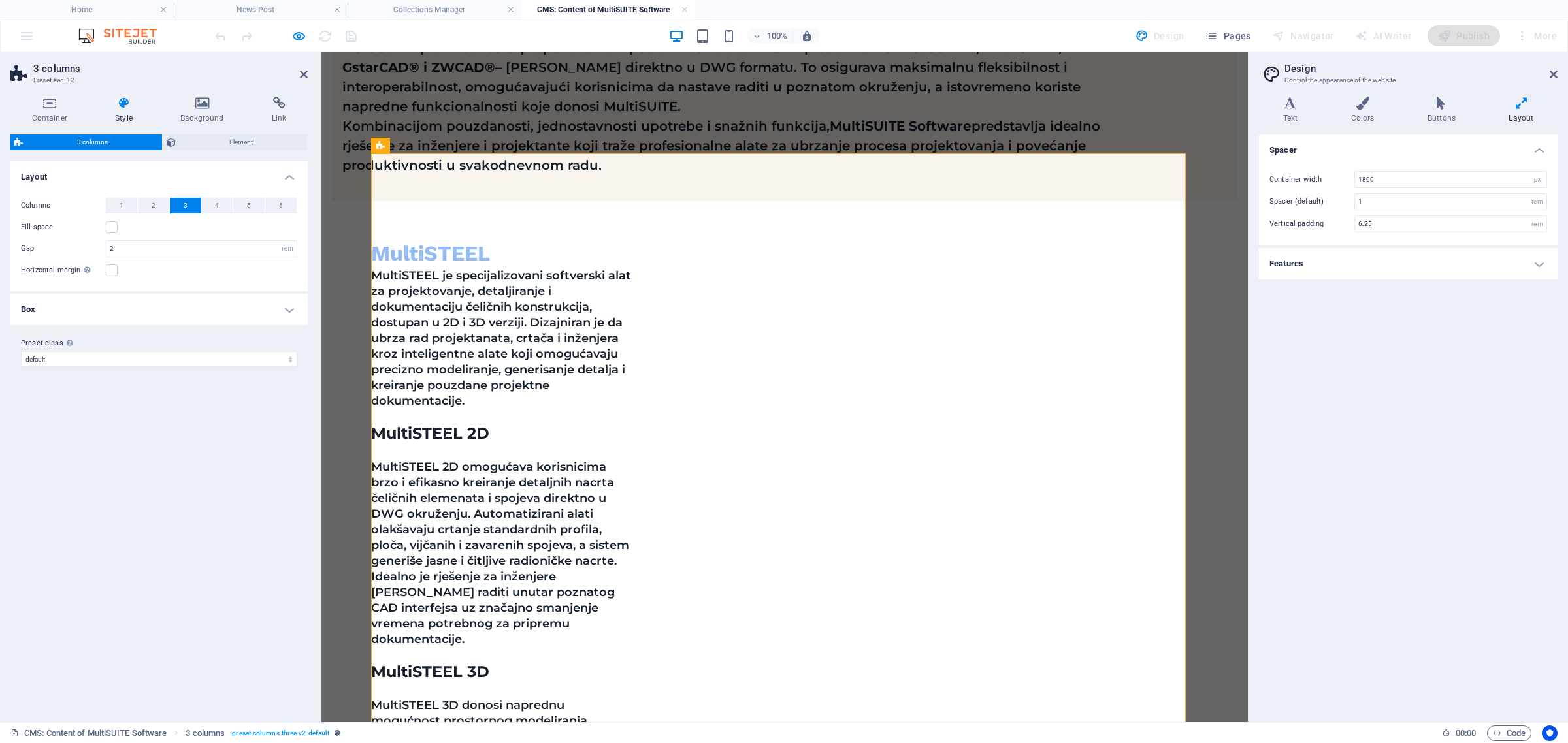
click at [178, 309] on h4 "Box" at bounding box center [159, 310] width 297 height 31
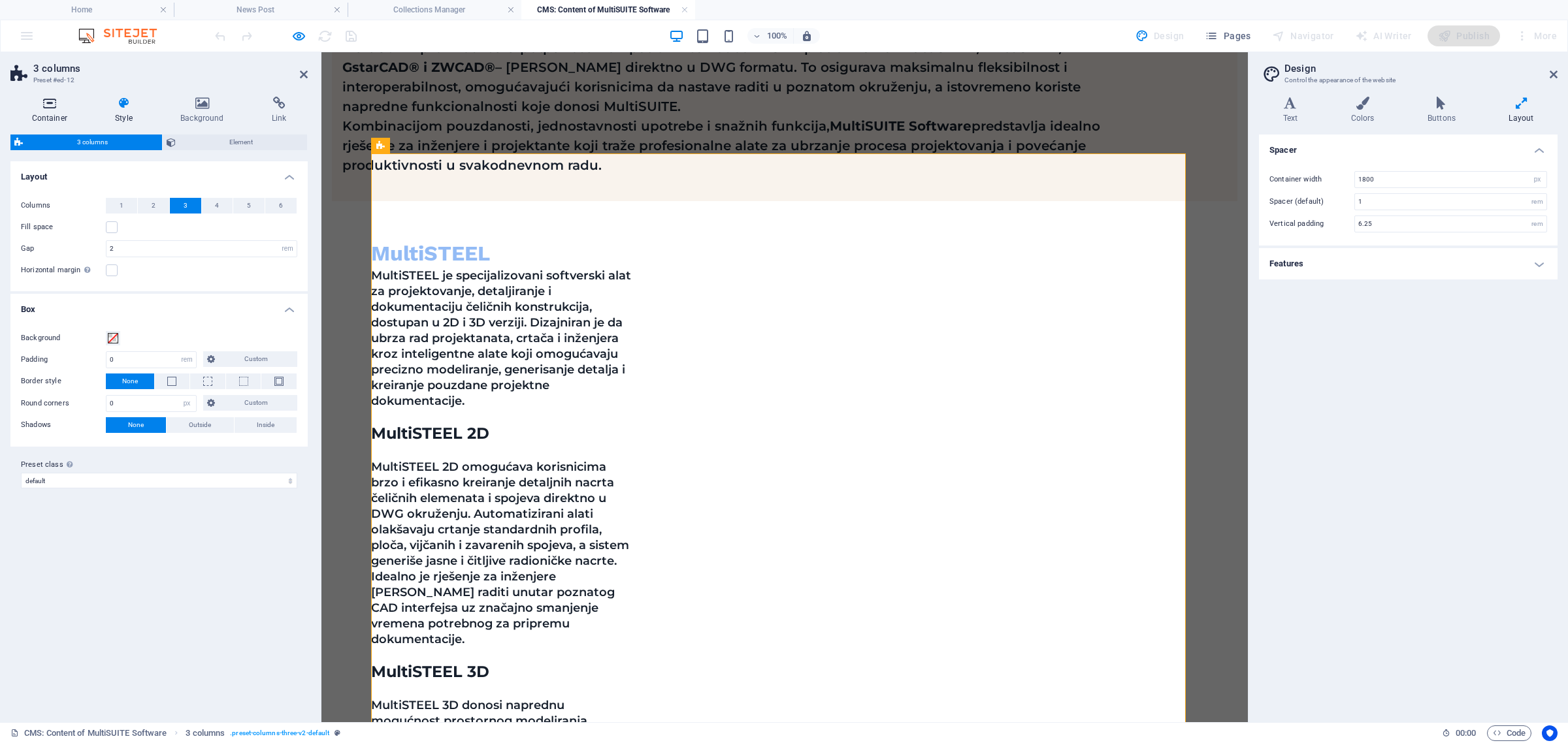
click at [66, 106] on icon at bounding box center [50, 103] width 78 height 13
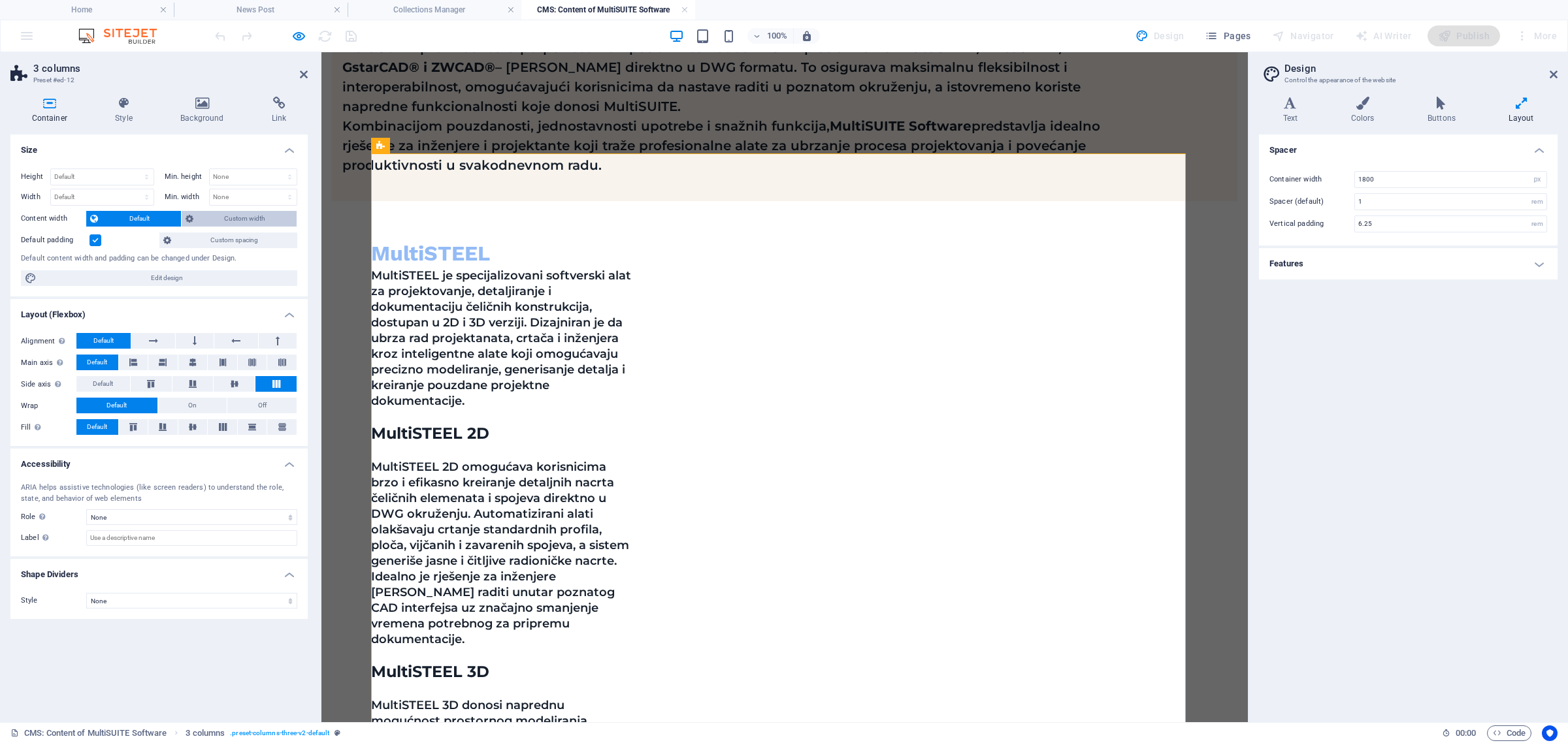
click at [212, 217] on span "Custom width" at bounding box center [245, 219] width 96 height 16
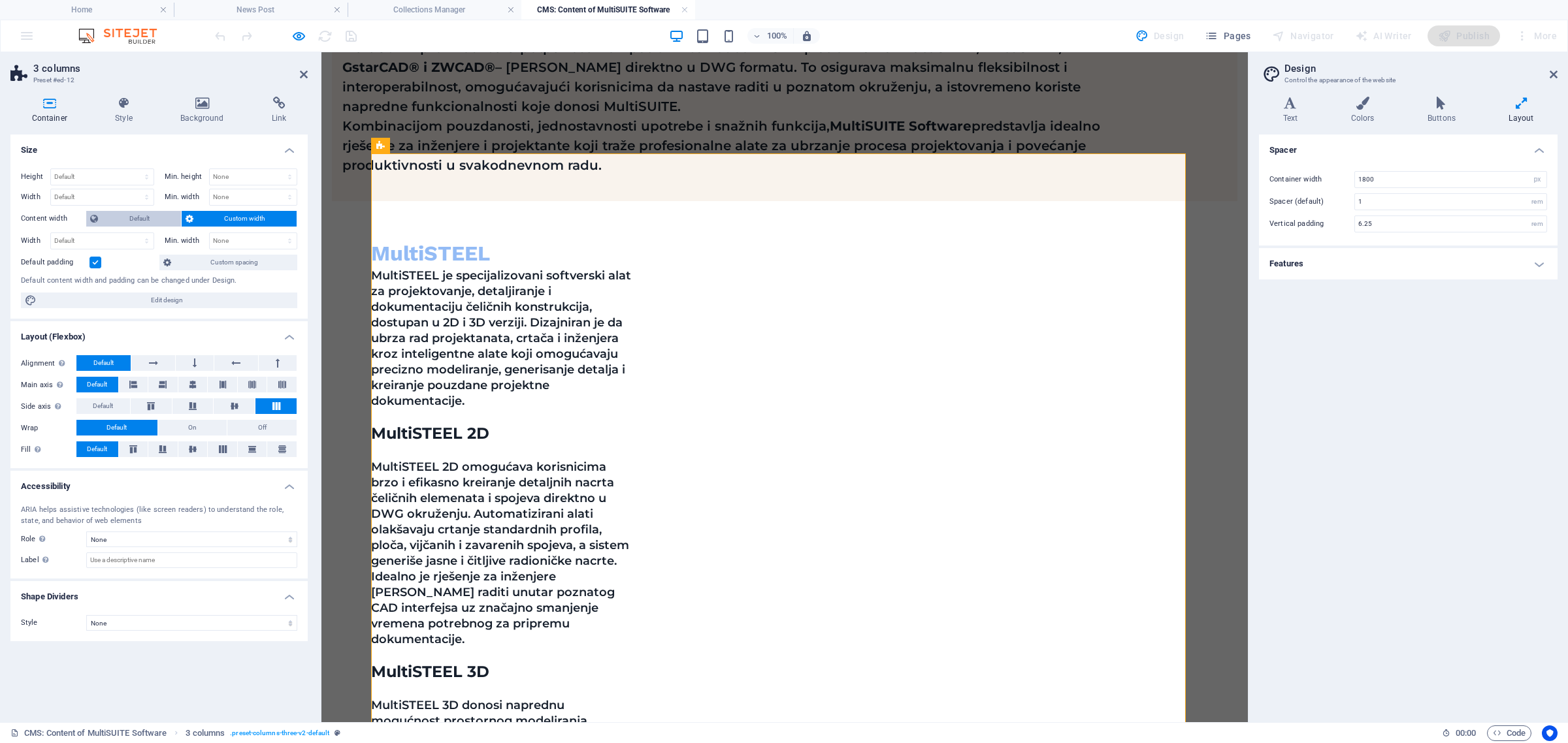
click at [158, 216] on span "Default" at bounding box center [139, 219] width 75 height 16
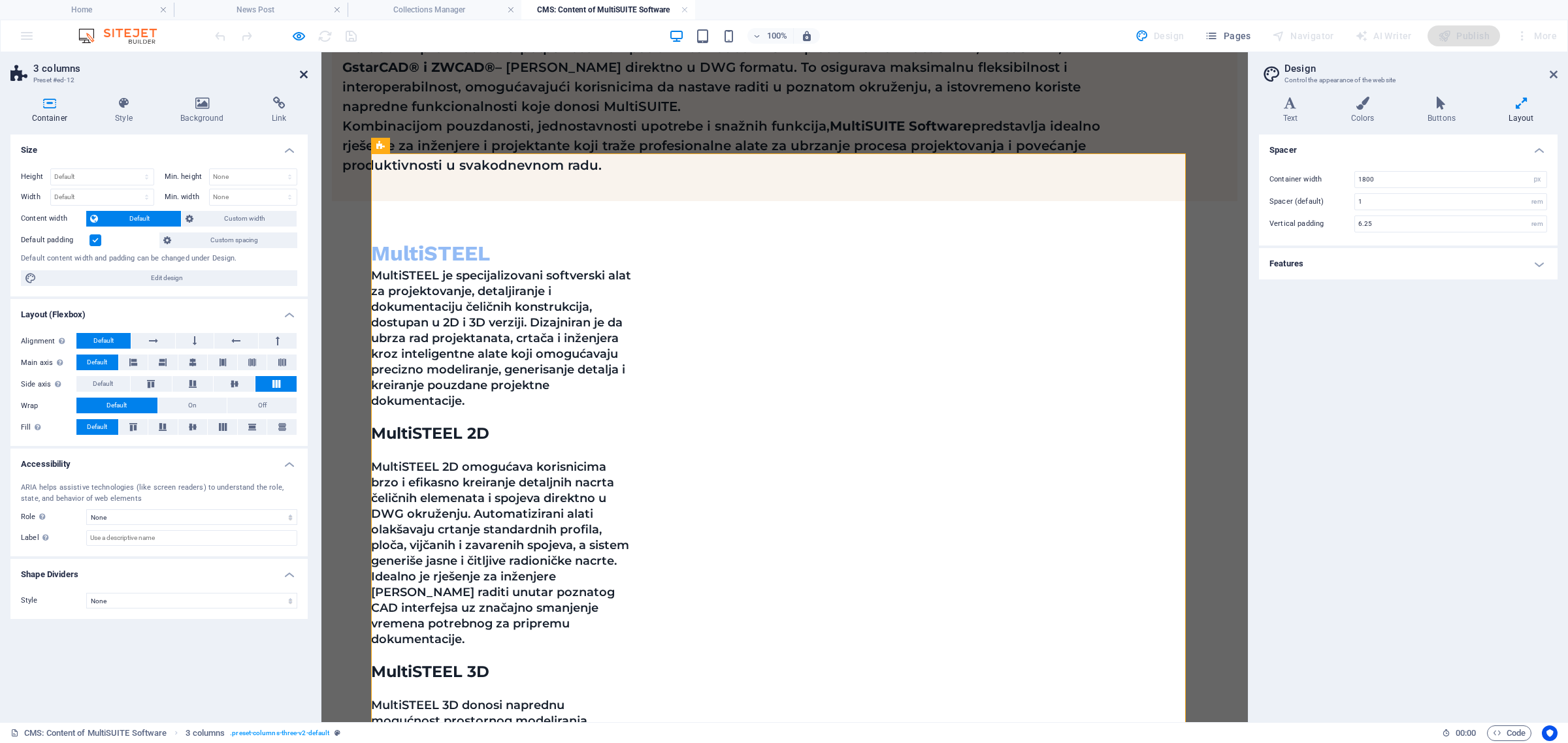
click at [301, 73] on icon at bounding box center [304, 74] width 8 height 10
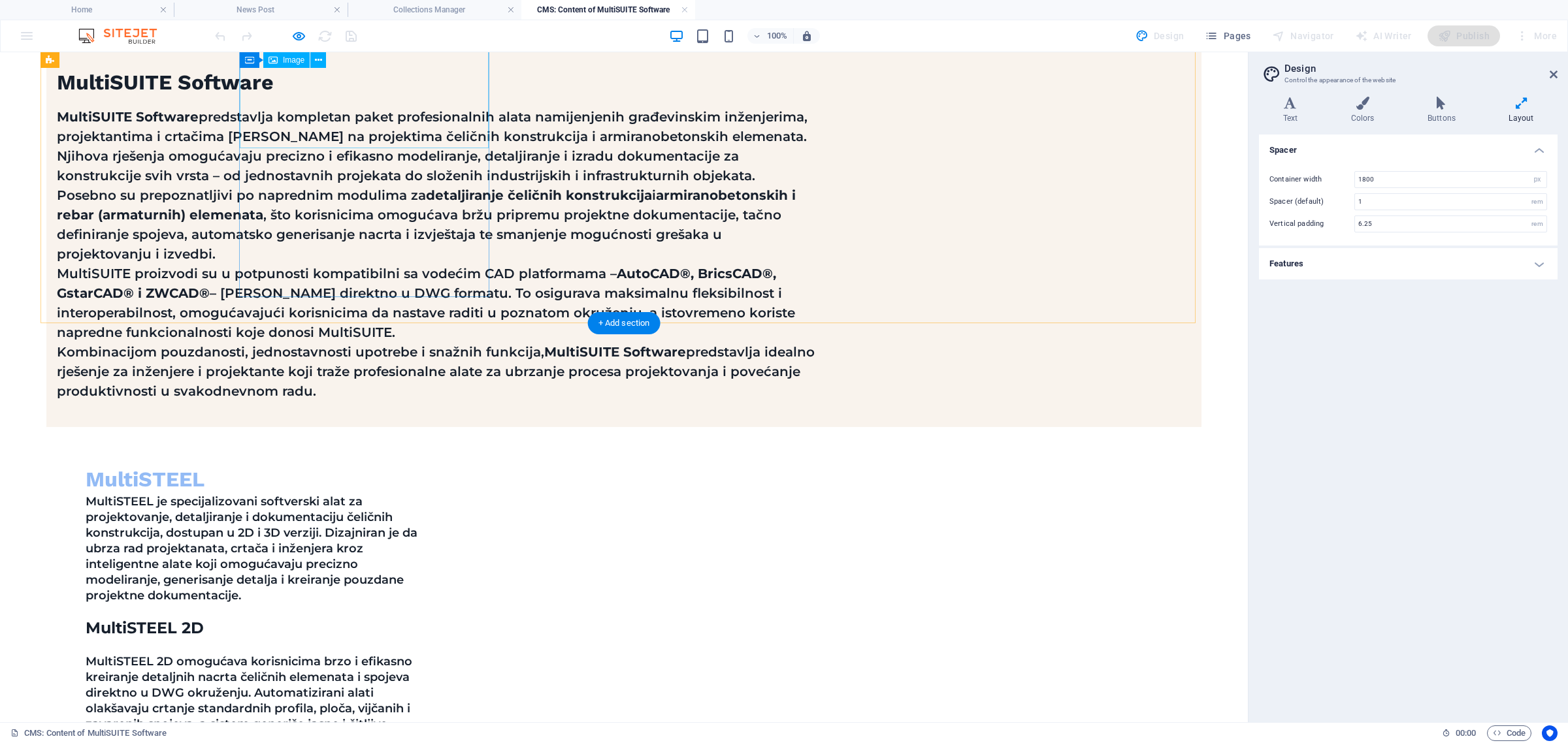
scroll to position [357, 0]
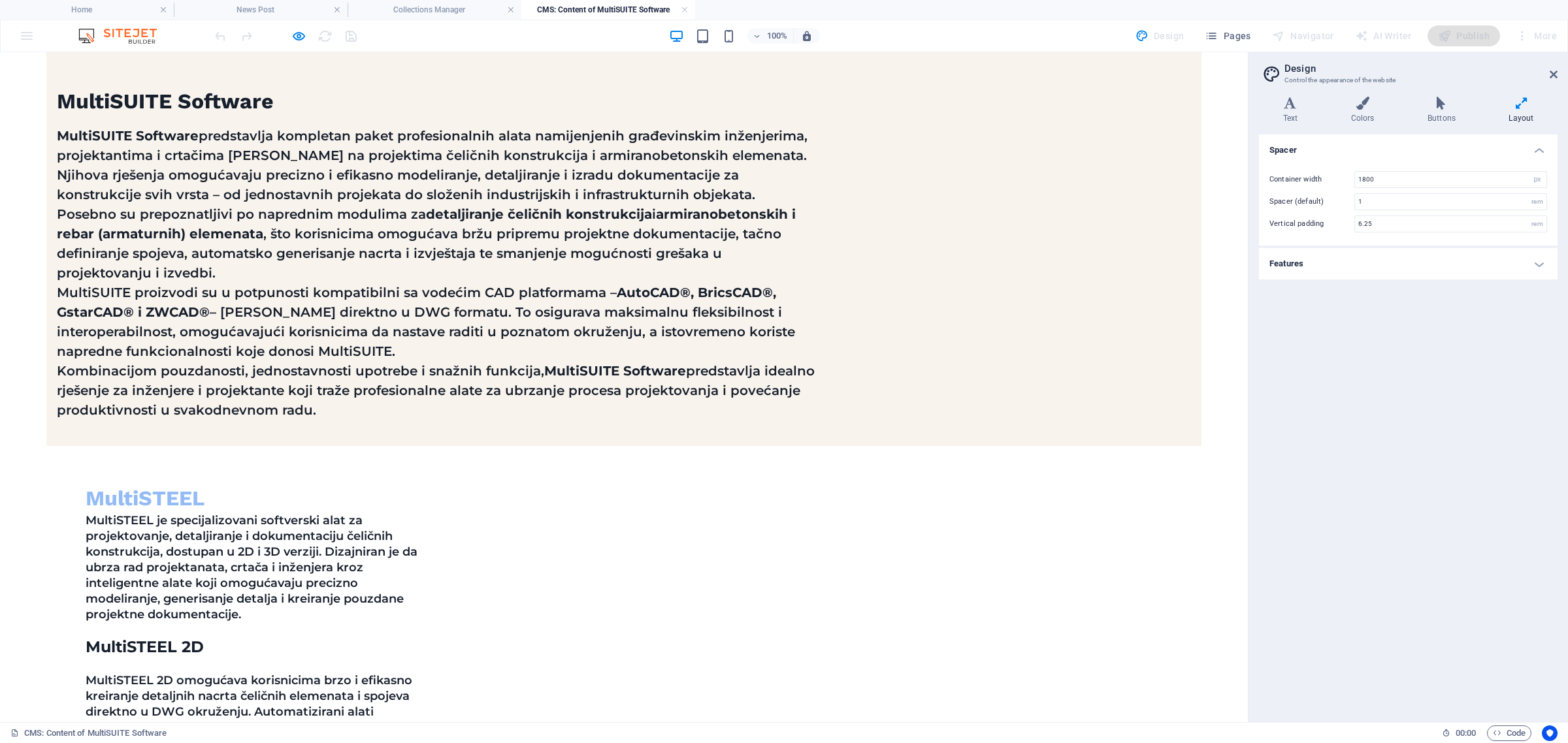
drag, startPoint x: 299, startPoint y: 376, endPoint x: 198, endPoint y: 372, distance: 101.1
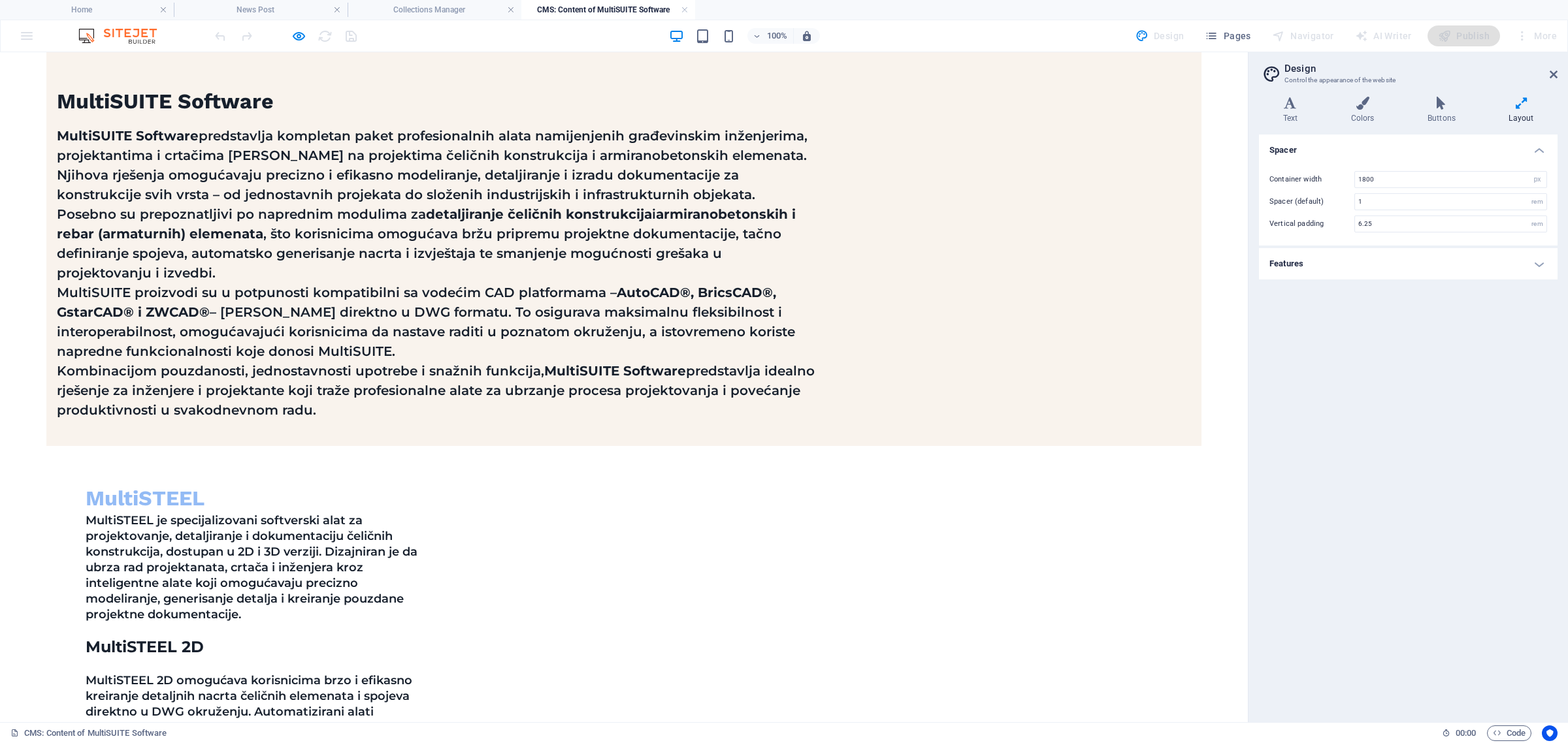
click at [145, 388] on icon at bounding box center [148, 391] width 7 height 14
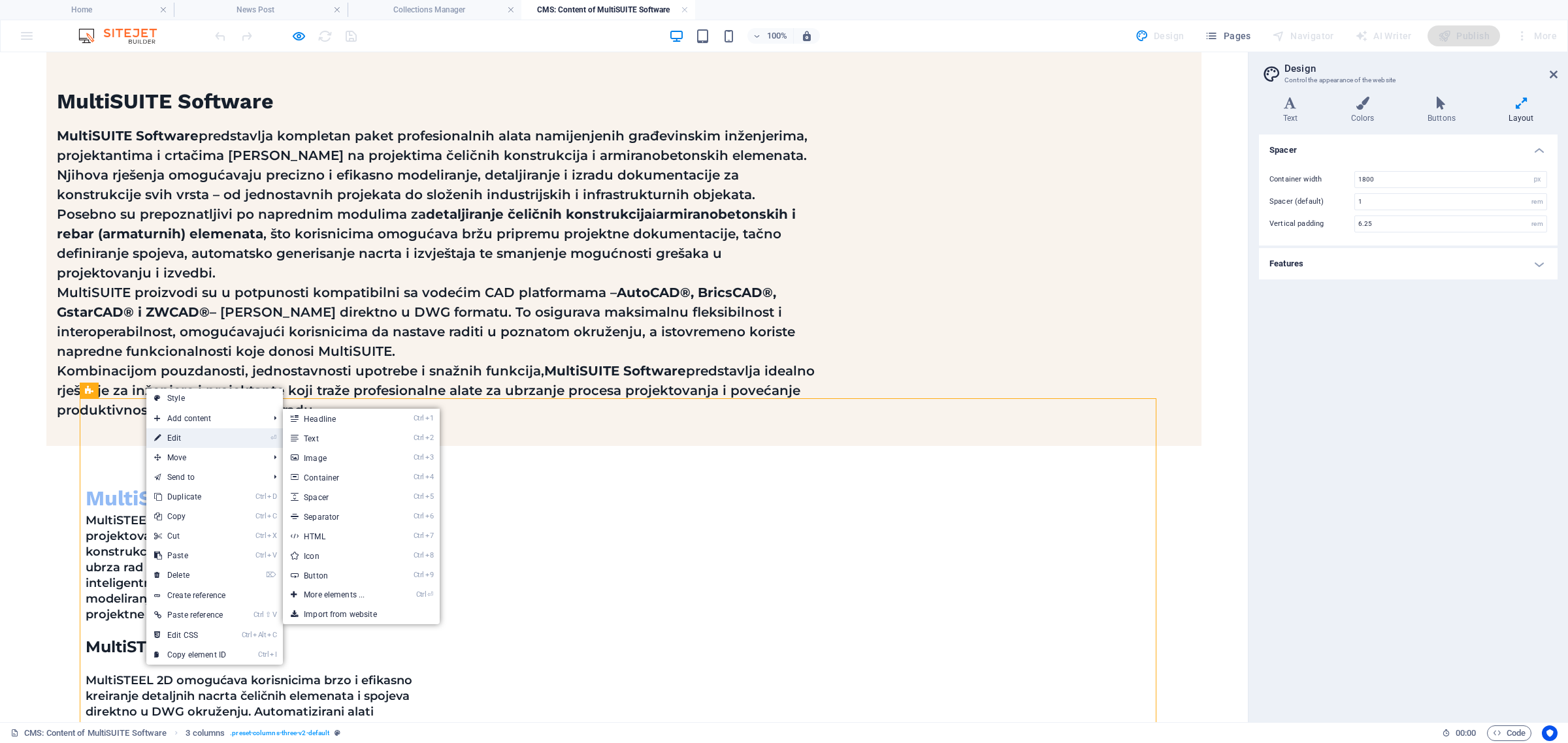
click at [181, 440] on link "⏎ Edit" at bounding box center [190, 438] width 88 height 20
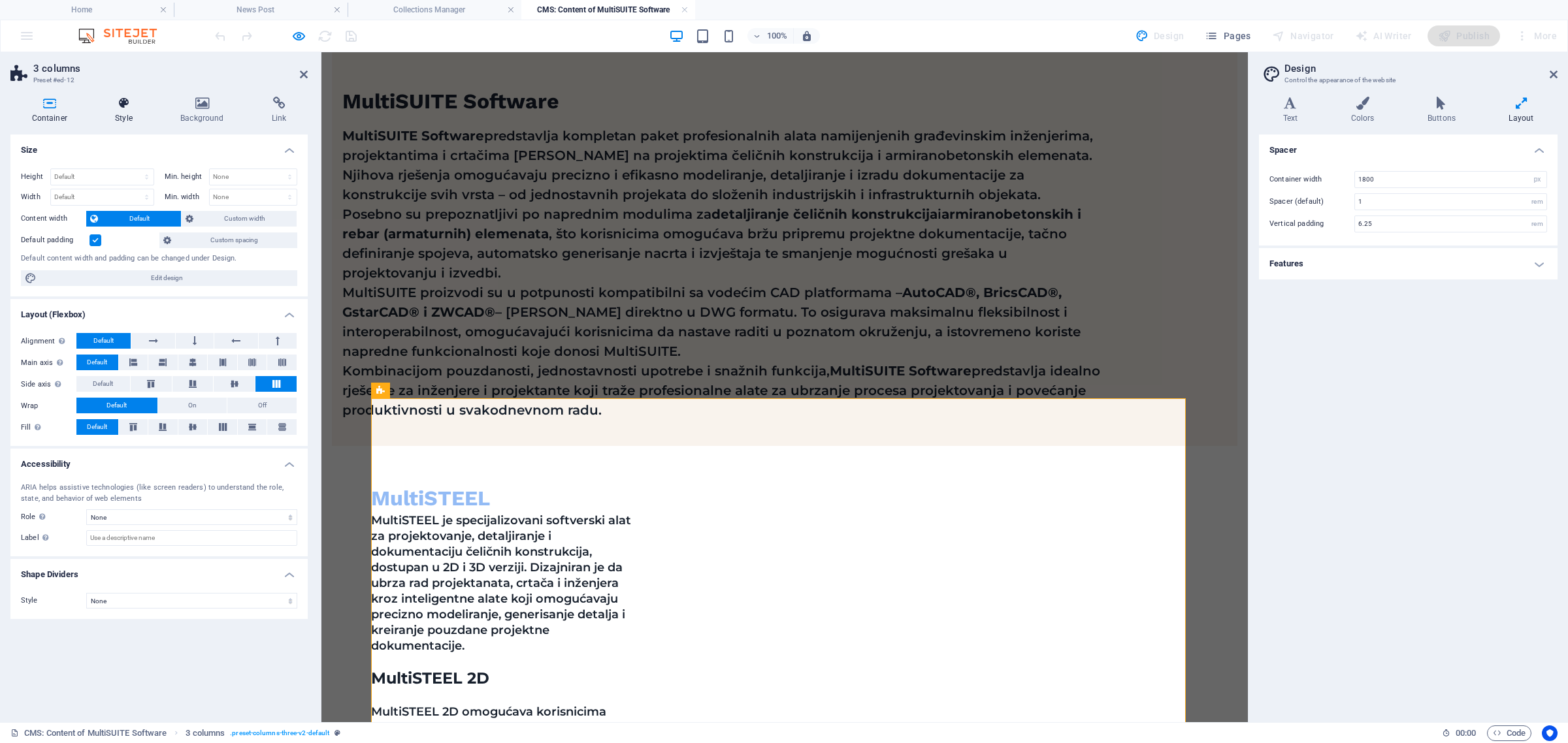
click at [129, 112] on h4 "Style" at bounding box center [127, 110] width 65 height 27
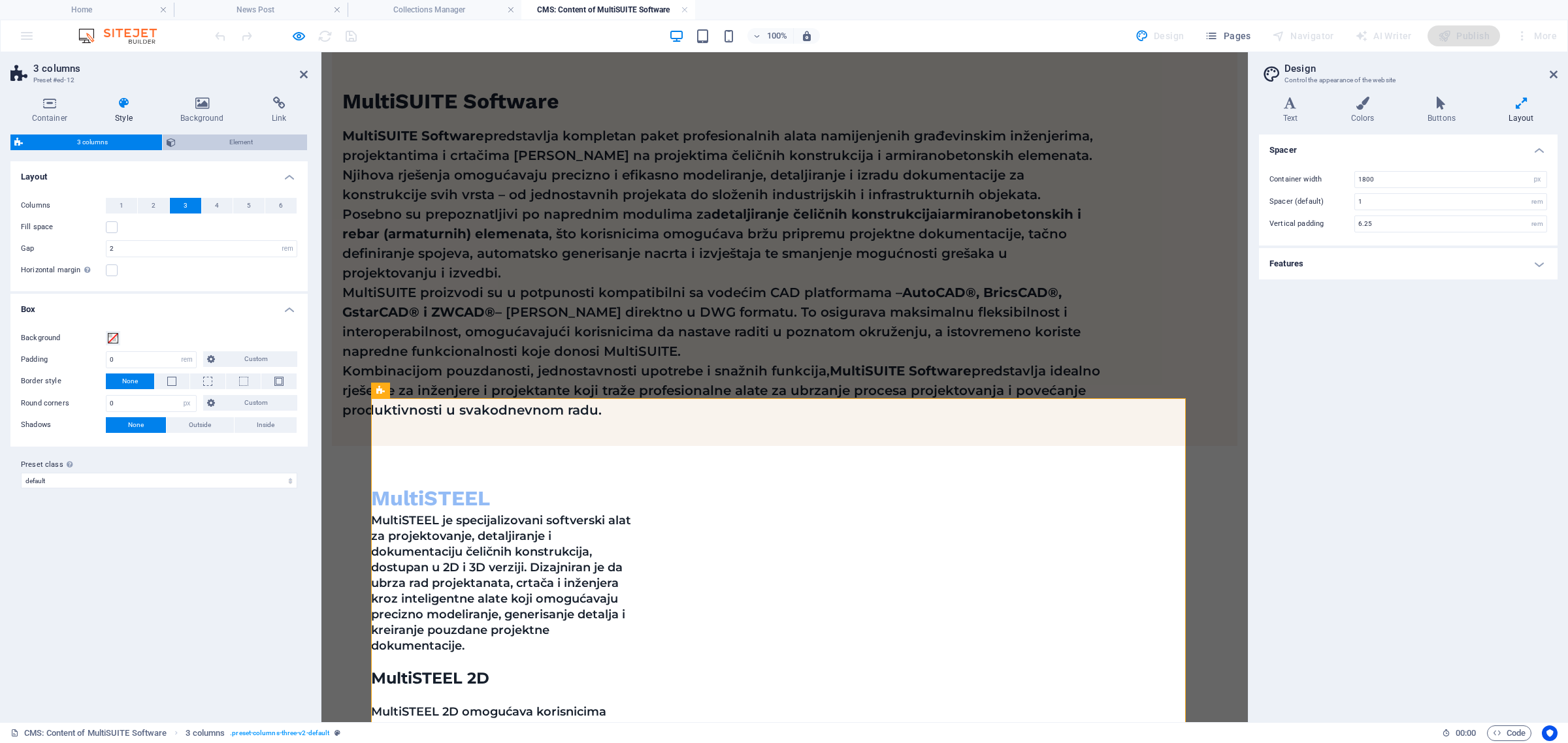
click at [198, 146] on span "Element" at bounding box center [242, 142] width 124 height 16
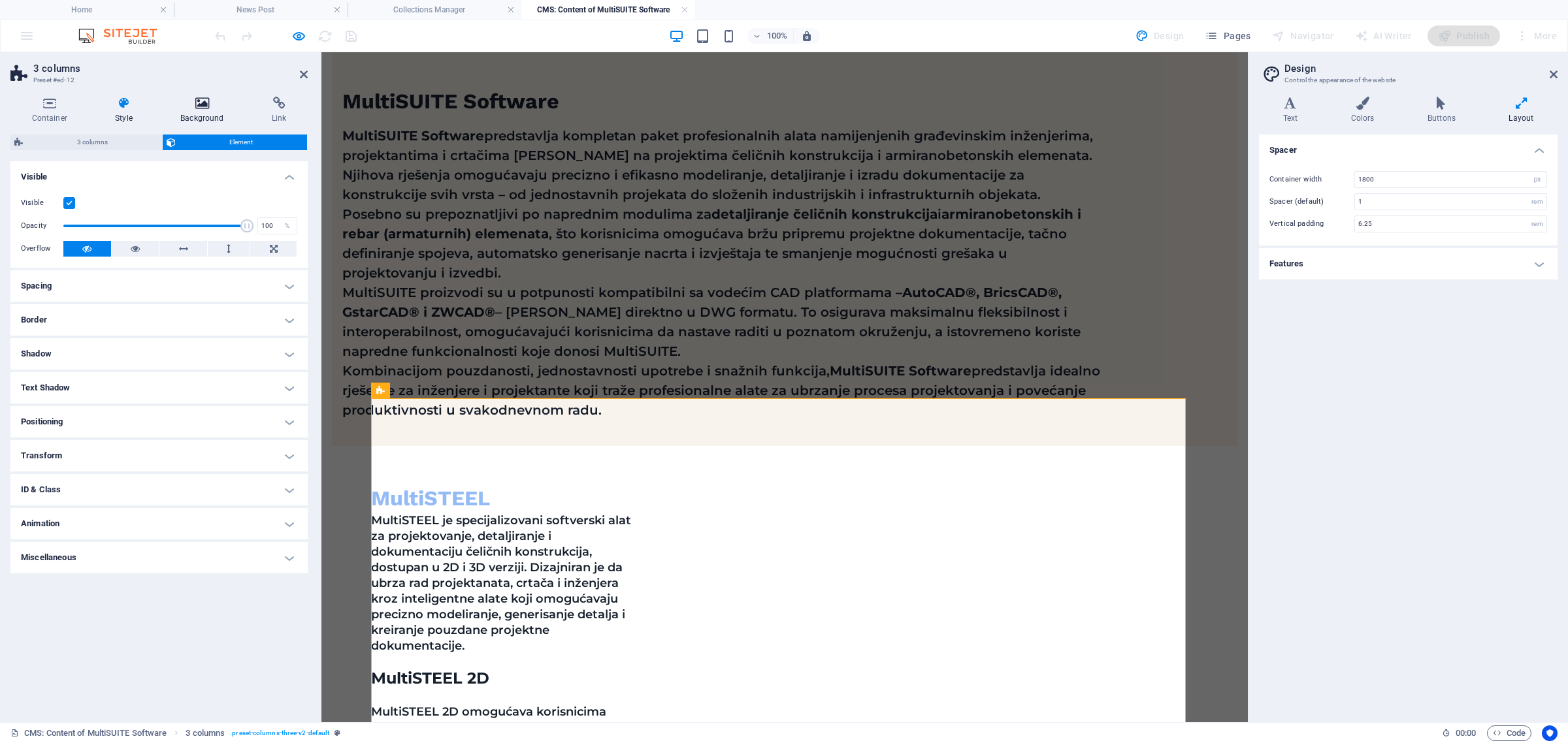
click at [192, 113] on h4 "Background" at bounding box center [205, 110] width 92 height 27
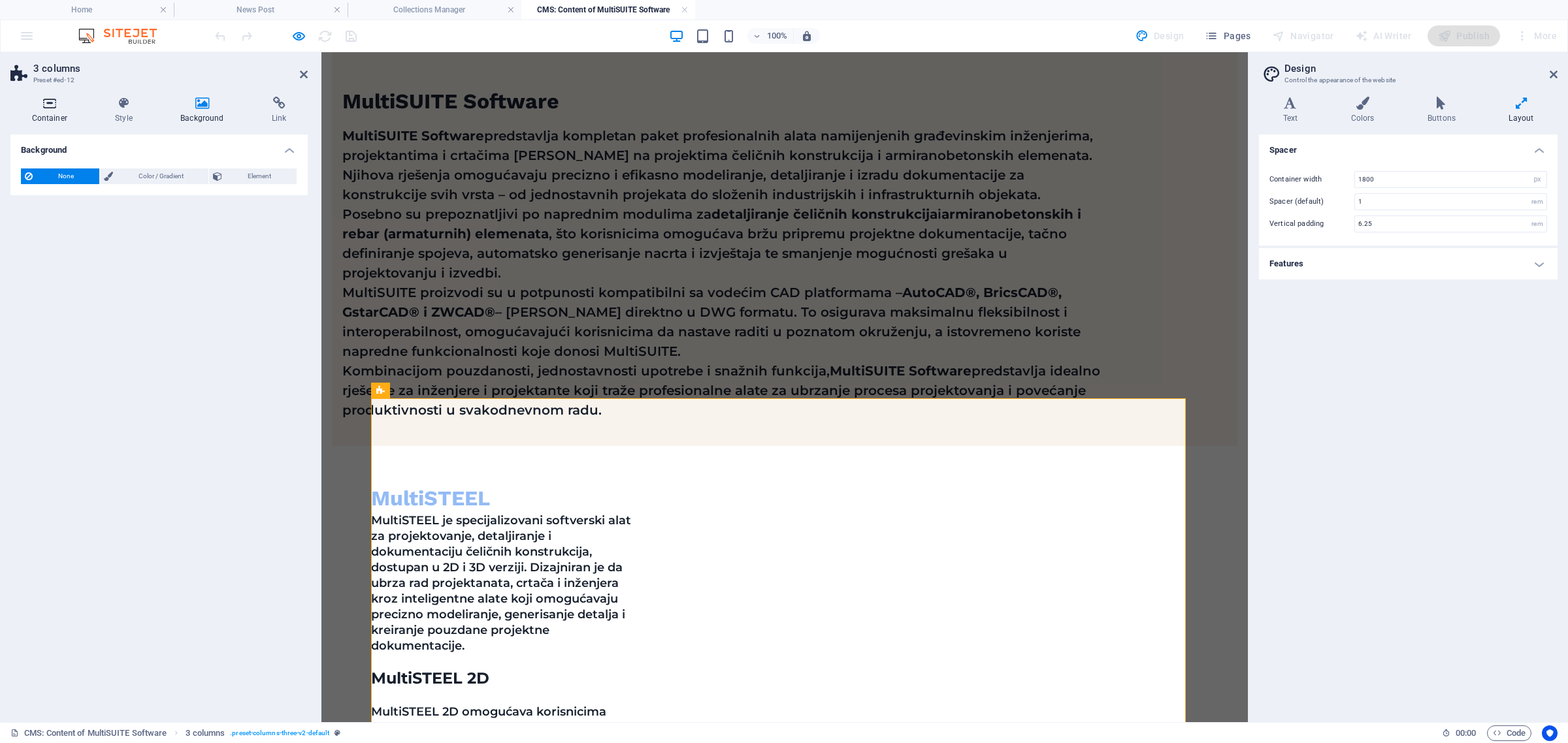
click at [63, 113] on h4 "Container" at bounding box center [52, 110] width 84 height 27
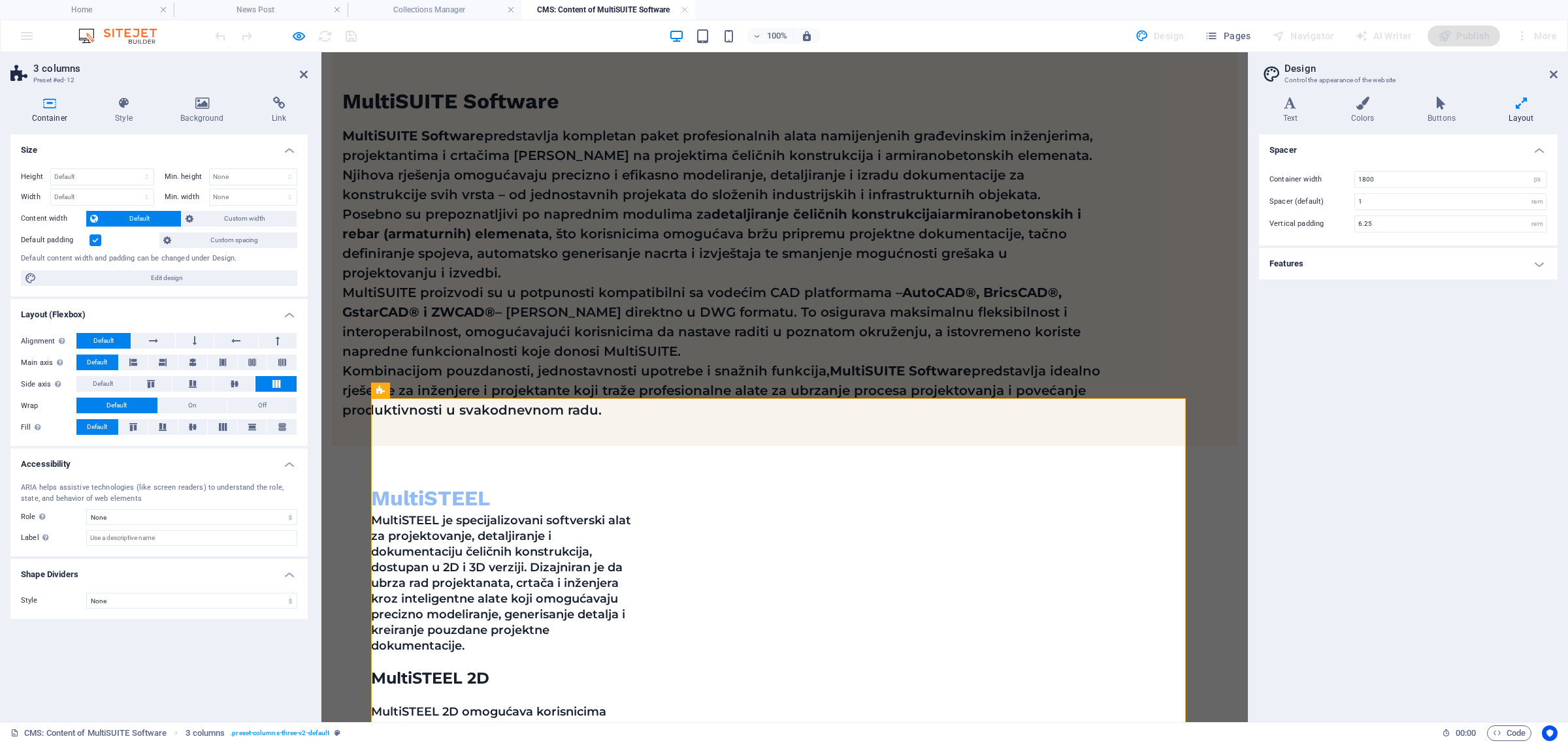
click at [116, 408] on span "Default" at bounding box center [116, 406] width 20 height 16
click at [181, 403] on button "On" at bounding box center [193, 406] width 69 height 16
click at [129, 406] on button "Default" at bounding box center [117, 406] width 81 height 16
click at [95, 426] on span "Default" at bounding box center [97, 427] width 20 height 16
click at [221, 426] on icon at bounding box center [223, 427] width 16 height 8
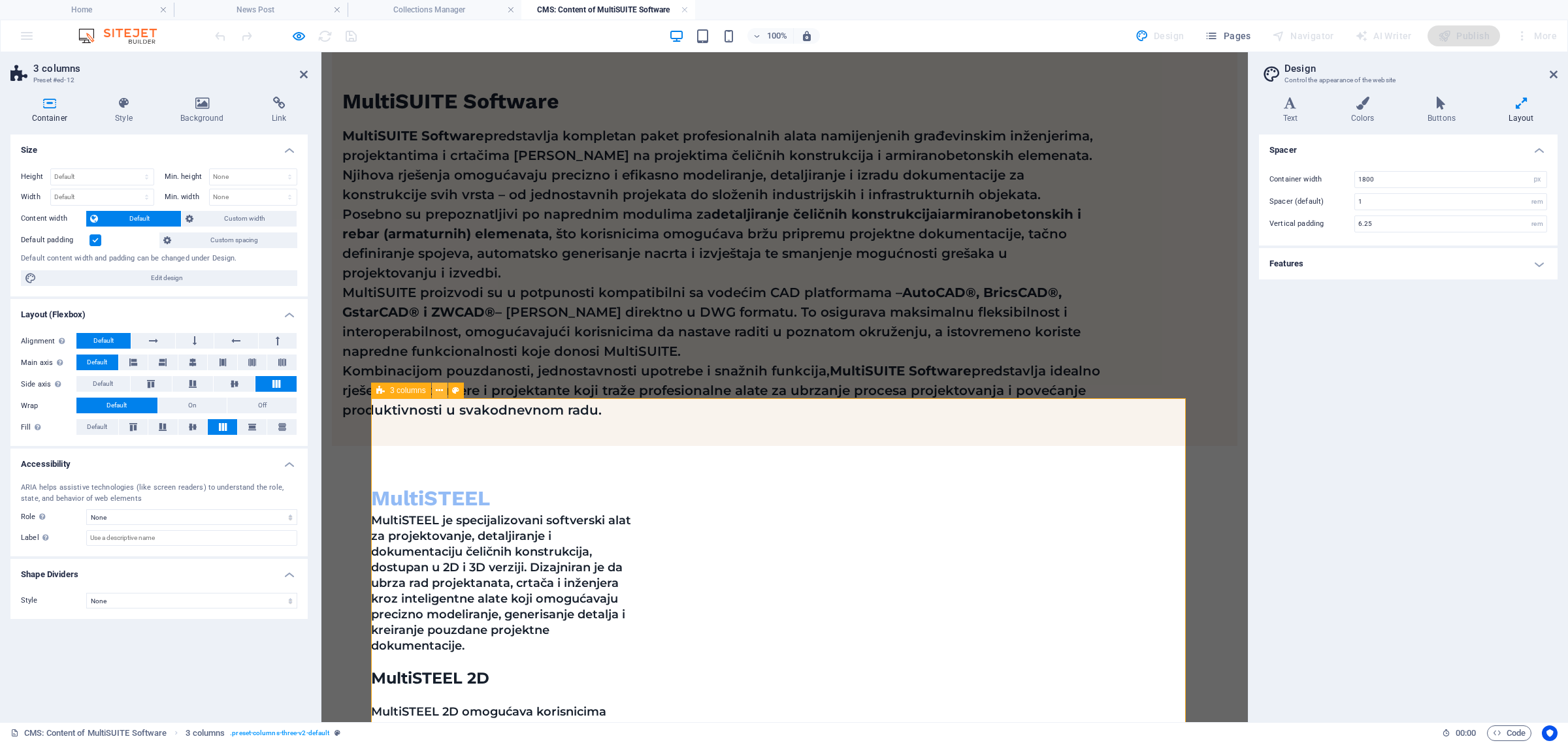
click at [440, 394] on icon at bounding box center [439, 391] width 7 height 14
click at [438, 388] on icon at bounding box center [439, 391] width 7 height 14
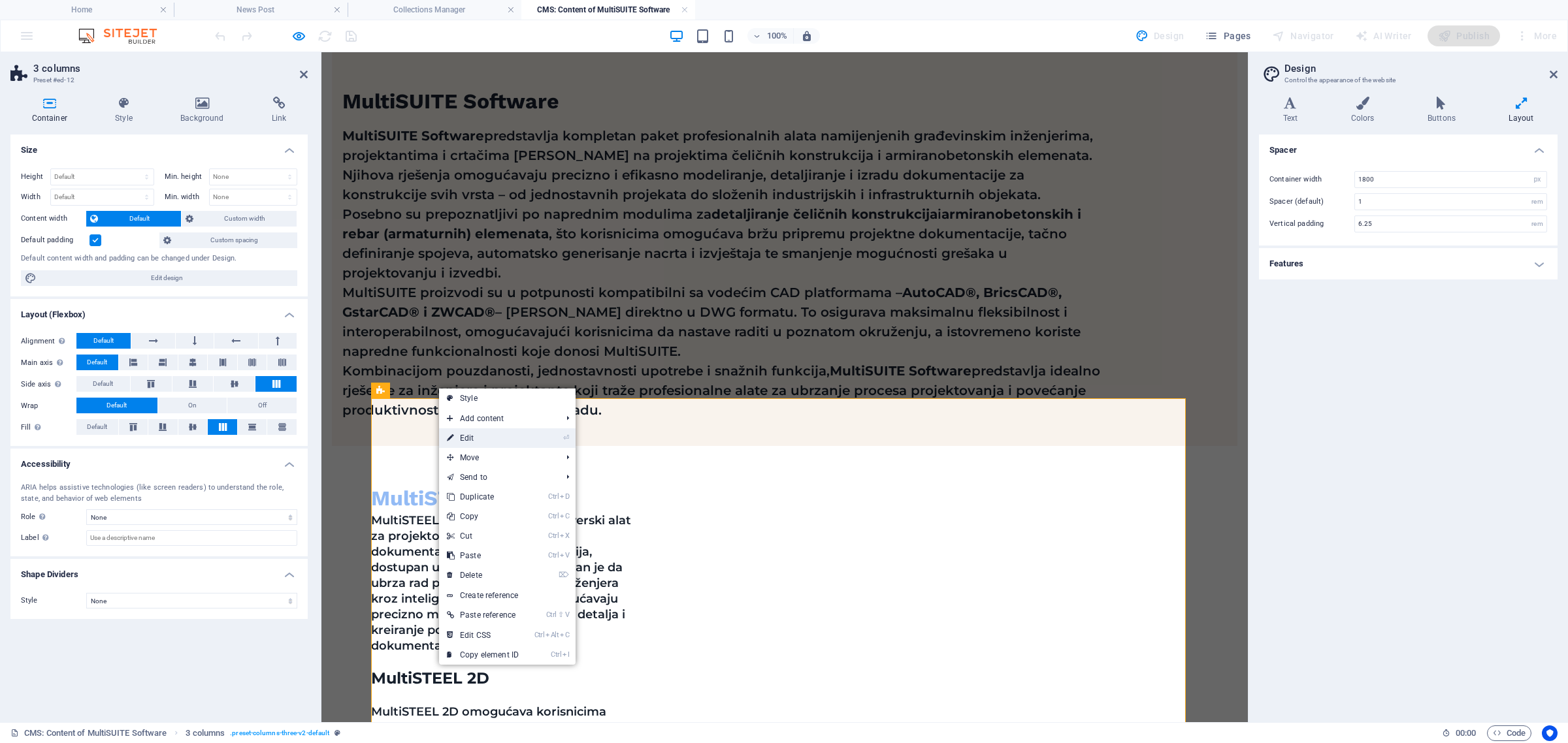
click at [482, 436] on link "⏎ Edit" at bounding box center [483, 438] width 88 height 20
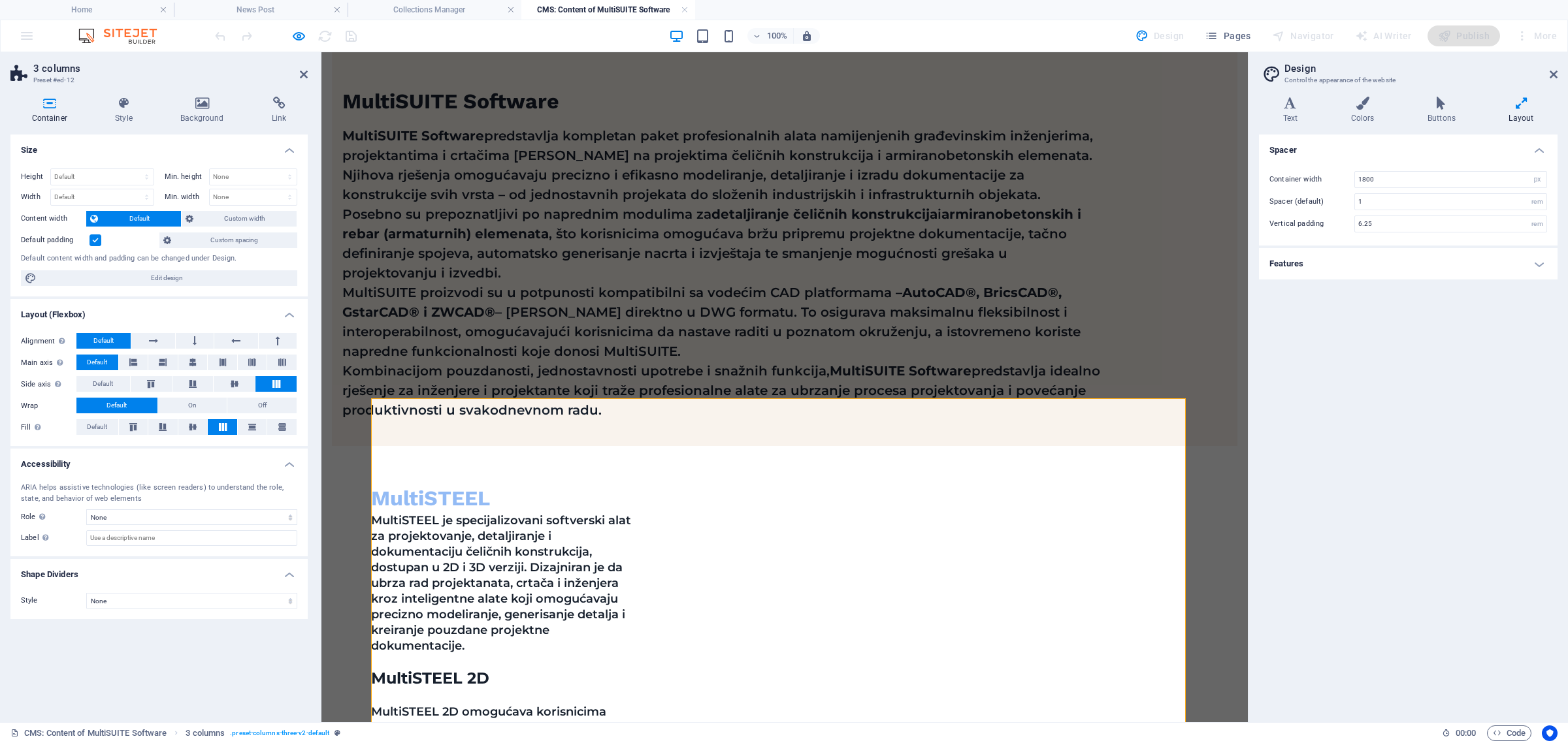
click at [56, 101] on icon at bounding box center [50, 103] width 78 height 13
click at [256, 216] on span "Custom width" at bounding box center [245, 219] width 96 height 16
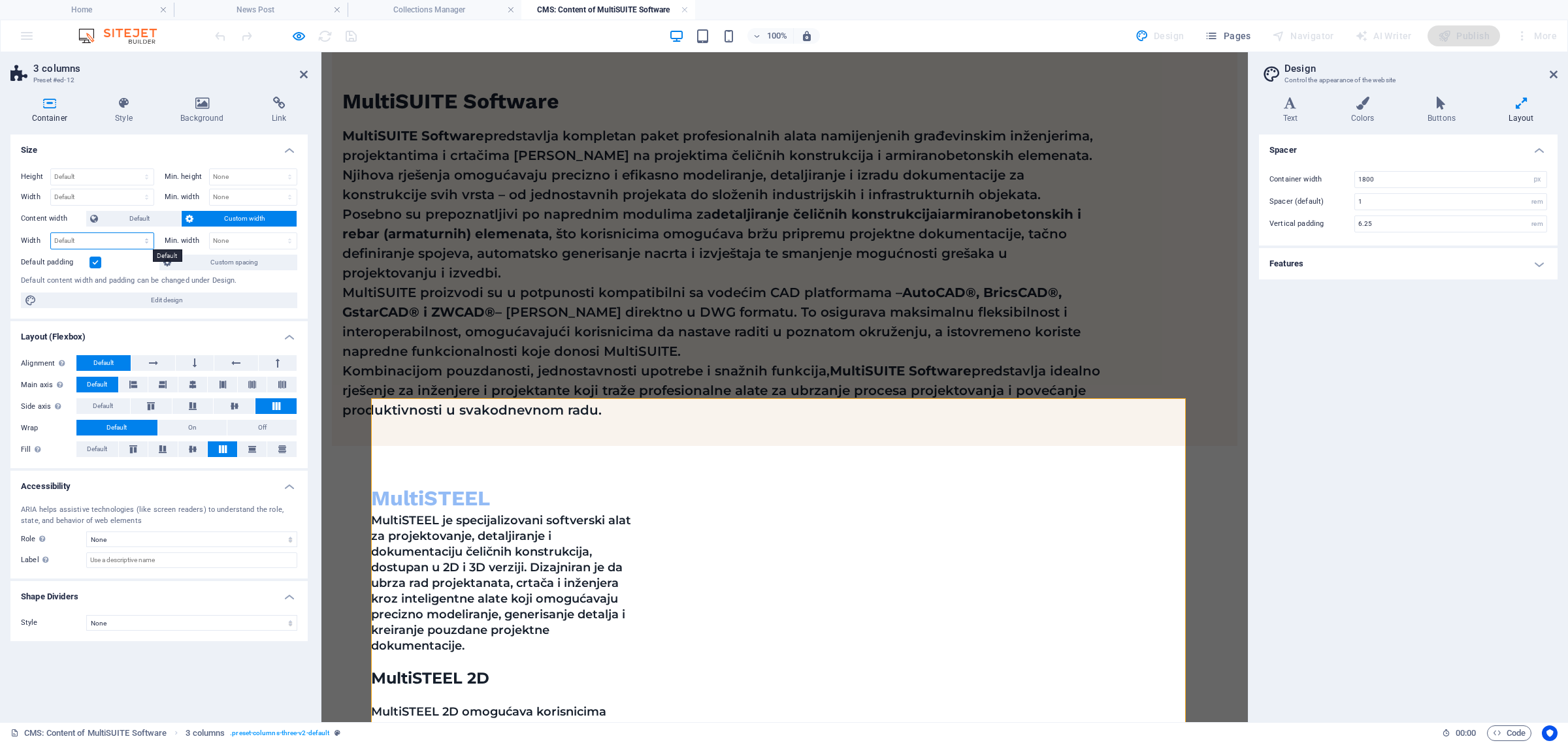
click at [116, 240] on select "Default px rem % em vh vw" at bounding box center [102, 241] width 103 height 16
click at [51, 233] on select "Default px rem % em vh vw" at bounding box center [102, 241] width 103 height 16
click at [131, 242] on select "Default px rem % em vh vw" at bounding box center [102, 241] width 103 height 16
select select "px"
click at [135, 233] on select "Default px rem % em vh vw" at bounding box center [102, 241] width 103 height 16
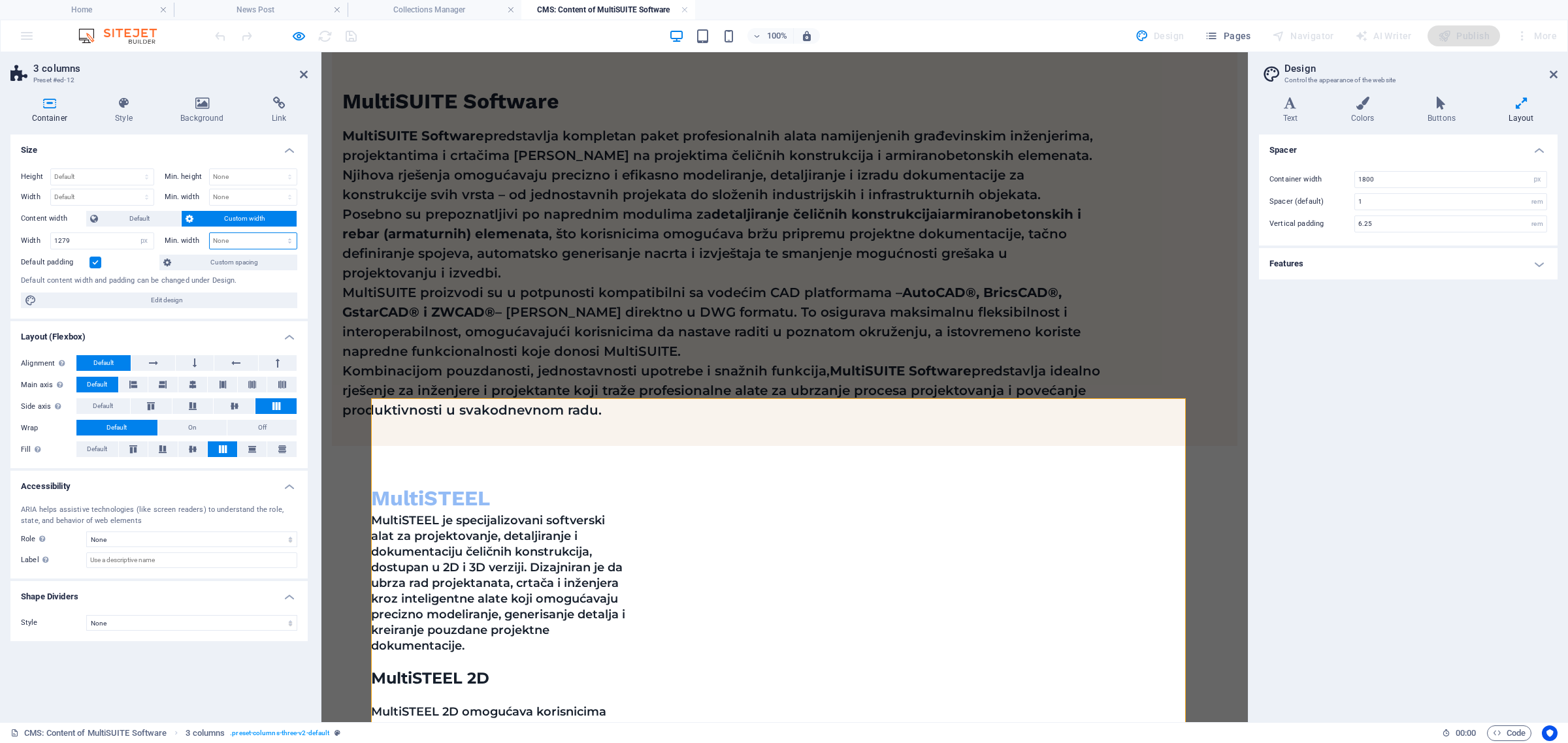
click at [259, 237] on select "None px rem % vh vw" at bounding box center [254, 241] width 88 height 16
click at [255, 239] on select "None px rem % vh vw" at bounding box center [254, 241] width 88 height 16
click at [97, 261] on label at bounding box center [95, 263] width 12 height 12
click at [0, 0] on input "Default padding" at bounding box center [0, 0] width 0 height 0
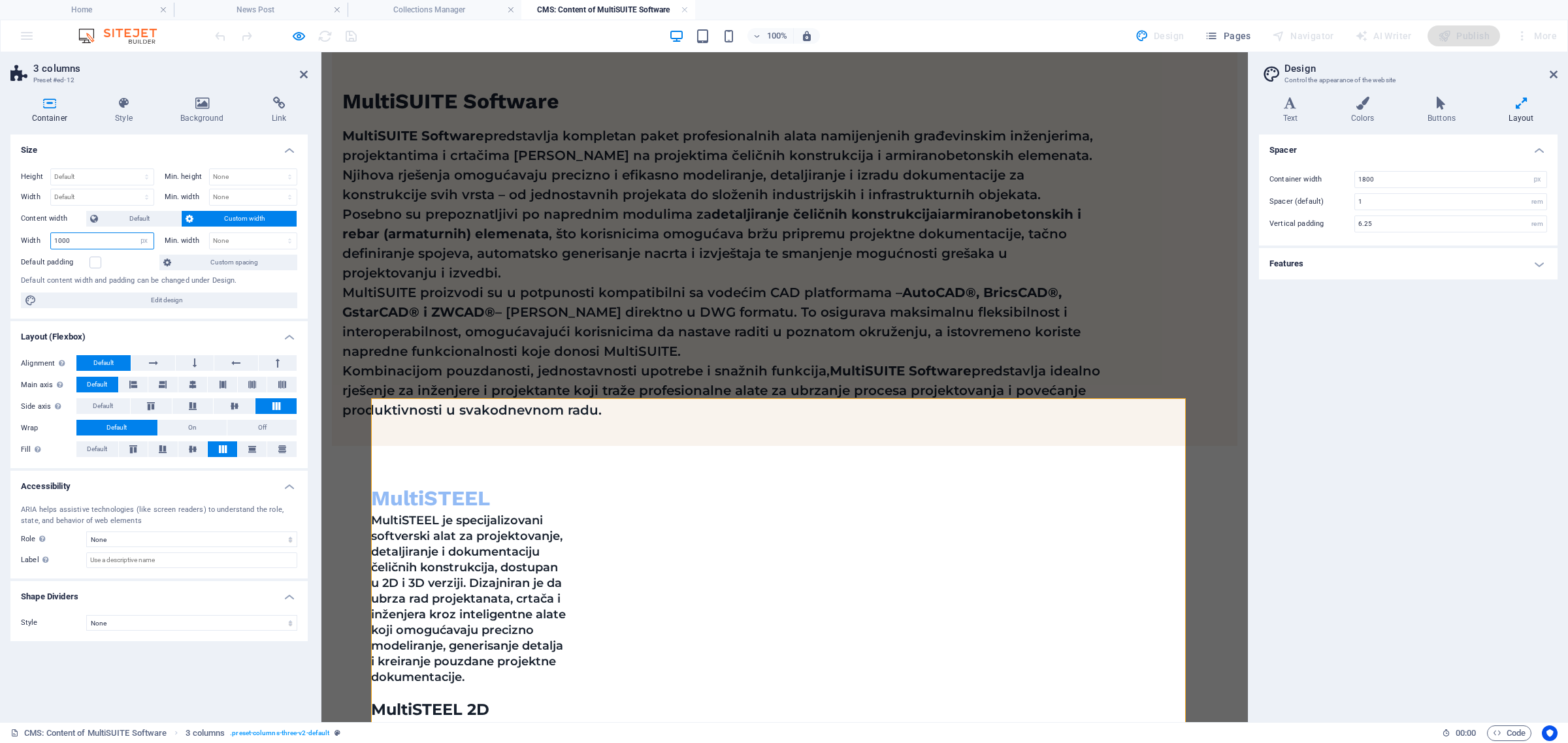
drag, startPoint x: 80, startPoint y: 240, endPoint x: 39, endPoint y: 242, distance: 41.0
click at [39, 242] on div "Width 1000 Default px rem % em vh vw" at bounding box center [88, 241] width 133 height 17
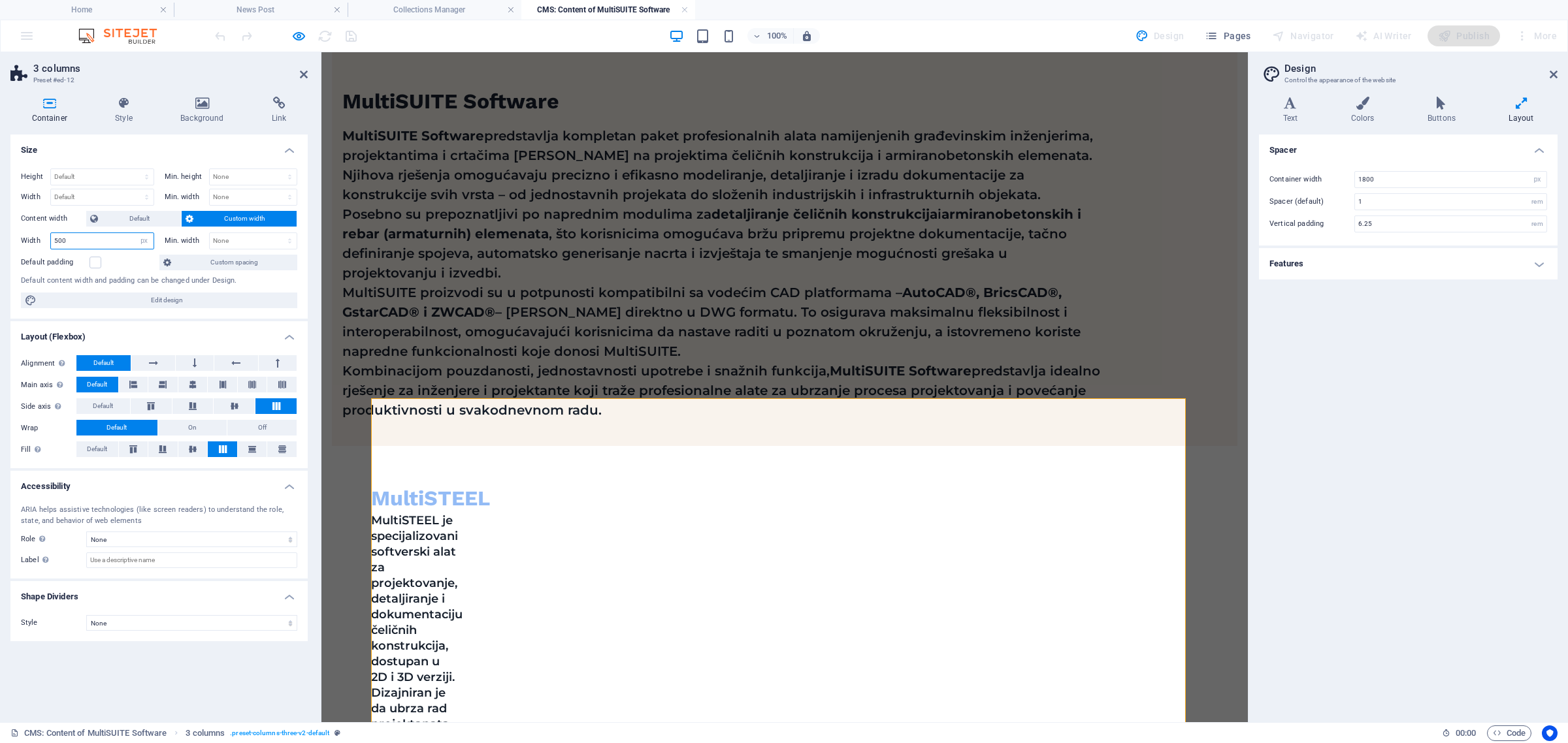
drag, startPoint x: 70, startPoint y: 242, endPoint x: 14, endPoint y: 237, distance: 56.2
click at [14, 237] on div "Height Default px rem % vh vw Min. height None px rem % vh vw Width Default px …" at bounding box center [159, 239] width 297 height 161
type input "1500"
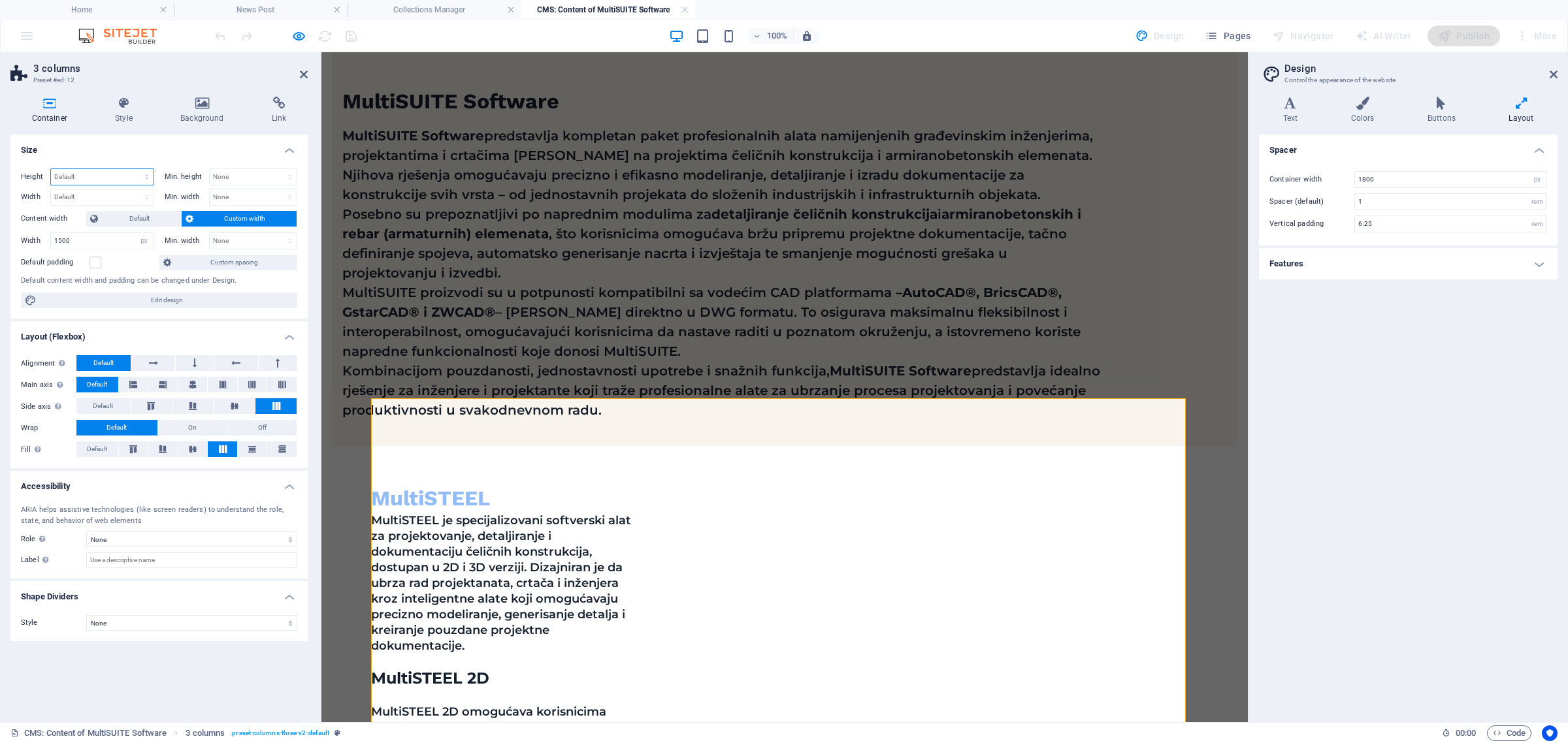
click at [87, 177] on select "Default px rem % vh vw" at bounding box center [102, 177] width 103 height 16
select select "px"
click at [135, 169] on select "Default px rem % vh vw" at bounding box center [102, 177] width 103 height 16
type input "2000"
click at [86, 191] on select "Default px rem % em vh vw" at bounding box center [102, 197] width 103 height 16
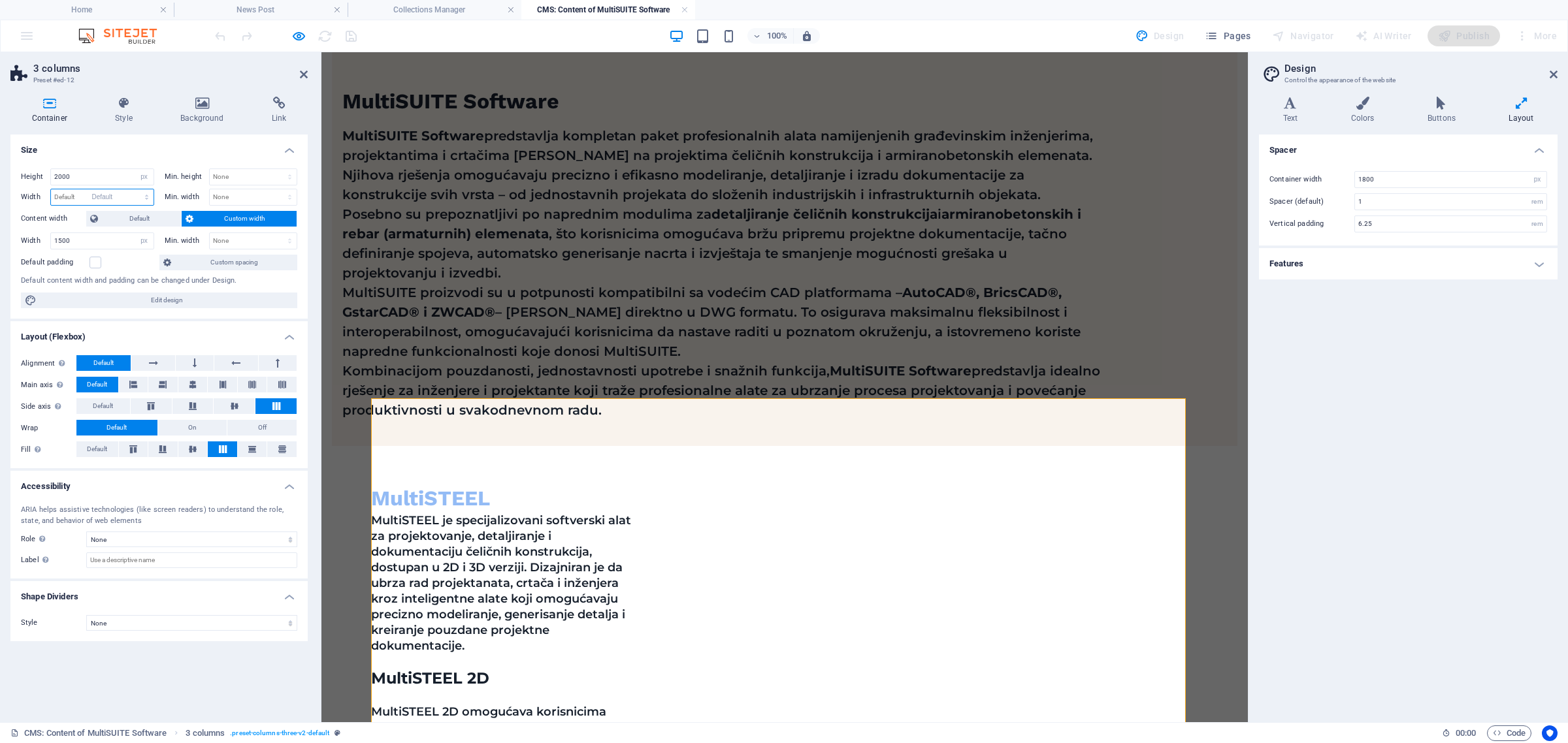
click at [51, 190] on select "Default px rem % em vh vw" at bounding box center [102, 197] width 103 height 16
click at [92, 200] on select "Default px rem % em vh vw" at bounding box center [102, 197] width 103 height 16
select select "px"
click at [135, 190] on select "Default px rem % em vh vw" at bounding box center [102, 197] width 103 height 16
type input "2000"
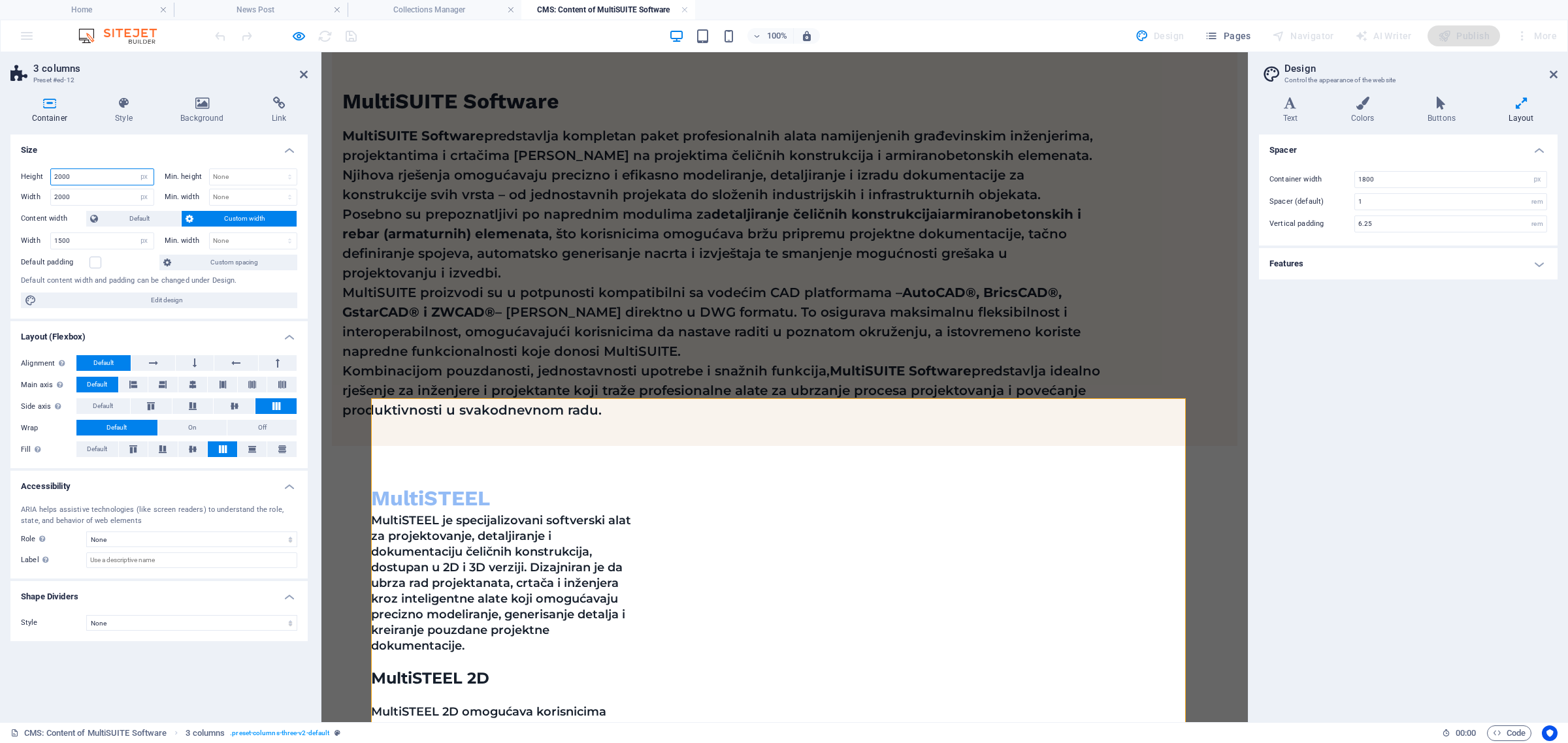
click at [98, 182] on input "2000" at bounding box center [102, 177] width 103 height 16
click at [142, 180] on select "Default px rem % vh vw" at bounding box center [144, 177] width 18 height 16
select select "default"
click at [135, 169] on select "Default px rem % vh vw" at bounding box center [144, 177] width 18 height 16
select select "DISABLED_OPTION_VALUE"
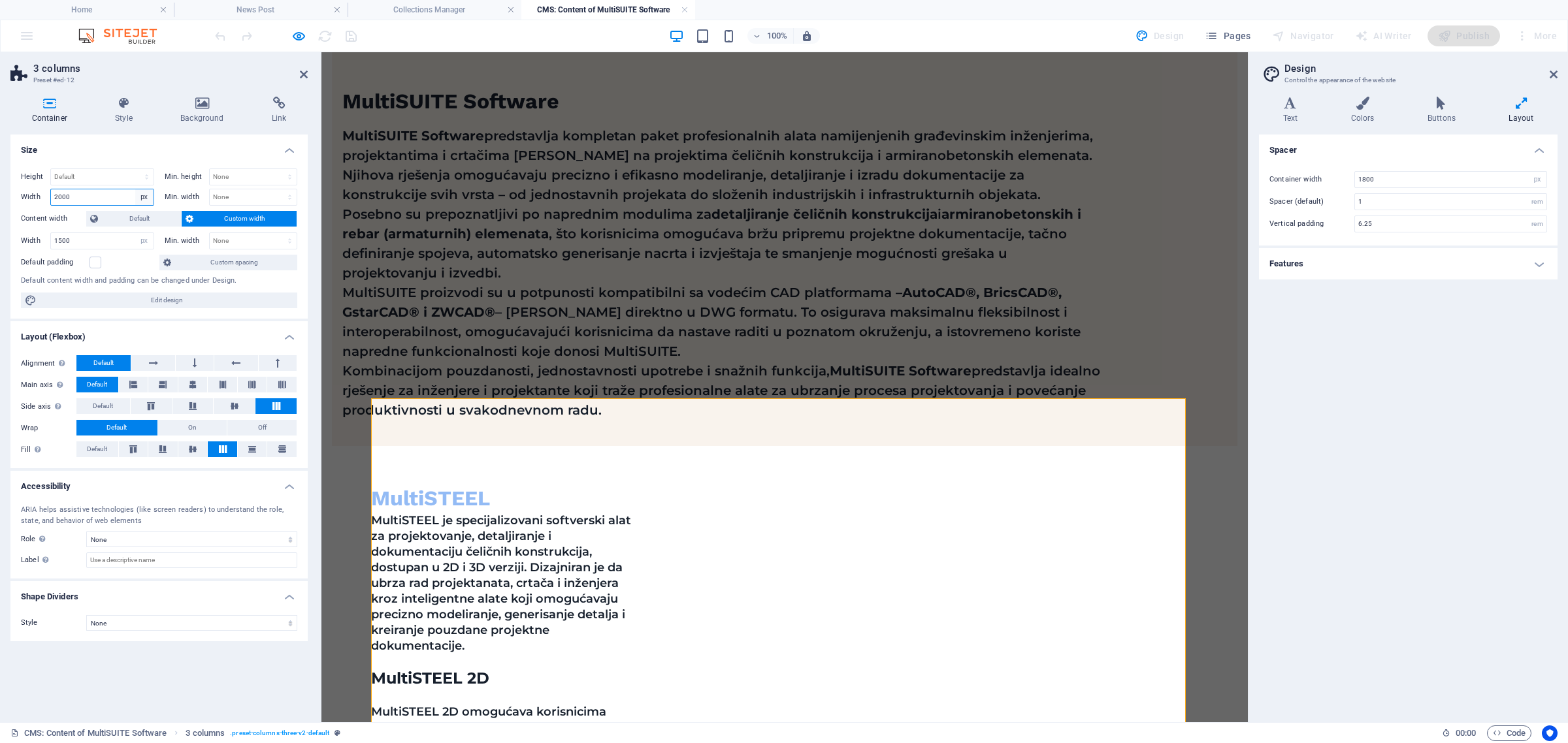
click at [142, 197] on select "Default px rem % em vh vw" at bounding box center [144, 197] width 18 height 16
select select "default"
click at [135, 190] on select "Default px rem % em vh vw" at bounding box center [144, 197] width 18 height 16
select select "DISABLED_OPTION_VALUE"
click at [301, 74] on icon at bounding box center [304, 74] width 8 height 10
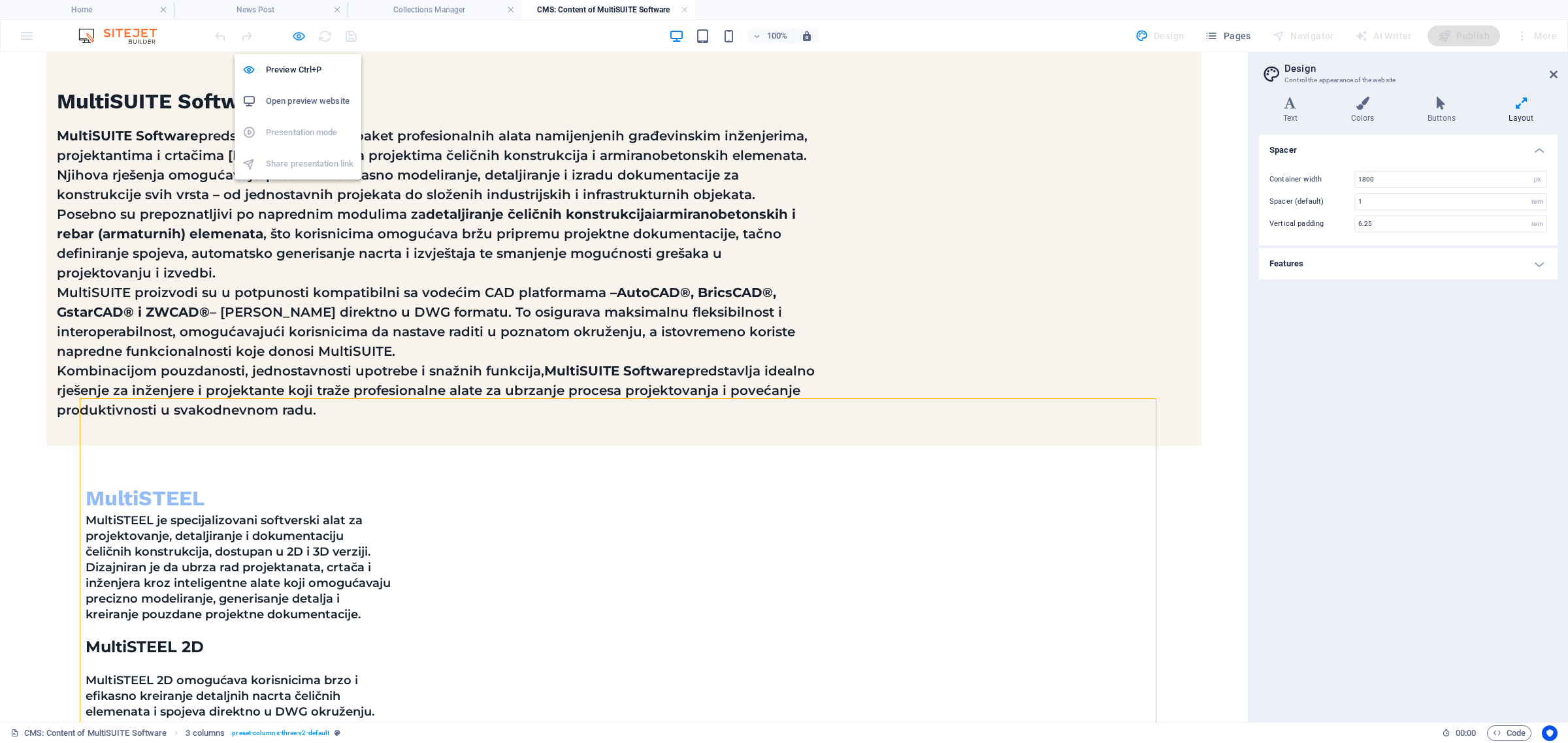
click at [299, 33] on icon "button" at bounding box center [299, 36] width 15 height 15
click at [297, 33] on icon "button" at bounding box center [299, 36] width 15 height 15
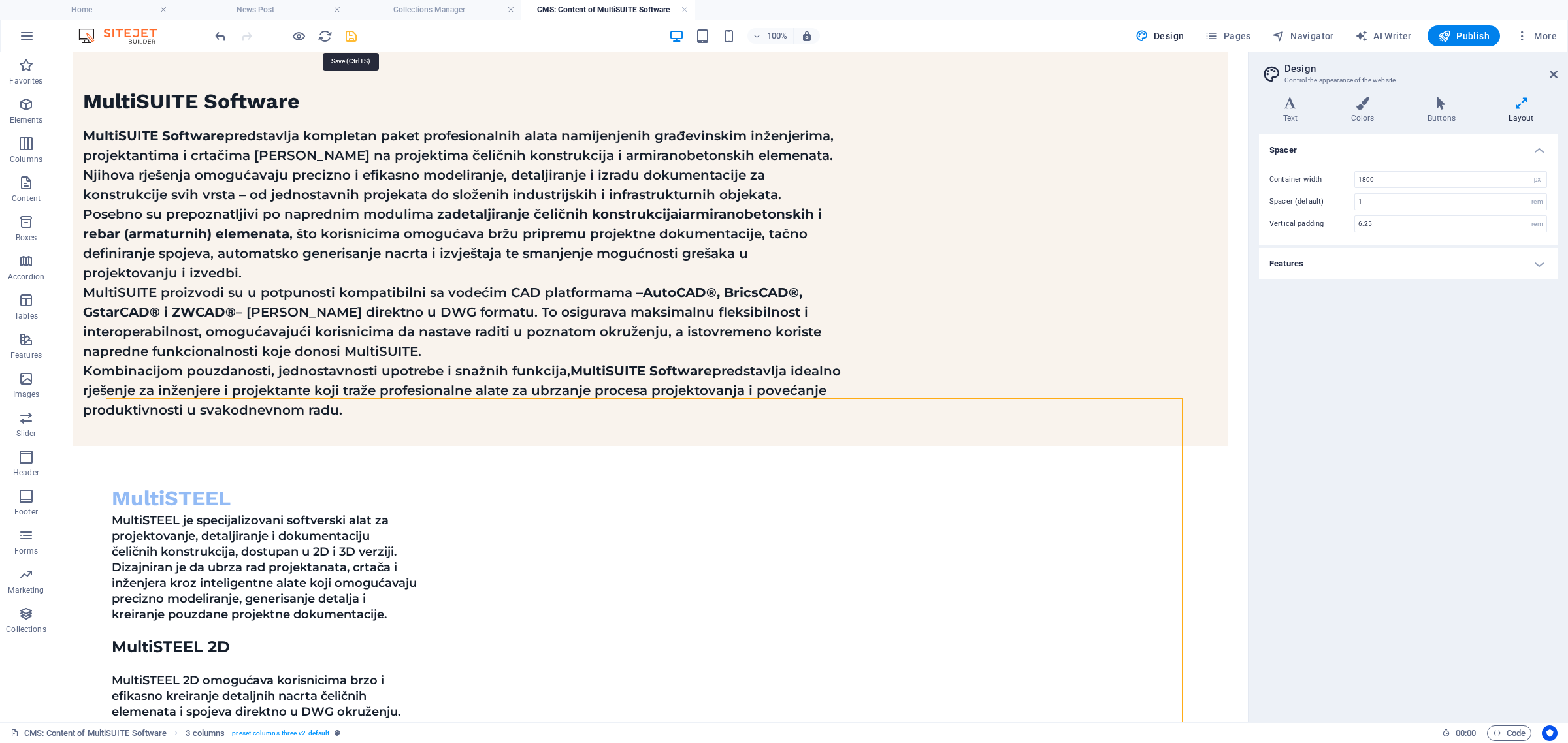
click at [357, 40] on icon "save" at bounding box center [351, 36] width 15 height 15
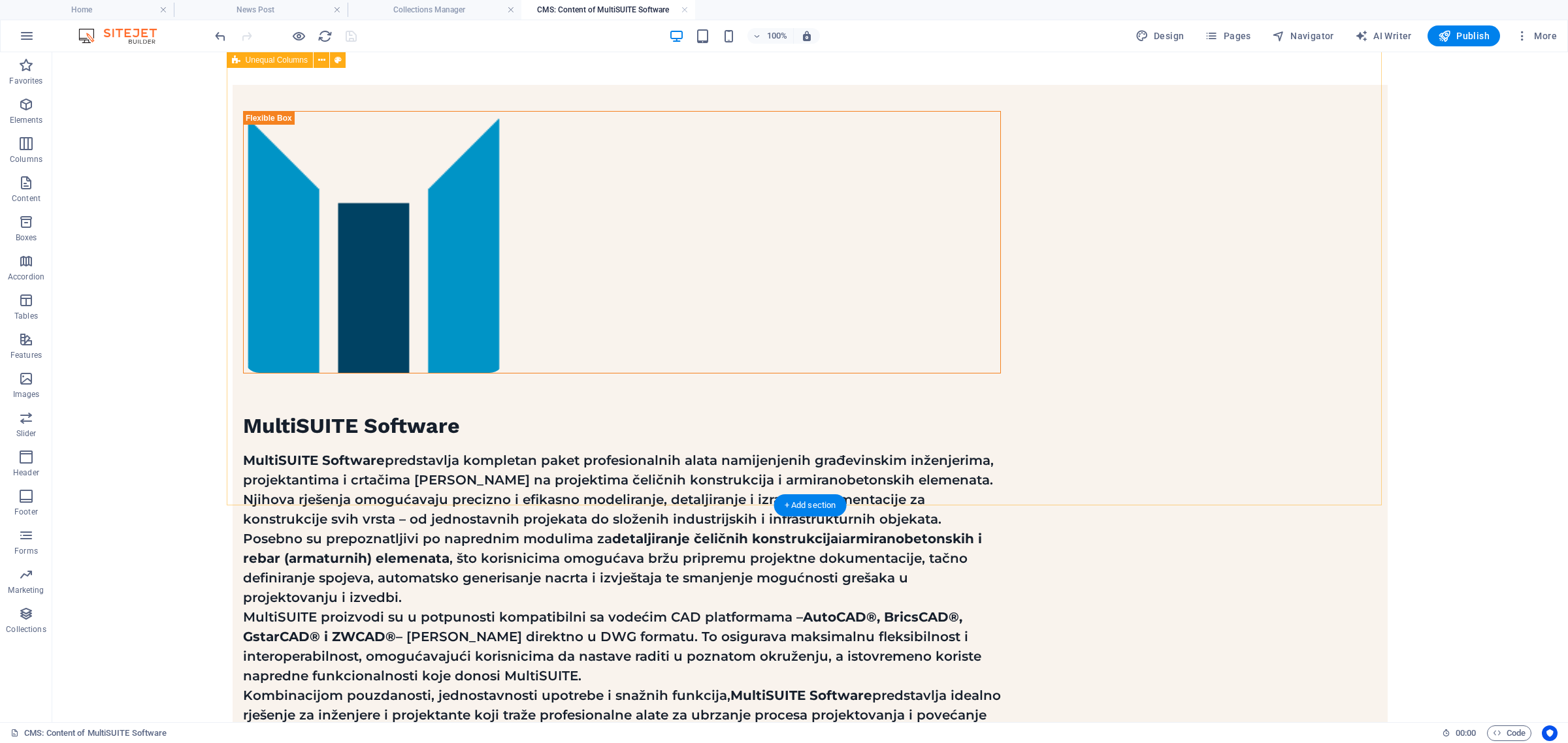
scroll to position [0, 0]
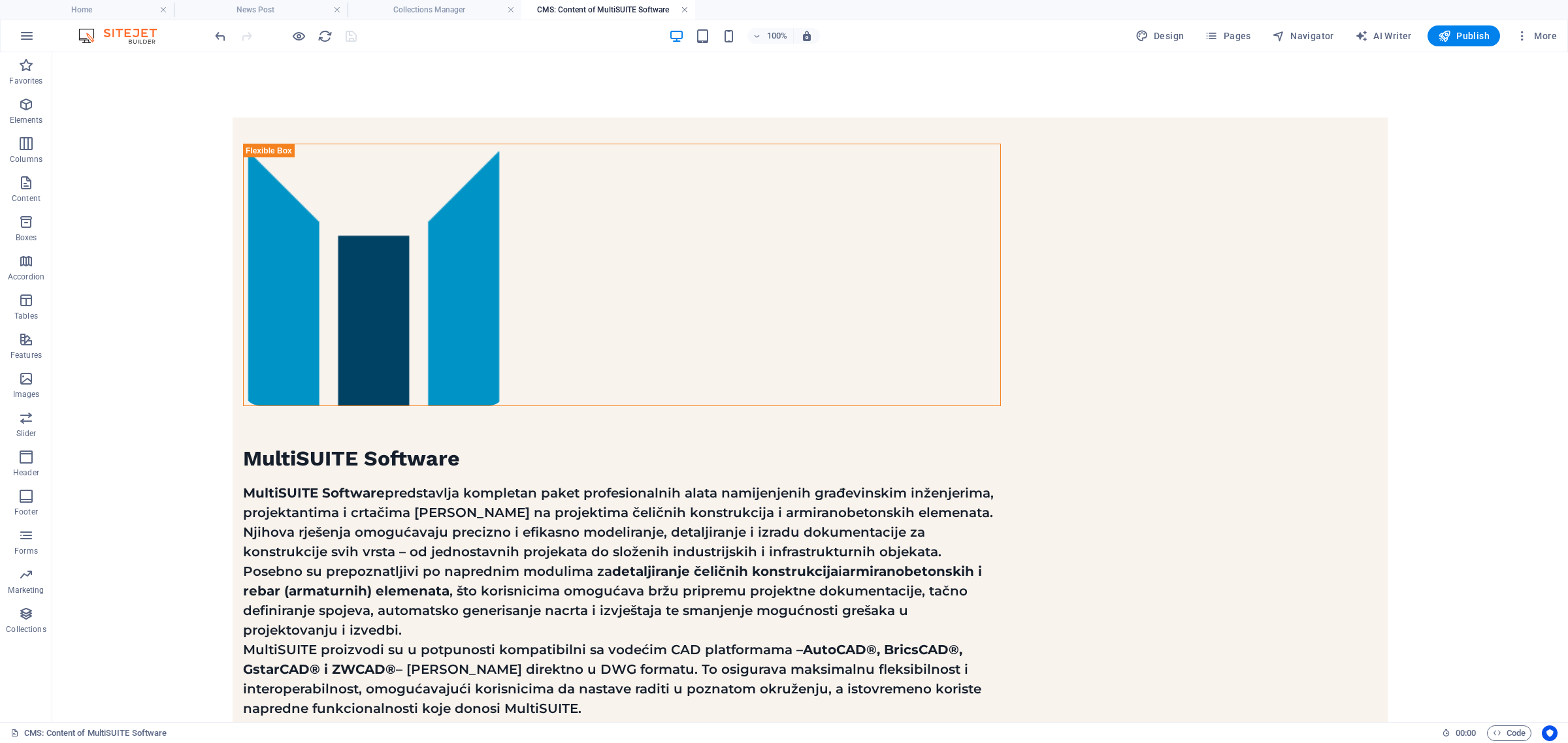
click at [686, 8] on link at bounding box center [684, 10] width 8 height 12
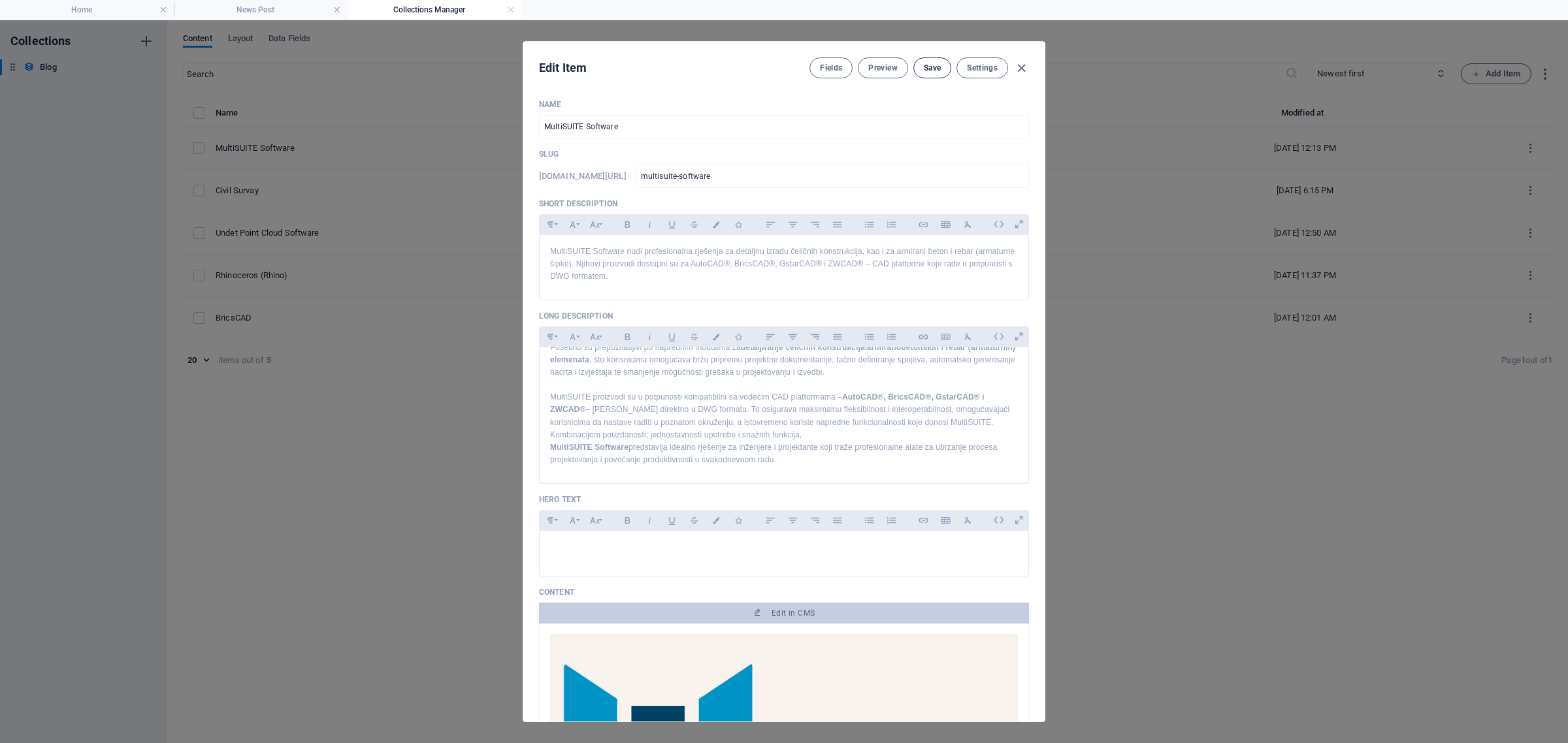
click at [942, 63] on button "Save" at bounding box center [932, 68] width 38 height 21
click at [1020, 71] on icon "button" at bounding box center [1021, 68] width 15 height 15
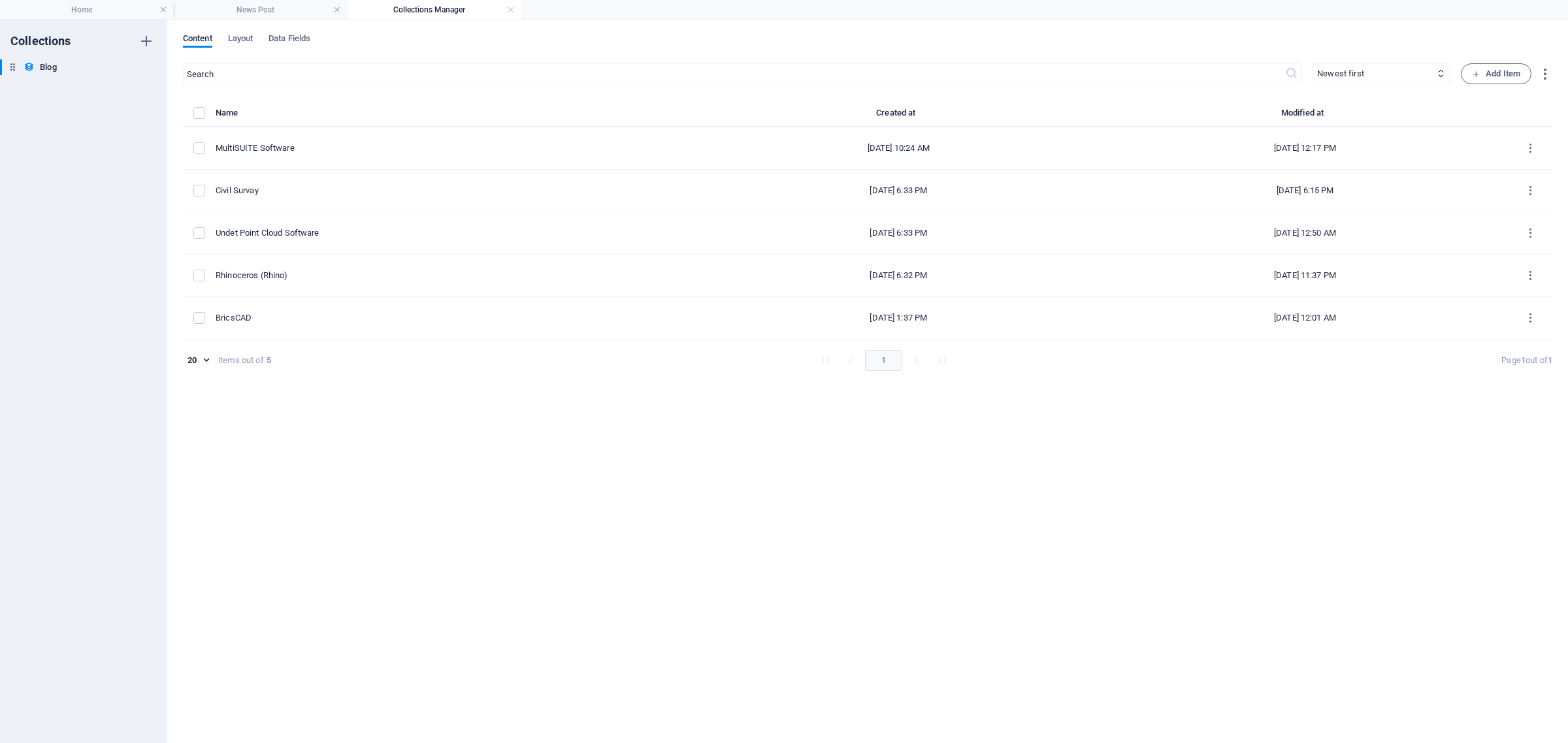
type input "[DATE]"
type input "multisuite-software"
click at [513, 8] on link at bounding box center [511, 10] width 8 height 12
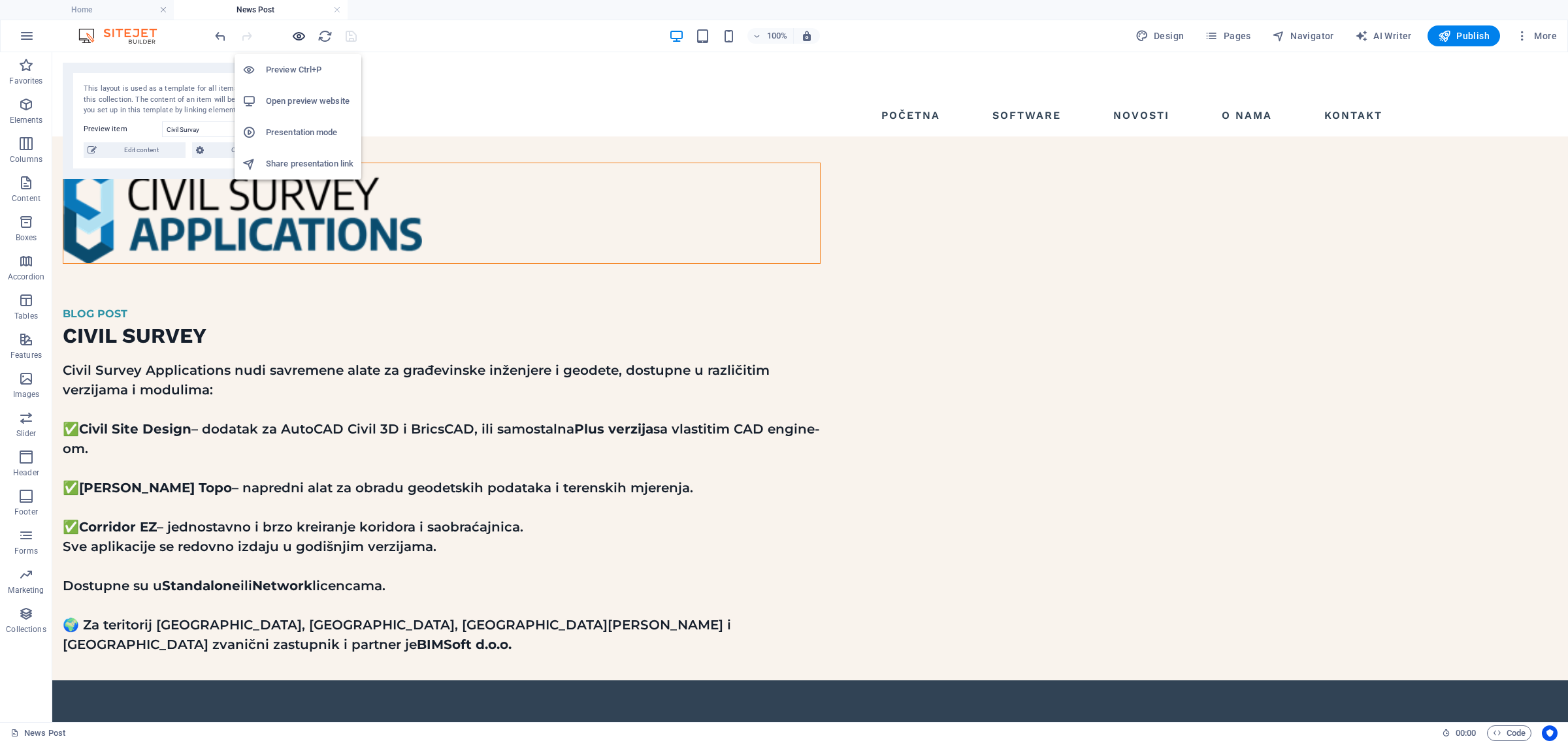
click at [295, 29] on icon "button" at bounding box center [299, 36] width 15 height 15
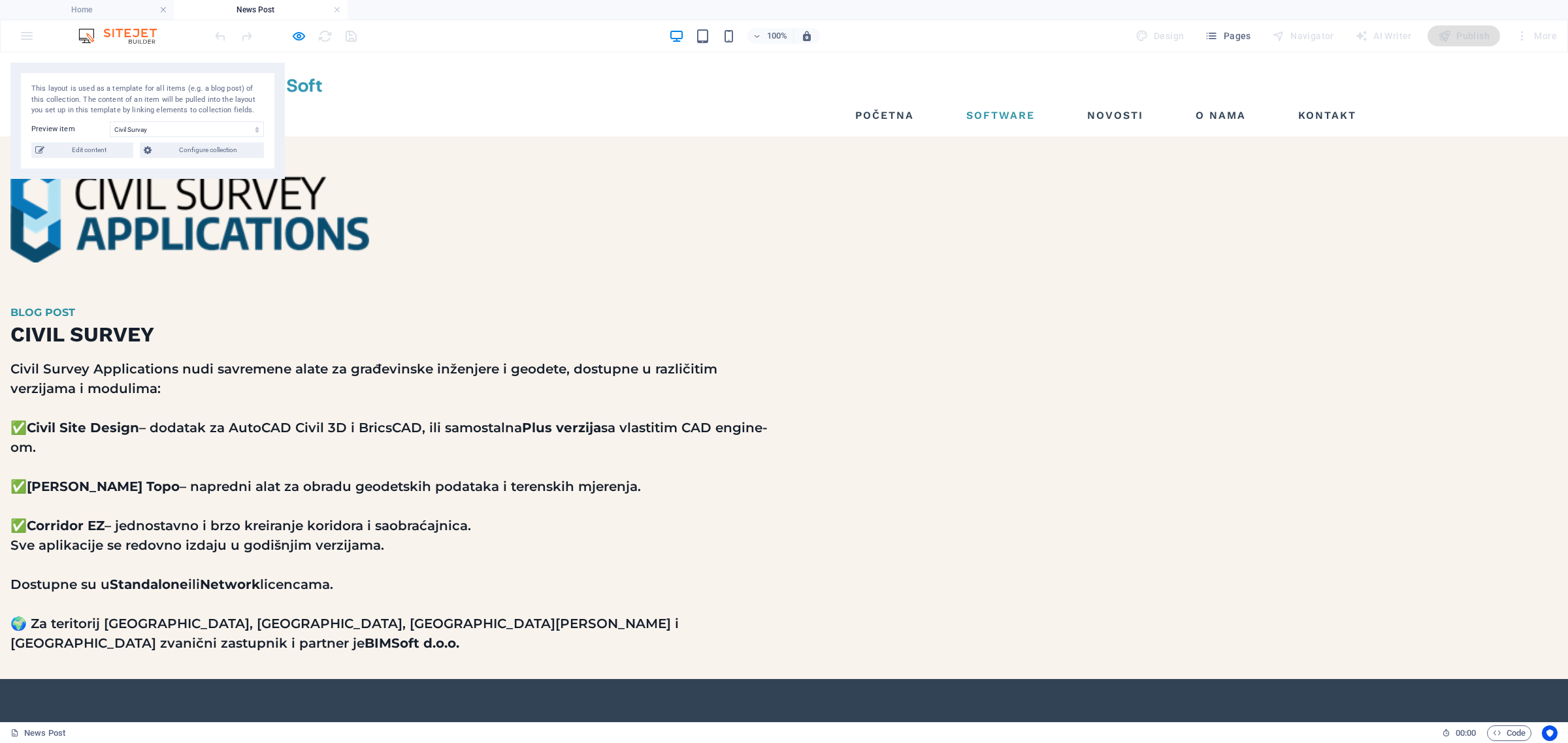
click at [988, 105] on link "Software" at bounding box center [1000, 116] width 79 height 21
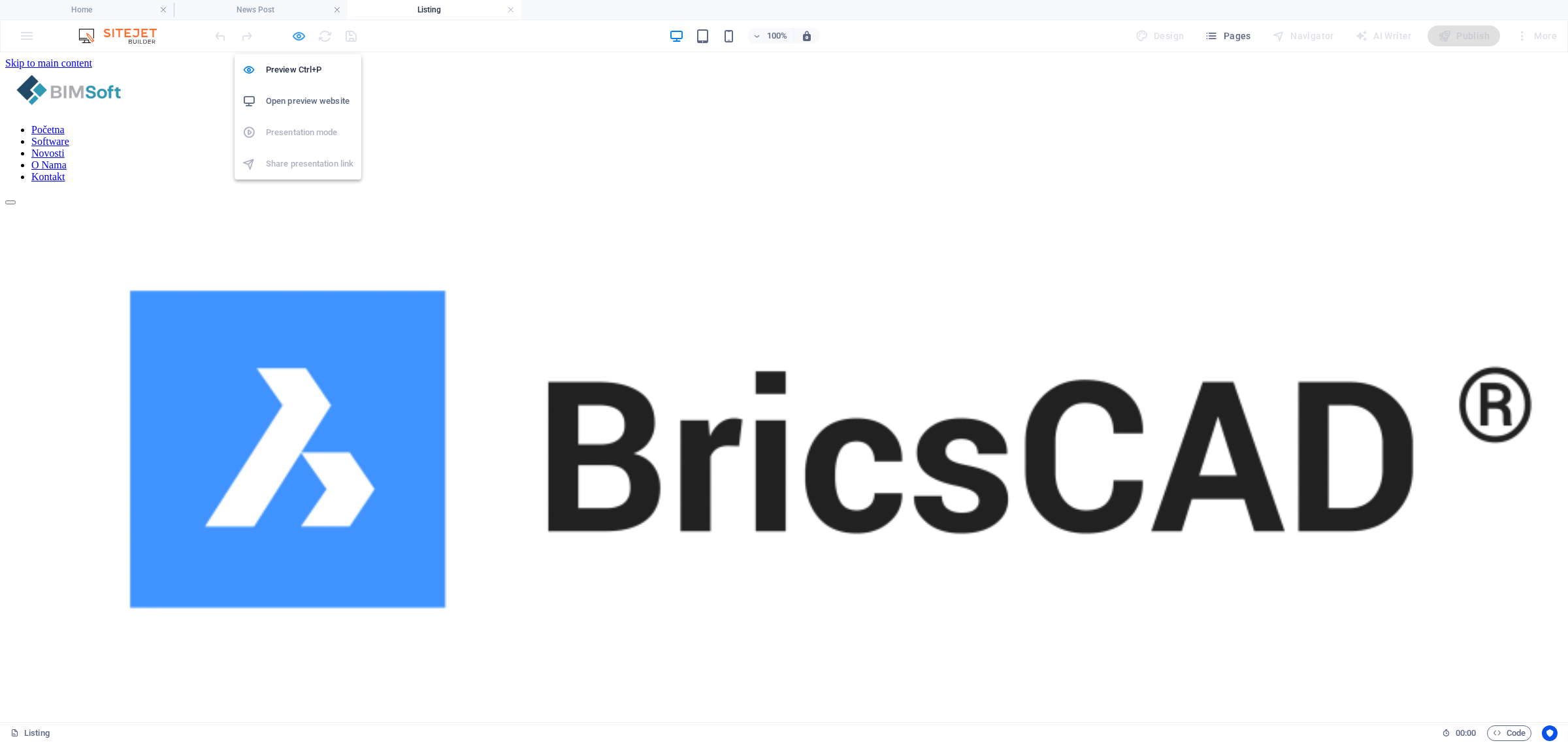
click at [298, 35] on icon "button" at bounding box center [299, 36] width 15 height 15
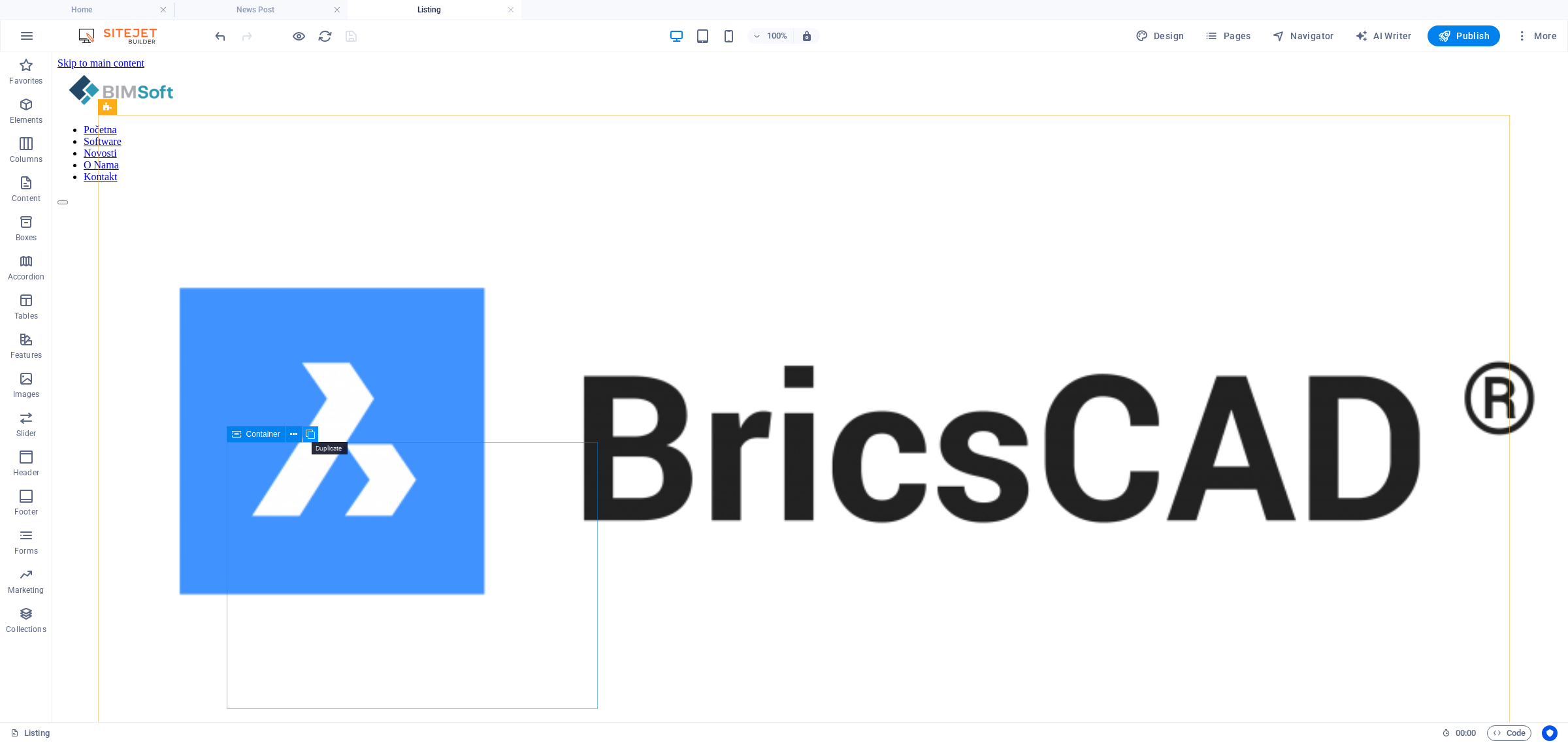
click at [314, 437] on icon at bounding box center [310, 435] width 9 height 14
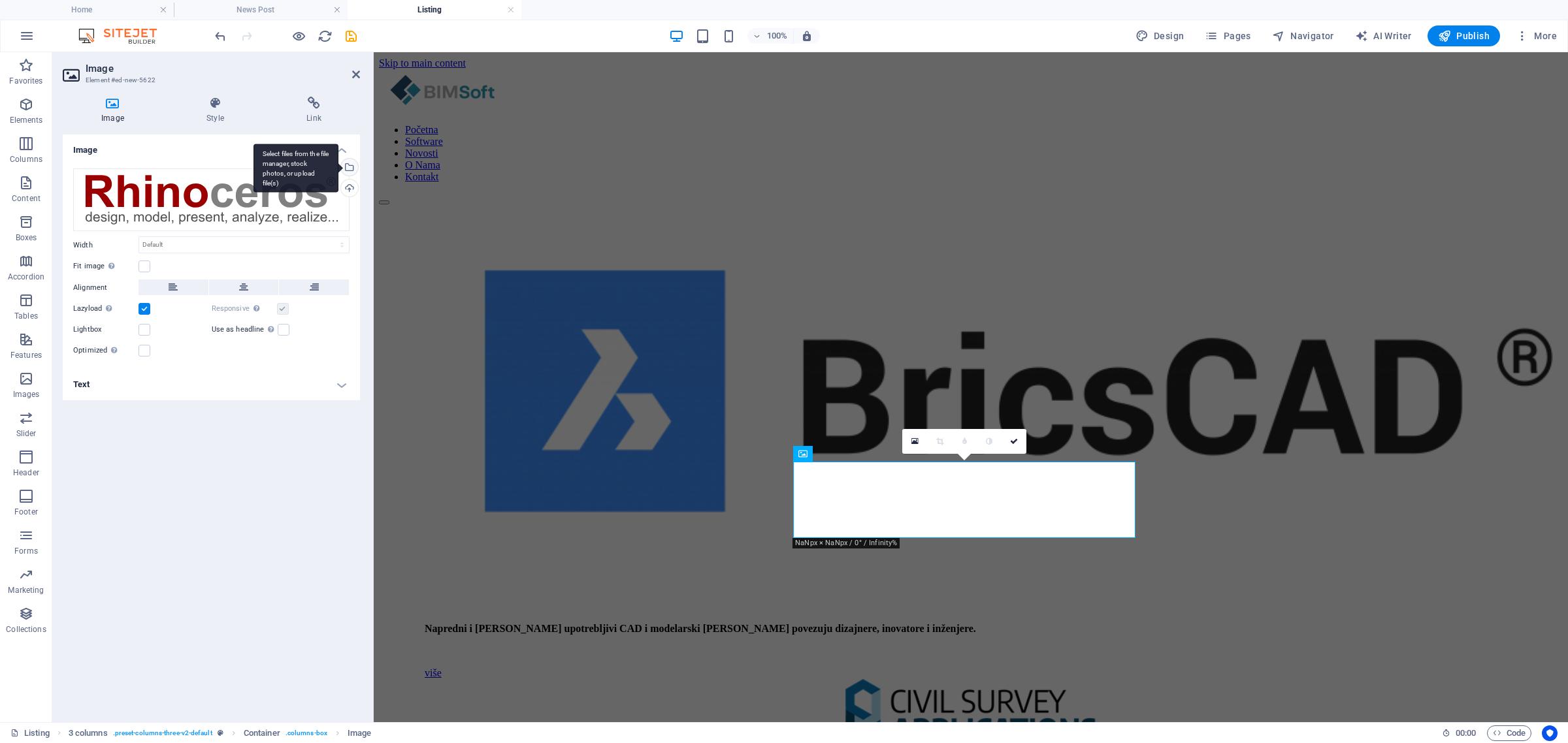
click at [350, 161] on div "Select files from the file manager, stock photos, or upload file(s)" at bounding box center [348, 169] width 20 height 20
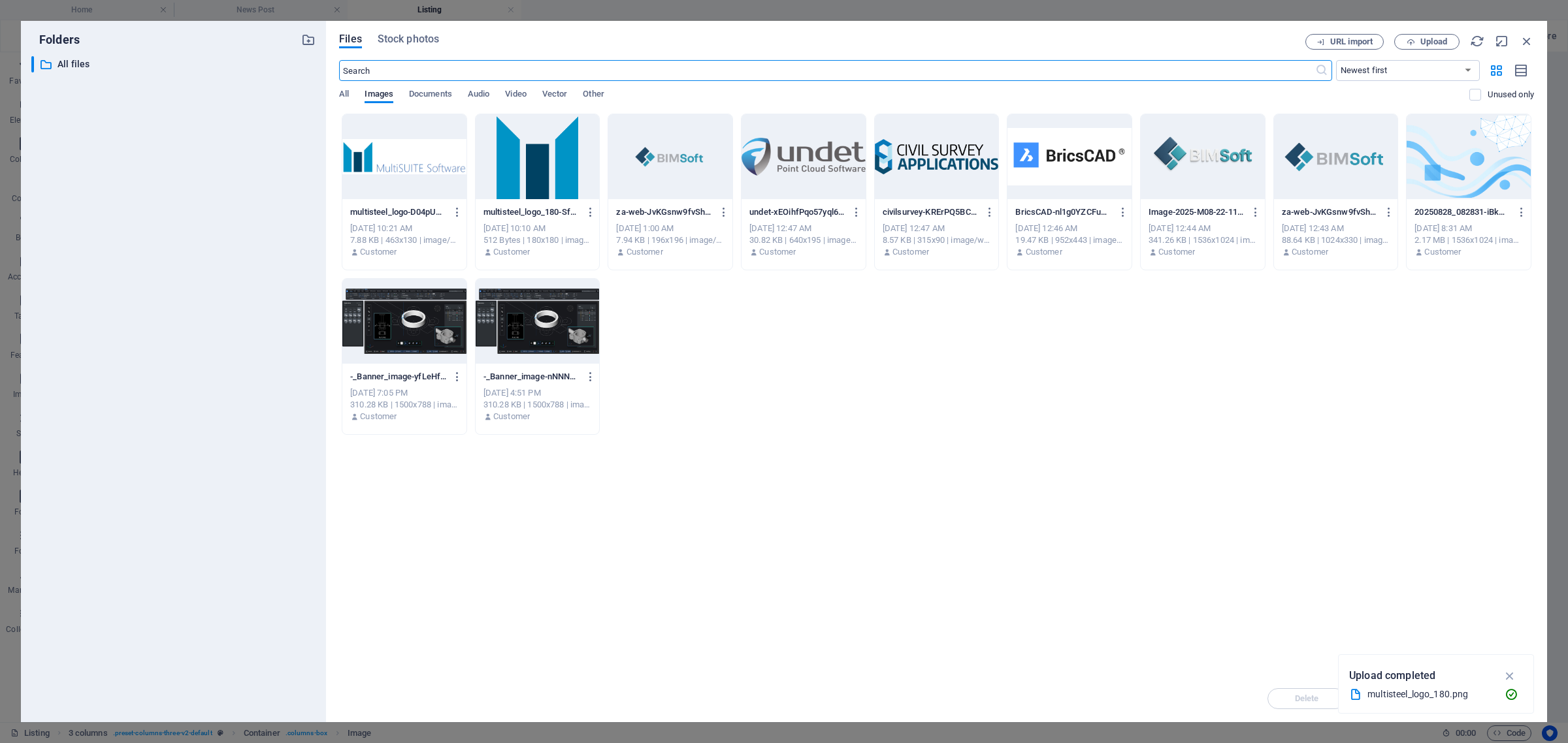
click at [409, 167] on div at bounding box center [405, 157] width 124 height 85
click at [409, 167] on div "1" at bounding box center [405, 157] width 124 height 85
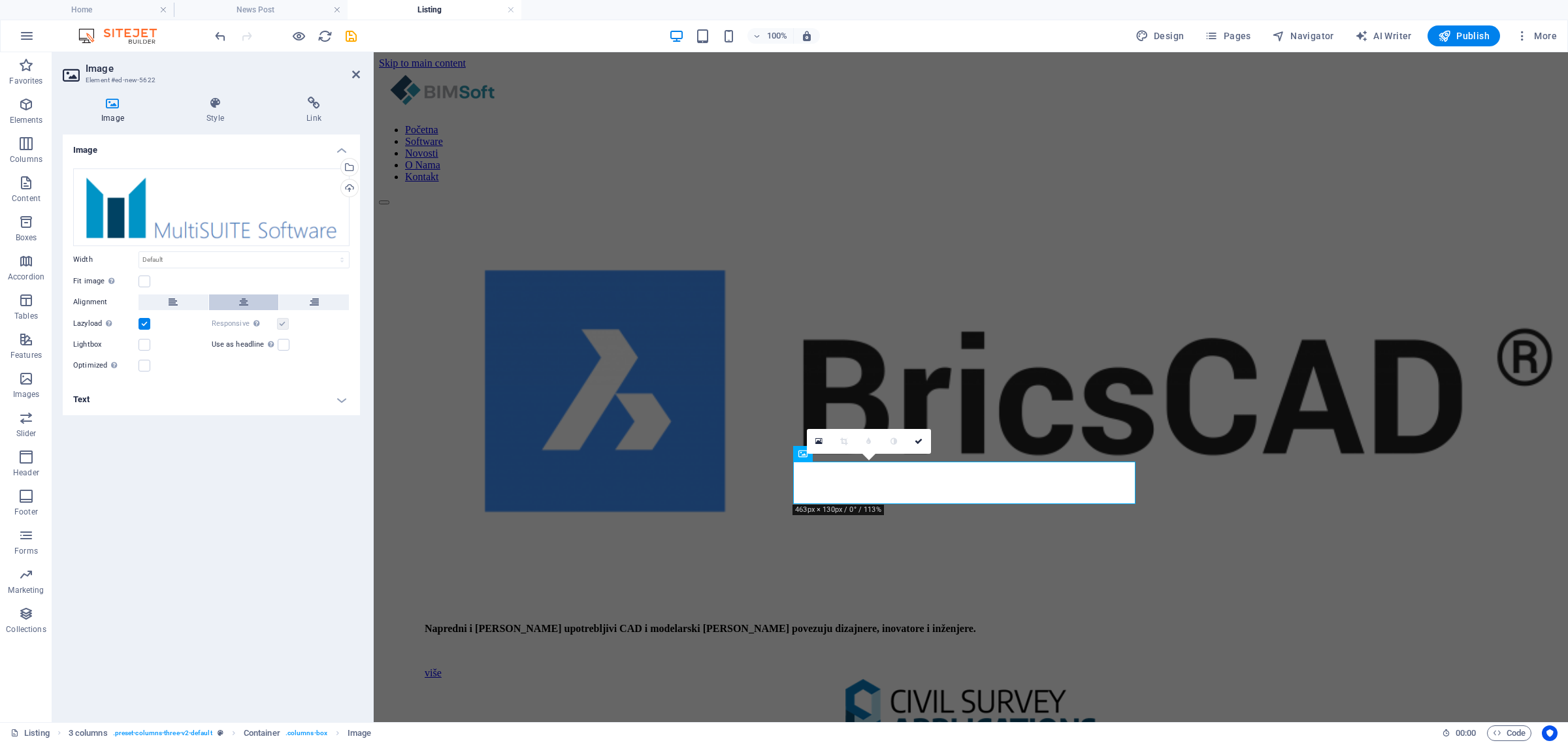
click at [236, 297] on button at bounding box center [244, 303] width 70 height 16
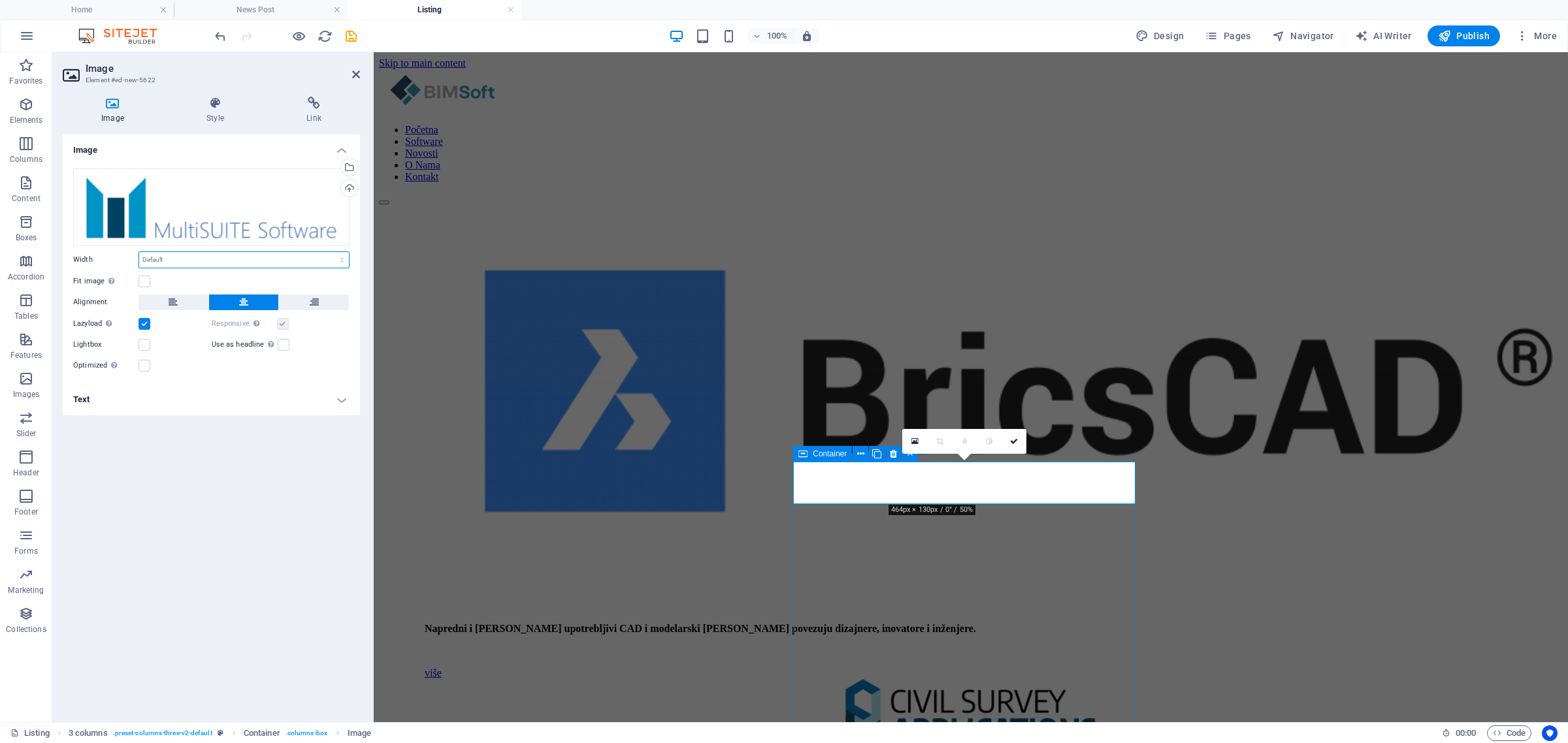
click at [193, 259] on select "Default auto px rem % em vh vw" at bounding box center [244, 260] width 210 height 16
click at [139, 252] on select "Default auto px rem % em vh vw" at bounding box center [244, 260] width 210 height 16
click at [200, 260] on select "Default auto px rem % em vh vw" at bounding box center [244, 260] width 210 height 16
select select "px"
click at [330, 252] on select "Default auto px rem % em vh vw" at bounding box center [244, 260] width 210 height 16
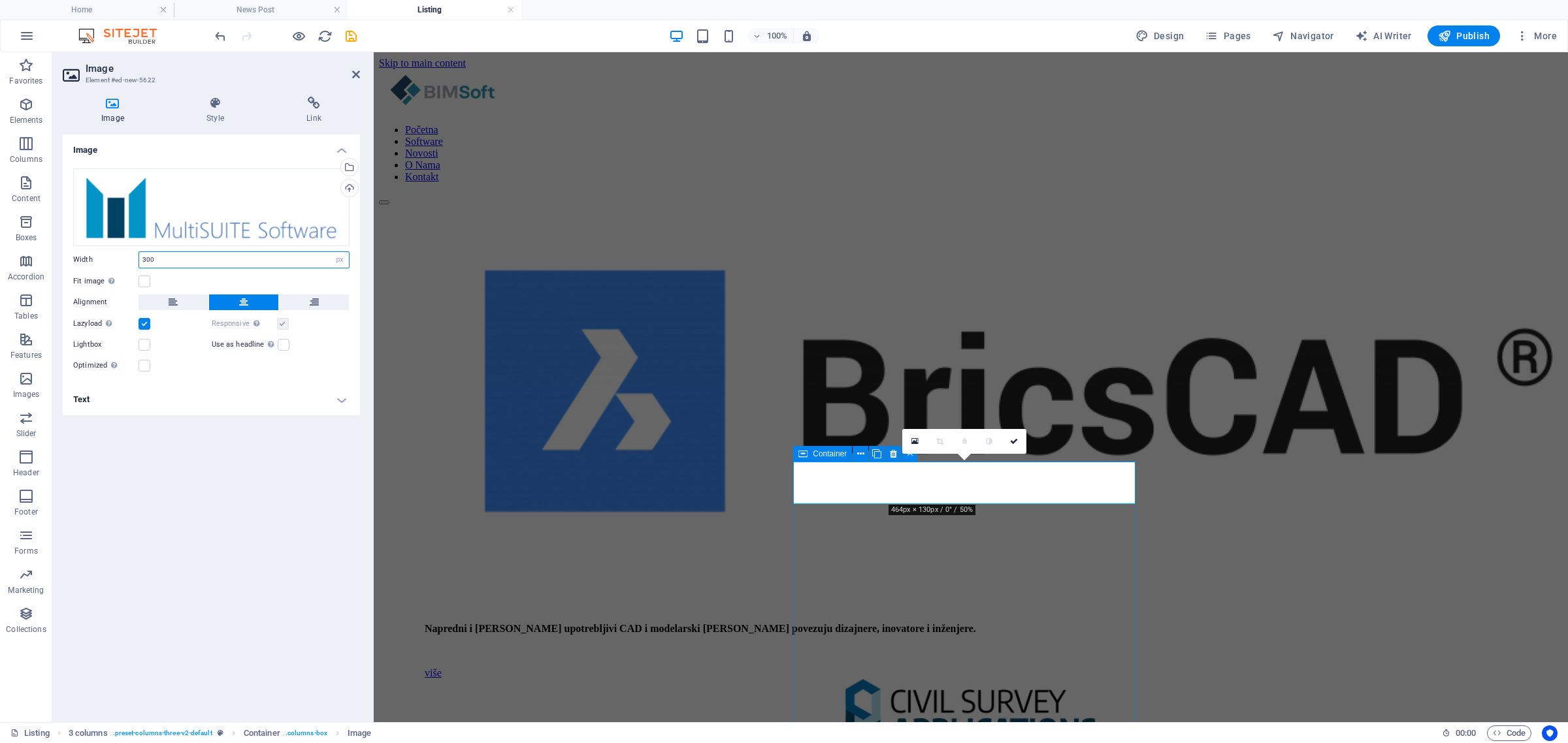
type input "300"
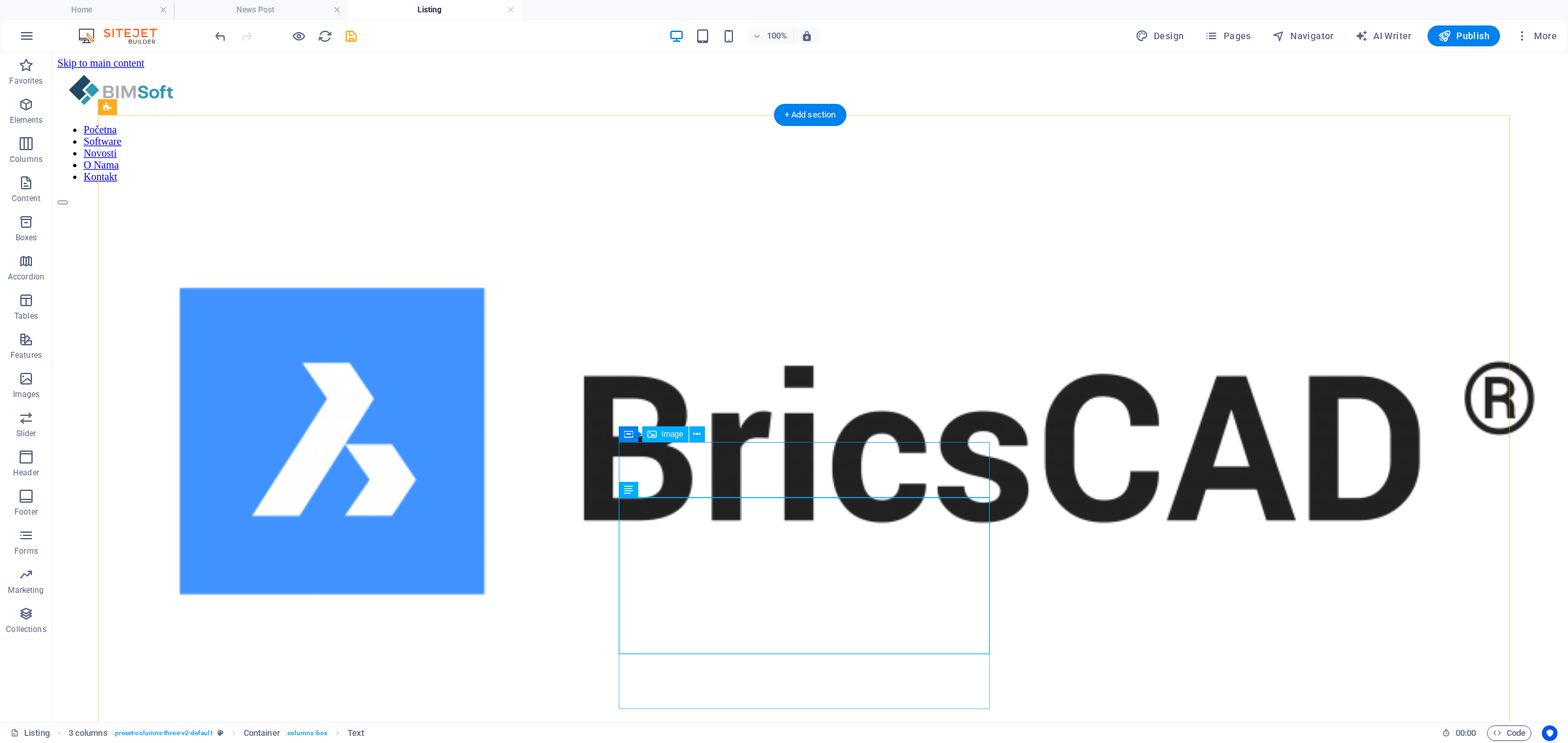
select select "px"
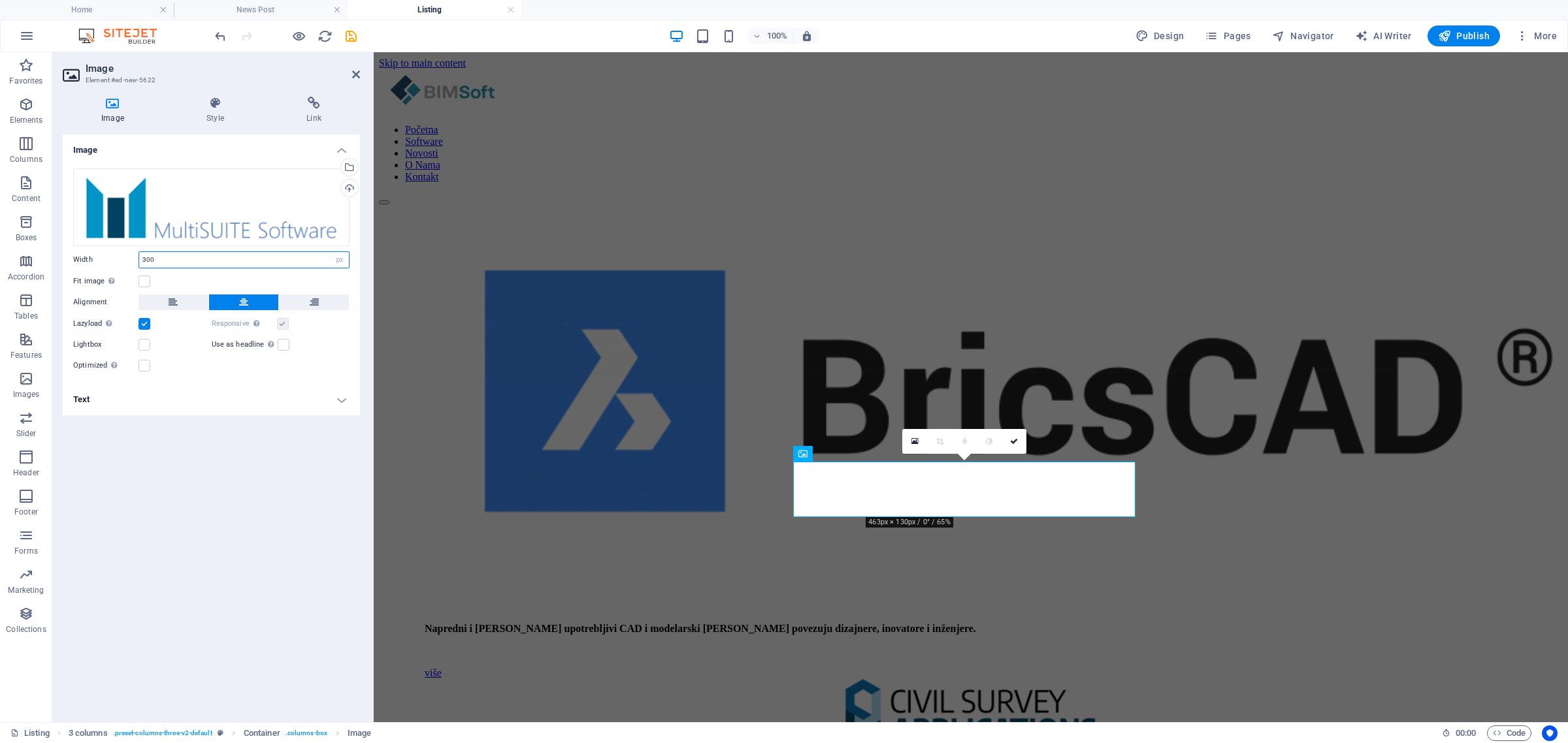
click at [222, 263] on input "300" at bounding box center [244, 260] width 210 height 16
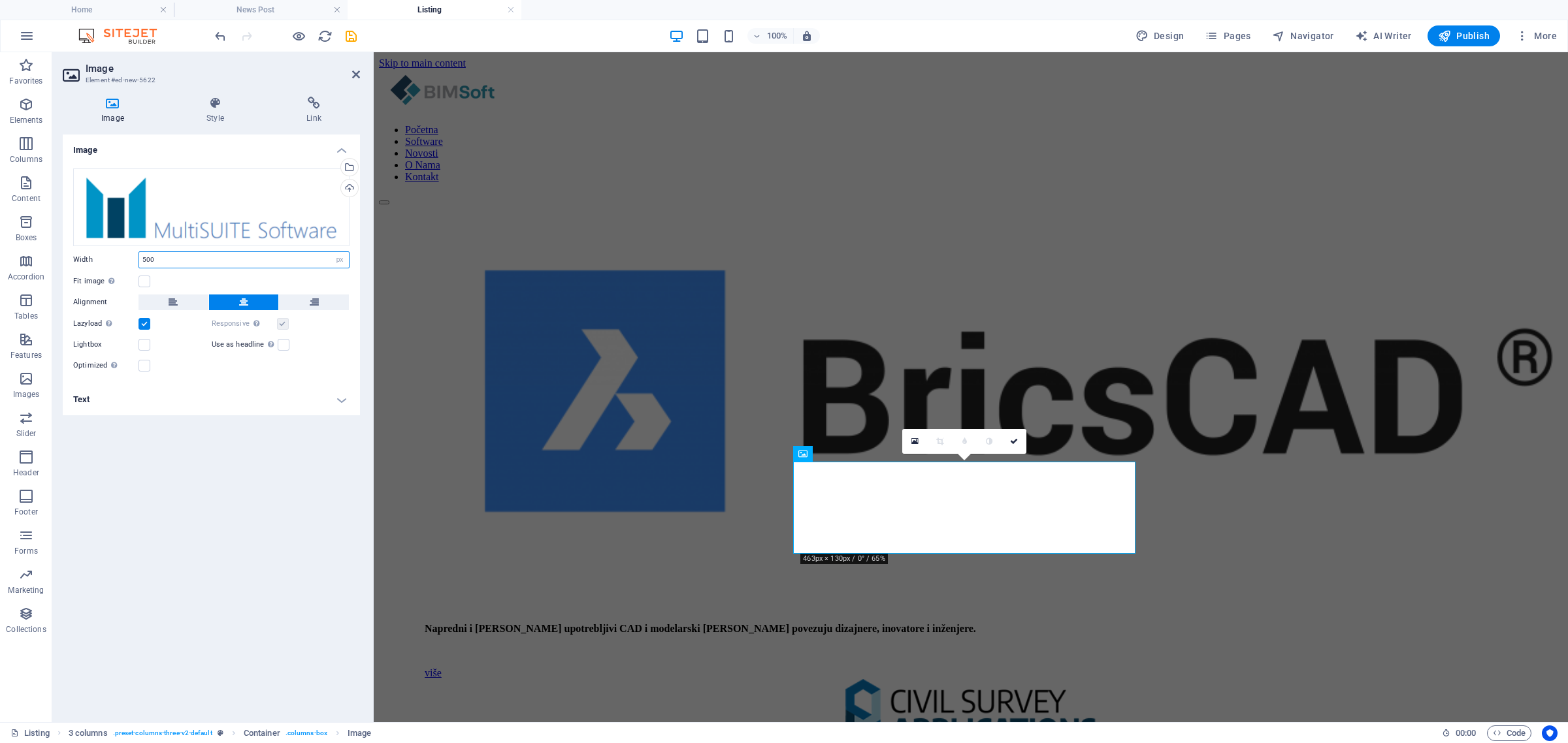
click at [222, 263] on input "500" at bounding box center [244, 260] width 210 height 16
type input "400"
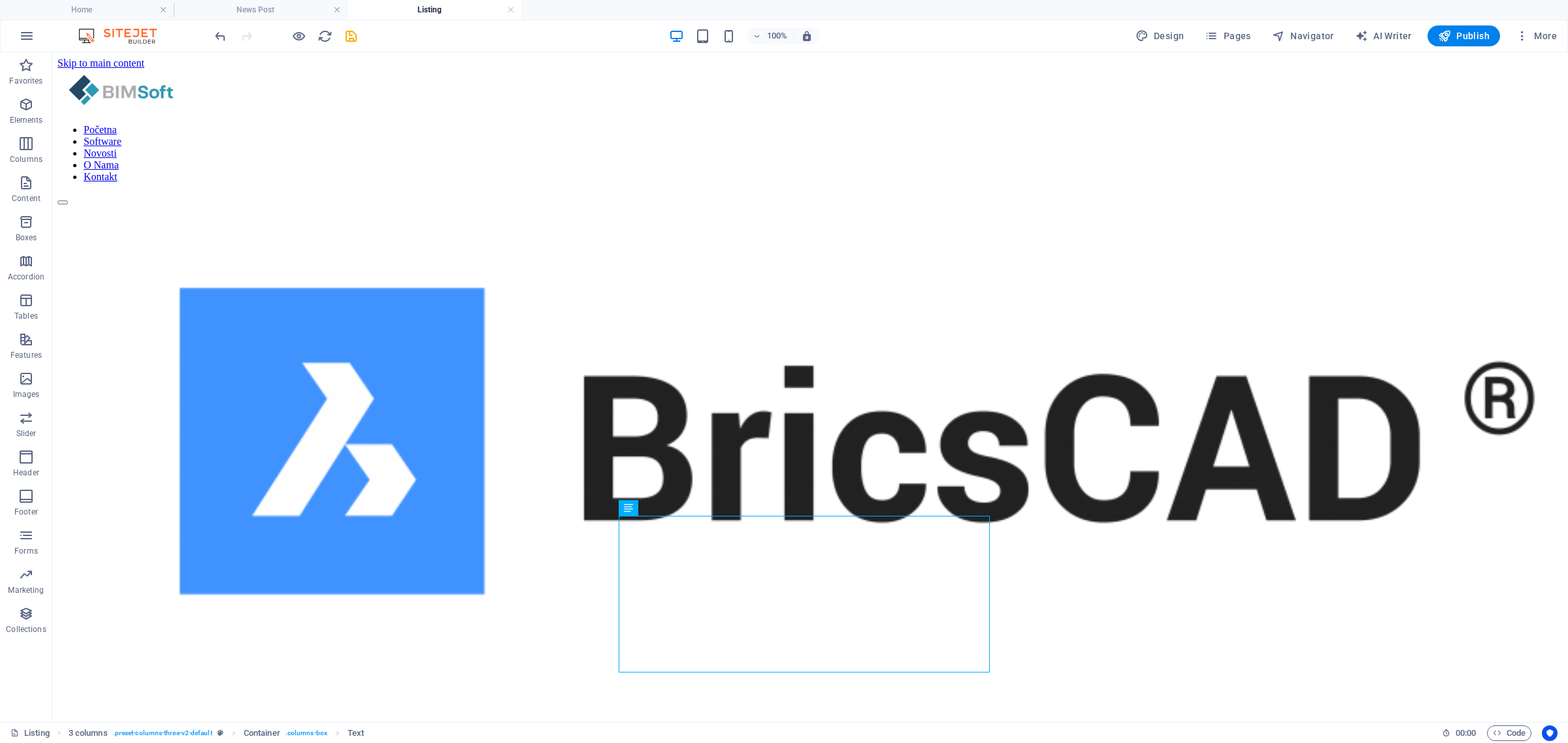
drag, startPoint x: 97, startPoint y: 8, endPoint x: 131, endPoint y: 24, distance: 37.6
click at [97, 8] on h4 "Home" at bounding box center [87, 10] width 174 height 14
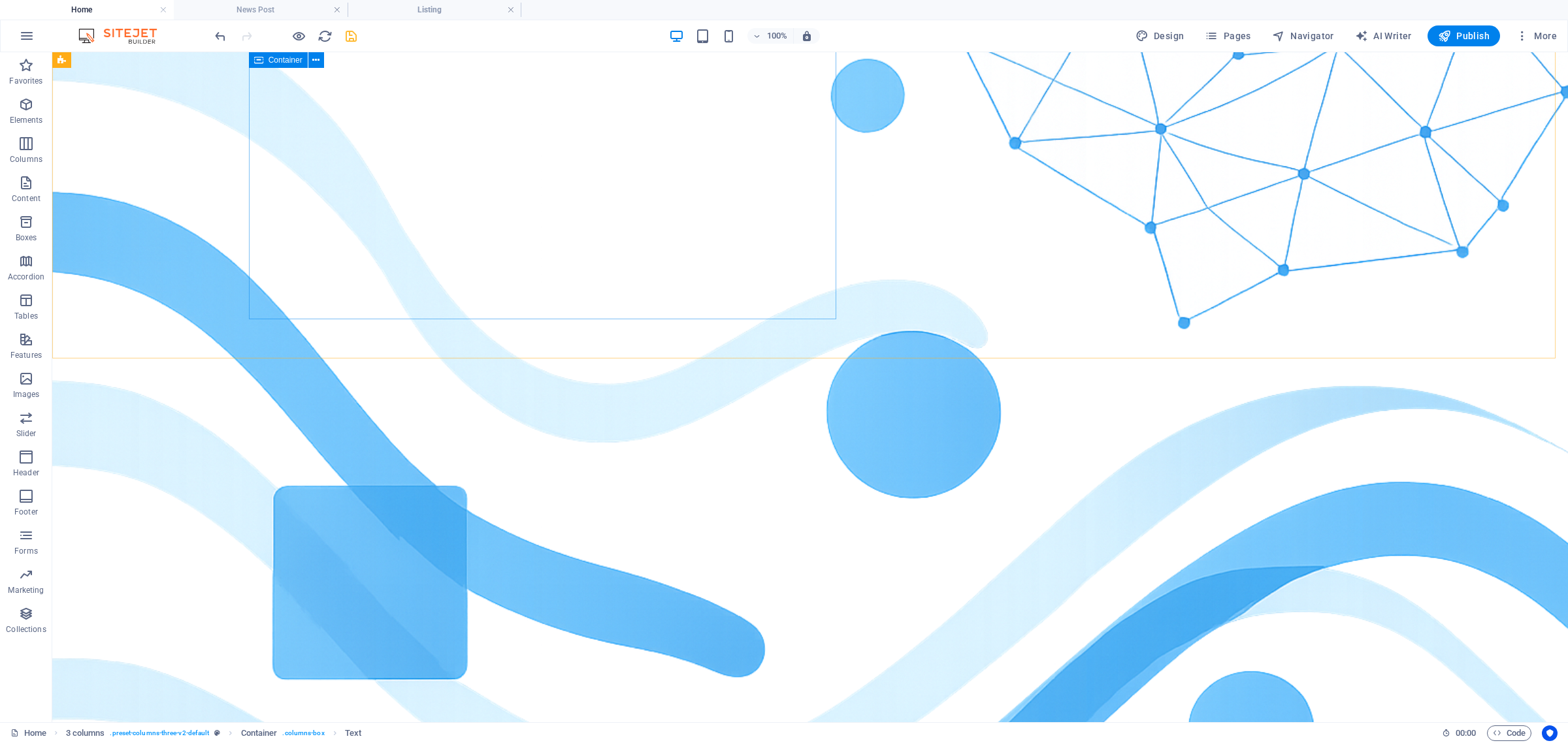
scroll to position [1484, 0]
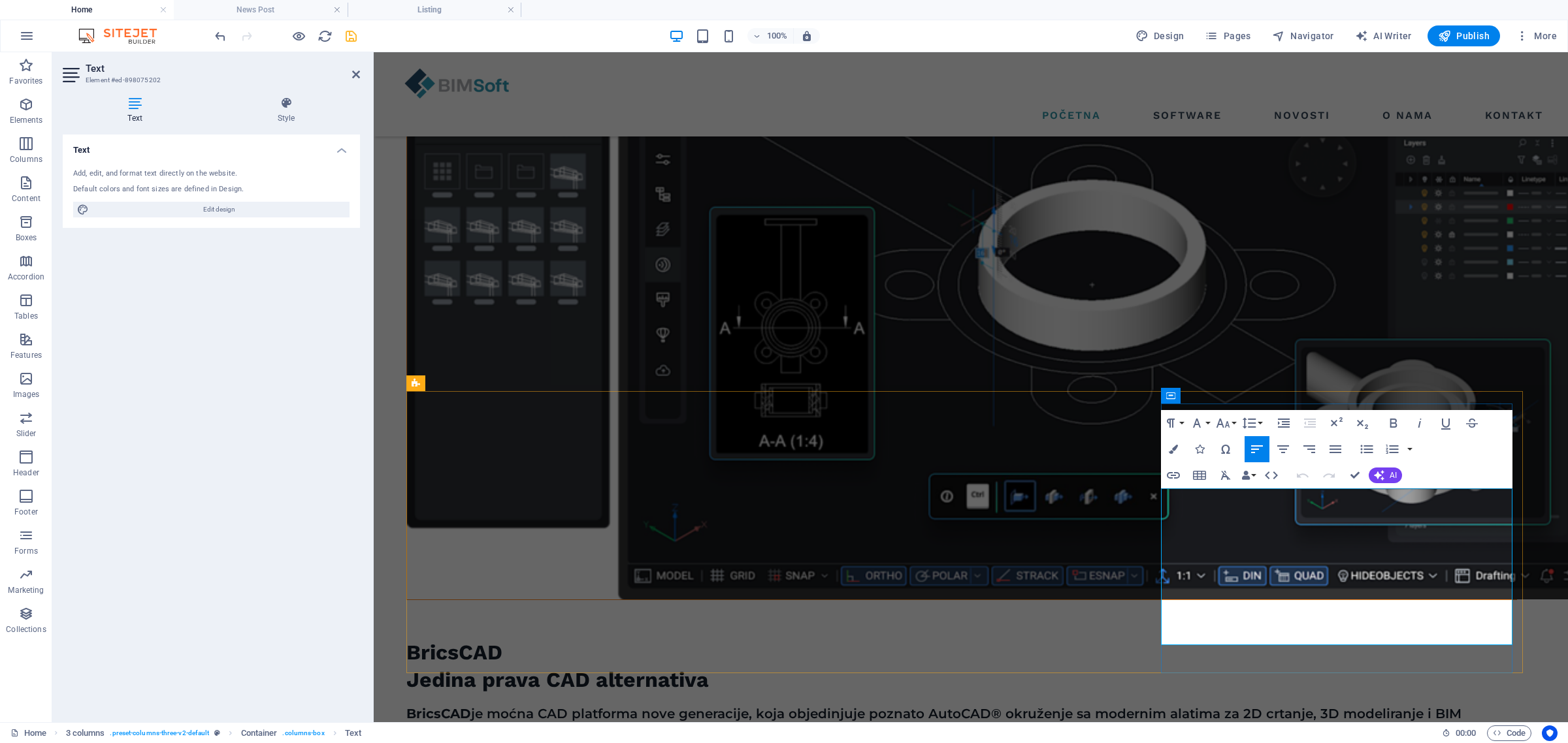
copy p "MultiSUITE Software nudi profesionalna rješenja za detaljnu izradu čeličnih kon…"
click at [1005, 363] on div "Početna Software Novosti O Nama Kontakt VAŠ PRVI IZBOR ZA KUPOVINU SOFTVERA Mi …" at bounding box center [971, 692] width 1194 height 4248
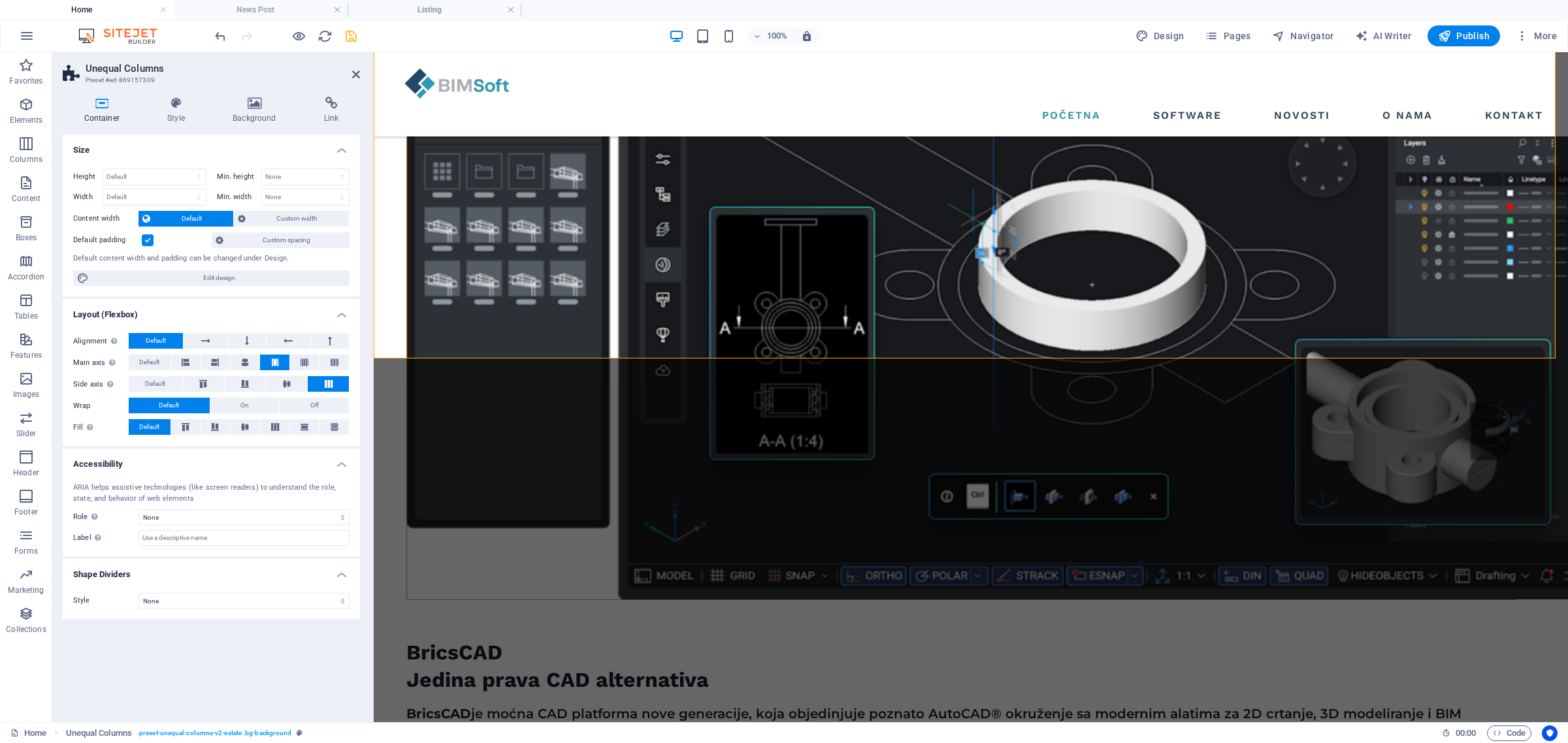
click at [884, 384] on div "Početna Software Novosti O Nama Kontakt VAŠ PRVI IZBOR ZA KUPOVINU SOFTVERA Mi …" at bounding box center [971, 692] width 1194 height 4248
click at [919, 384] on div "Početna Software Novosti O Nama Kontakt VAŠ PRVI IZBOR ZA KUPOVINU SOFTVERA Mi …" at bounding box center [971, 692] width 1194 height 4248
click at [278, 7] on h4 "News Post" at bounding box center [261, 10] width 174 height 14
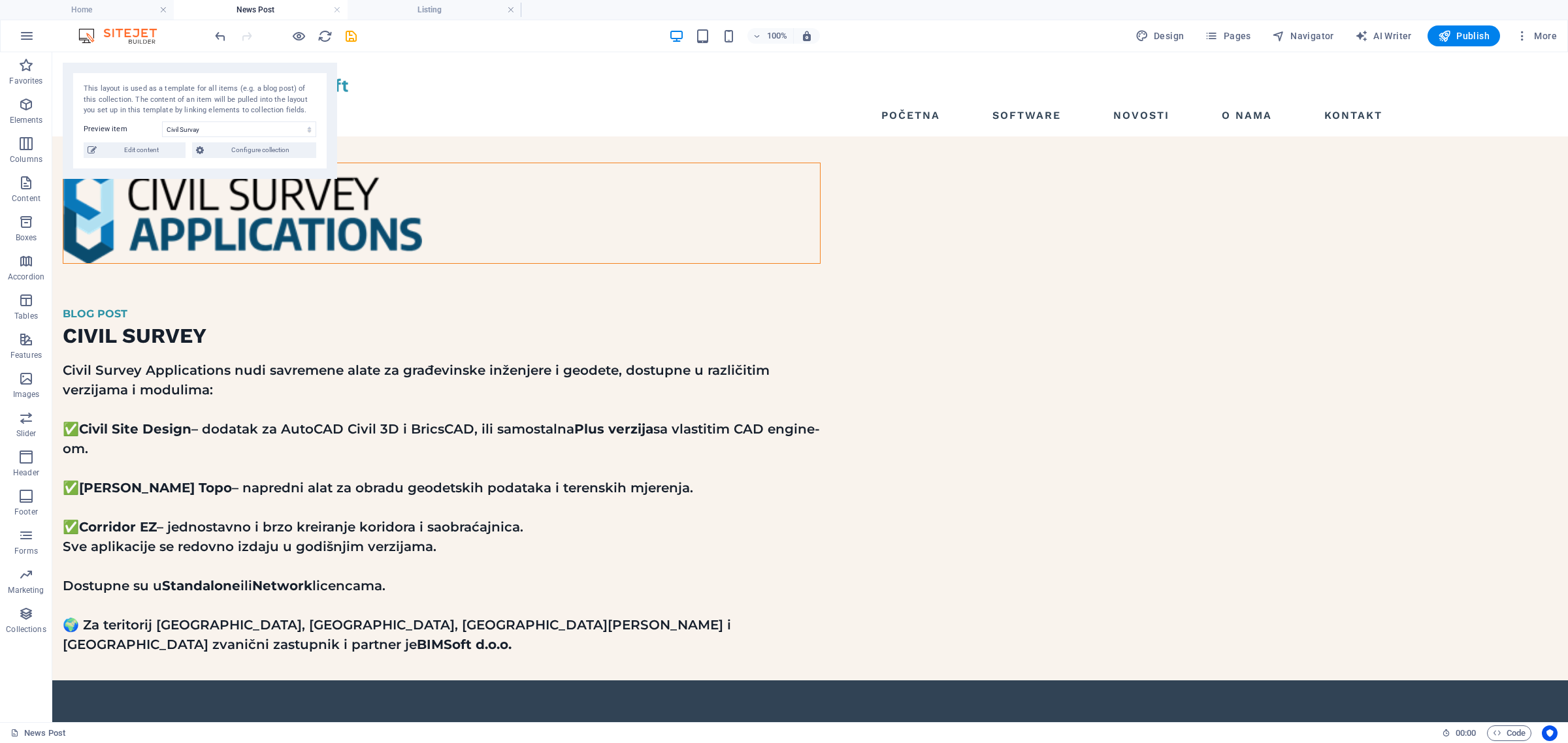
scroll to position [0, 0]
click at [431, 1] on li "Listing" at bounding box center [435, 10] width 174 height 20
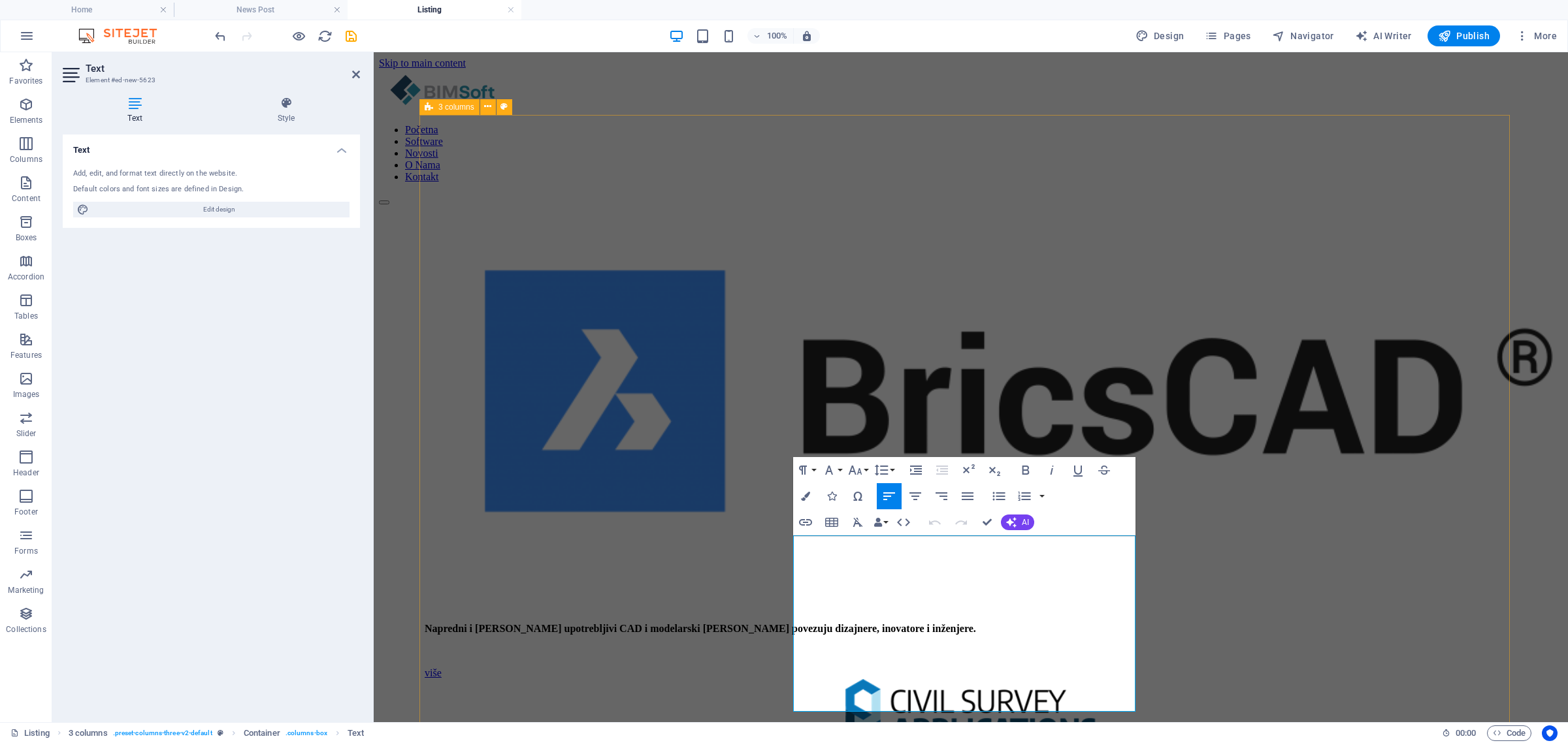
drag, startPoint x: 1022, startPoint y: 689, endPoint x: 786, endPoint y: 567, distance: 265.7
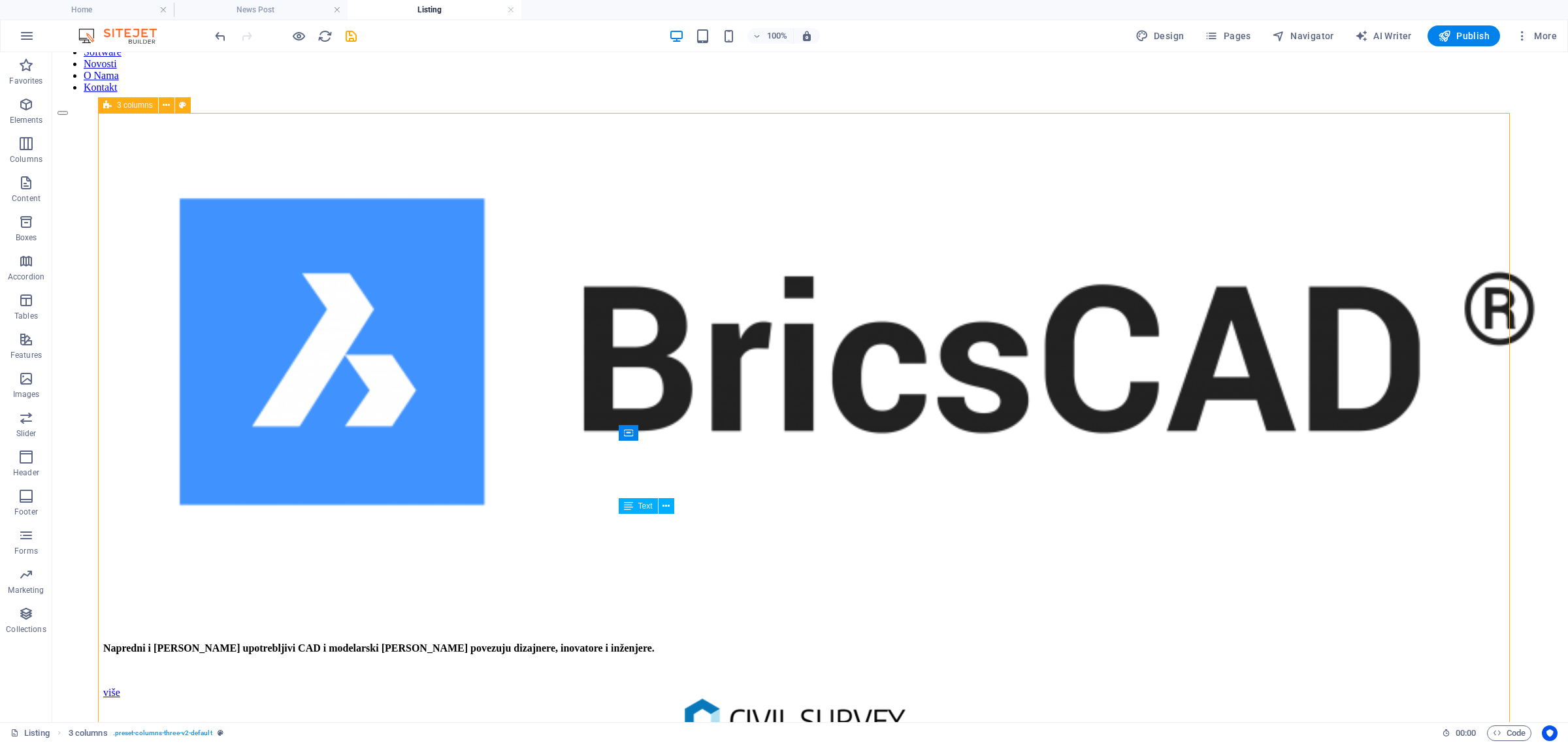
scroll to position [245, 0]
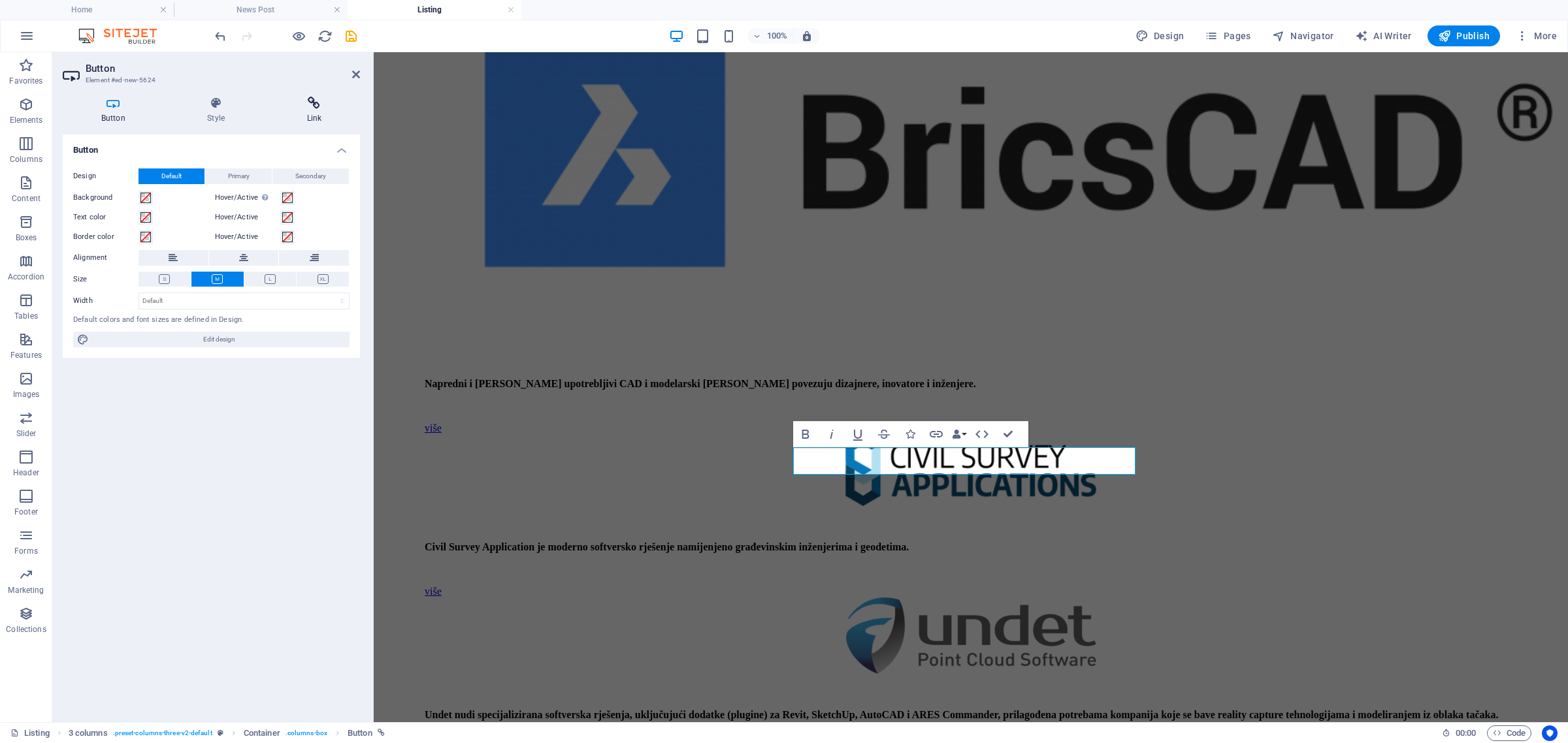
click at [330, 110] on h4 "Link" at bounding box center [314, 110] width 92 height 27
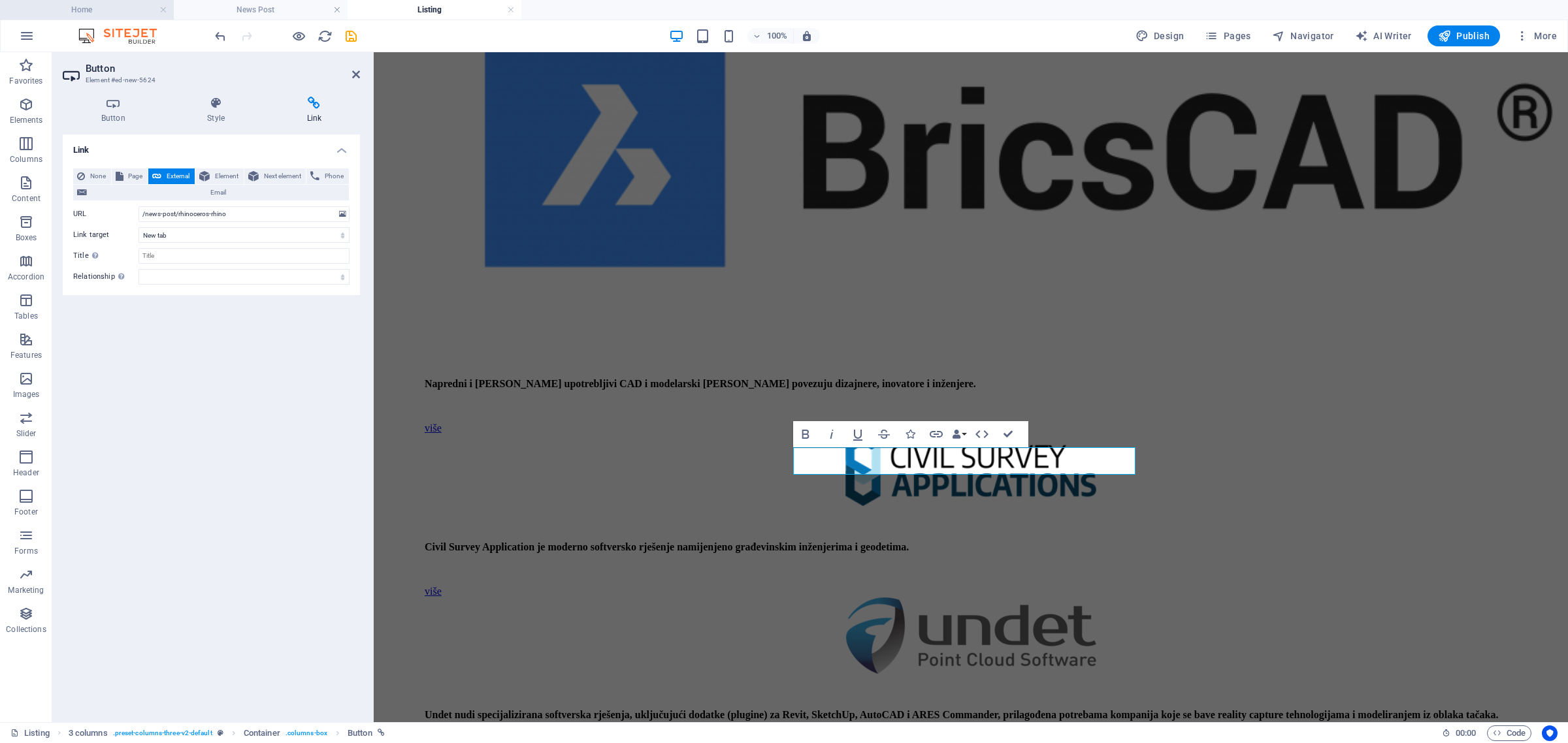
click at [120, 7] on h4 "Home" at bounding box center [87, 10] width 174 height 14
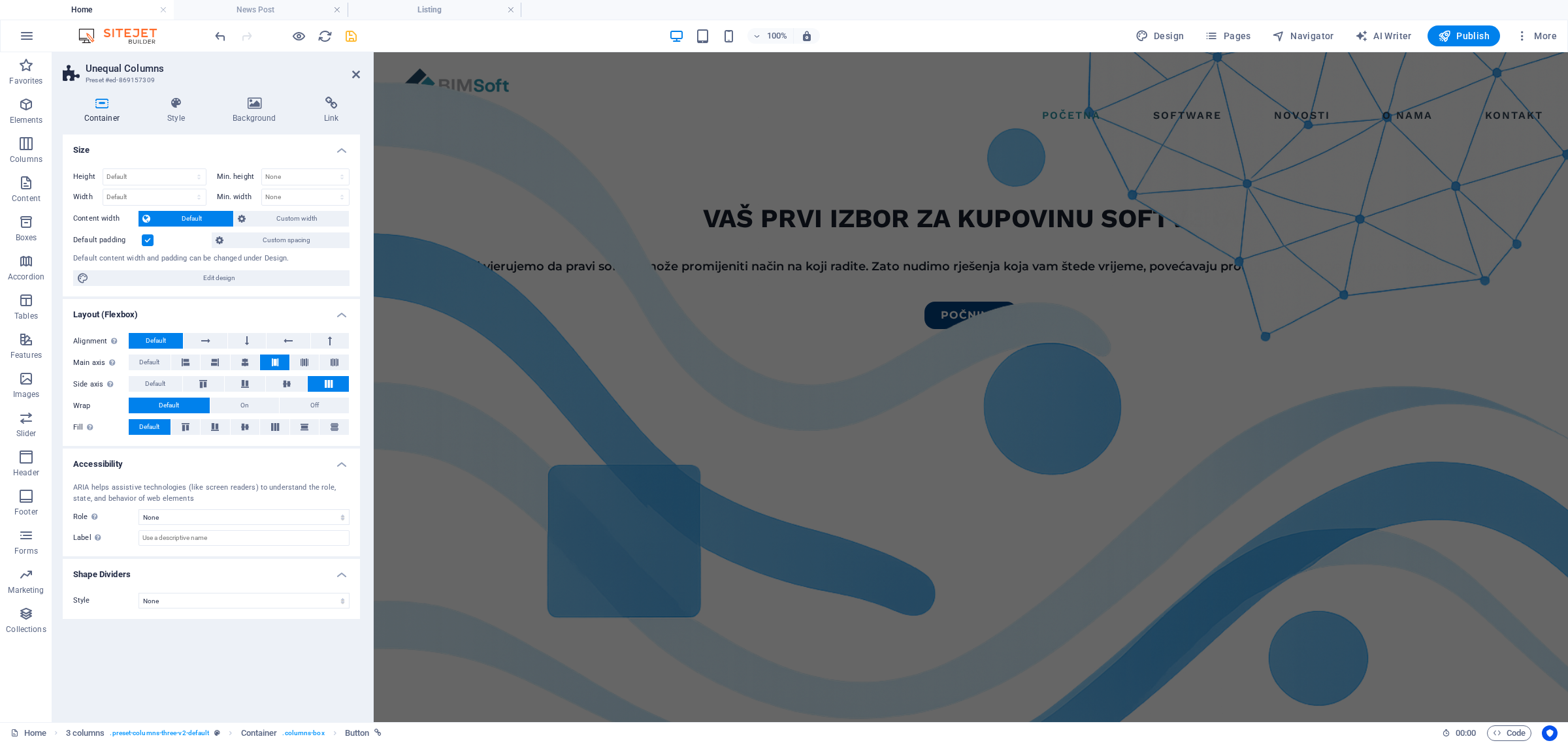
scroll to position [1484, 0]
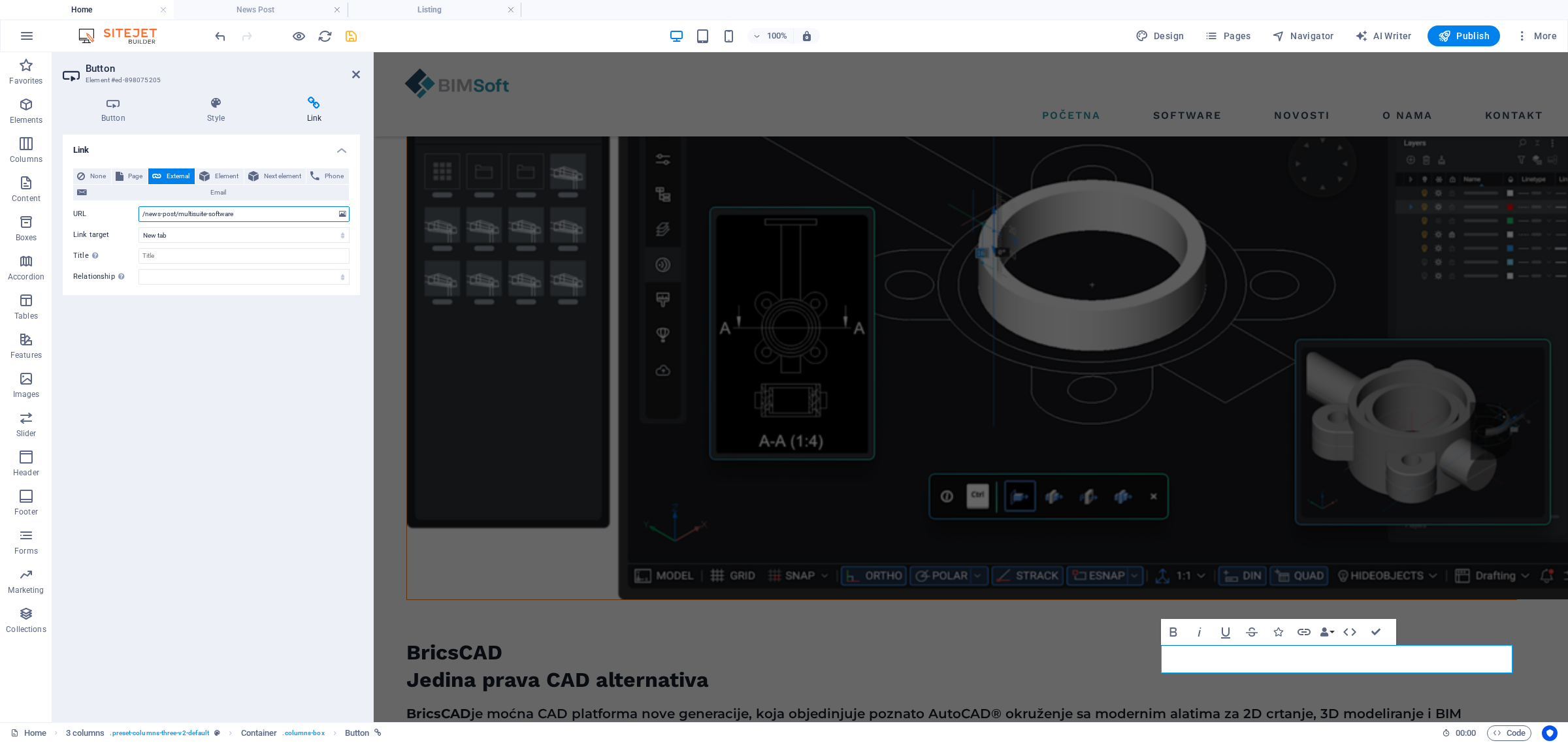
click at [242, 211] on input "/news-post/multisuite-software" at bounding box center [244, 214] width 211 height 16
click at [393, 11] on h4 "Listing" at bounding box center [435, 10] width 174 height 14
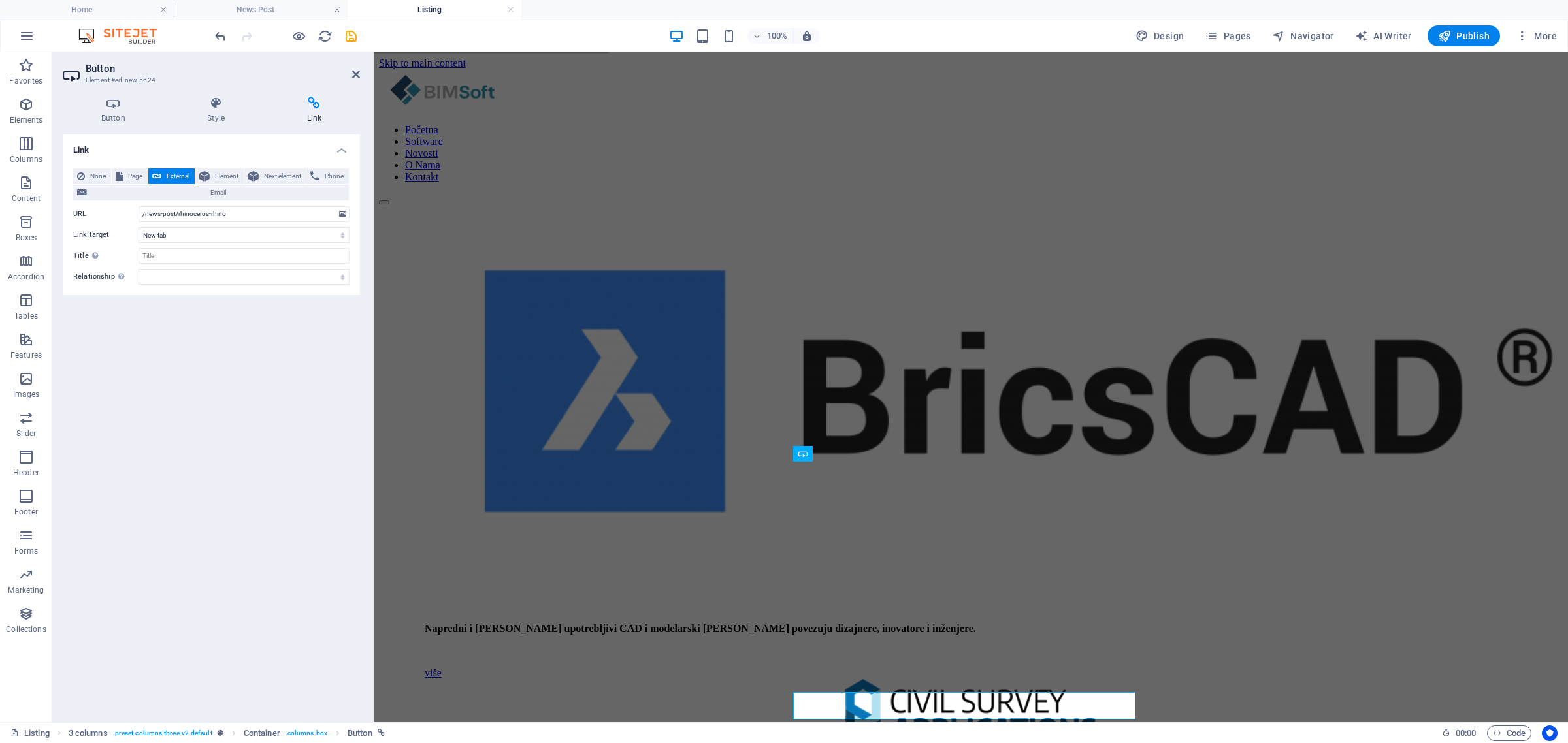
scroll to position [245, 0]
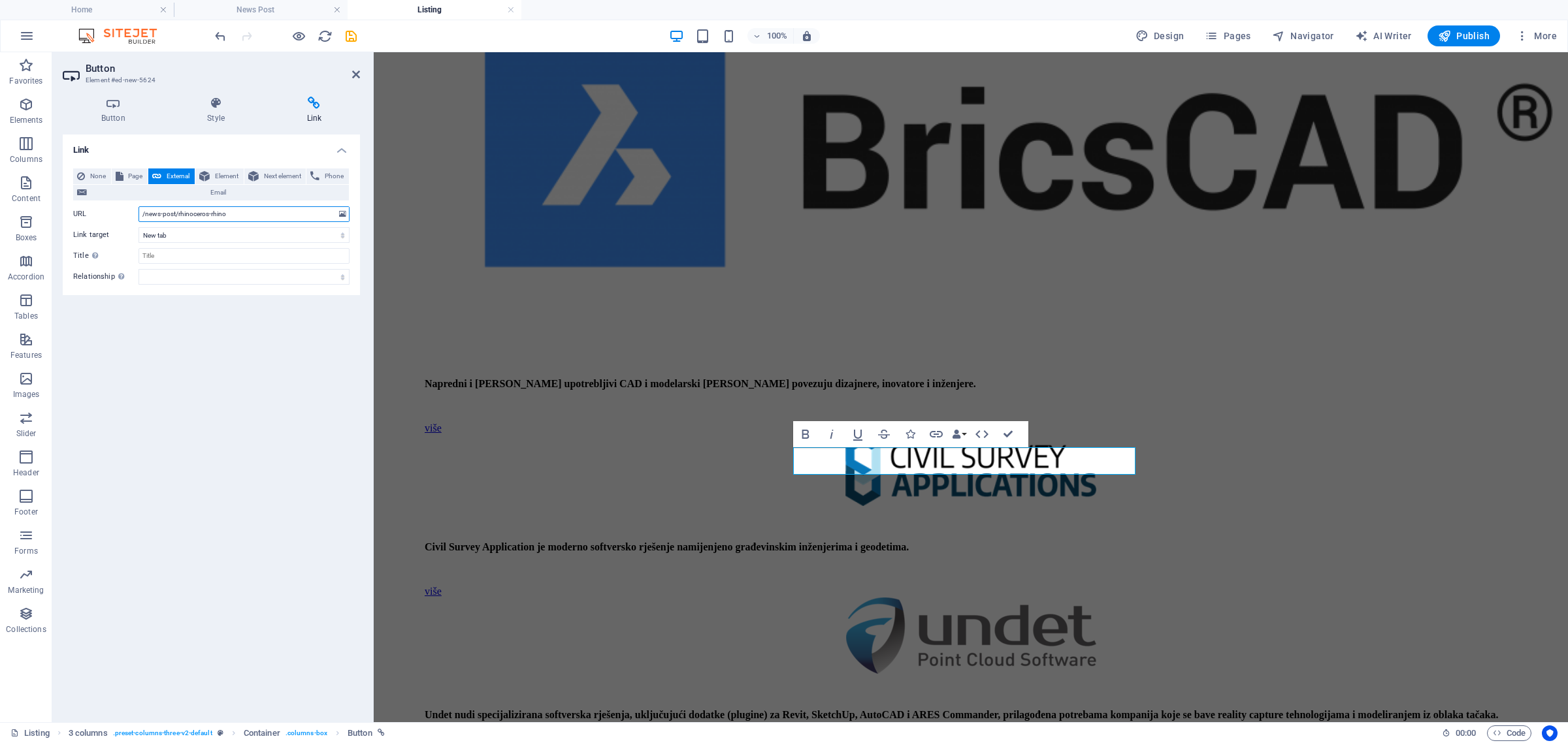
click at [249, 217] on input "/news-post/rhinoceros-rhino" at bounding box center [244, 214] width 211 height 16
click at [248, 217] on input "/news-post/rhinoceros-rhino" at bounding box center [244, 214] width 211 height 16
click at [247, 217] on input "/news-post/rhinoceros-rhino" at bounding box center [244, 214] width 211 height 16
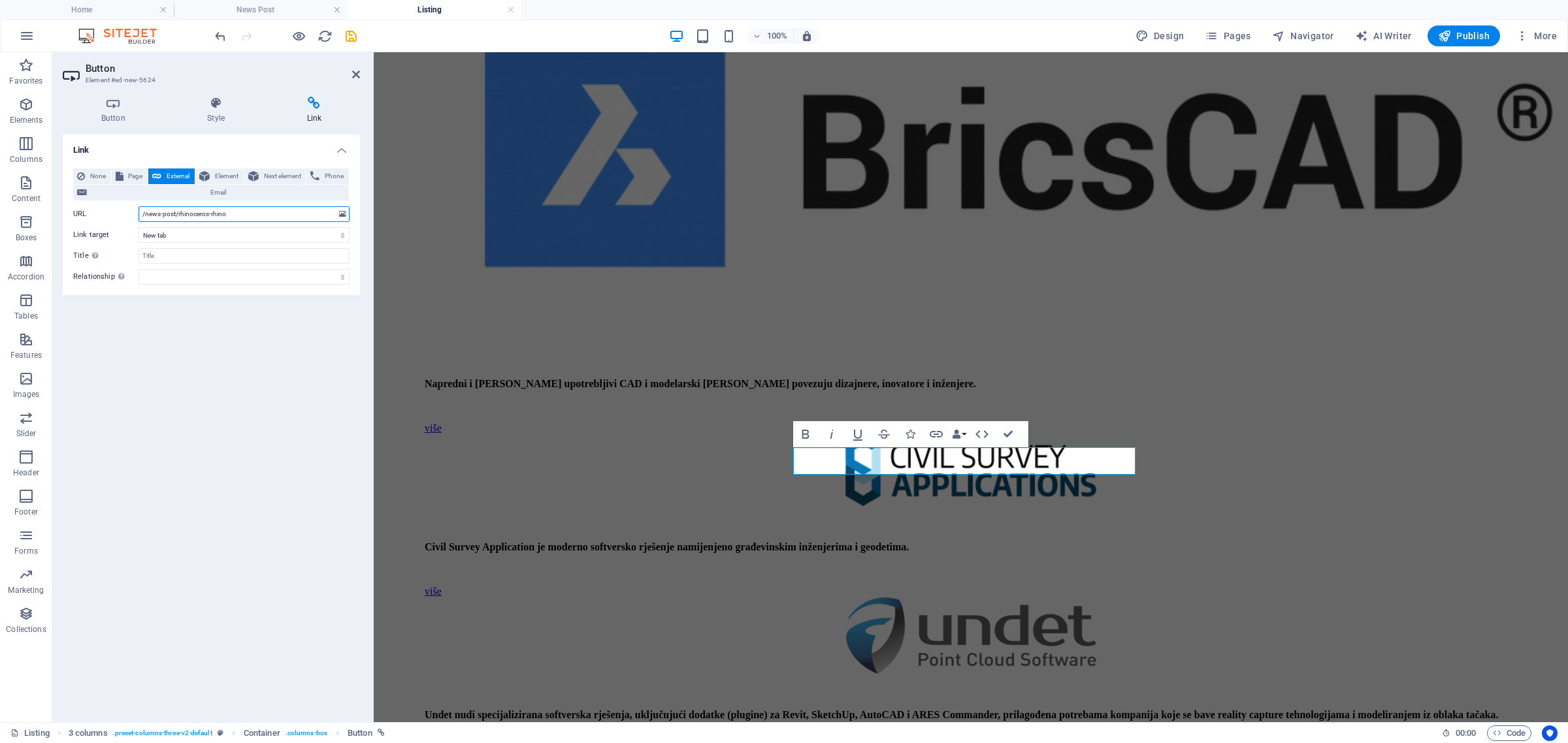
click at [247, 217] on input "/news-post/rhinoceros-rhino" at bounding box center [244, 214] width 211 height 16
paste input "multisuite-software"
type input "/news-post/multisuite-software"
click at [296, 346] on div "Link None Page External Element Next element Phone Email Page Home Listing News…" at bounding box center [211, 423] width 297 height 578
click at [354, 79] on icon at bounding box center [356, 74] width 8 height 10
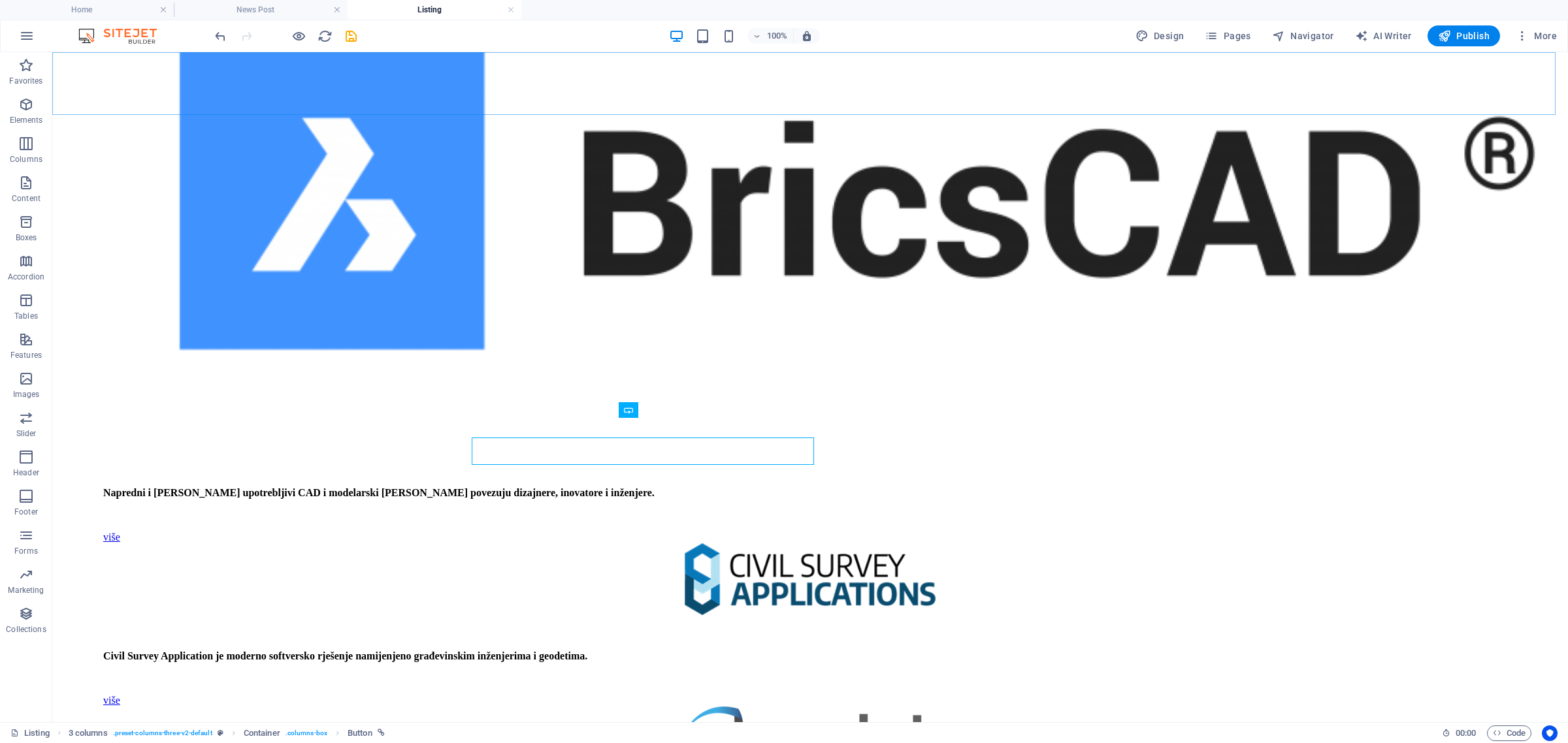
scroll to position [255, 0]
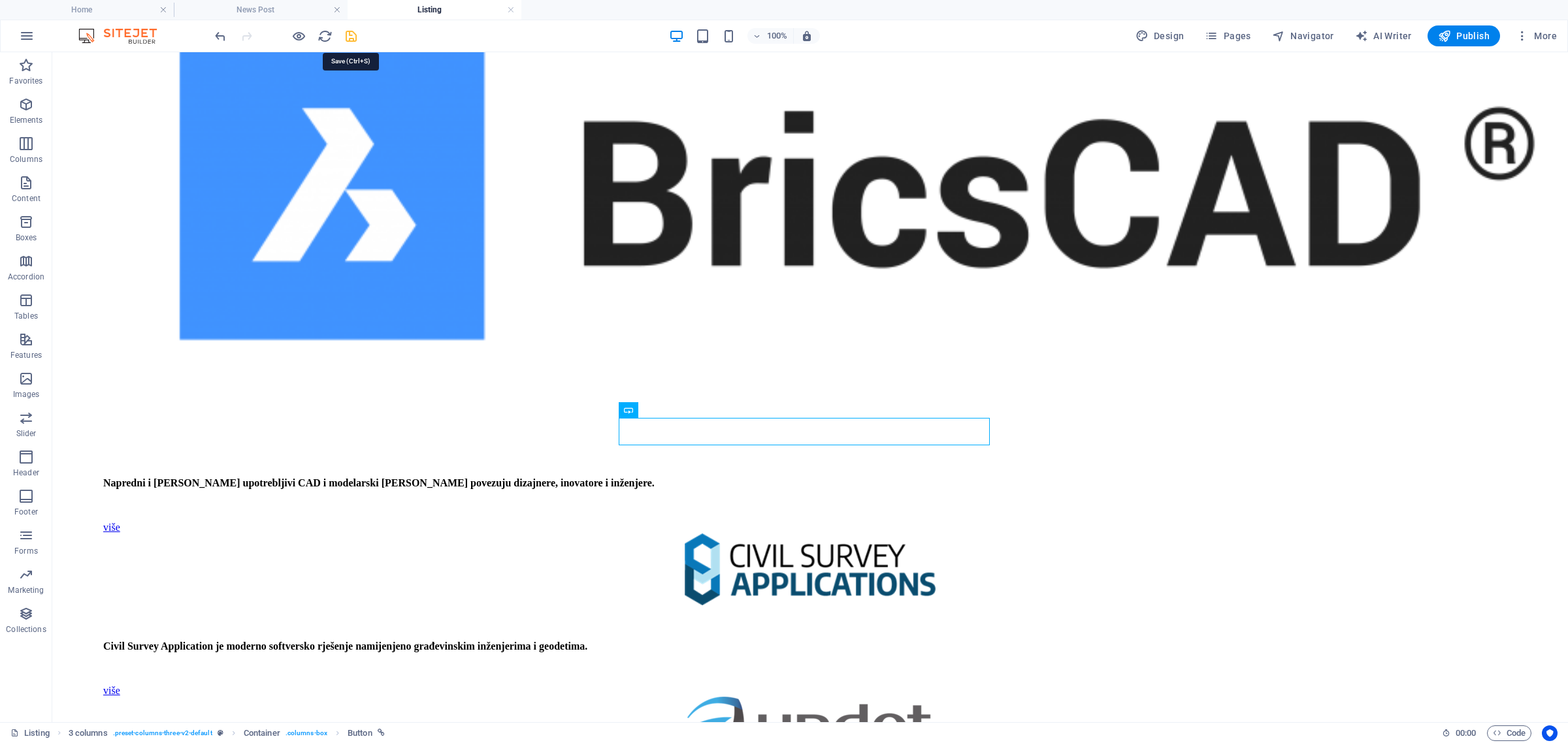
click at [348, 37] on icon "save" at bounding box center [351, 36] width 15 height 15
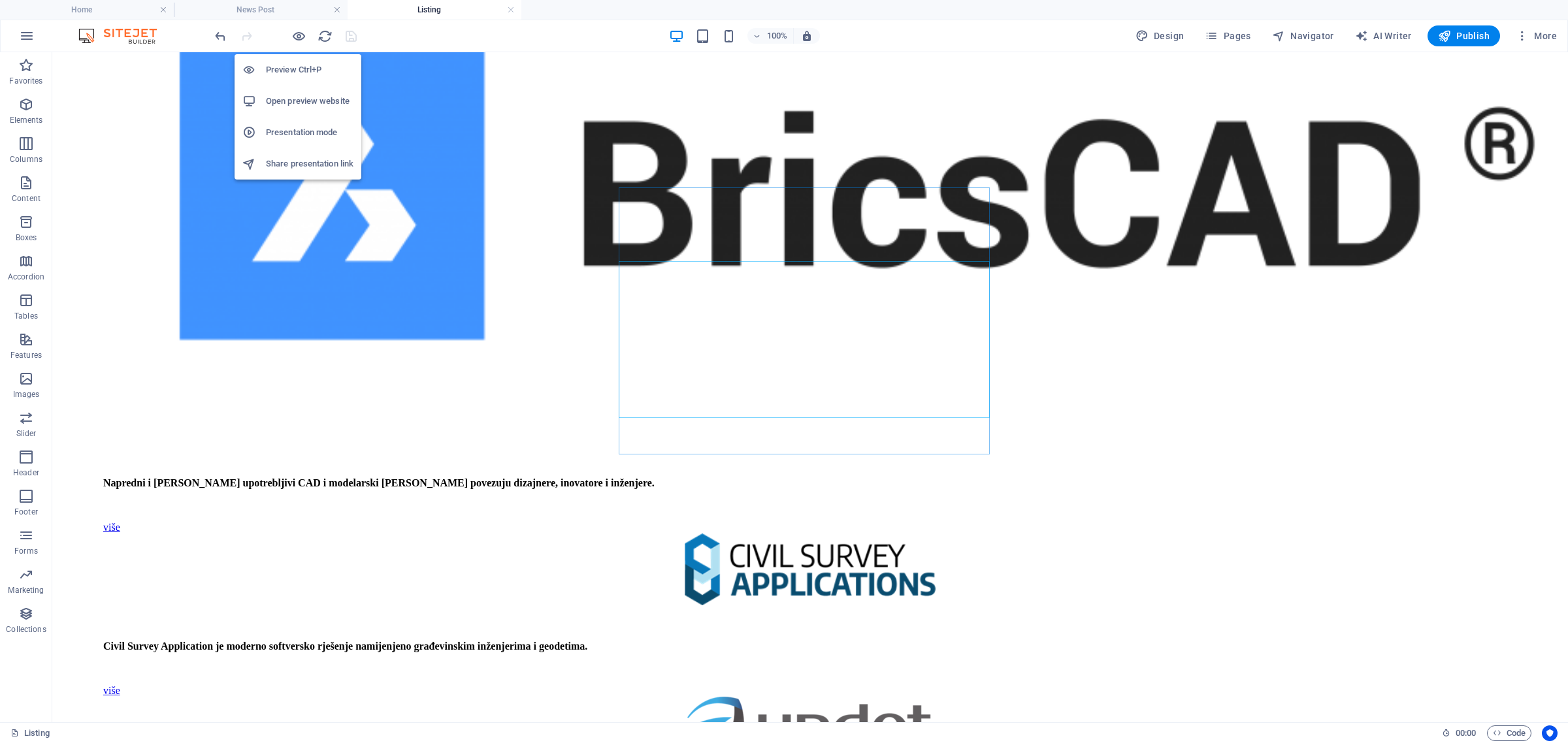
drag, startPoint x: 302, startPoint y: 33, endPoint x: 344, endPoint y: 86, distance: 67.6
click at [301, 33] on icon "button" at bounding box center [299, 36] width 15 height 15
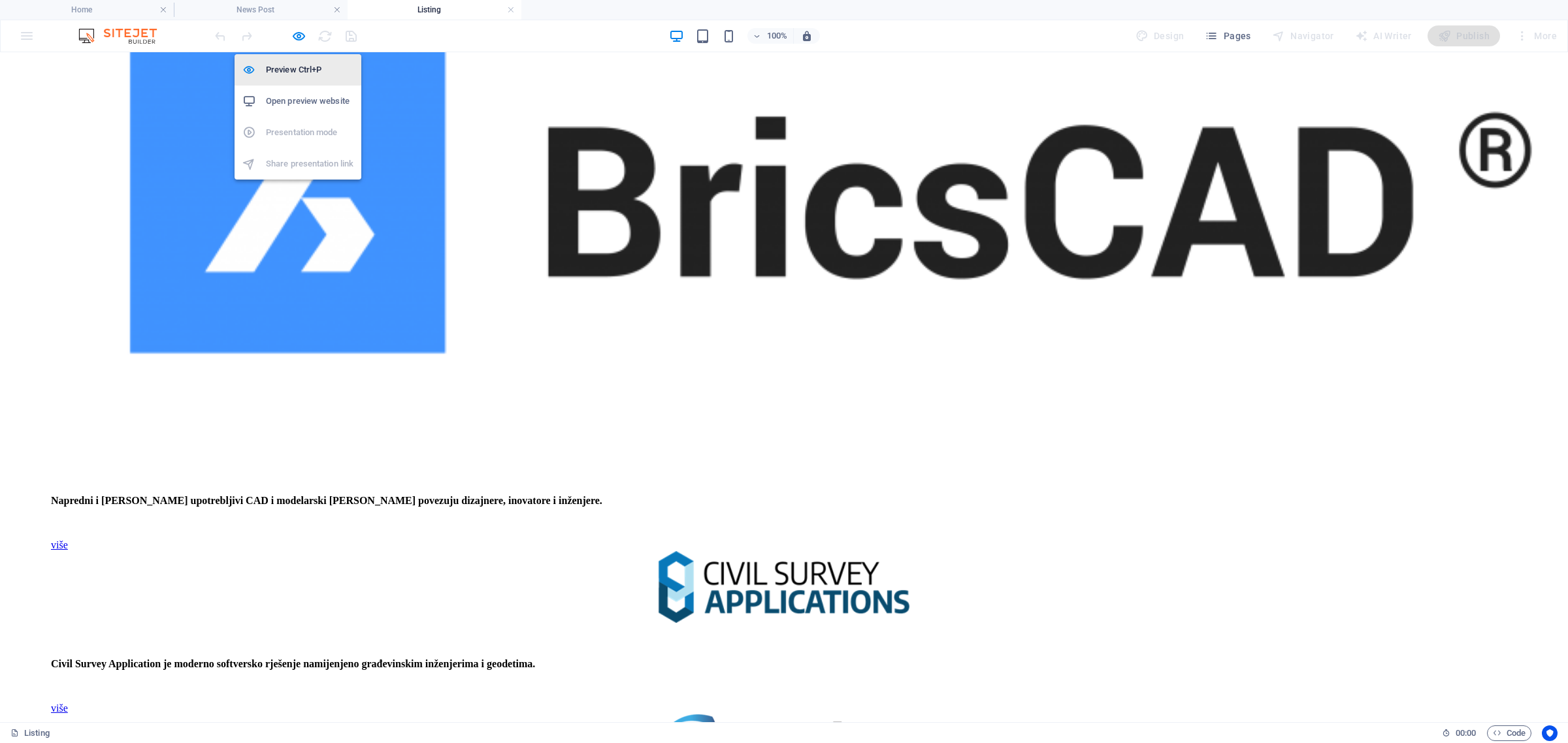
drag, startPoint x: 296, startPoint y: 37, endPoint x: 318, endPoint y: 54, distance: 27.8
click at [296, 37] on icon "button" at bounding box center [299, 36] width 15 height 15
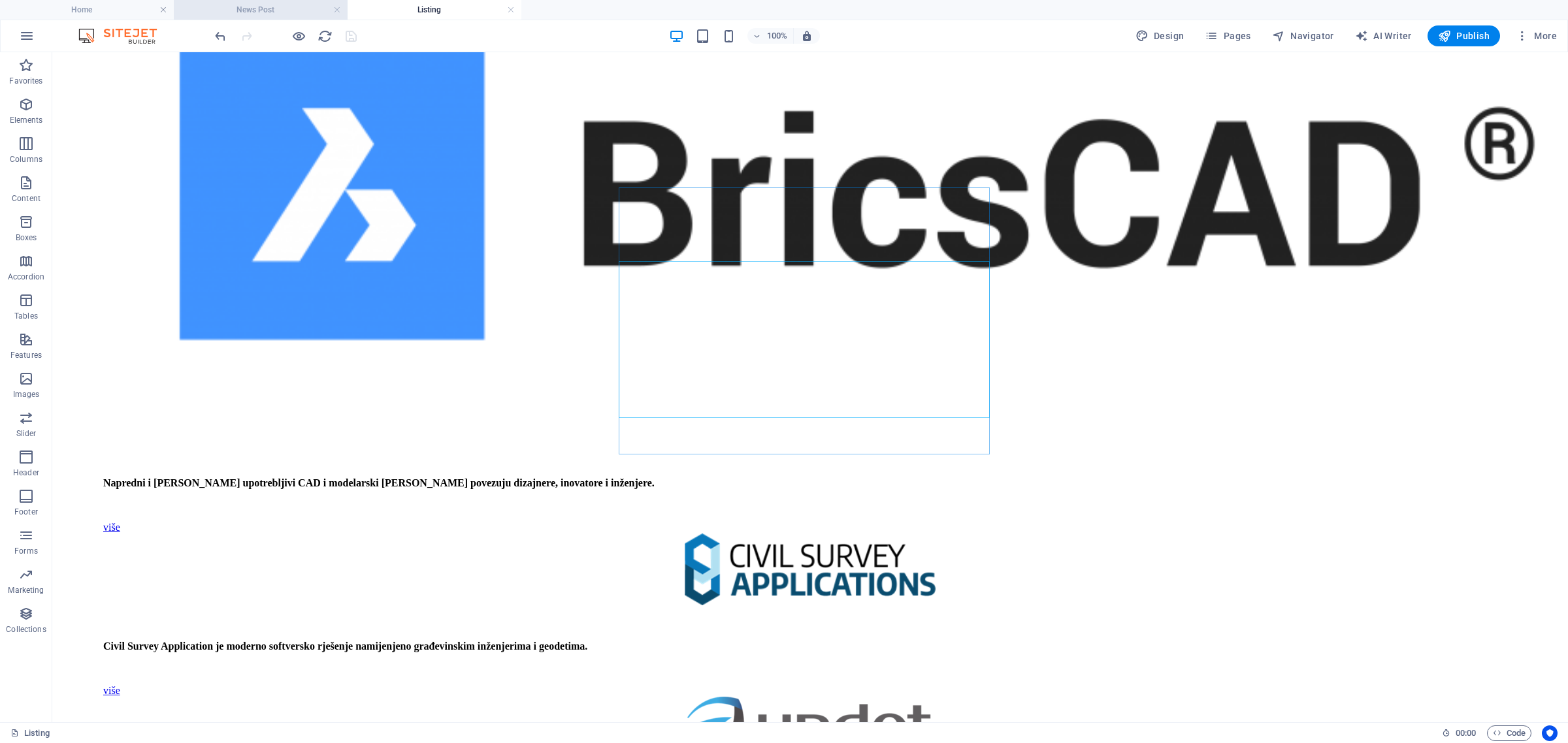
click at [279, 7] on h4 "News Post" at bounding box center [261, 10] width 174 height 14
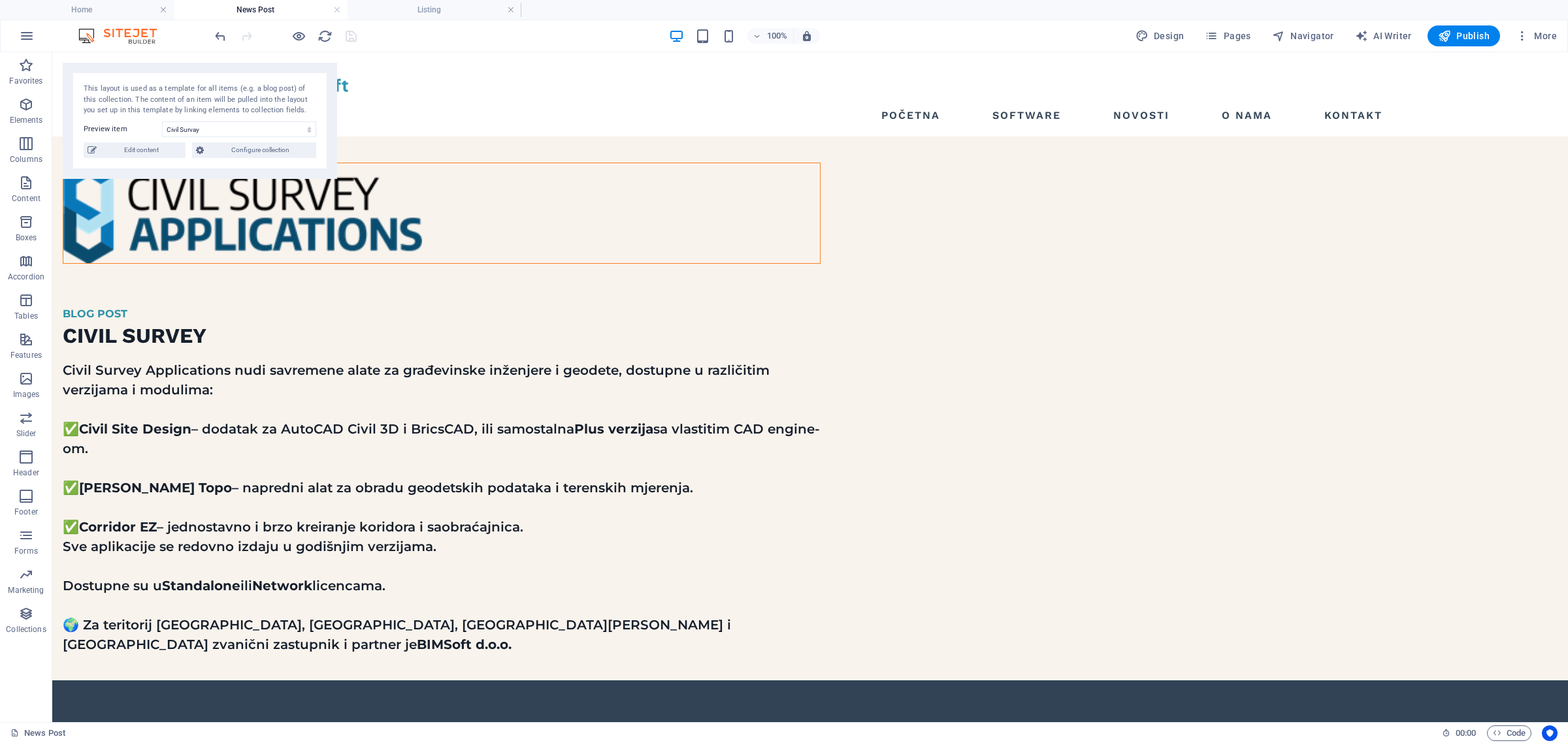
scroll to position [0, 0]
click at [335, 7] on link at bounding box center [337, 10] width 8 height 12
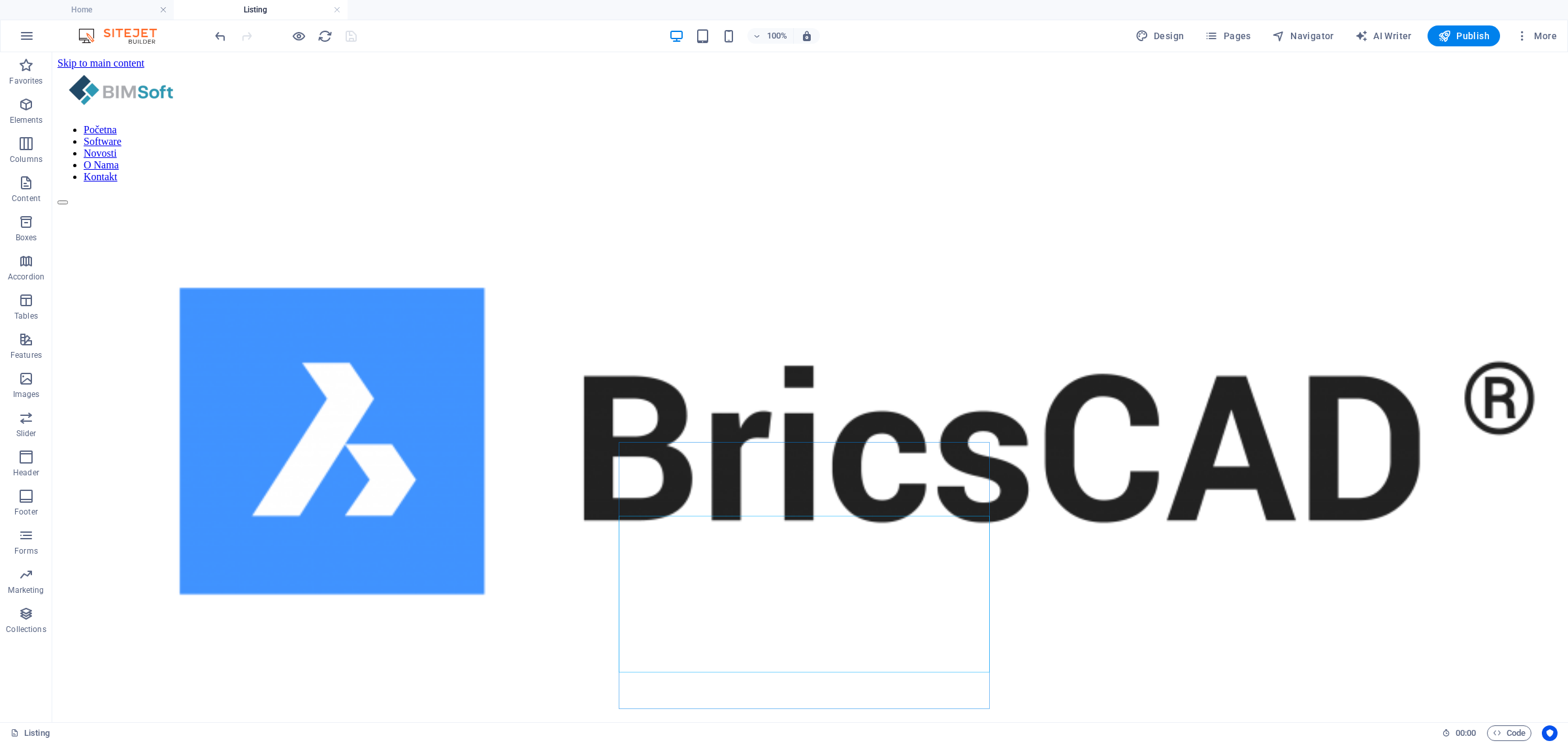
scroll to position [255, 0]
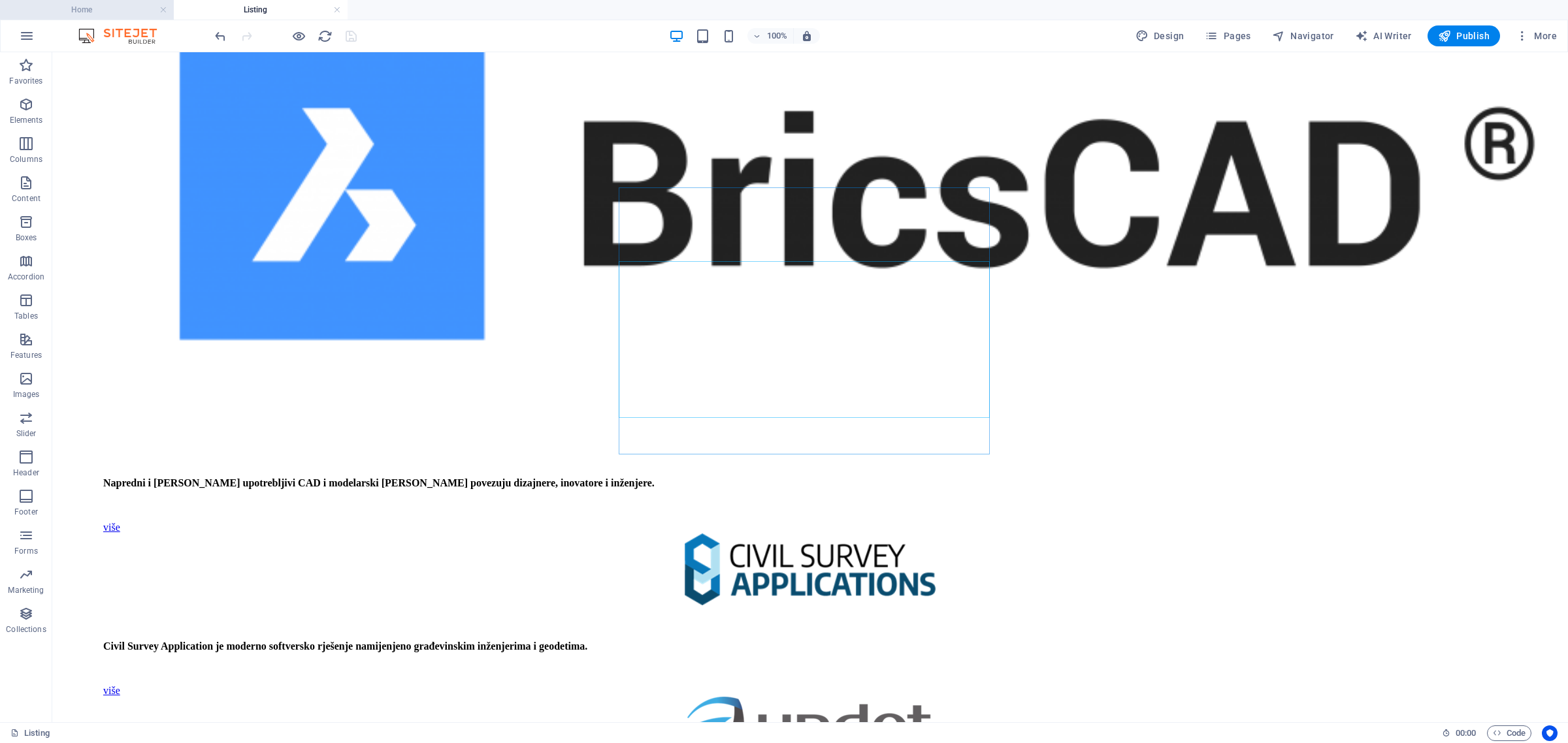
click at [125, 3] on h4 "Home" at bounding box center [87, 10] width 174 height 14
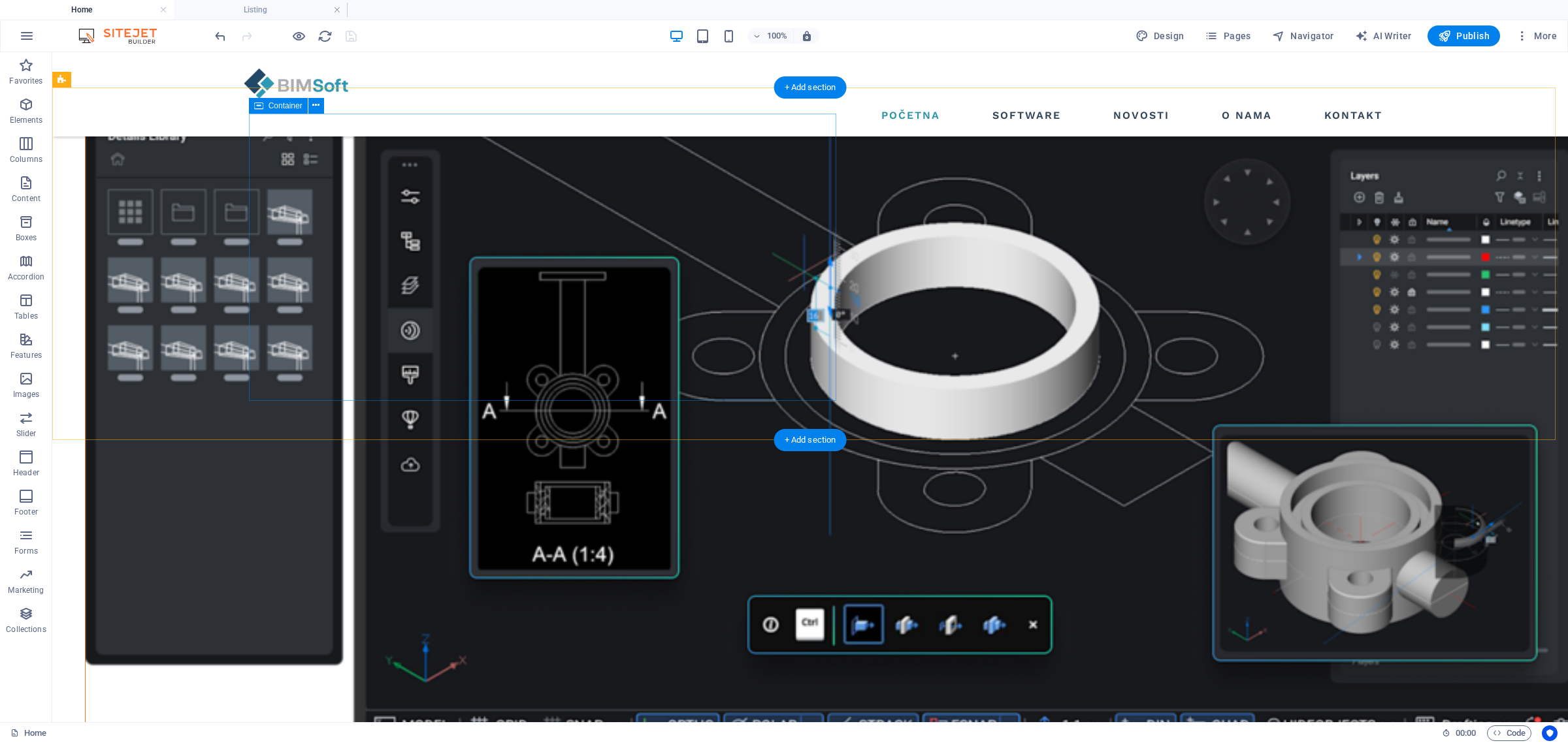
scroll to position [1566, 0]
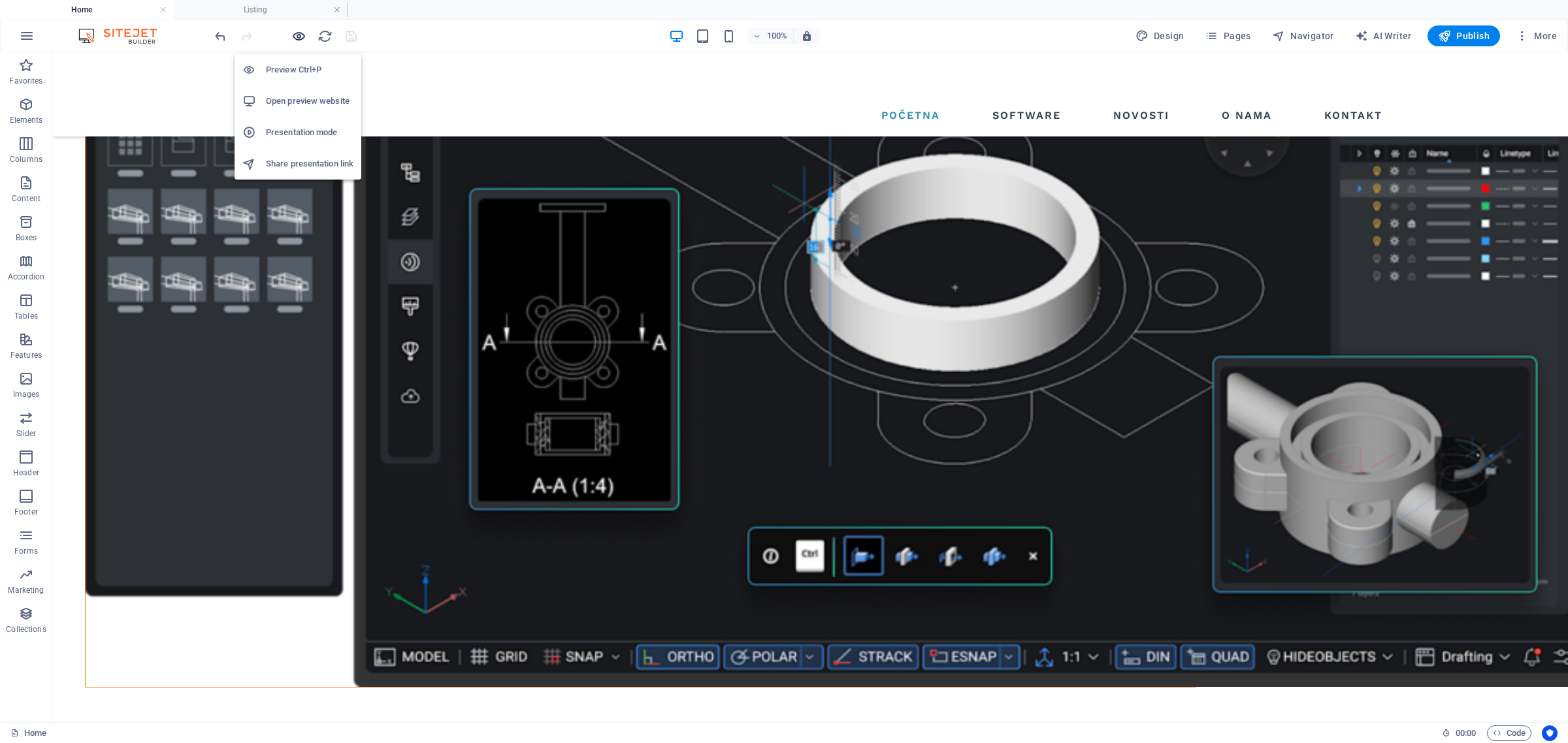
click at [296, 33] on icon "button" at bounding box center [299, 36] width 15 height 15
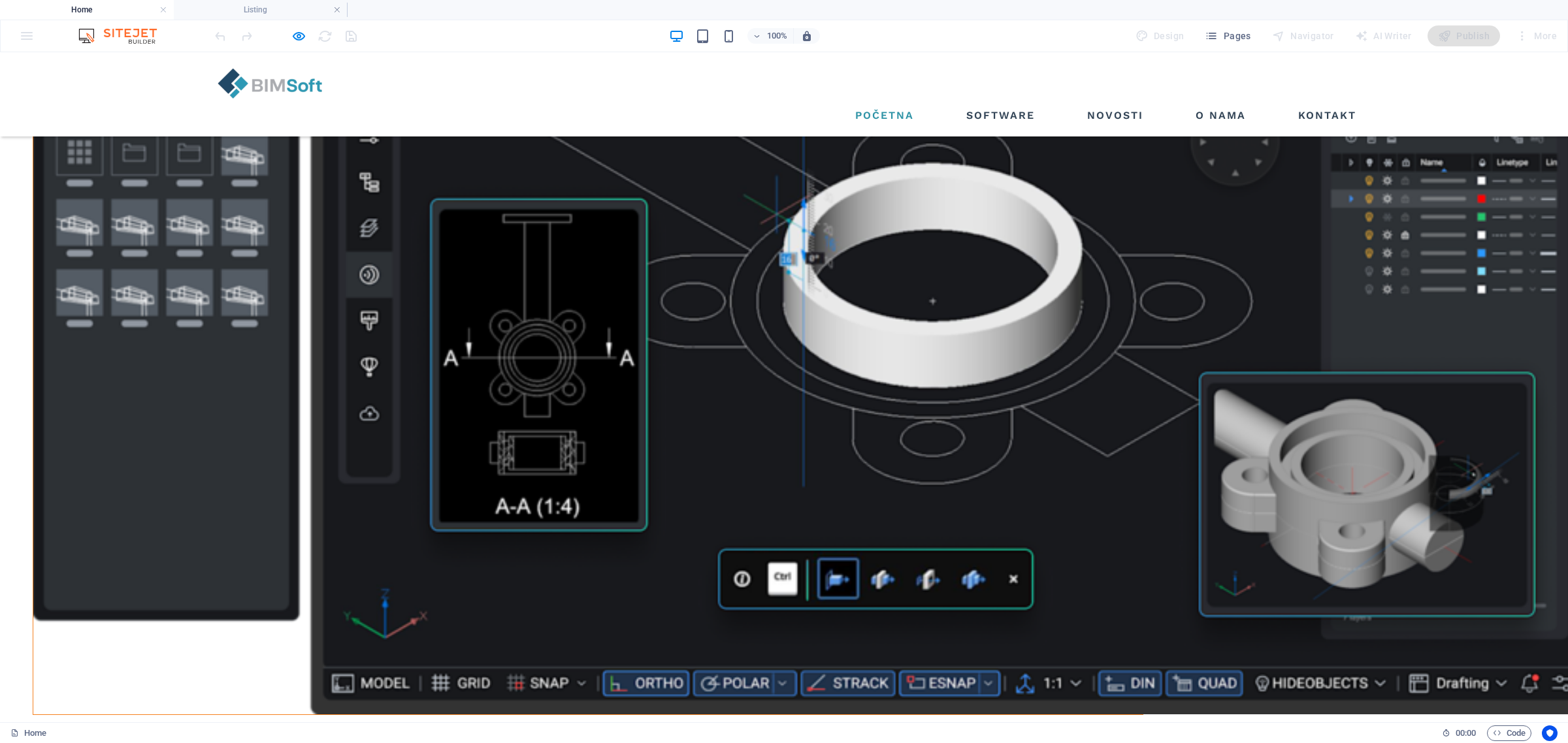
scroll to position [1393, 0]
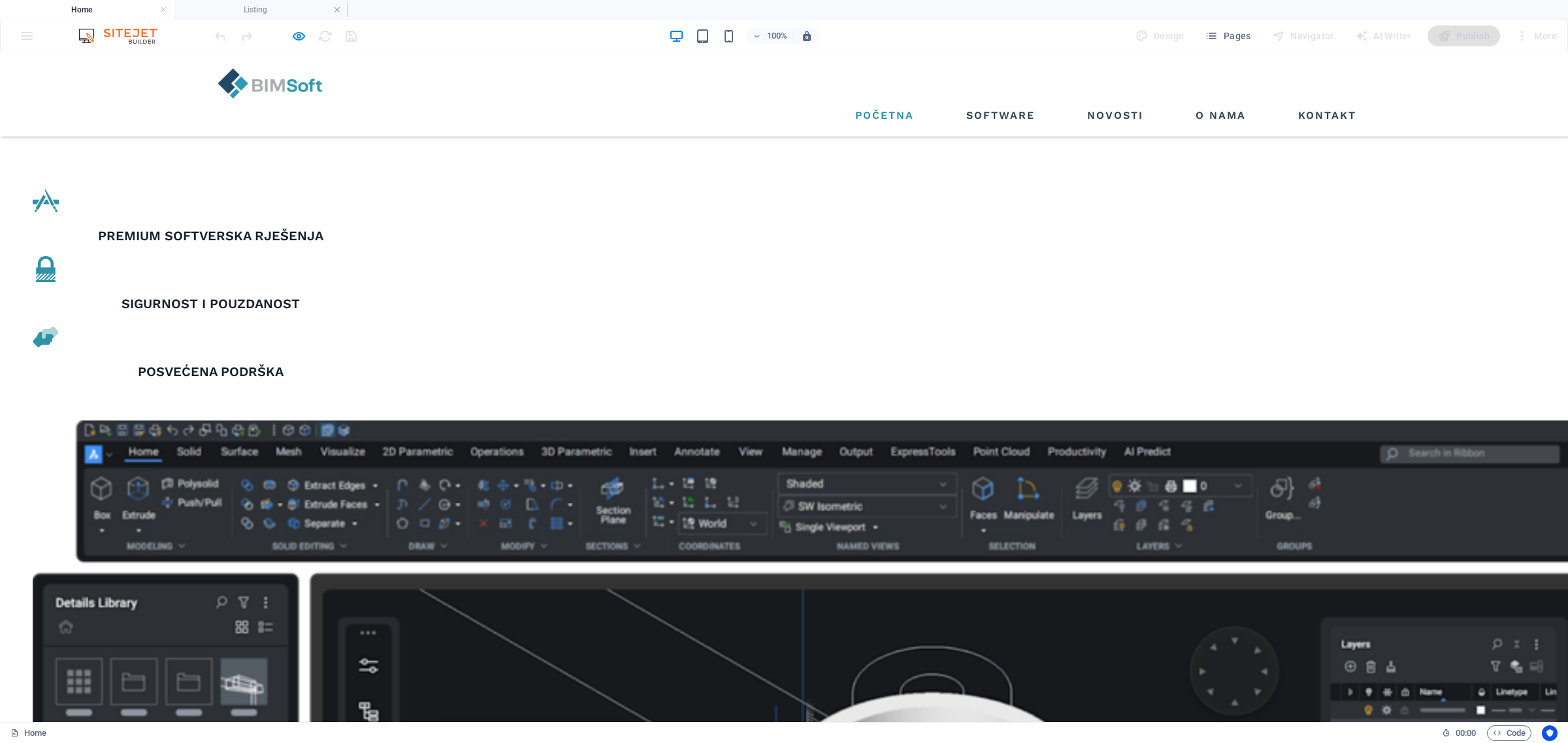
scroll to position [1061, 0]
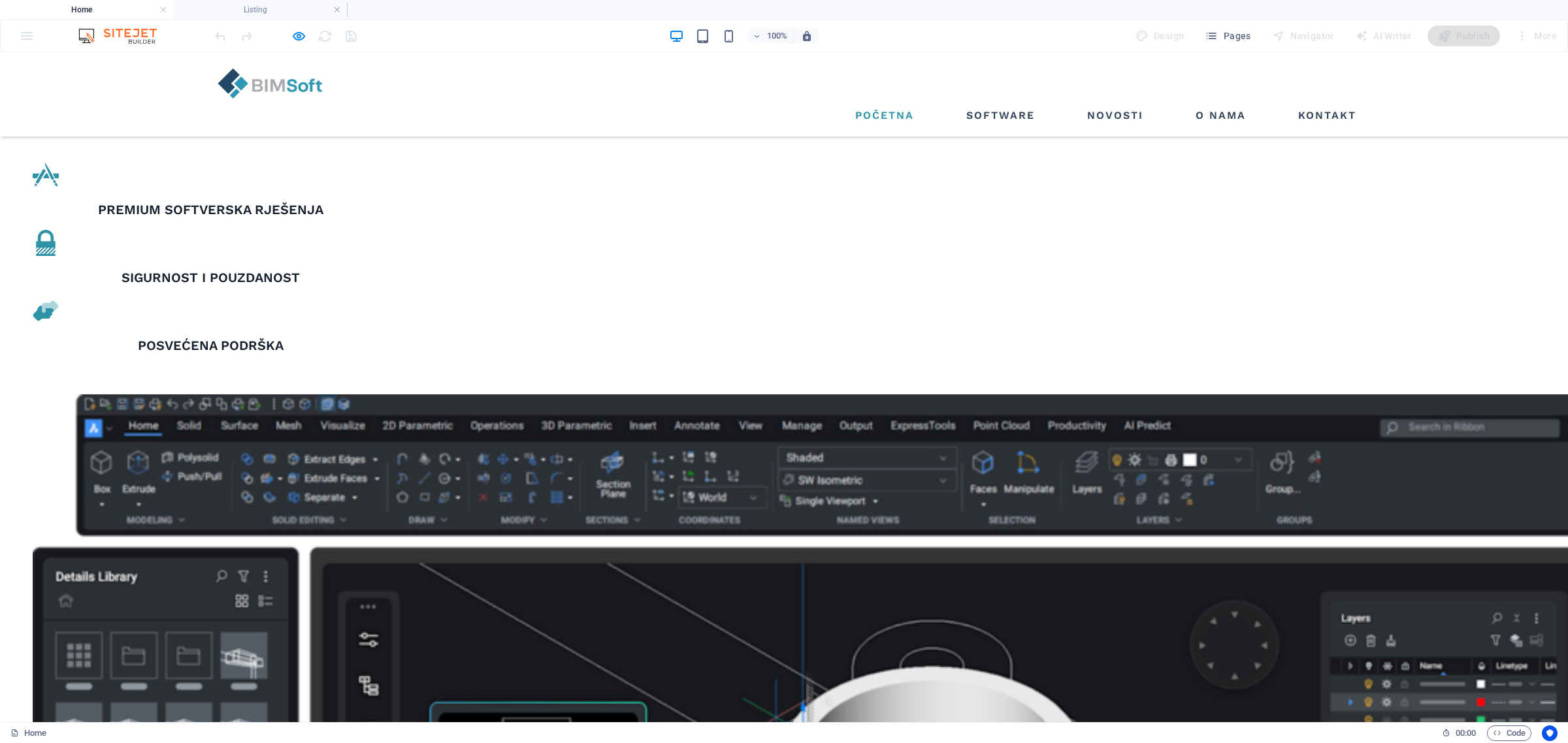
click at [301, 37] on icon "button" at bounding box center [299, 36] width 15 height 15
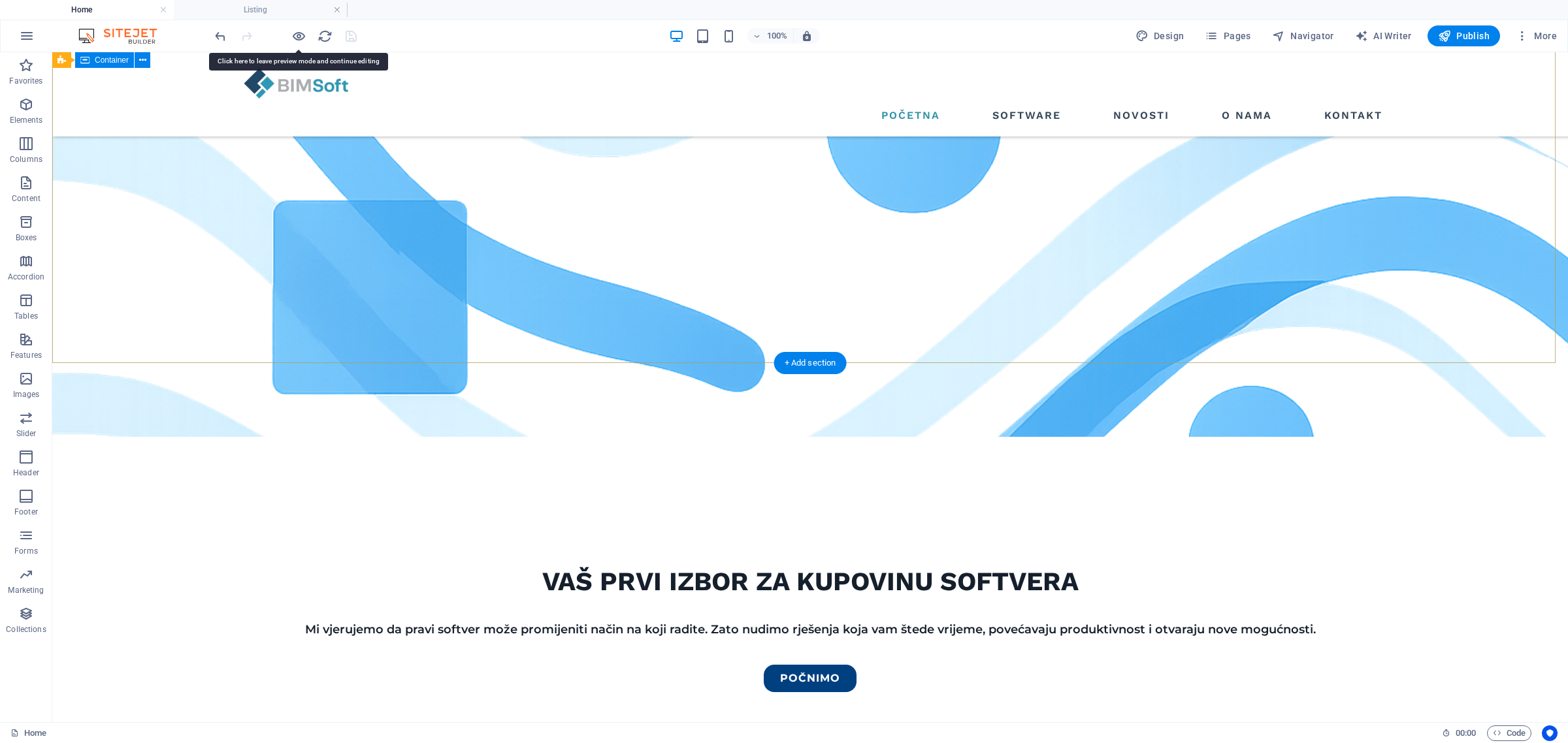
scroll to position [0, 0]
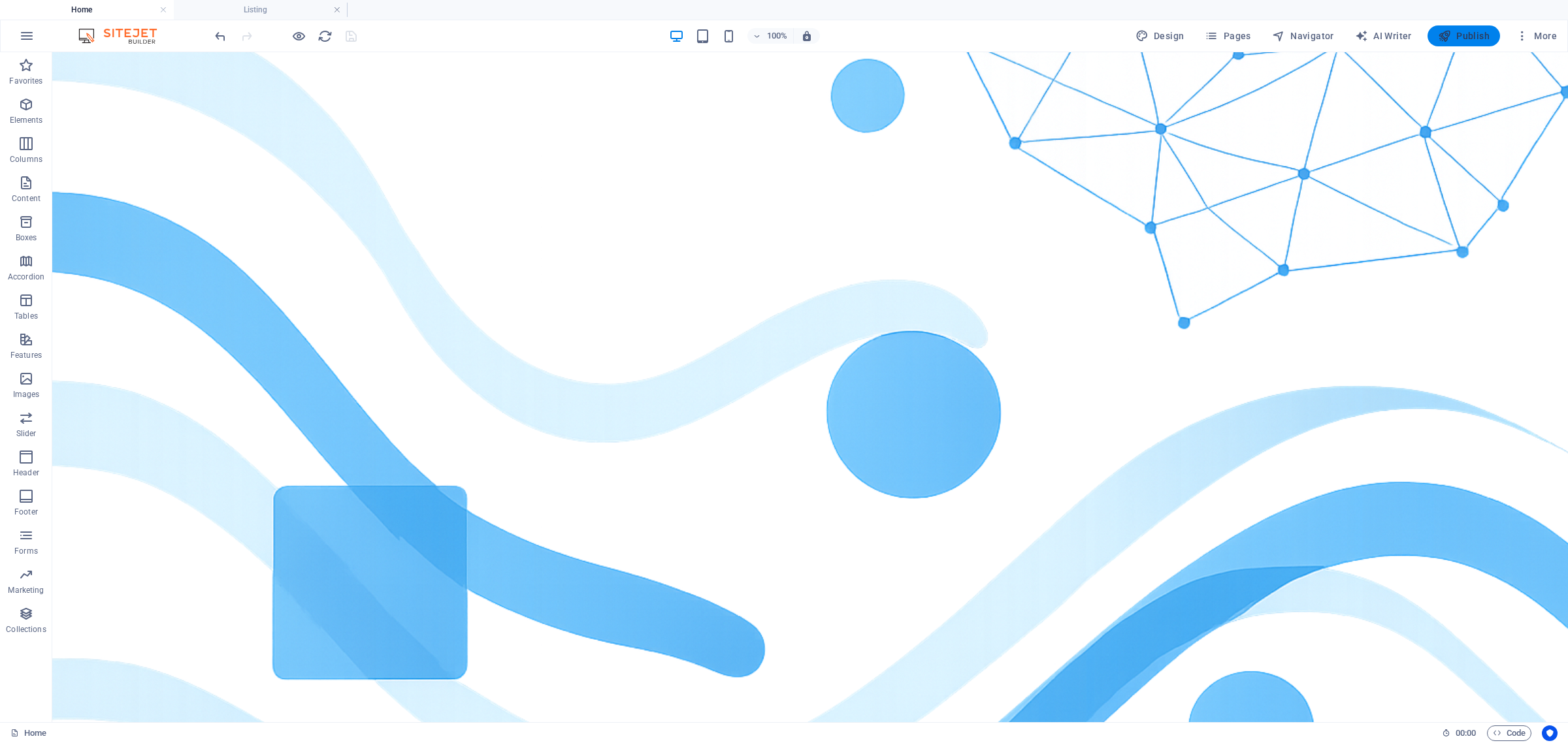
click at [1190, 33] on span "Publish" at bounding box center [1463, 36] width 52 height 13
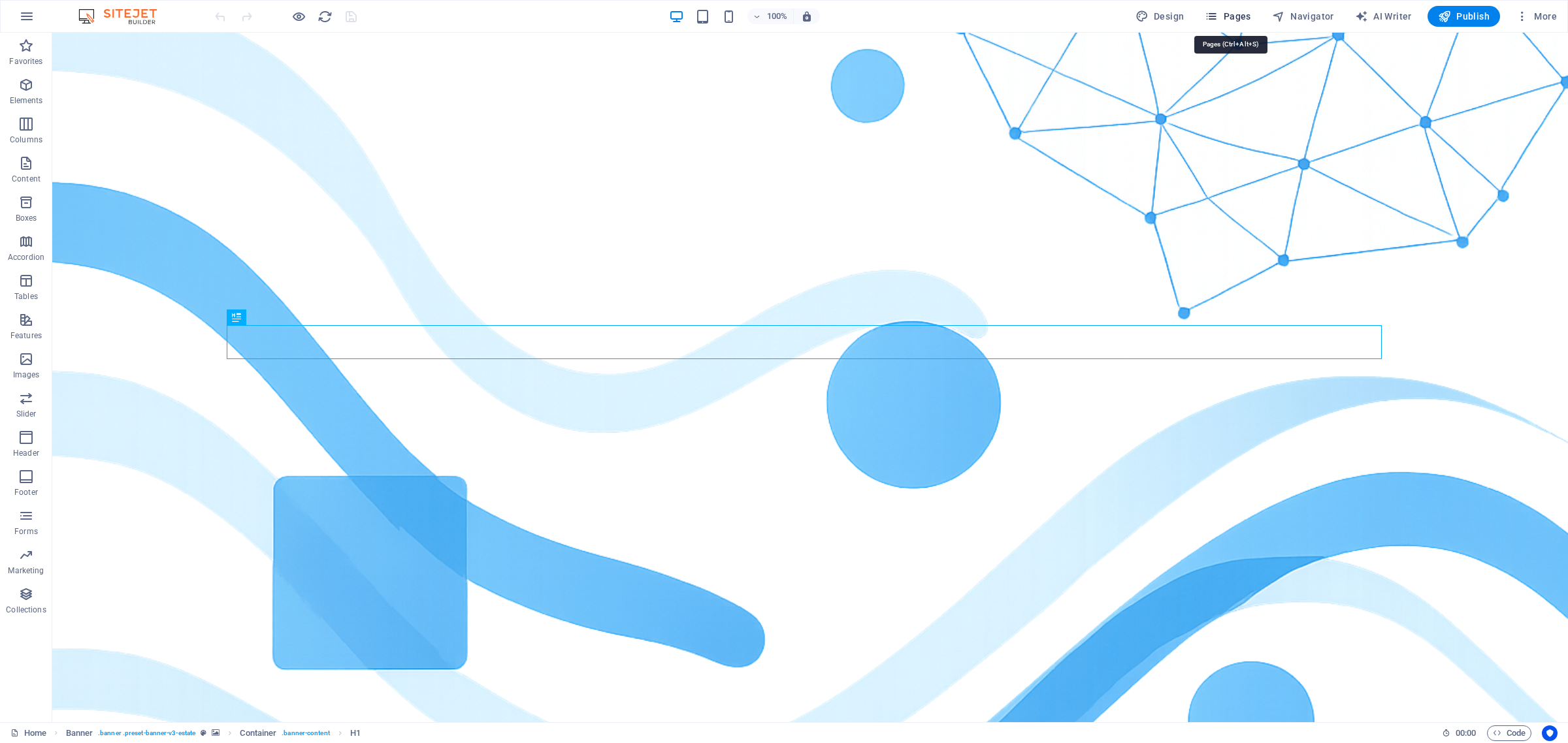
click at [1223, 8] on button "Pages" at bounding box center [1227, 16] width 56 height 21
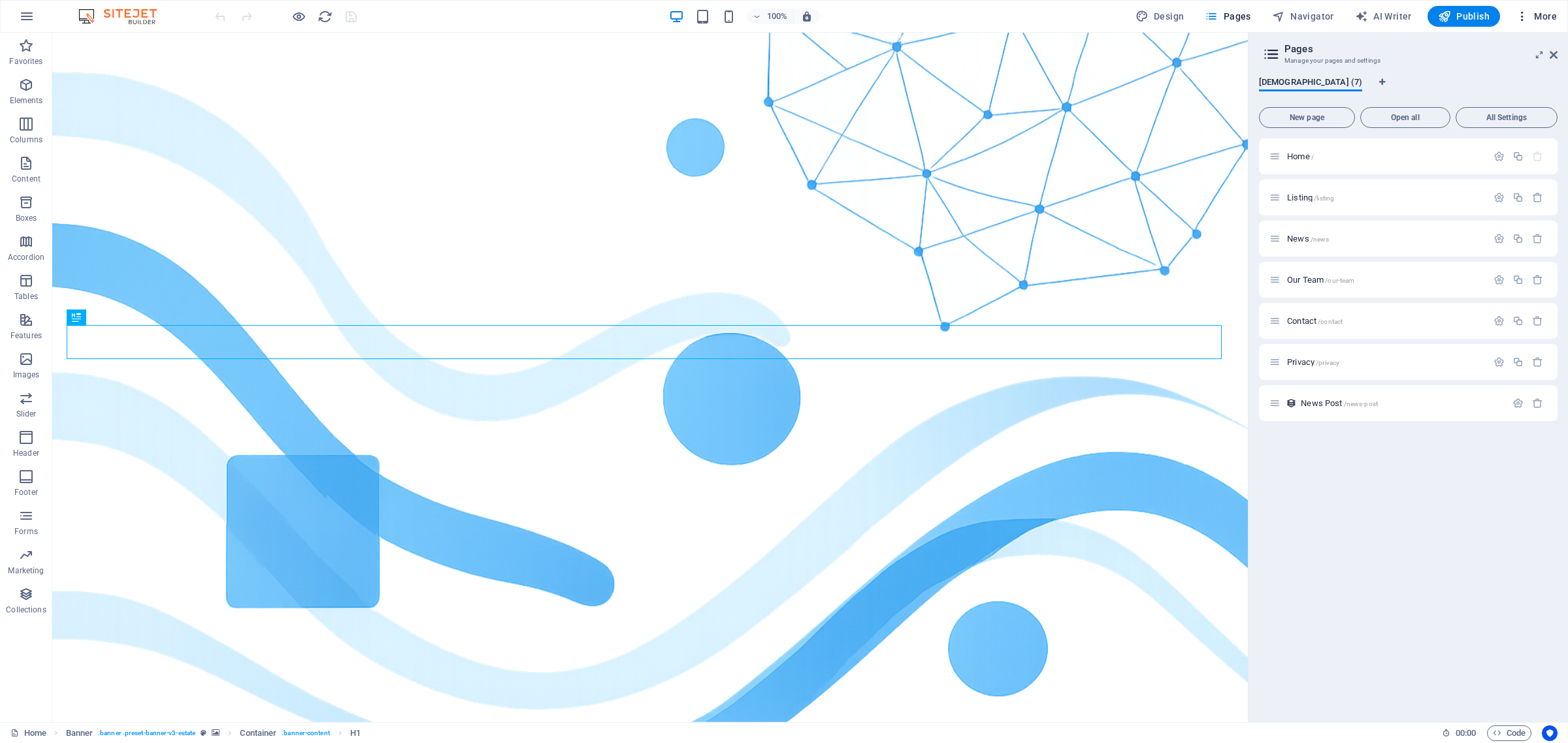
click at [1550, 14] on span "More" at bounding box center [1536, 16] width 41 height 13
click at [1497, 77] on h6 "SEO Settings" at bounding box center [1509, 82] width 78 height 16
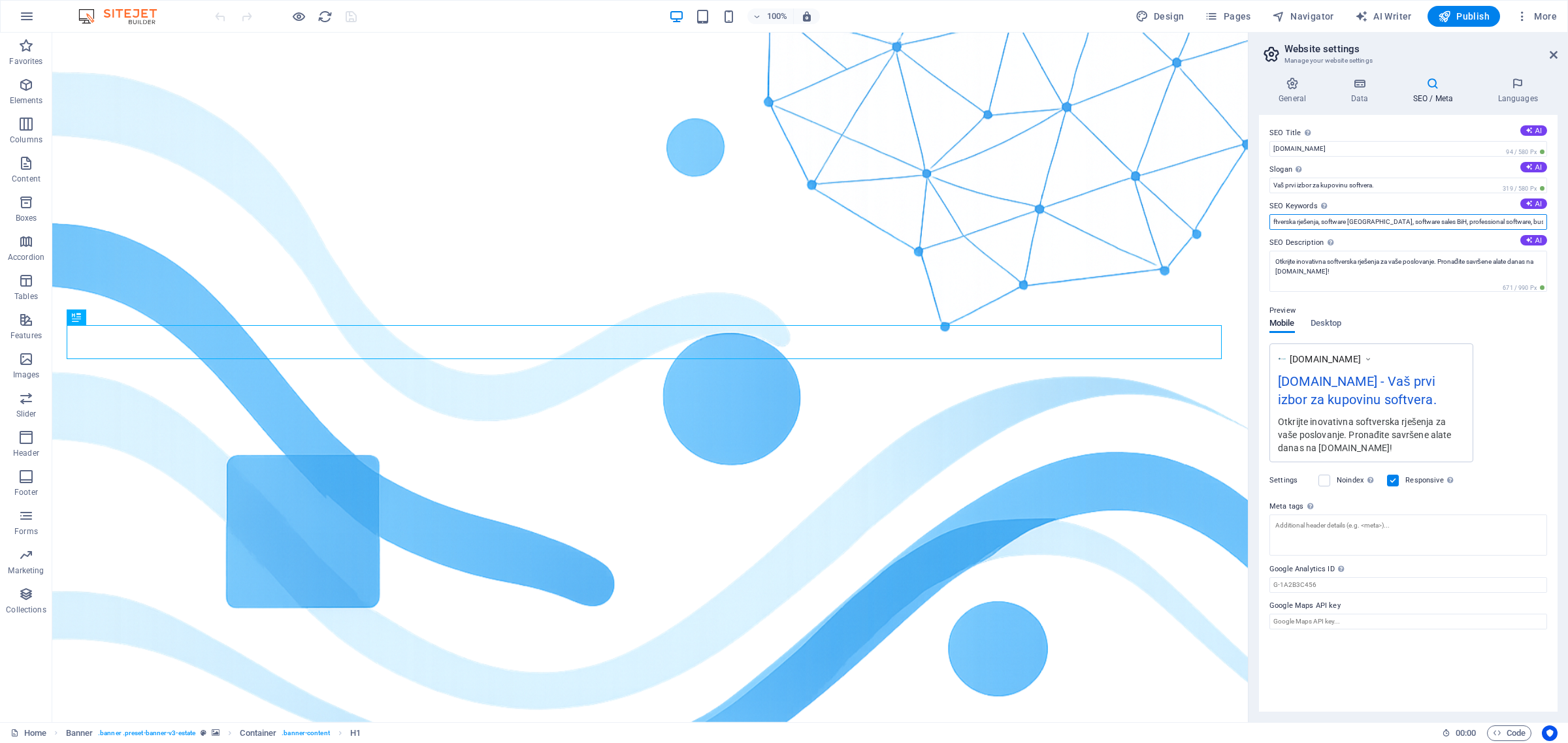
scroll to position [0, 795]
drag, startPoint x: 1356, startPoint y: 223, endPoint x: 1572, endPoint y: 222, distance: 216.0
click at [1567, 222] on html "bimsoft.ba Home Favorites Elements Columns Content Boxes Accordion Tables Featu…" at bounding box center [784, 371] width 1568 height 743
